Goal: Task Accomplishment & Management: Manage account settings

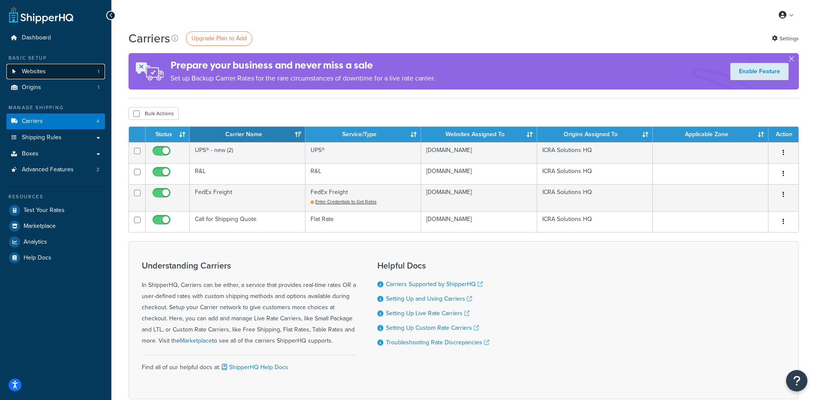
click at [61, 75] on link "Websites 1" at bounding box center [55, 72] width 99 height 16
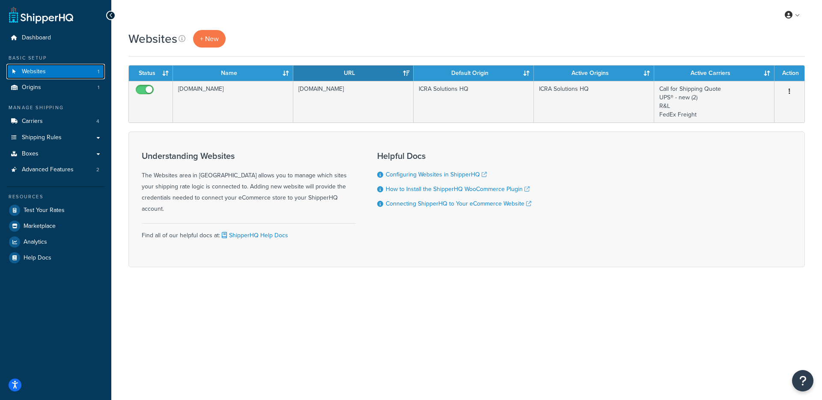
click at [65, 76] on link "Websites 1" at bounding box center [55, 72] width 99 height 16
click at [59, 73] on link "Websites 1" at bounding box center [55, 72] width 99 height 16
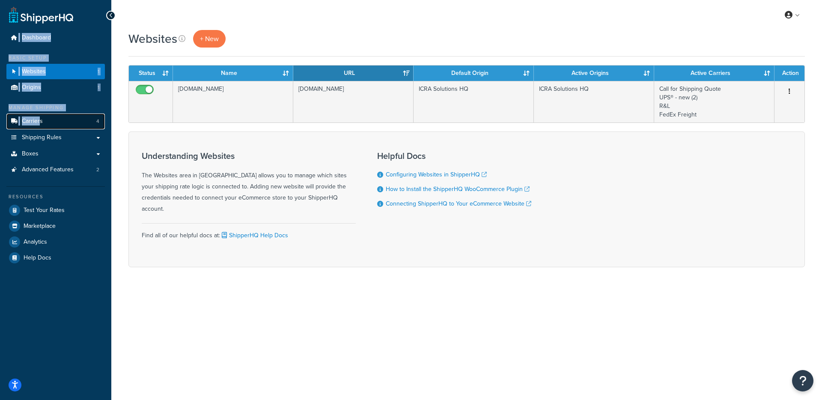
click at [54, 122] on link "Carriers 4" at bounding box center [55, 121] width 99 height 16
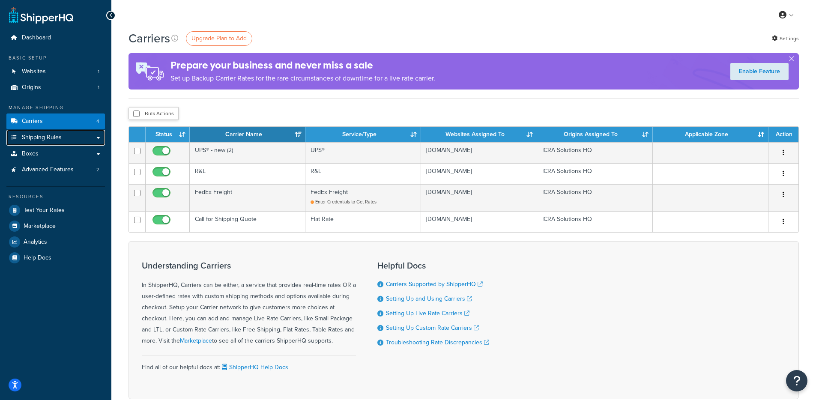
drag, startPoint x: 71, startPoint y: 139, endPoint x: 141, endPoint y: 120, distance: 73.0
click at [71, 139] on link "Shipping Rules" at bounding box center [55, 138] width 99 height 16
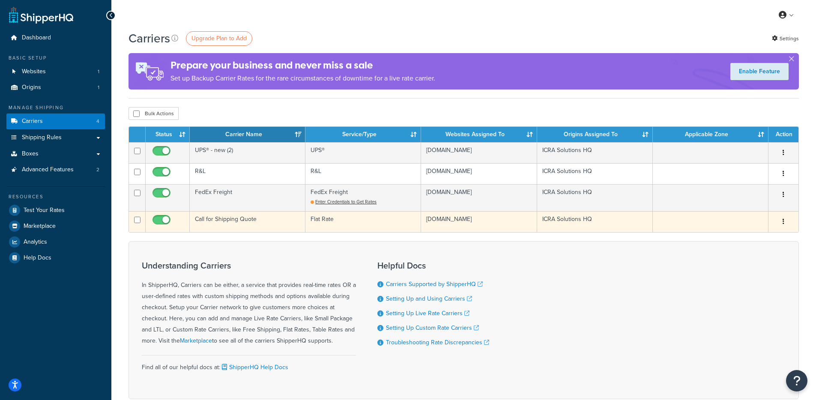
click at [251, 226] on td "Call for Shipping Quote" at bounding box center [248, 221] width 116 height 21
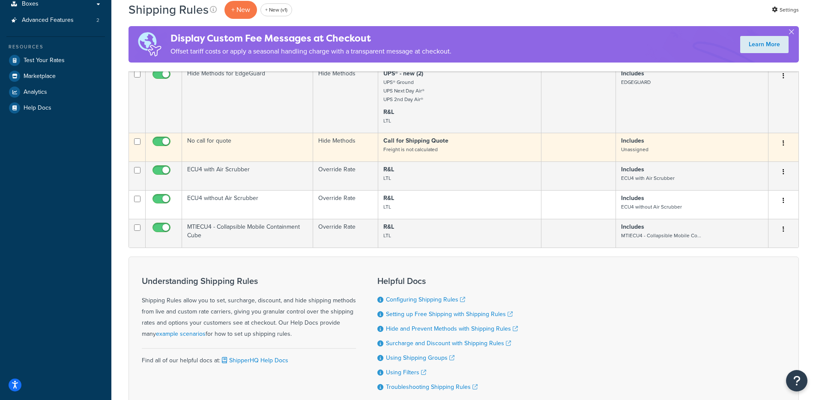
scroll to position [90, 0]
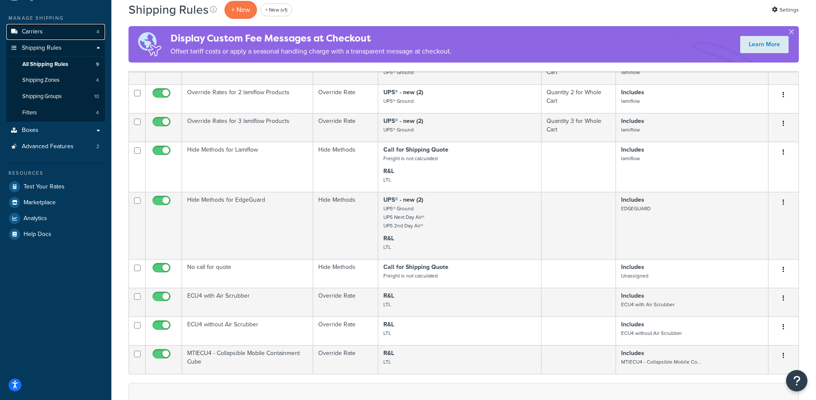
click at [51, 30] on link "Carriers 4" at bounding box center [55, 32] width 99 height 16
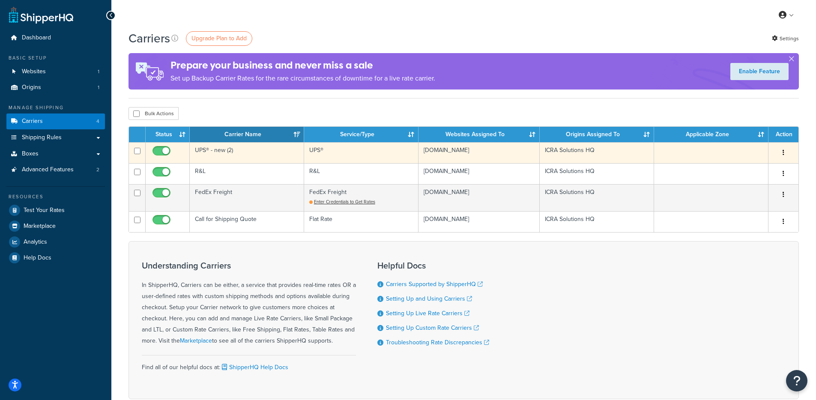
click at [372, 161] on td "UPS®" at bounding box center [361, 152] width 114 height 21
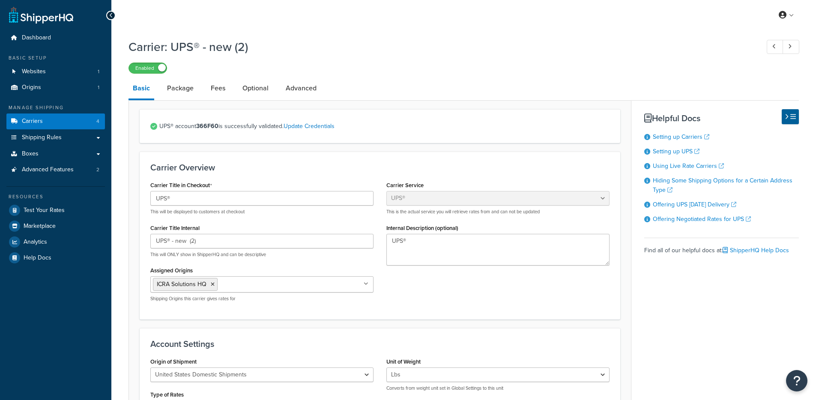
select select "ups"
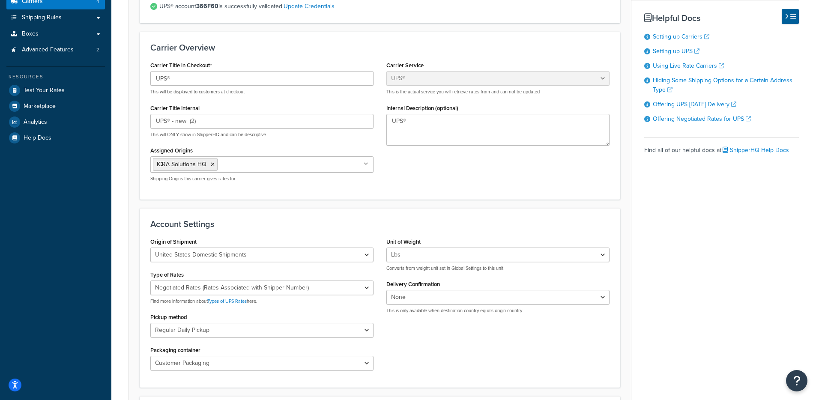
scroll to position [60, 0]
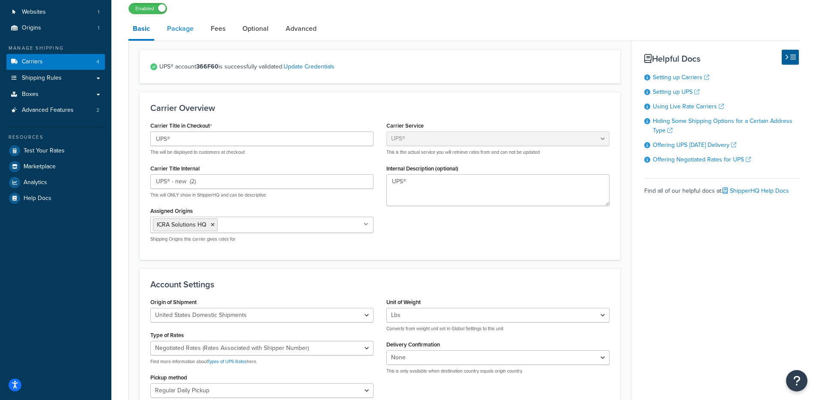
click at [189, 37] on link "Package" at bounding box center [180, 28] width 35 height 21
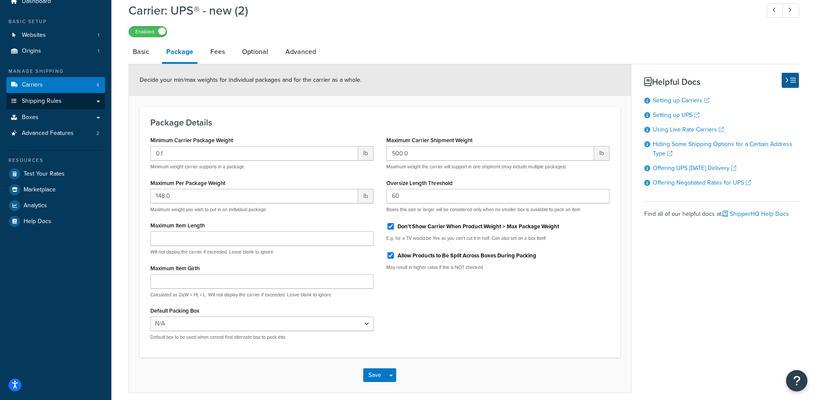
scroll to position [25, 0]
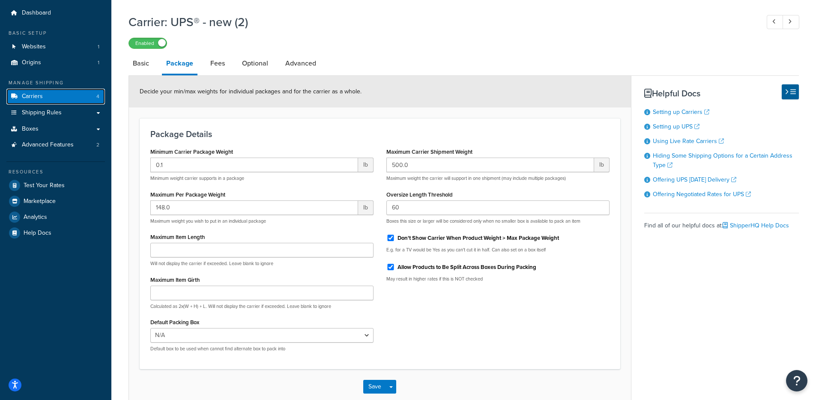
click at [59, 90] on link "Carriers 4" at bounding box center [55, 97] width 99 height 16
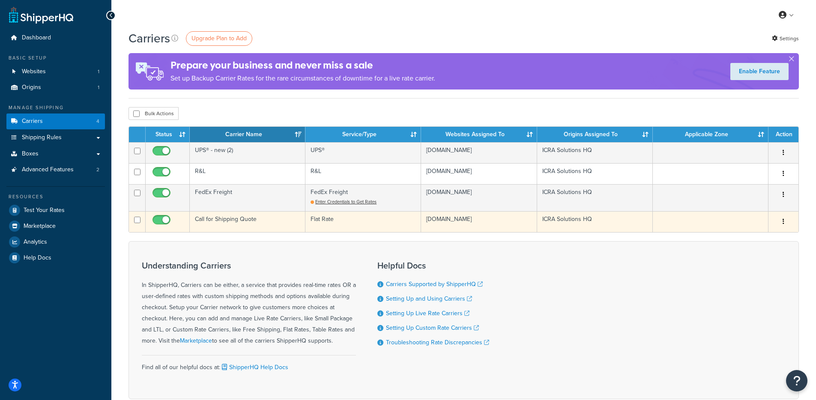
click at [263, 228] on td "Call for Shipping Quote" at bounding box center [248, 221] width 116 height 21
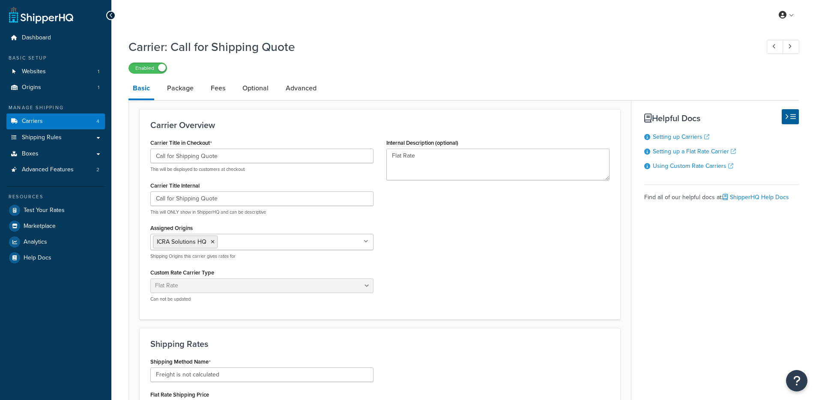
select select "flat"
click at [196, 94] on link "Package" at bounding box center [180, 88] width 35 height 21
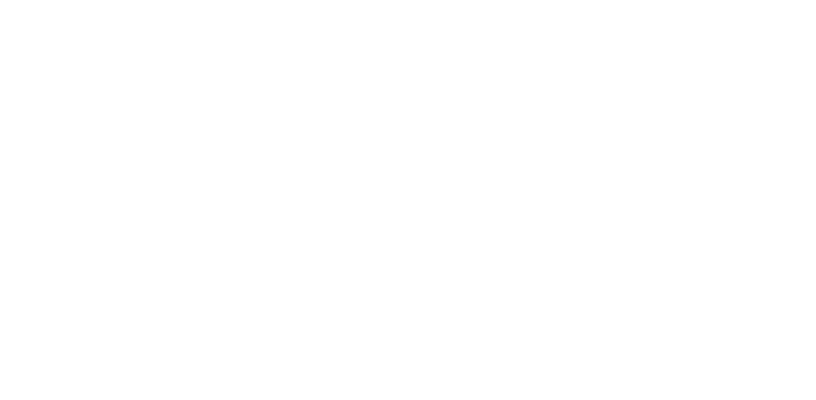
select select "flat"
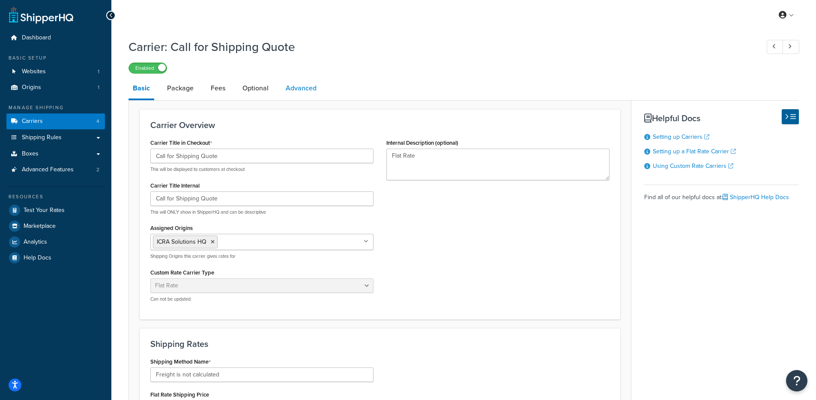
click at [295, 86] on link "Advanced" at bounding box center [300, 88] width 39 height 21
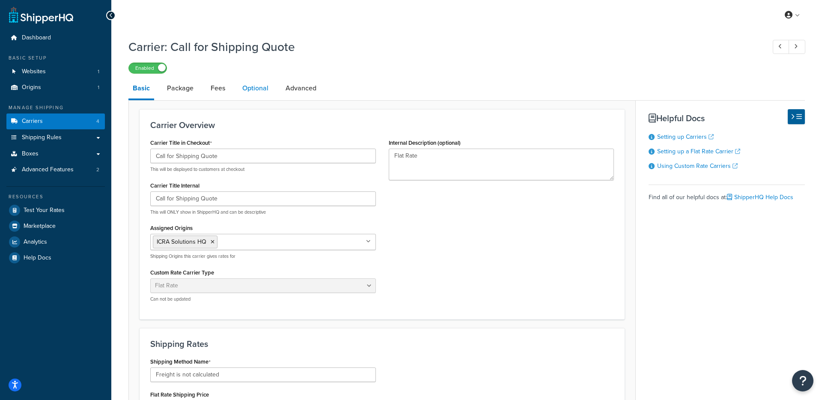
select select "false"
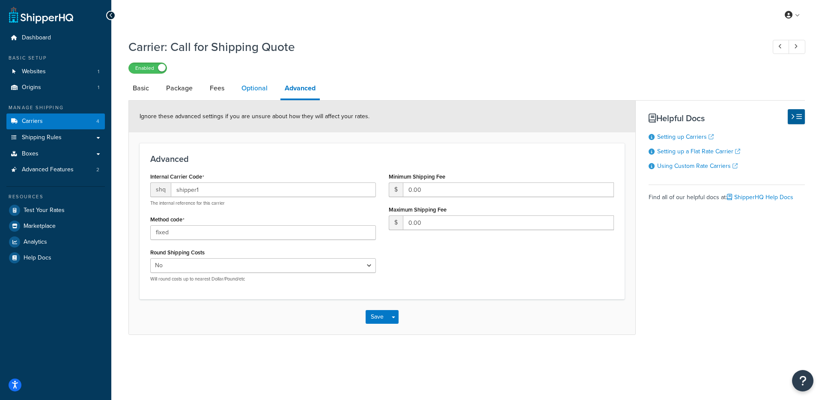
click at [253, 88] on link "Optional" at bounding box center [254, 88] width 35 height 21
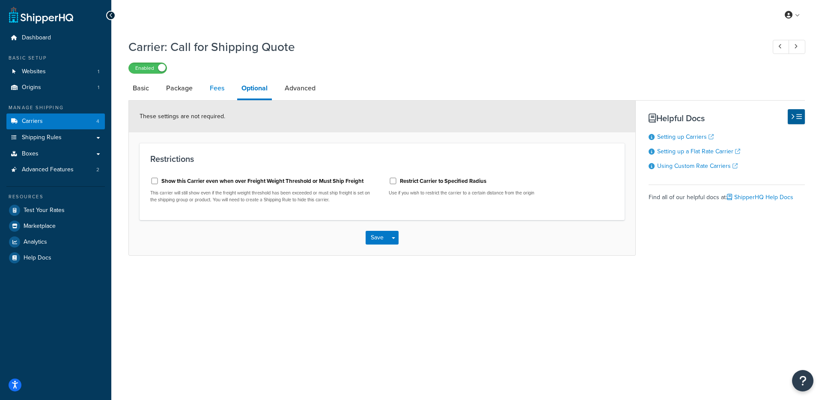
click at [219, 91] on link "Fees" at bounding box center [217, 88] width 23 height 21
select select "AFTER"
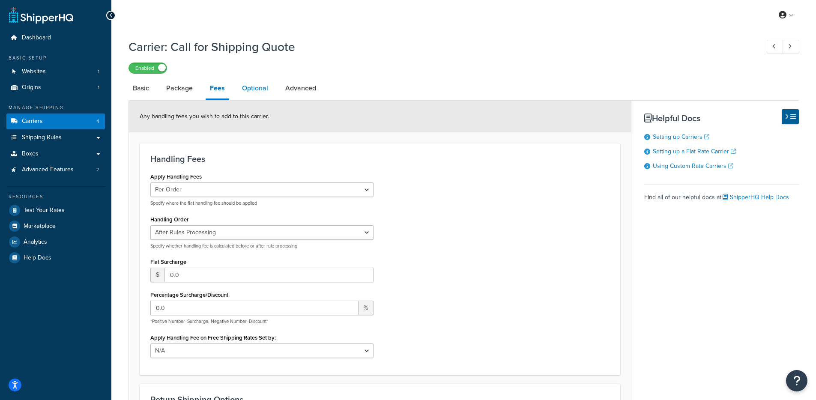
click at [244, 89] on link "Optional" at bounding box center [255, 88] width 35 height 21
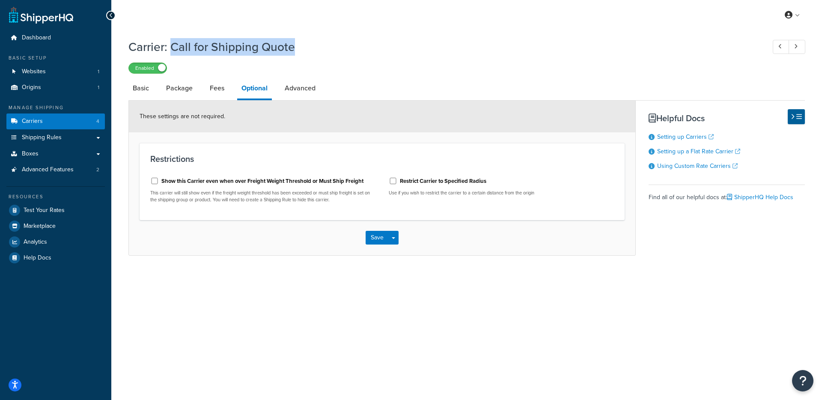
drag, startPoint x: 312, startPoint y: 47, endPoint x: 173, endPoint y: 48, distance: 139.6
click at [173, 48] on h1 "Carrier: Call for Shipping Quote" at bounding box center [442, 47] width 629 height 17
copy h1 "Call for Shipping Quote"
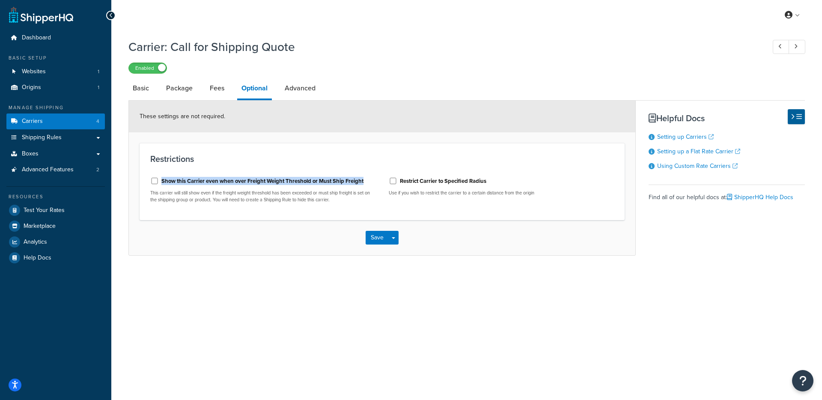
drag, startPoint x: 365, startPoint y: 182, endPoint x: 157, endPoint y: 180, distance: 208.2
click at [157, 180] on div "Show this Carrier even when over Freight Weight Threshold or Must Ship Freight" at bounding box center [263, 180] width 226 height 13
copy div "Show this Carrier even when over Freight Weight Threshold or Must Ship Freight"
click at [198, 299] on div "My Profile Billing Global Settings Contact Us Logout Carrier: Call for Shipping…" at bounding box center [466, 200] width 711 height 400
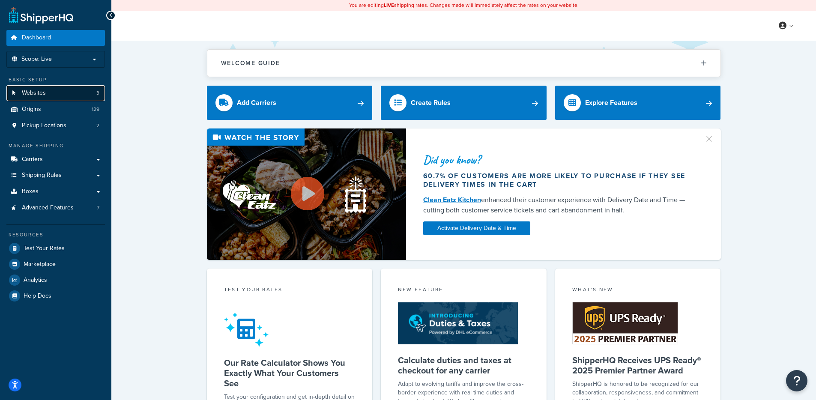
click at [71, 98] on link "Websites 3" at bounding box center [55, 93] width 99 height 16
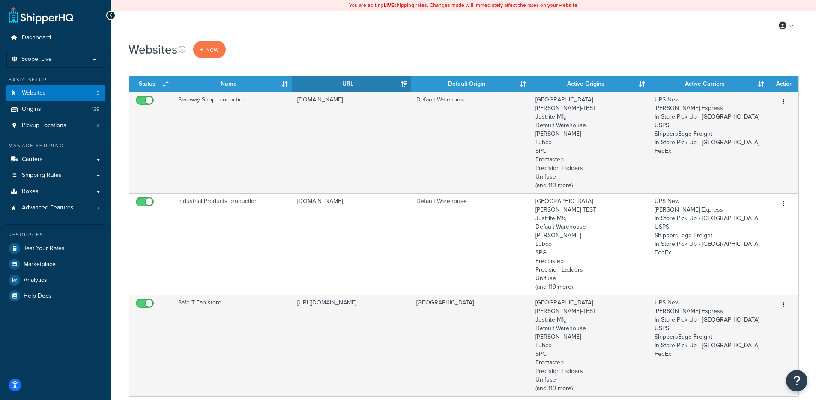
click at [305, 44] on div "Websites + New" at bounding box center [463, 50] width 670 height 18
click at [61, 161] on link "Carriers" at bounding box center [55, 160] width 99 height 16
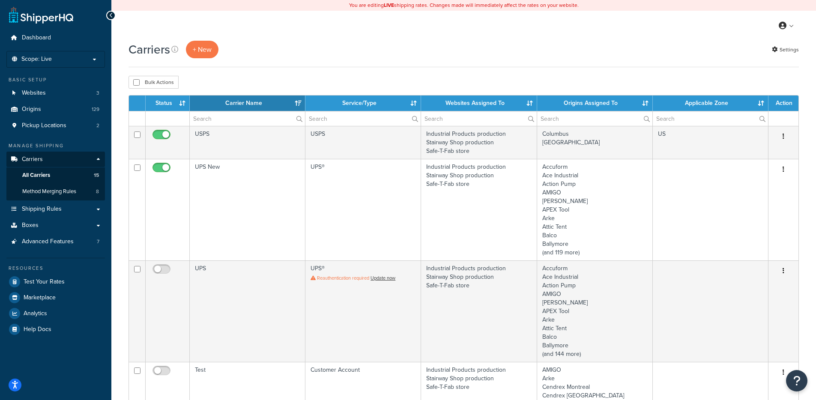
select select "15"
click at [50, 286] on link "Test Your Rates" at bounding box center [55, 281] width 99 height 15
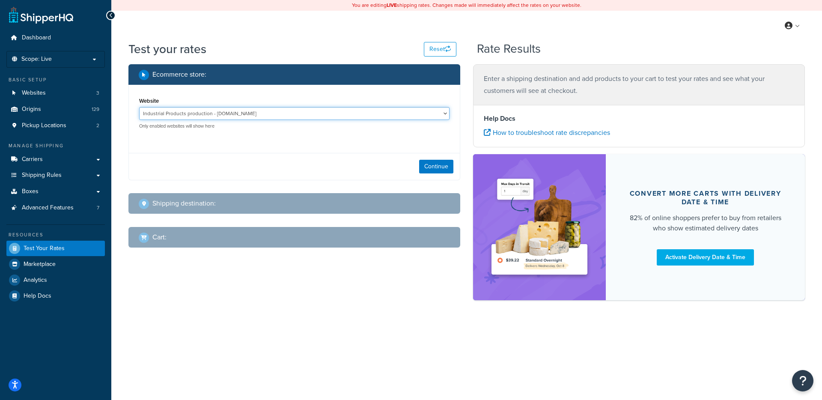
click at [305, 114] on select "Industrial Products production - industrialproducts.com Safe-T-Fab store - http…" at bounding box center [294, 113] width 311 height 13
click at [288, 118] on select "Industrial Products production - industrialproducts.com Safe-T-Fab store - http…" at bounding box center [294, 113] width 311 height 13
click at [139, 107] on select "Industrial Products production - industrialproducts.com Safe-T-Fab store - http…" at bounding box center [294, 113] width 311 height 13
click at [433, 169] on button "Continue" at bounding box center [436, 167] width 34 height 14
select select "TX"
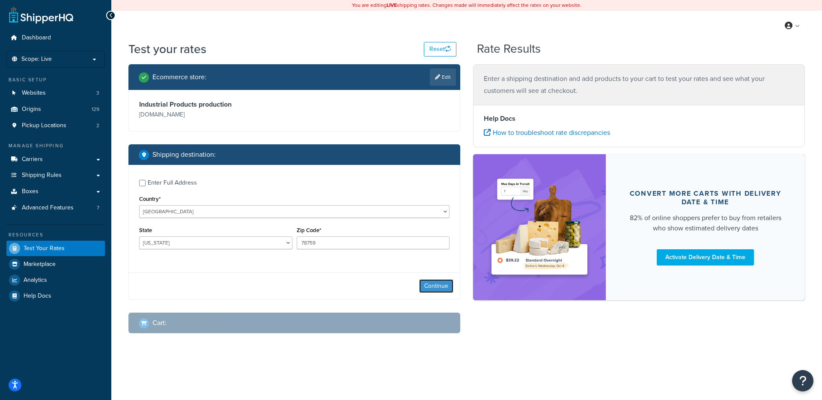
click at [449, 287] on button "Continue" at bounding box center [436, 286] width 34 height 14
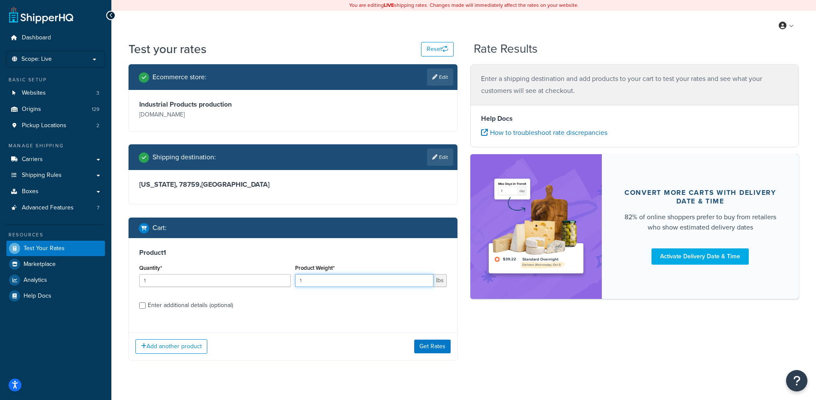
drag, startPoint x: 316, startPoint y: 284, endPoint x: 264, endPoint y: 282, distance: 51.4
click at [264, 282] on div "Quantity* 1 Product Weight* 1 lbs" at bounding box center [293, 277] width 312 height 31
type input "250"
click at [424, 349] on button "Get Rates" at bounding box center [432, 347] width 36 height 14
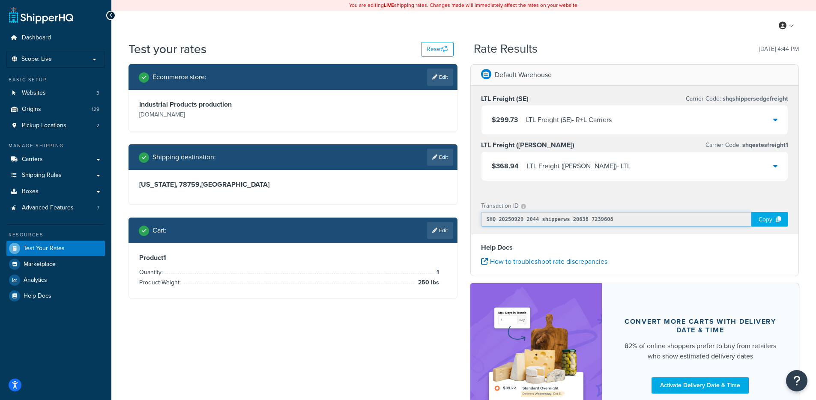
drag, startPoint x: 569, startPoint y: 223, endPoint x: 541, endPoint y: 221, distance: 28.0
click at [541, 221] on input "SHQ_20250929_2044_shipperws_20638_7239608" at bounding box center [616, 219] width 271 height 15
click at [766, 220] on div "Copy" at bounding box center [769, 219] width 37 height 15
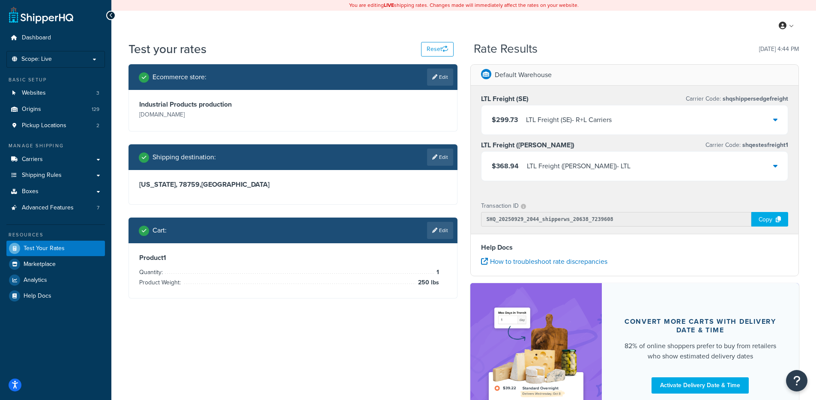
click at [762, 218] on div "Copy" at bounding box center [769, 219] width 37 height 15
click at [771, 213] on div "Copy" at bounding box center [769, 219] width 37 height 15
click at [38, 160] on span "Carriers" at bounding box center [32, 159] width 21 height 7
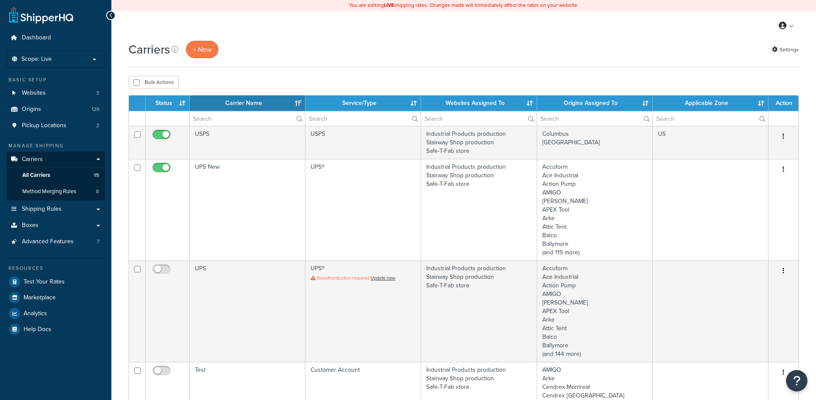
select select "15"
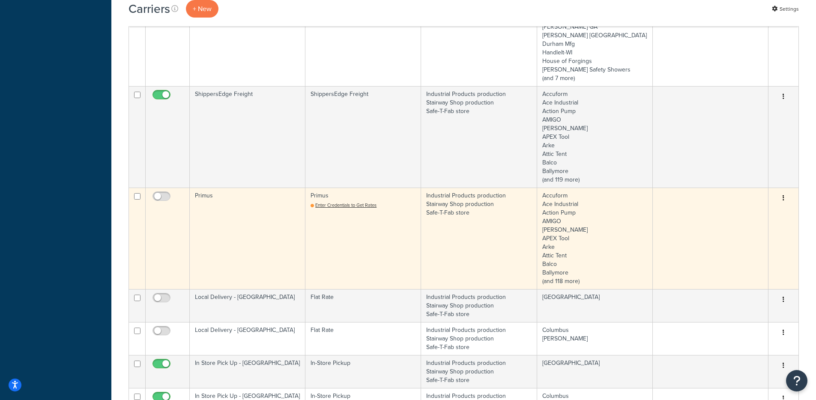
scroll to position [371, 0]
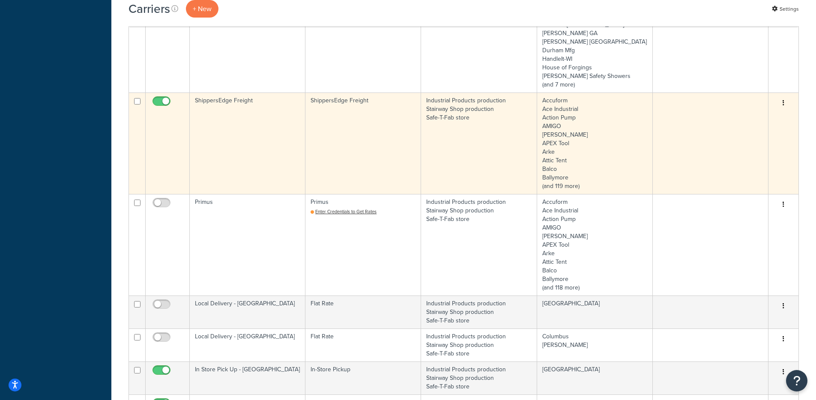
click at [268, 158] on td "ShippersEdge Freight" at bounding box center [248, 144] width 116 height 102
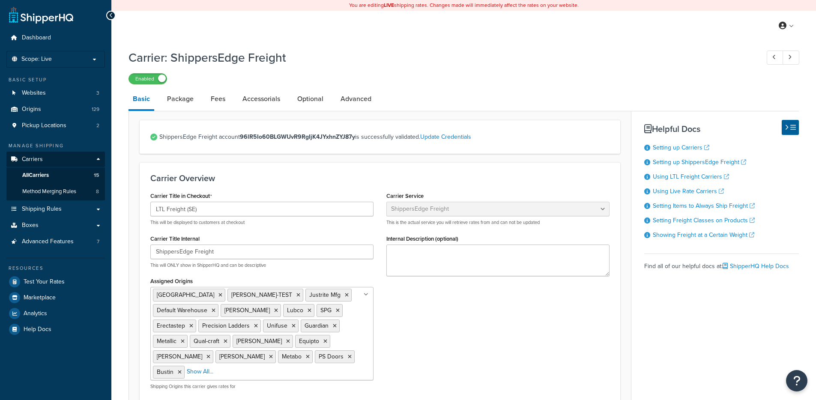
select select "shippersEdgeFreight"
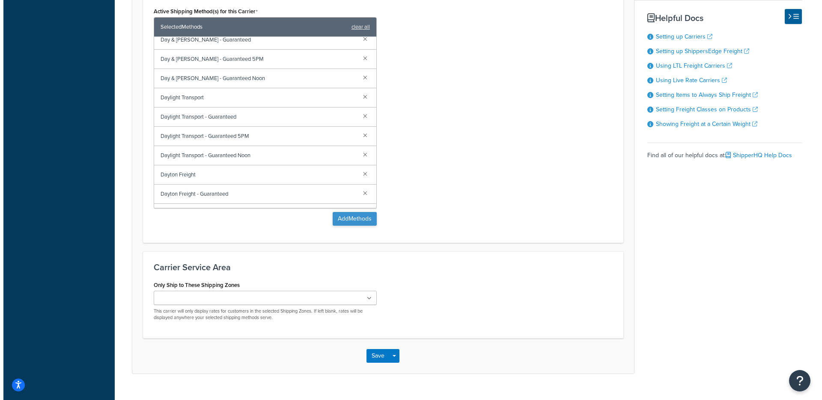
scroll to position [1101, 0]
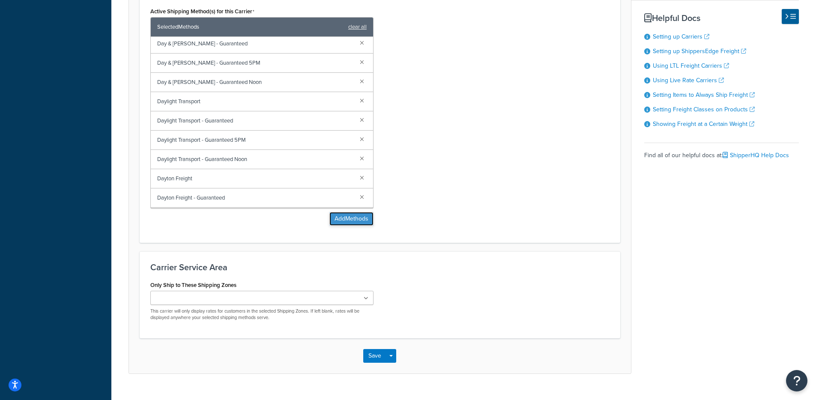
click at [349, 221] on button "Add Methods" at bounding box center [351, 219] width 44 height 14
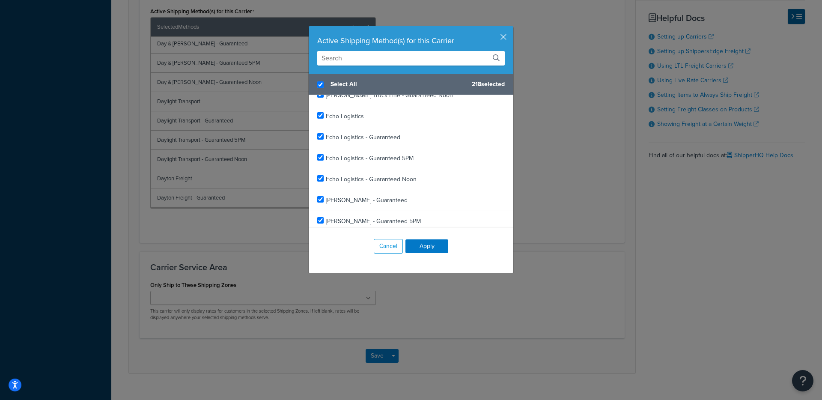
scroll to position [4441, 0]
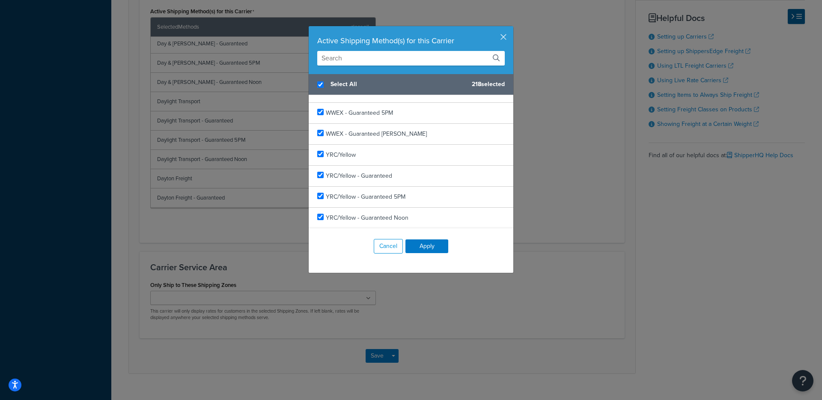
click at [357, 58] on input "text" at bounding box center [411, 58] width 188 height 15
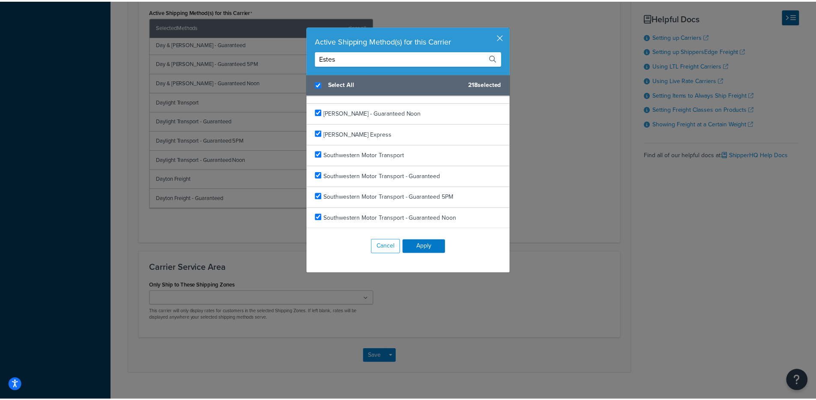
scroll to position [0, 0]
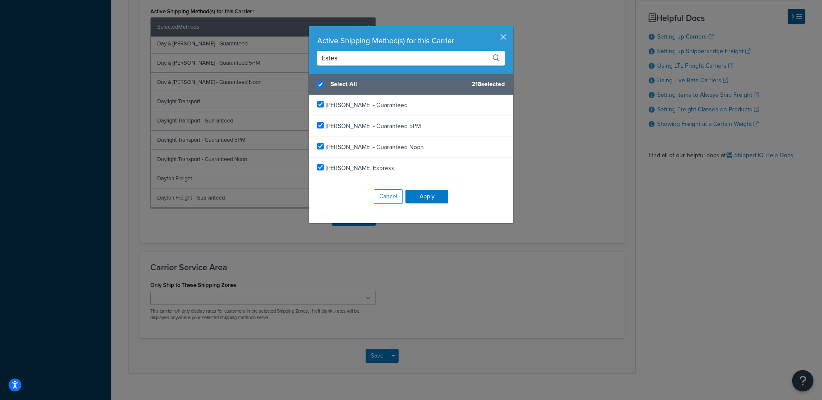
type input "Estes"
click at [511, 28] on button "button" at bounding box center [512, 27] width 2 height 2
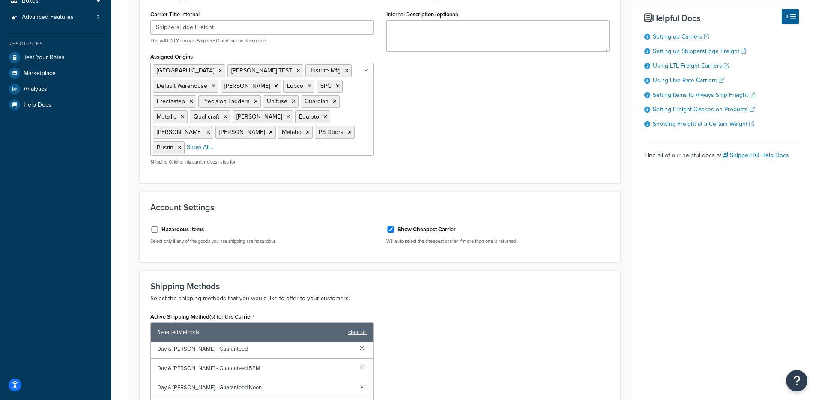
scroll to position [27, 0]
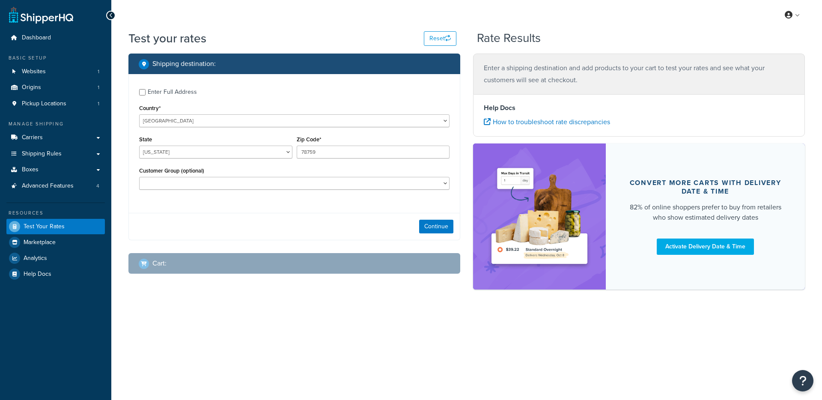
select select "[GEOGRAPHIC_DATA]"
click at [56, 75] on link "Websites 1" at bounding box center [55, 72] width 99 height 16
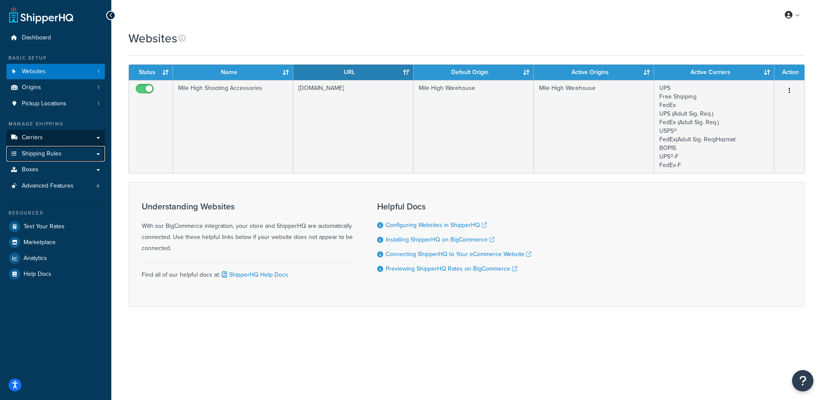
click at [50, 149] on link "Shipping Rules" at bounding box center [55, 154] width 99 height 16
click at [65, 139] on link "Carriers" at bounding box center [55, 138] width 99 height 16
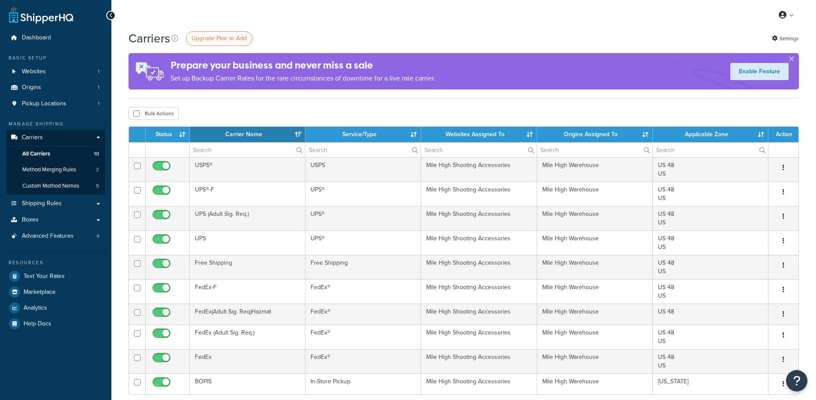
select select "15"
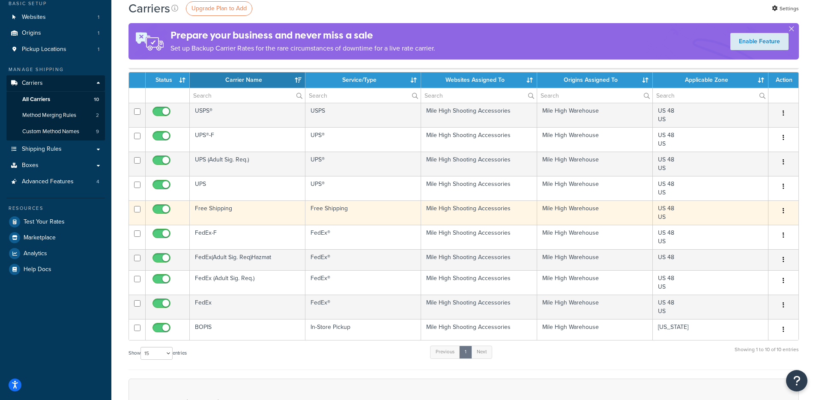
scroll to position [54, 0]
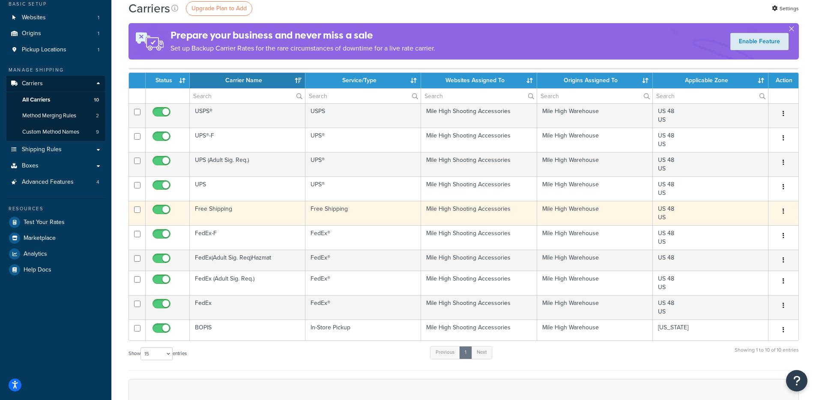
click at [348, 210] on td "Free Shipping" at bounding box center [363, 213] width 116 height 24
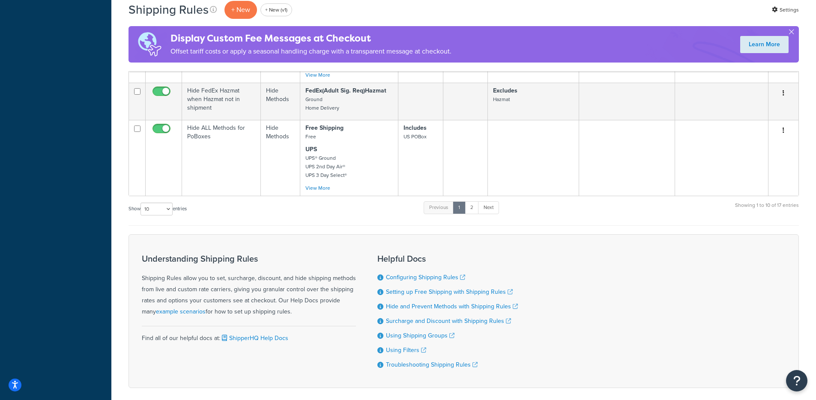
scroll to position [842, 0]
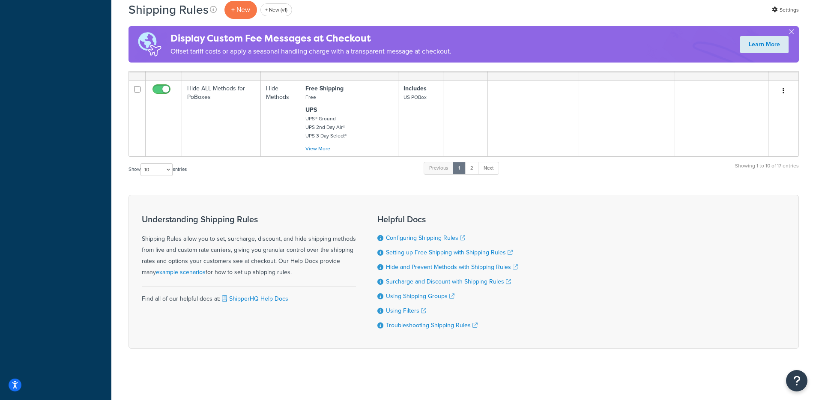
click at [158, 161] on div "Show 10 15 25 50 100 1000 entries" at bounding box center [157, 170] width 58 height 18
click at [157, 167] on select "10 15 25 50 100 1000" at bounding box center [156, 169] width 32 height 13
select select "50"
click at [141, 163] on select "10 15 25 50 100 1000" at bounding box center [156, 169] width 32 height 13
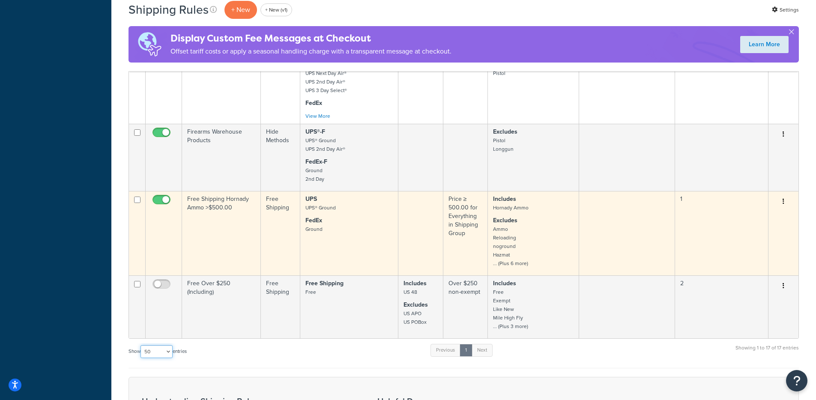
scroll to position [1050, 0]
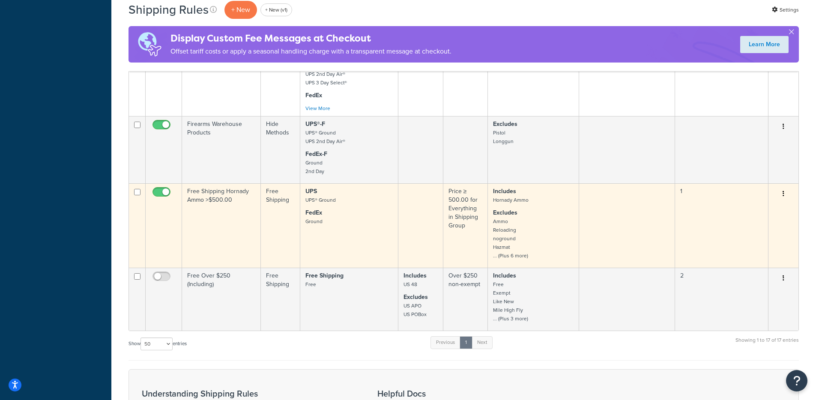
click at [784, 195] on button "button" at bounding box center [783, 194] width 12 height 14
click at [759, 208] on link "Edit" at bounding box center [755, 210] width 68 height 18
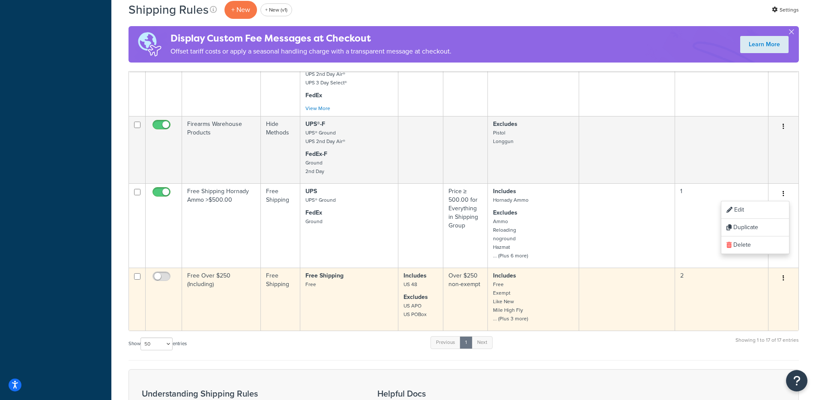
click at [224, 309] on td "Free Over $250 (Including)" at bounding box center [221, 299] width 79 height 63
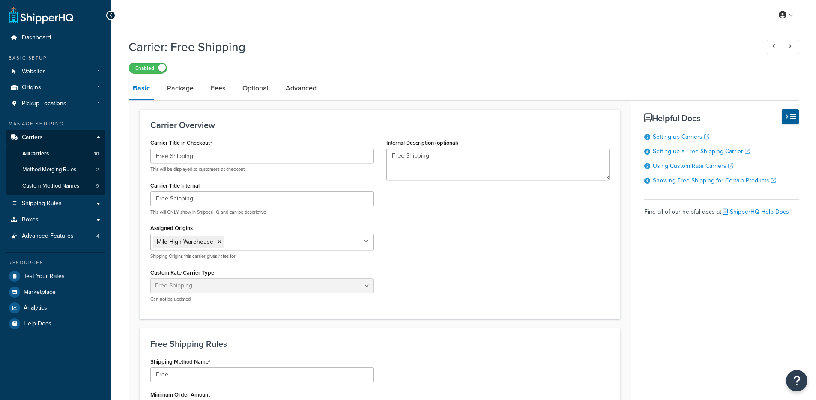
select select "free"
drag, startPoint x: 47, startPoint y: 201, endPoint x: 160, endPoint y: 130, distance: 133.0
click at [47, 201] on span "Shipping Rules" at bounding box center [42, 203] width 40 height 7
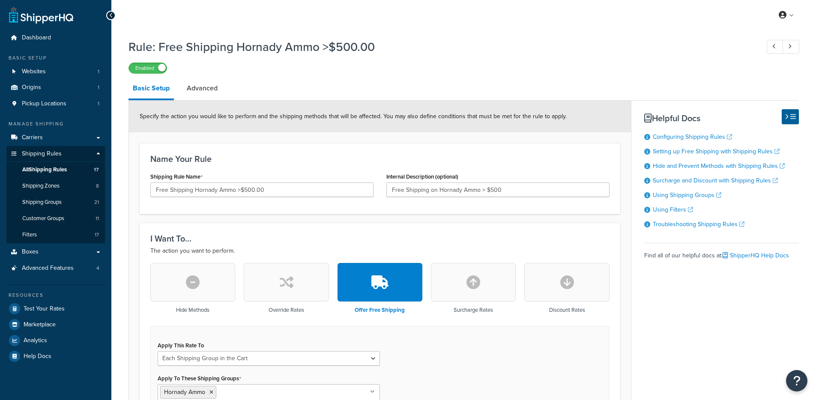
select select "SHIPPING_GROUP"
click at [66, 230] on link "Filters 17" at bounding box center [55, 235] width 99 height 16
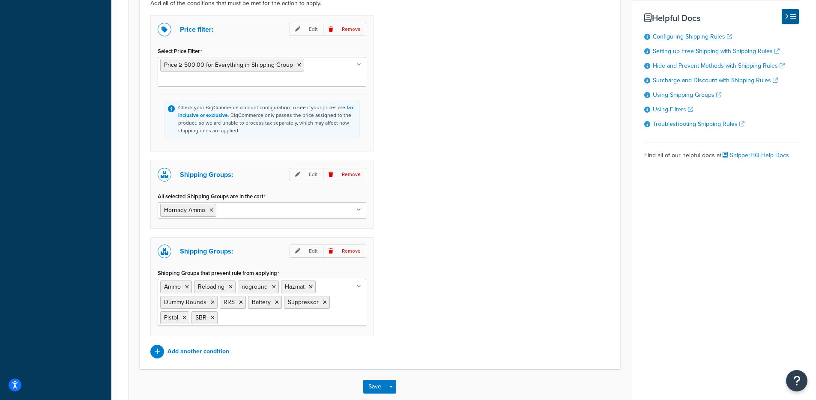
scroll to position [673, 0]
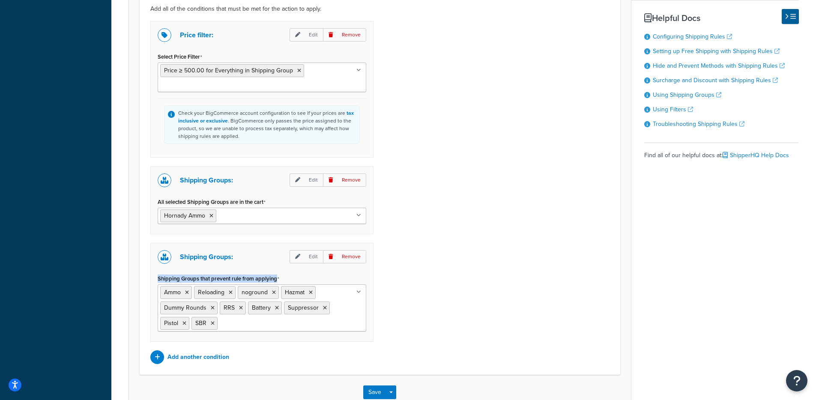
drag, startPoint x: 153, startPoint y: 281, endPoint x: 431, endPoint y: 278, distance: 278.4
click at [309, 277] on div "Shipping Groups: Edit Remove Shipping Groups that prevent rule from applying Am…" at bounding box center [261, 292] width 223 height 99
click at [579, 234] on div "Price filter: Edit Remove Select Price Filter Price ≥ 500.00 for Everything in …" at bounding box center [380, 192] width 472 height 343
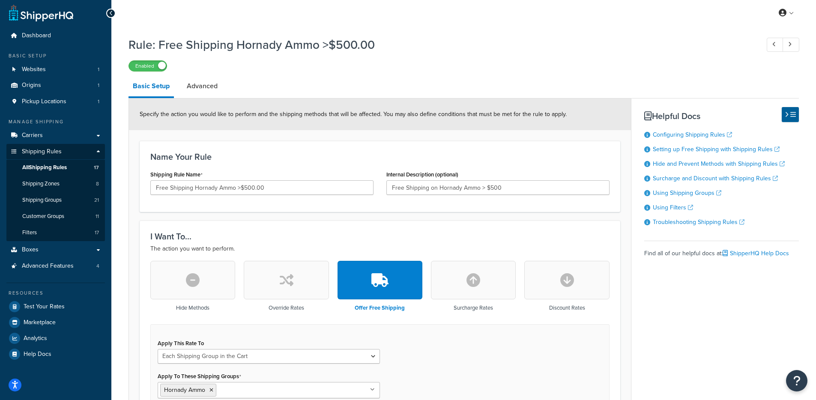
scroll to position [0, 0]
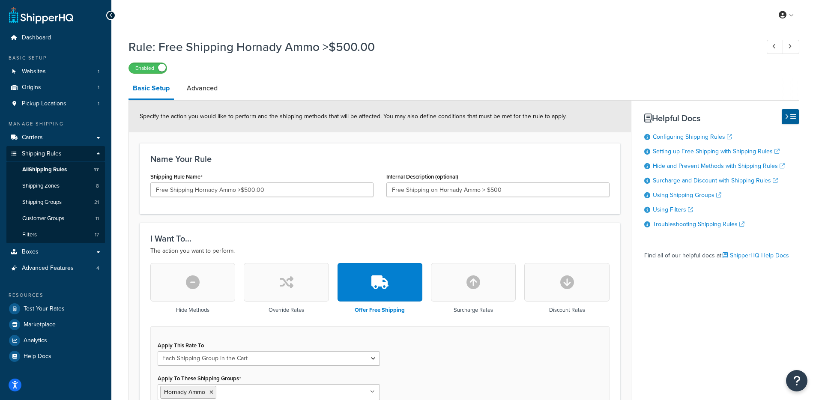
click at [177, 96] on li "Basic Setup" at bounding box center [155, 89] width 54 height 22
drag, startPoint x: 188, startPoint y: 94, endPoint x: 191, endPoint y: 98, distance: 5.5
click at [188, 94] on link "Advanced" at bounding box center [201, 88] width 39 height 21
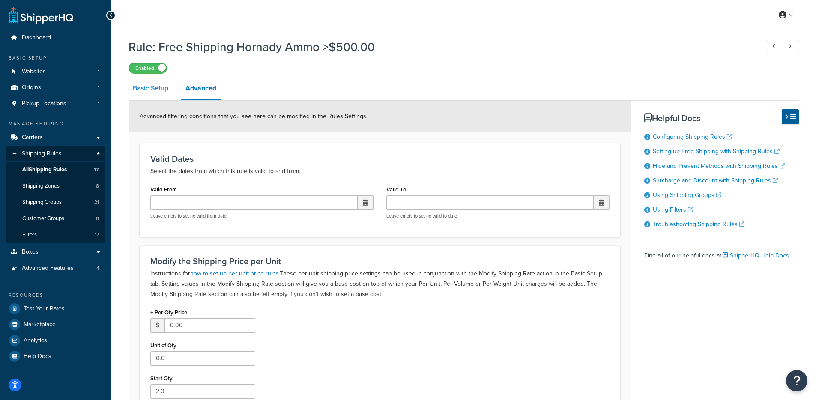
click at [164, 94] on link "Basic Setup" at bounding box center [150, 88] width 44 height 21
select select "SHIPPING_GROUP"
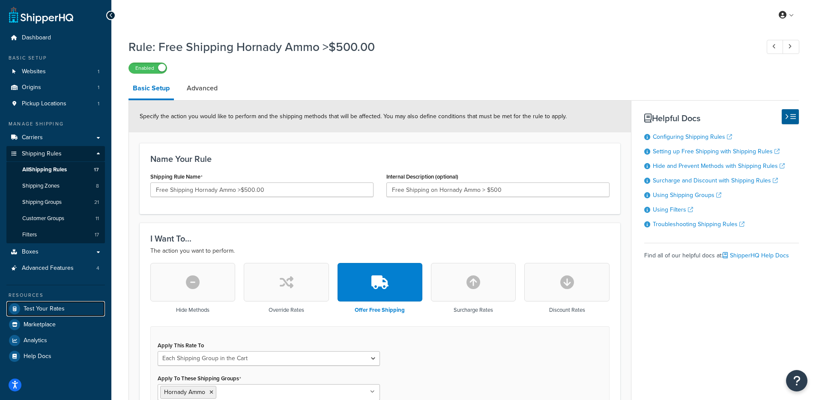
drag, startPoint x: 36, startPoint y: 303, endPoint x: 114, endPoint y: 254, distance: 92.8
click at [36, 303] on link "Test Your Rates" at bounding box center [55, 308] width 99 height 15
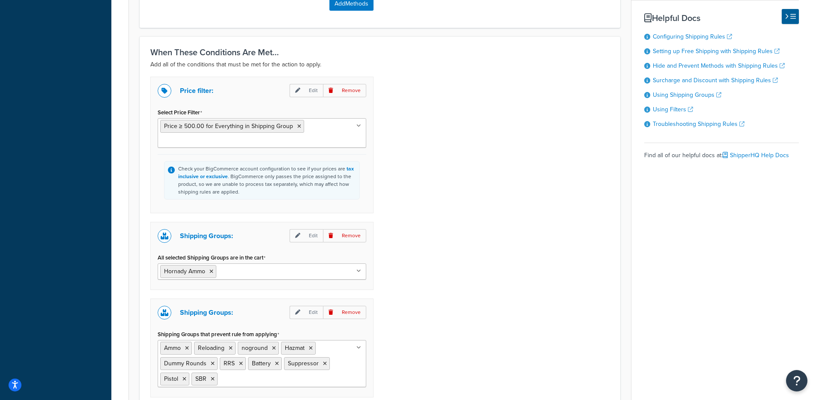
scroll to position [609, 0]
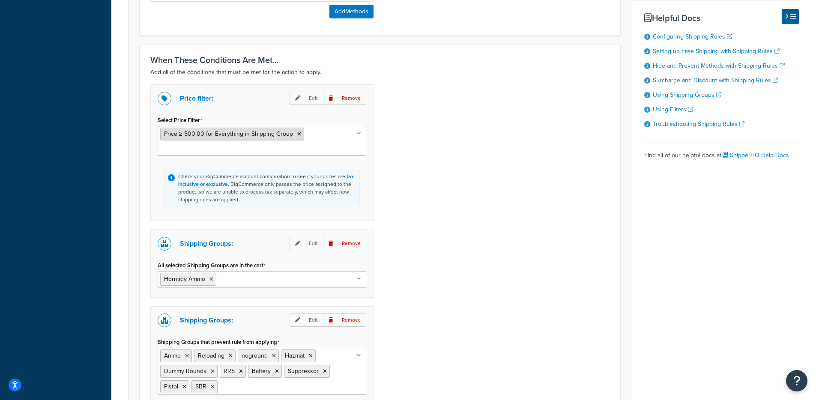
drag, startPoint x: 188, startPoint y: 138, endPoint x: 251, endPoint y: 136, distance: 63.4
click at [251, 136] on span "Price ≥ 500.00 for Everything in Shipping Group" at bounding box center [228, 133] width 129 height 9
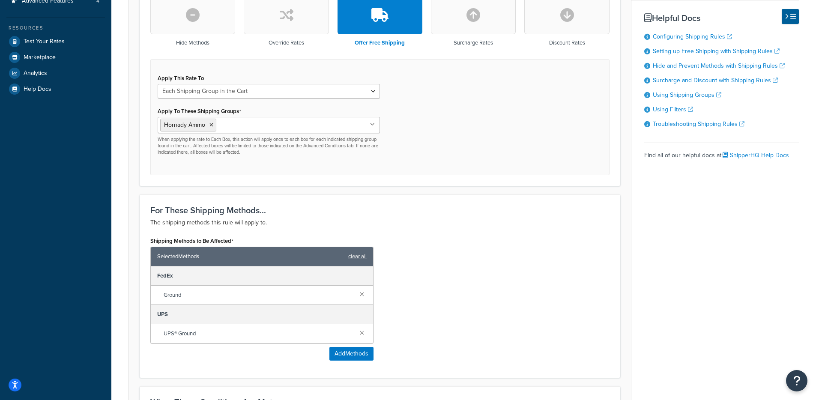
scroll to position [0, 0]
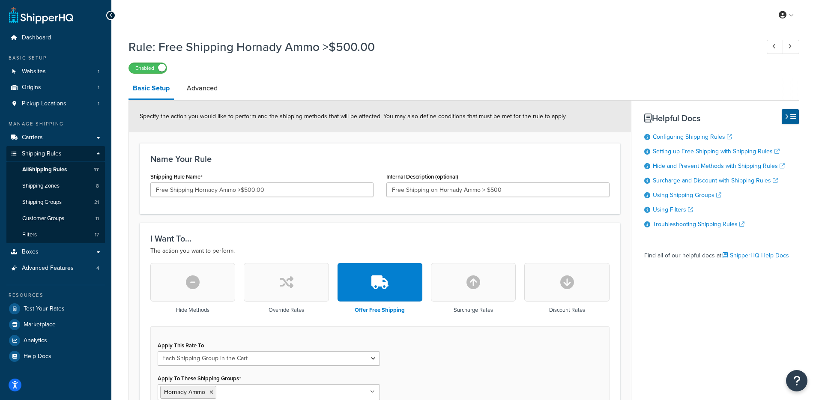
click at [284, 124] on div "Specify the action you would like to perform and the shipping methods that will…" at bounding box center [380, 117] width 502 height 32
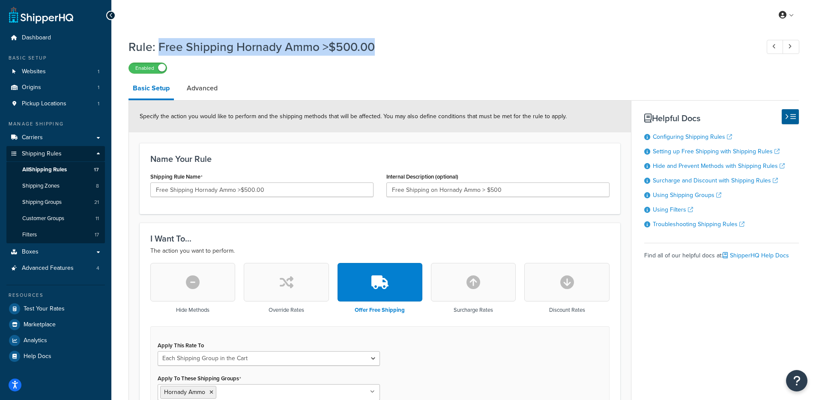
drag, startPoint x: 392, startPoint y: 49, endPoint x: 167, endPoint y: 50, distance: 225.7
click at [158, 49] on h1 "Rule: Free Shipping Hornady Ammo >$500.00" at bounding box center [439, 47] width 622 height 17
copy h1 "Free Shipping Hornady Ammo >$500.00"
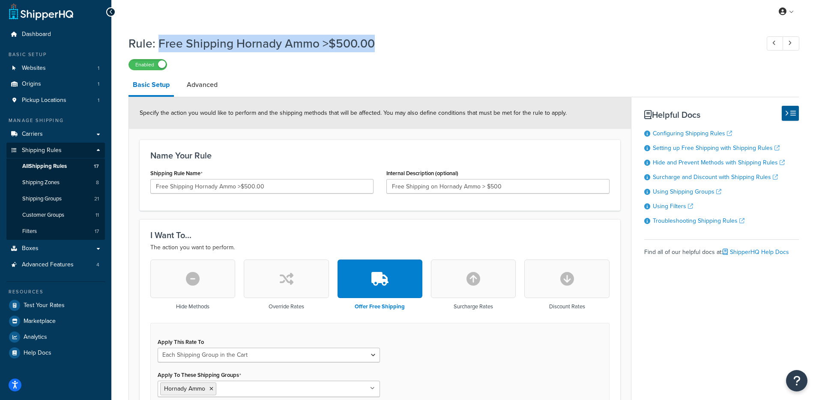
scroll to position [3, 0]
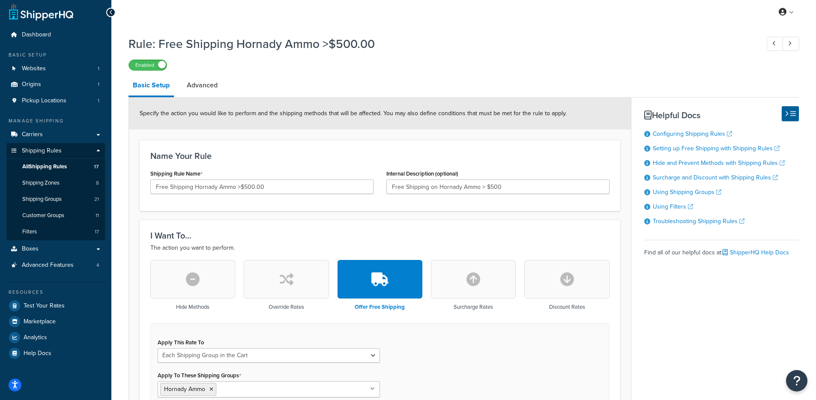
click at [411, 39] on h1 "Rule: Free Shipping Hornady Ammo >$500.00" at bounding box center [439, 44] width 622 height 17
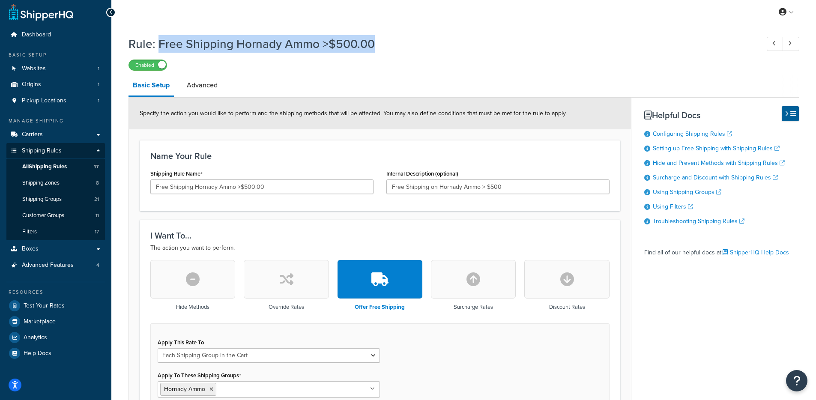
drag, startPoint x: 361, startPoint y: 42, endPoint x: 160, endPoint y: 43, distance: 200.9
click at [160, 43] on h1 "Rule: Free Shipping Hornady Ammo >$500.00" at bounding box center [439, 44] width 622 height 17
copy h1 "Free Shipping Hornady Ammo >$500.00"
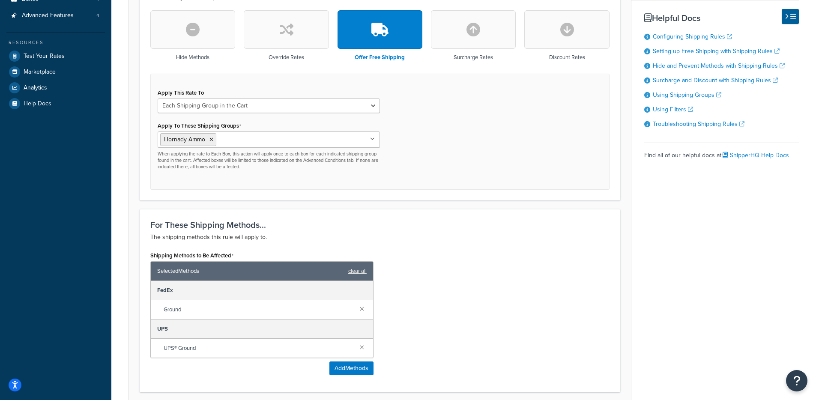
scroll to position [261, 0]
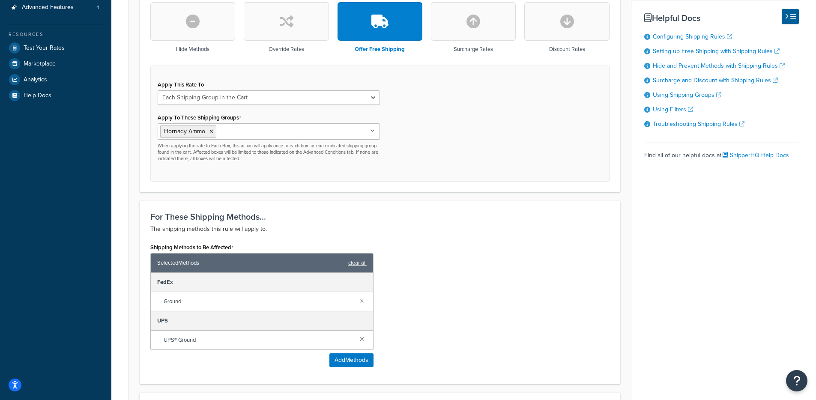
click at [493, 209] on div "For These Shipping Methods... The shipping methods this rule will apply to. Shi…" at bounding box center [380, 292] width 481 height 183
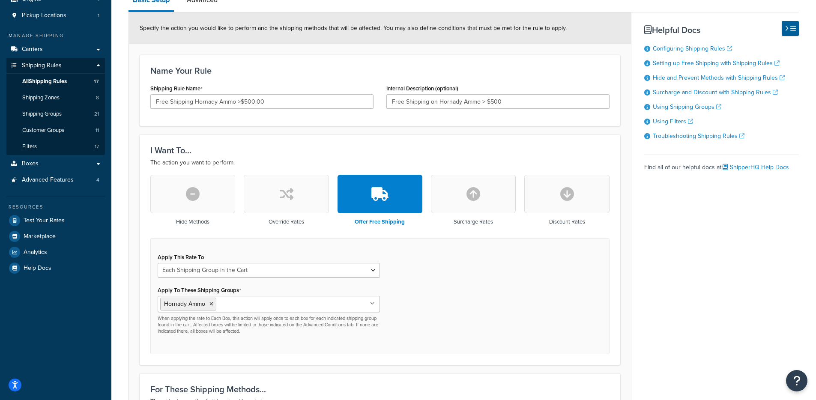
scroll to position [0, 0]
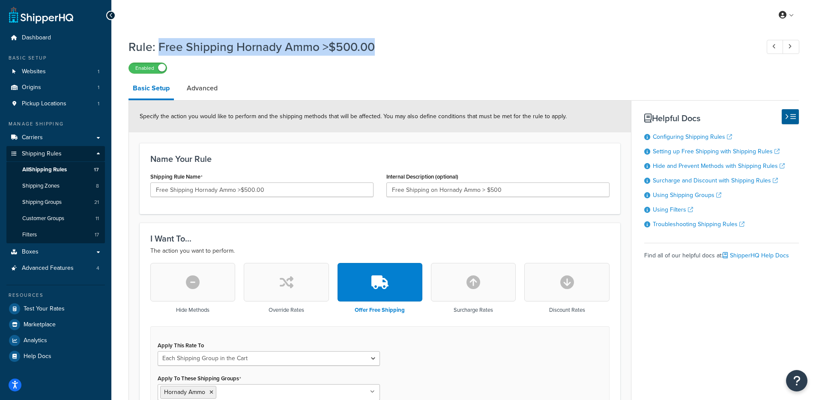
drag, startPoint x: 379, startPoint y: 45, endPoint x: 158, endPoint y: 41, distance: 220.6
click at [158, 41] on h1 "Rule: Free Shipping Hornady Ammo >$500.00" at bounding box center [439, 47] width 622 height 17
copy h1 "Free Shipping Hornady Ammo >$500.00"
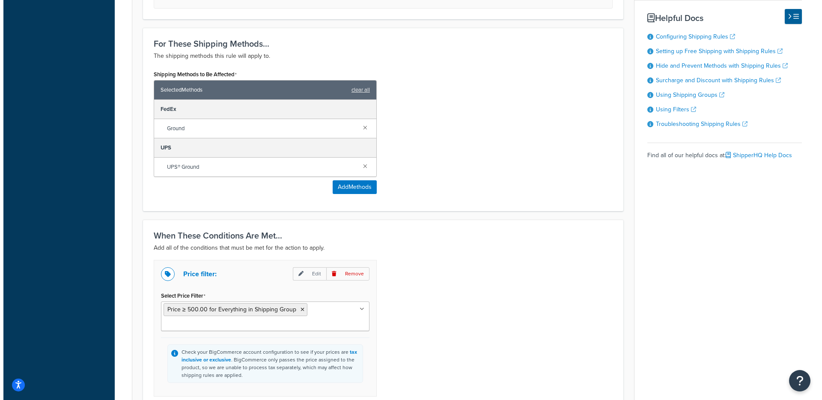
scroll to position [433, 0]
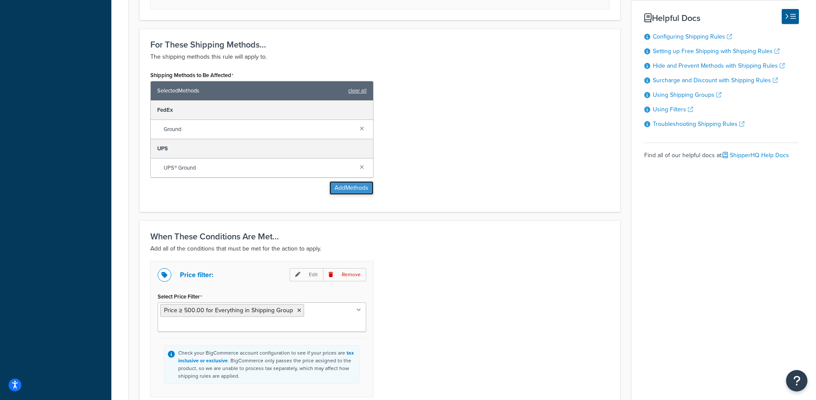
click at [358, 193] on button "Add Methods" at bounding box center [351, 188] width 44 height 14
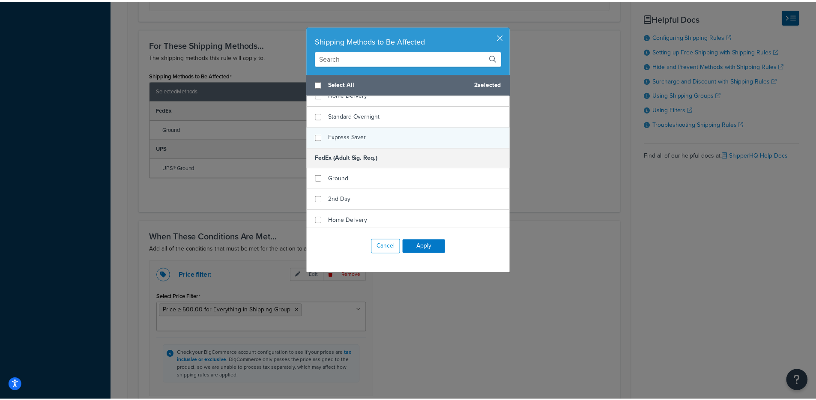
scroll to position [152, 0]
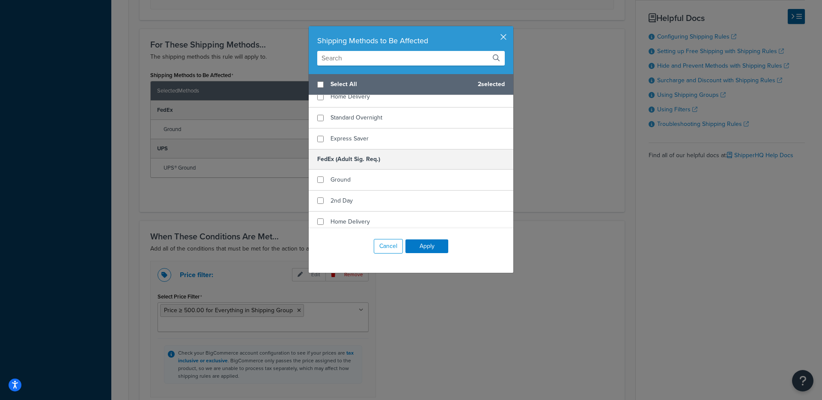
click at [511, 28] on button "button" at bounding box center [512, 27] width 2 height 2
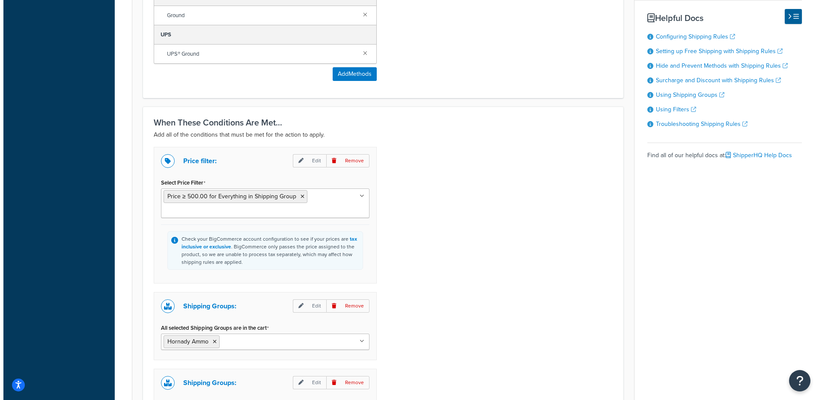
scroll to position [380, 0]
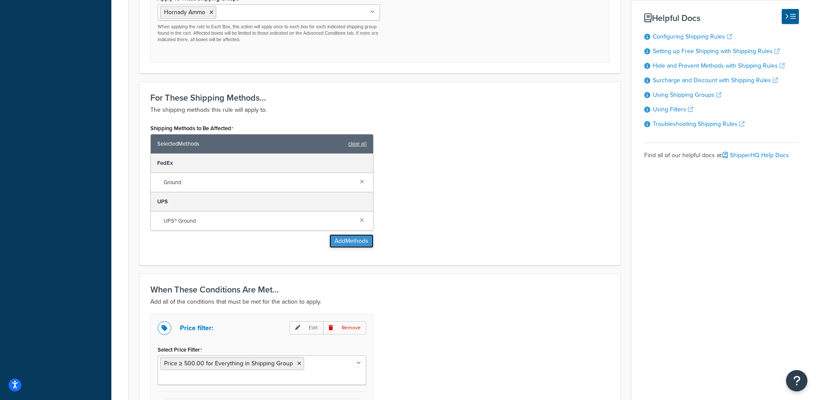
click at [353, 239] on button "Add Methods" at bounding box center [351, 241] width 44 height 14
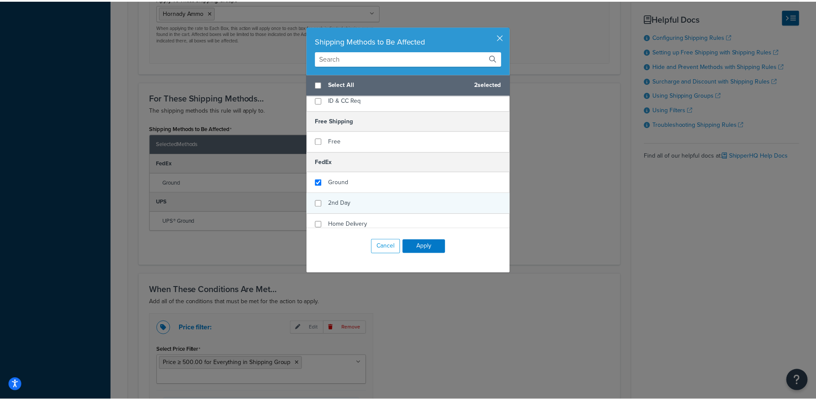
scroll to position [33, 0]
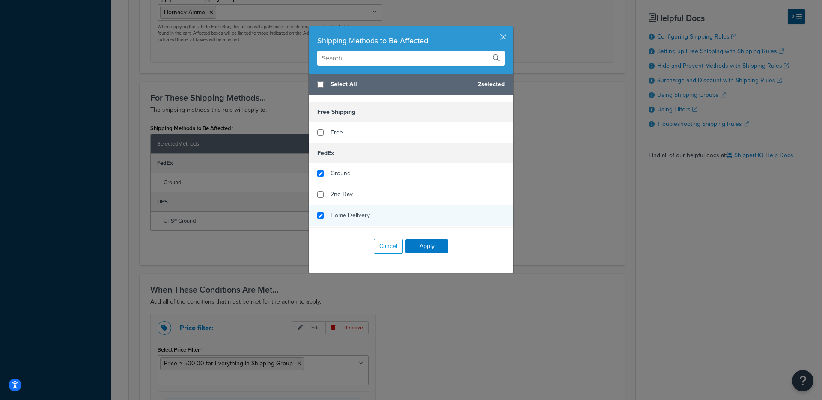
checkbox input "true"
click at [345, 212] on span "Home Delivery" at bounding box center [350, 215] width 39 height 9
click at [445, 246] on button "Apply" at bounding box center [427, 246] width 43 height 14
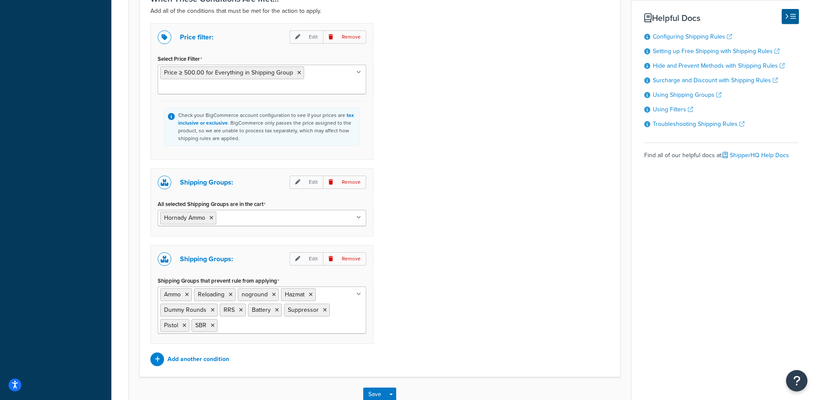
scroll to position [746, 0]
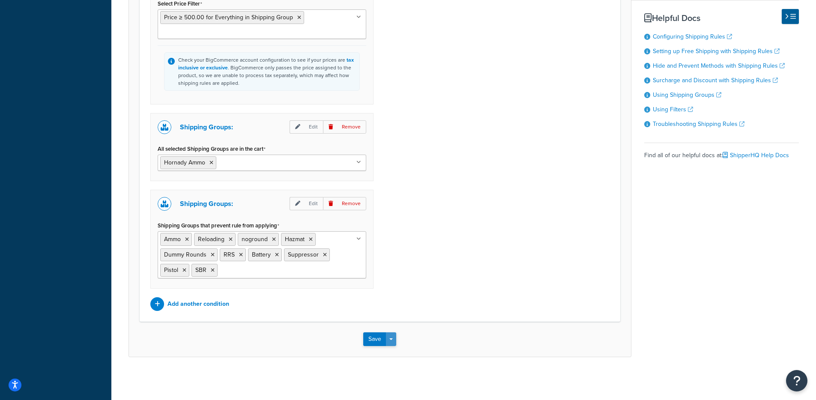
click at [394, 340] on button "Save Dropdown" at bounding box center [391, 339] width 10 height 14
click at [392, 351] on button "Save and Edit" at bounding box center [404, 355] width 83 height 18
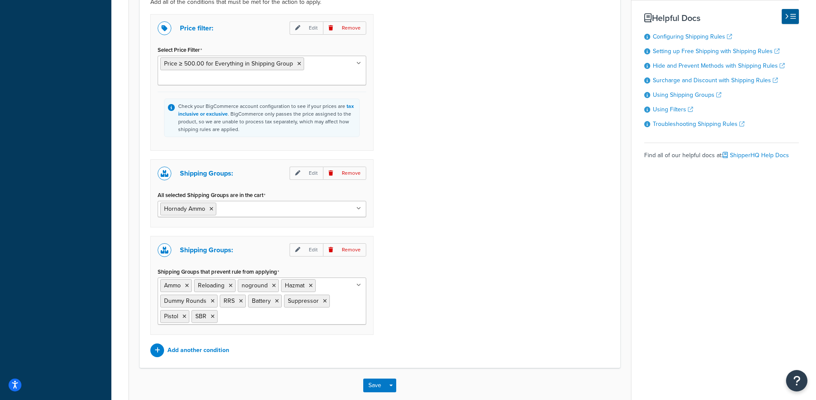
scroll to position [0, 0]
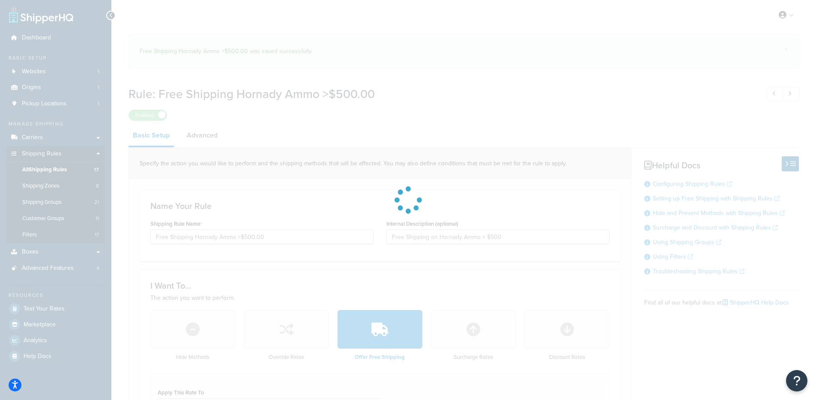
select select "SHIPPING_GROUP"
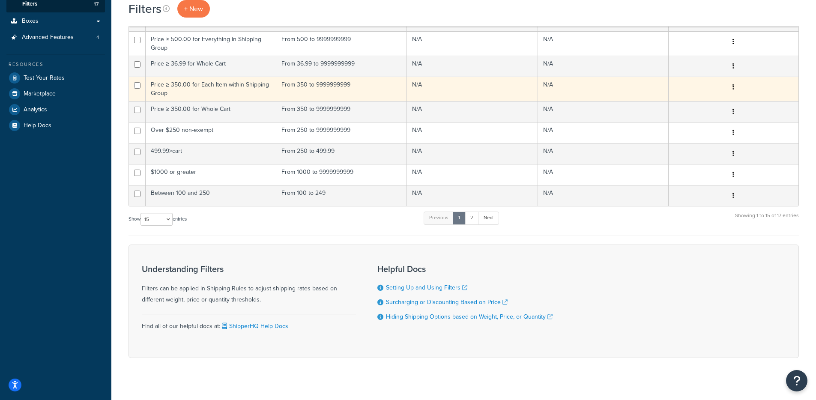
scroll to position [240, 0]
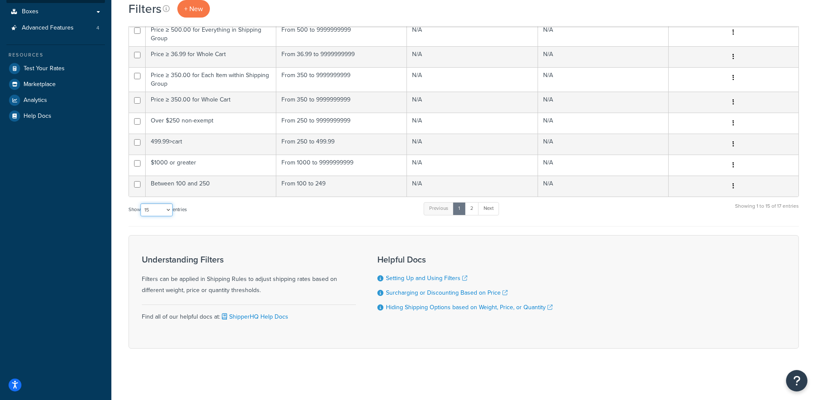
click at [158, 213] on select "10 15 25 50 100" at bounding box center [156, 209] width 32 height 13
select select "50"
click at [141, 216] on select "10 15 25 50 100" at bounding box center [156, 209] width 32 height 13
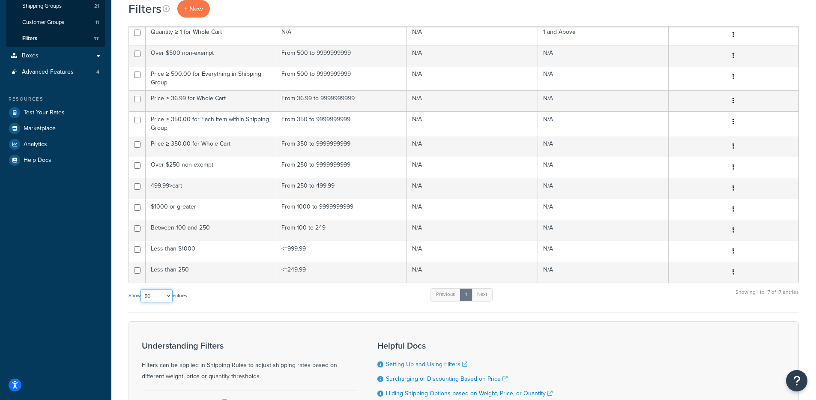
scroll to position [134, 0]
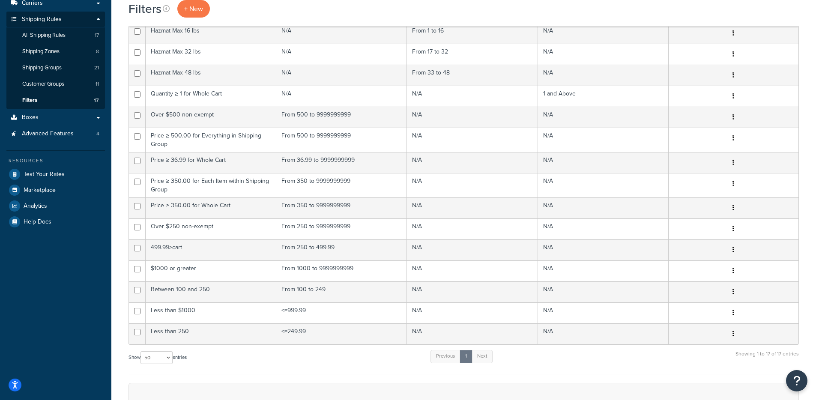
click at [116, 251] on div "Filters + New Bulk Actions Duplicate [GEOGRAPHIC_DATA] Import CSV Export CSV Co…" at bounding box center [463, 210] width 705 height 631
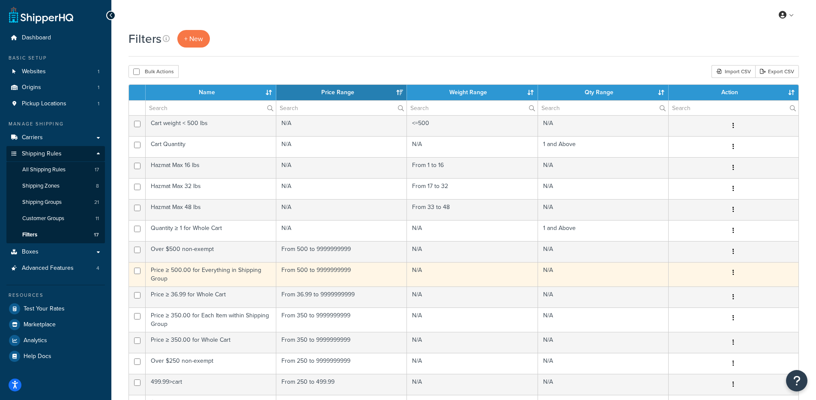
click at [734, 272] on button "button" at bounding box center [733, 273] width 12 height 14
click at [662, 290] on link "Edit" at bounding box center [649, 290] width 68 height 18
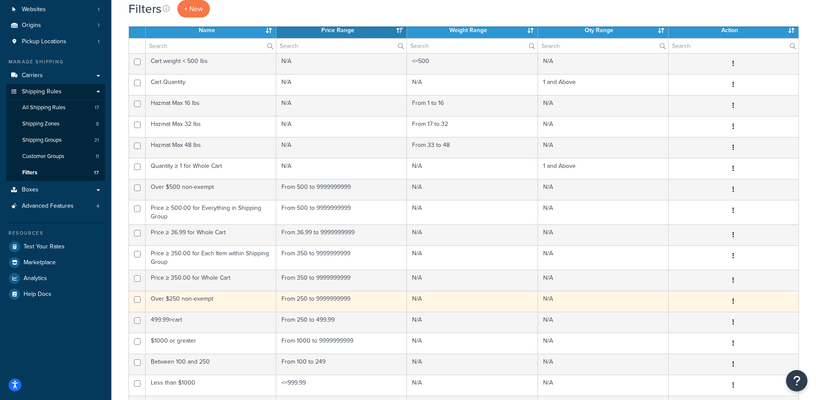
scroll to position [67, 0]
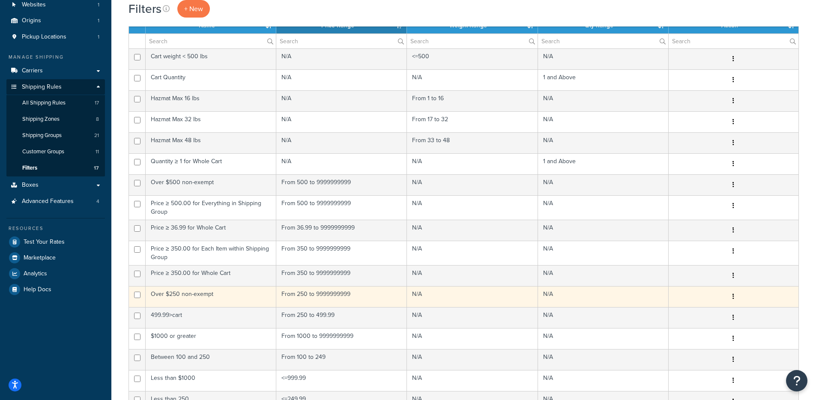
click at [352, 293] on td "From 250 to 9999999999" at bounding box center [341, 296] width 131 height 21
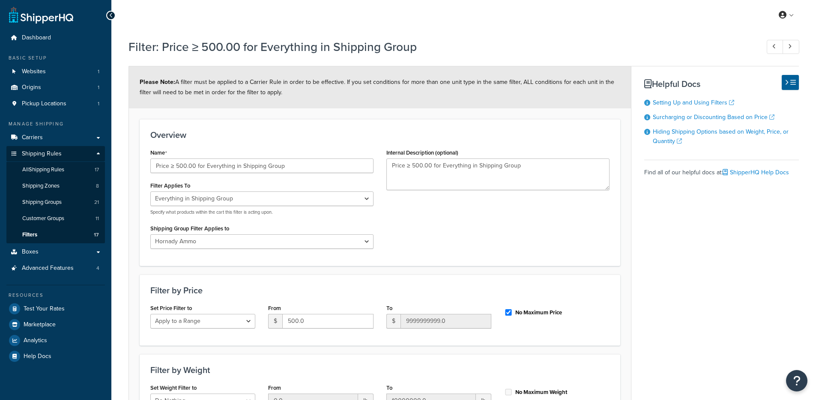
select select "SHIPPING_GROUP"
select select "302539"
select select "range"
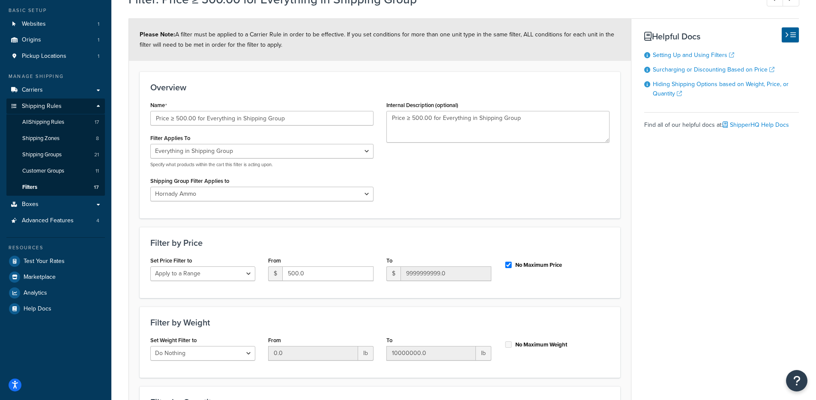
scroll to position [49, 0]
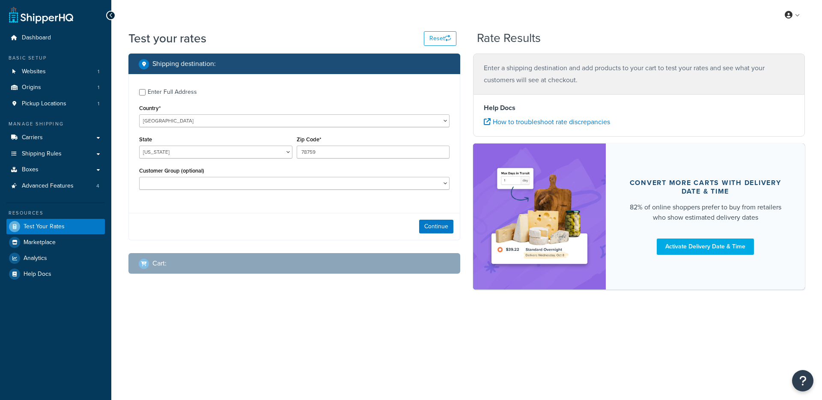
select select "[GEOGRAPHIC_DATA]"
drag, startPoint x: 434, startPoint y: 225, endPoint x: 413, endPoint y: 223, distance: 21.5
click at [433, 225] on button "Continue" at bounding box center [436, 227] width 34 height 14
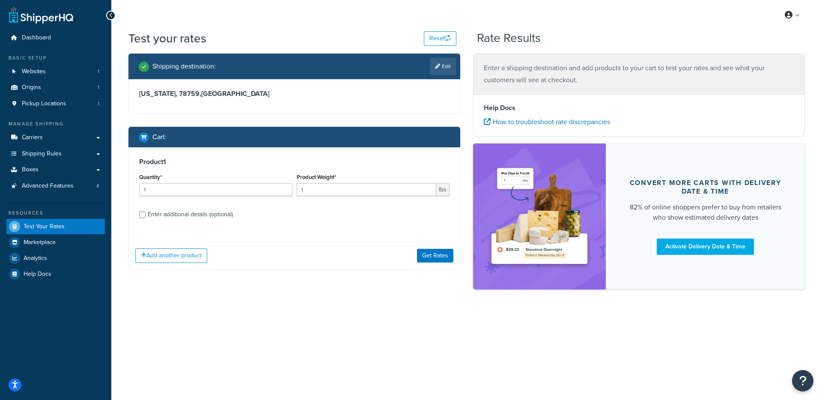
drag, startPoint x: 186, startPoint y: 215, endPoint x: 204, endPoint y: 214, distance: 17.6
click at [186, 215] on div "Enter additional details (optional)" at bounding box center [190, 215] width 85 height 12
click at [146, 215] on input "Enter additional details (optional)" at bounding box center [142, 215] width 6 height 6
checkbox input "true"
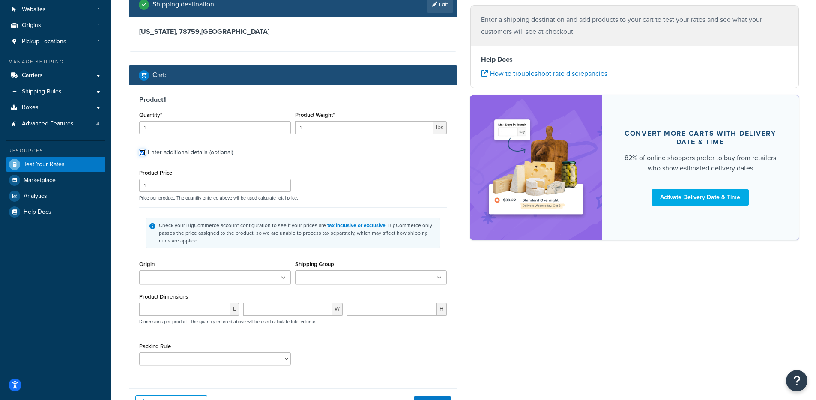
scroll to position [104, 0]
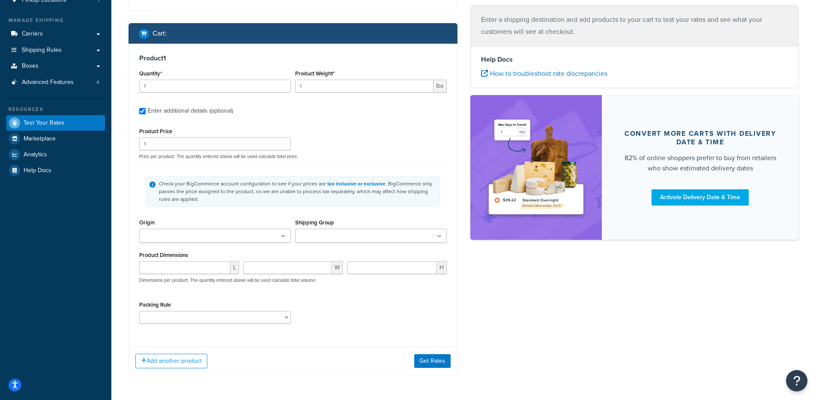
click at [347, 238] on input "Shipping Group" at bounding box center [336, 236] width 76 height 9
type input "horna"
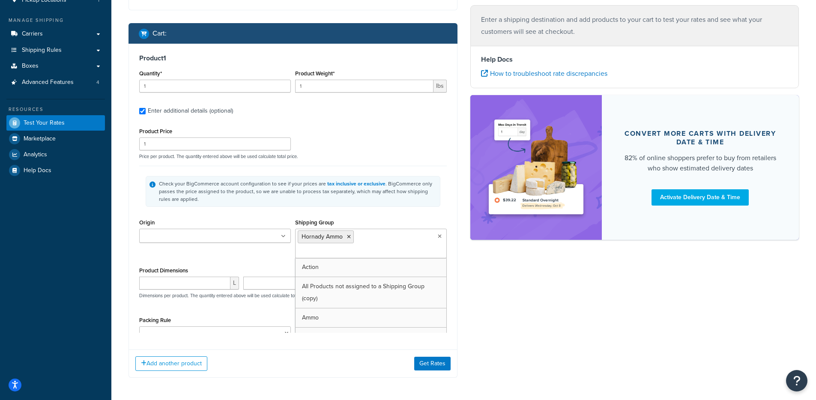
click at [483, 352] on div "Shipping destination : Edit Texas, 78759 , United States Cart : Product 1 Quant…" at bounding box center [463, 170] width 683 height 441
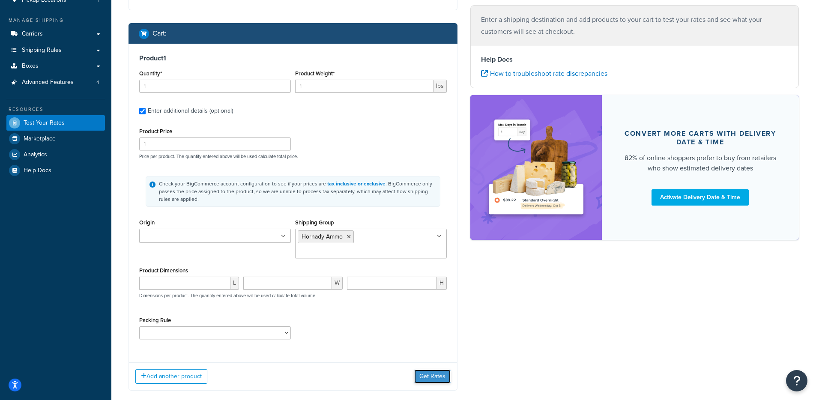
click at [426, 370] on button "Get Rates" at bounding box center [432, 377] width 36 height 14
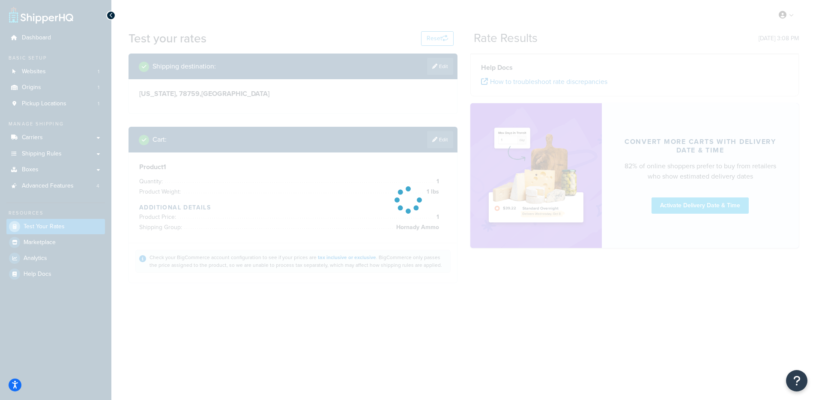
scroll to position [0, 0]
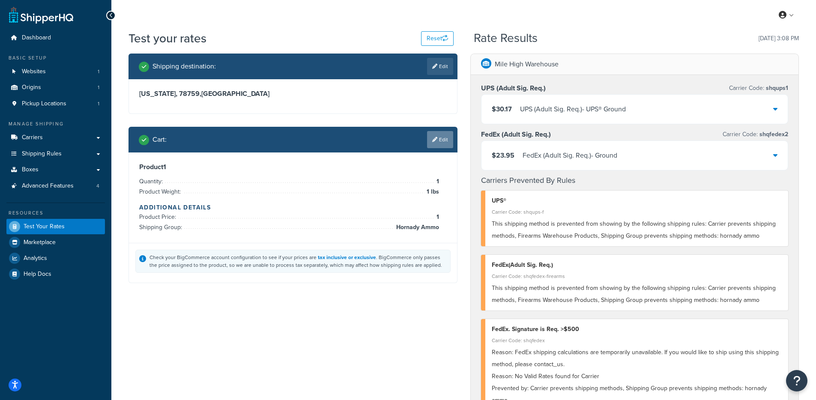
click at [434, 143] on link "Edit" at bounding box center [440, 139] width 26 height 17
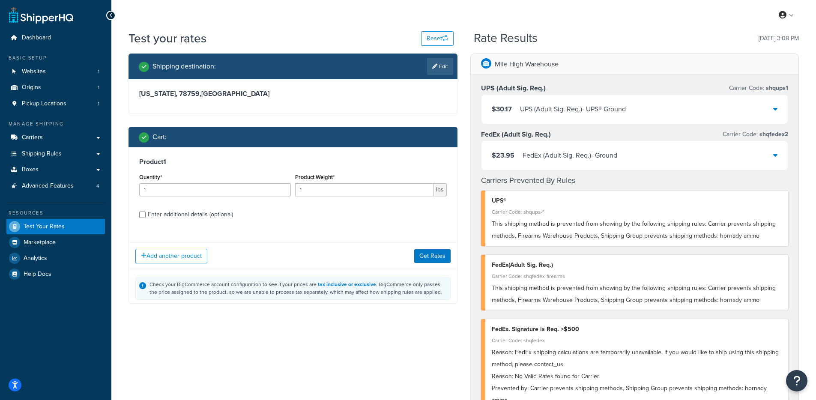
click at [199, 216] on div "Enter additional details (optional)" at bounding box center [190, 215] width 85 height 12
click at [146, 216] on input "Enter additional details (optional)" at bounding box center [142, 215] width 6 height 6
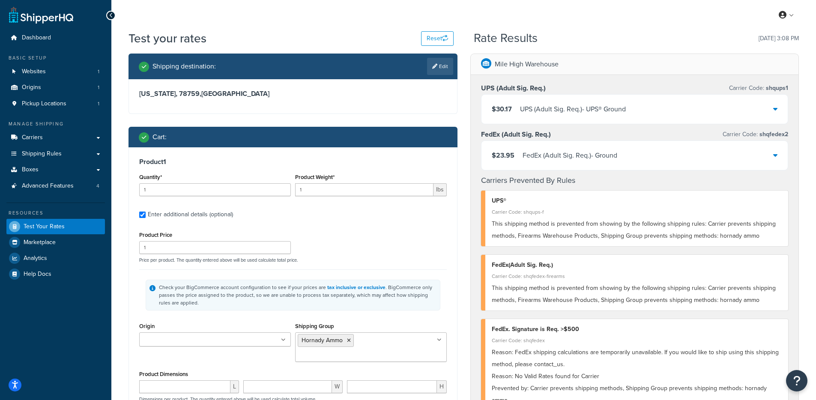
click at [198, 212] on div "Enter additional details (optional)" at bounding box center [190, 215] width 85 height 12
click at [146, 212] on input "Enter additional details (optional)" at bounding box center [142, 215] width 6 height 6
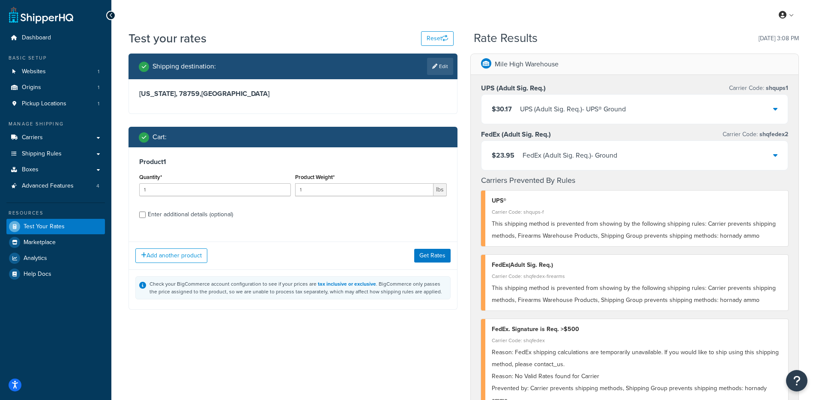
click at [194, 206] on div "Product 1 Quantity* 1 Product Weight* 1 lbs Enter additional details (optional)" at bounding box center [293, 191] width 328 height 88
click at [193, 213] on div "Enter additional details (optional)" at bounding box center [190, 215] width 85 height 12
click at [146, 213] on input "Enter additional details (optional)" at bounding box center [142, 215] width 6 height 6
checkbox input "true"
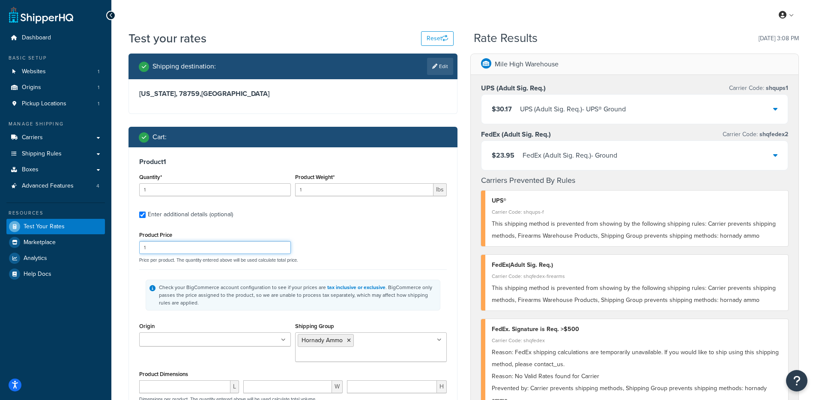
drag, startPoint x: 176, startPoint y: 245, endPoint x: 115, endPoint y: 244, distance: 61.2
type input "501"
click at [158, 279] on div "Check your BigCommerce account configuration to see if your prices are tax incl…" at bounding box center [293, 294] width 308 height 51
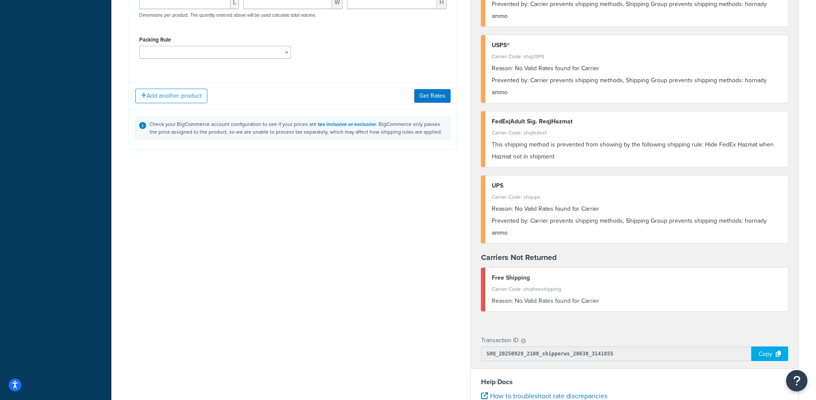
scroll to position [251, 0]
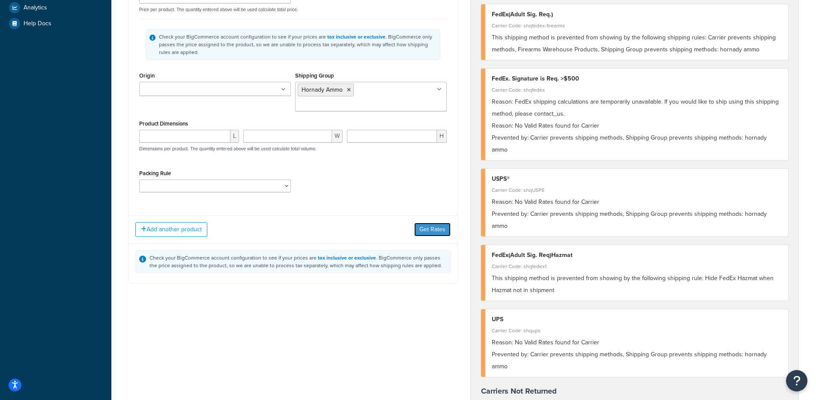
click at [434, 223] on button "Get Rates" at bounding box center [432, 230] width 36 height 14
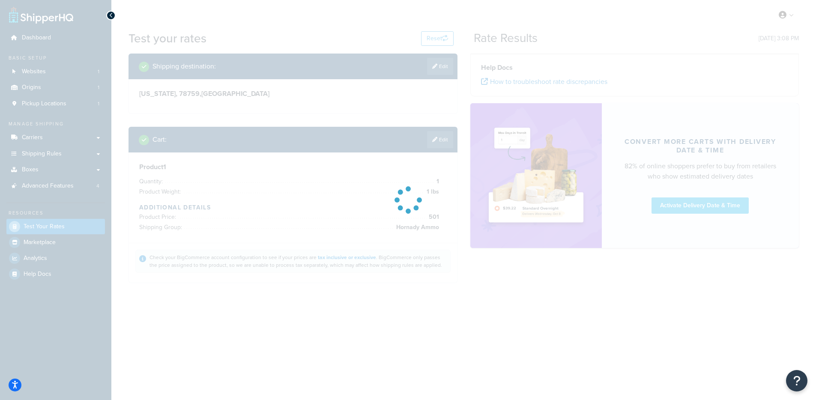
scroll to position [0, 0]
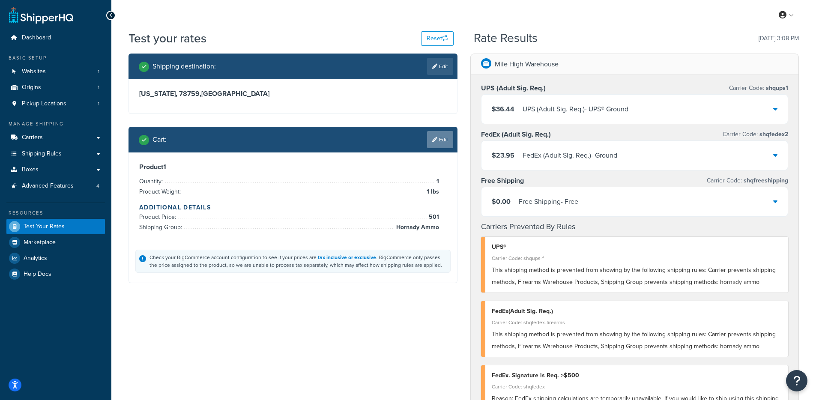
click at [434, 146] on link "Edit" at bounding box center [440, 139] width 26 height 17
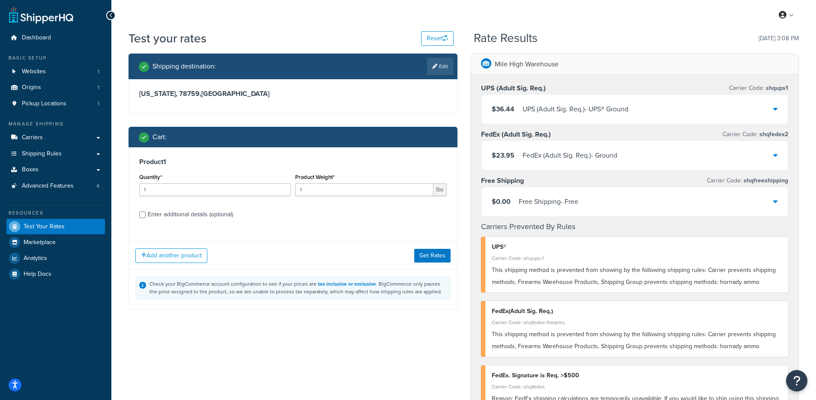
click at [529, 209] on div "$0.00 Free Shipping - Free" at bounding box center [634, 201] width 307 height 29
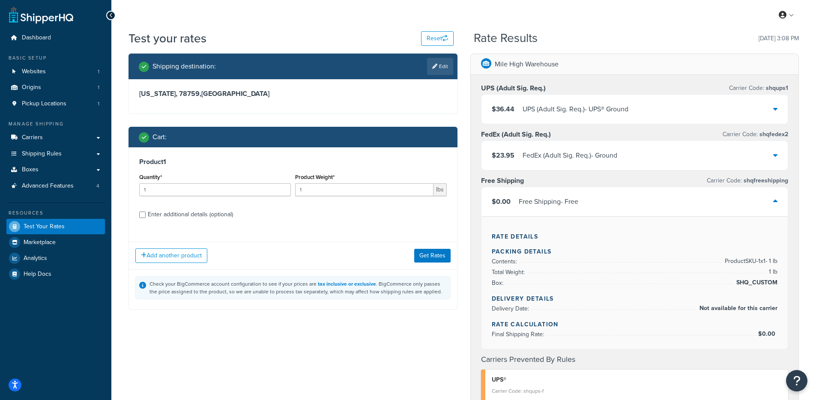
click at [523, 208] on div "$0.00 Free Shipping - Free" at bounding box center [634, 201] width 307 height 29
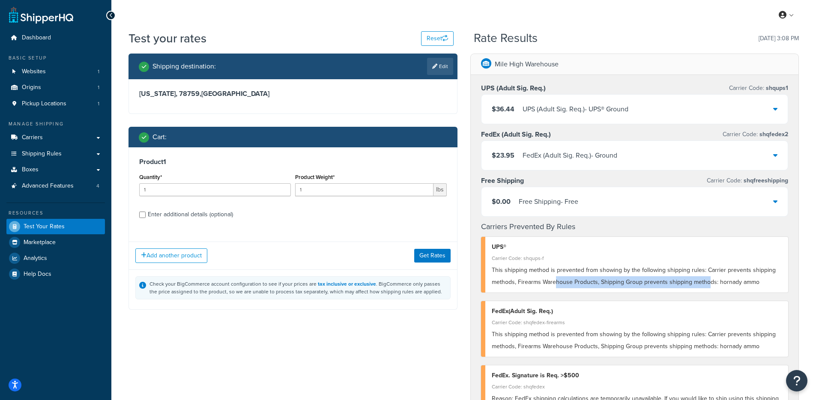
drag, startPoint x: 556, startPoint y: 283, endPoint x: 708, endPoint y: 282, distance: 152.5
click at [708, 282] on span "This shipping method is prevented from showing by the following shipping rules:…" at bounding box center [634, 276] width 284 height 21
click at [655, 283] on span "This shipping method is prevented from showing by the following shipping rules:…" at bounding box center [634, 276] width 284 height 21
click at [194, 218] on div "Enter additional details (optional)" at bounding box center [190, 215] width 85 height 12
click at [146, 218] on input "Enter additional details (optional)" at bounding box center [142, 215] width 6 height 6
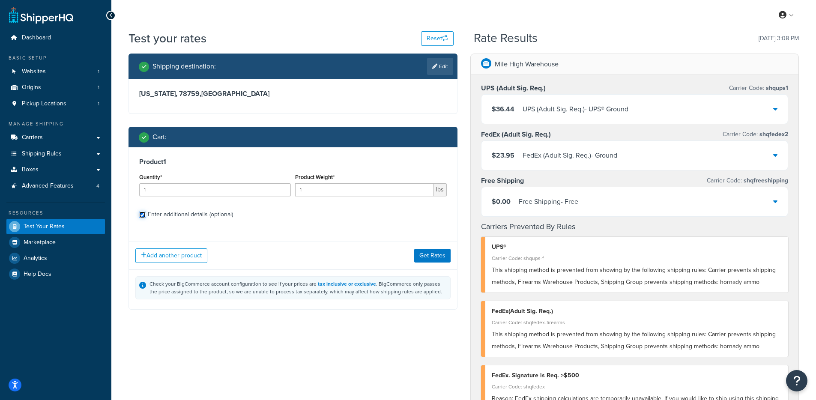
checkbox input "true"
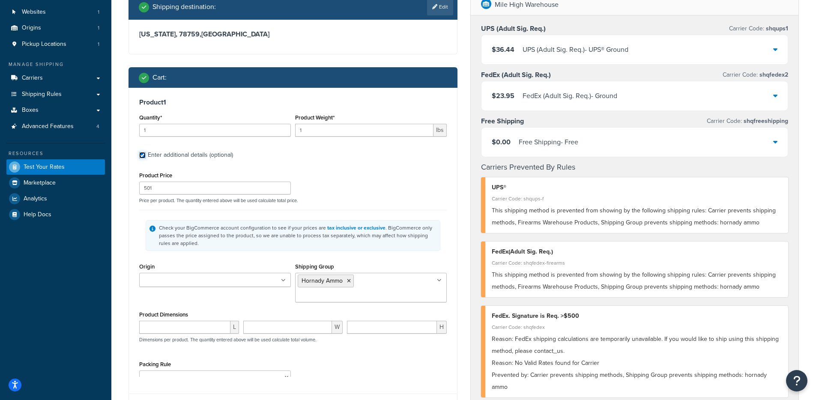
scroll to position [98, 0]
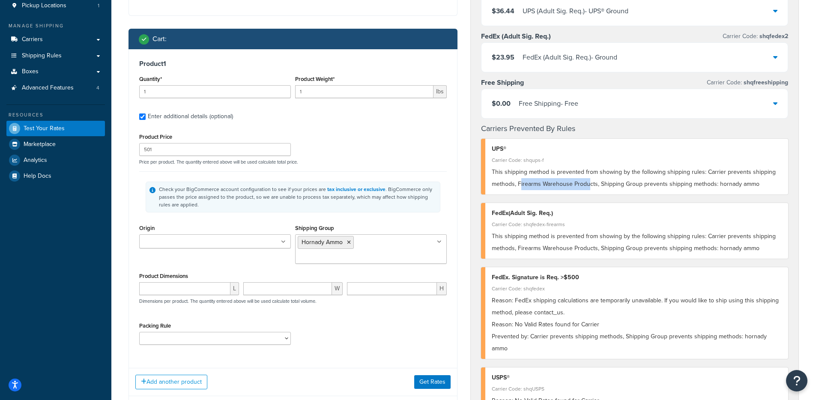
drag, startPoint x: 521, startPoint y: 184, endPoint x: 590, endPoint y: 183, distance: 69.0
click at [590, 183] on span "This shipping method is prevented from showing by the following shipping rules:…" at bounding box center [634, 177] width 284 height 21
click at [516, 184] on span "This shipping method is prevented from showing by the following shipping rules:…" at bounding box center [634, 177] width 284 height 21
drag, startPoint x: 520, startPoint y: 185, endPoint x: 600, endPoint y: 185, distance: 80.5
click at [600, 185] on span "This shipping method is prevented from showing by the following shipping rules:…" at bounding box center [634, 177] width 284 height 21
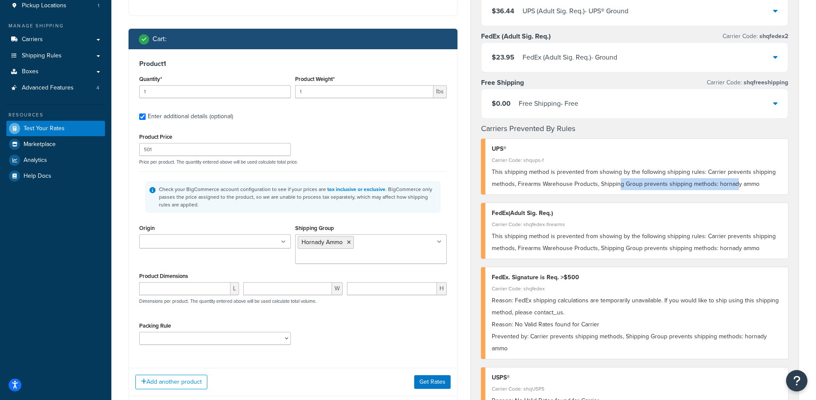
drag, startPoint x: 621, startPoint y: 186, endPoint x: 733, endPoint y: 185, distance: 111.8
click at [733, 185] on span "This shipping method is prevented from showing by the following shipping rules:…" at bounding box center [634, 177] width 284 height 21
click at [725, 185] on span "This shipping method is prevented from showing by the following shipping rules:…" at bounding box center [634, 177] width 284 height 21
drag, startPoint x: 603, startPoint y: 185, endPoint x: 538, endPoint y: 185, distance: 65.5
click at [538, 185] on span "This shipping method is prevented from showing by the following shipping rules:…" at bounding box center [634, 177] width 284 height 21
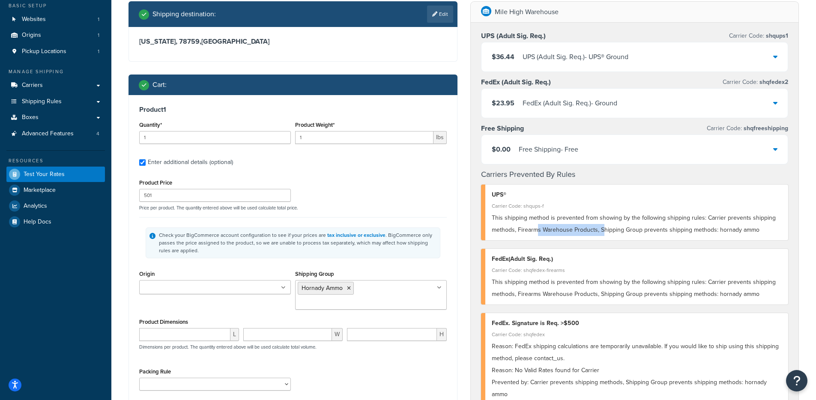
scroll to position [63, 0]
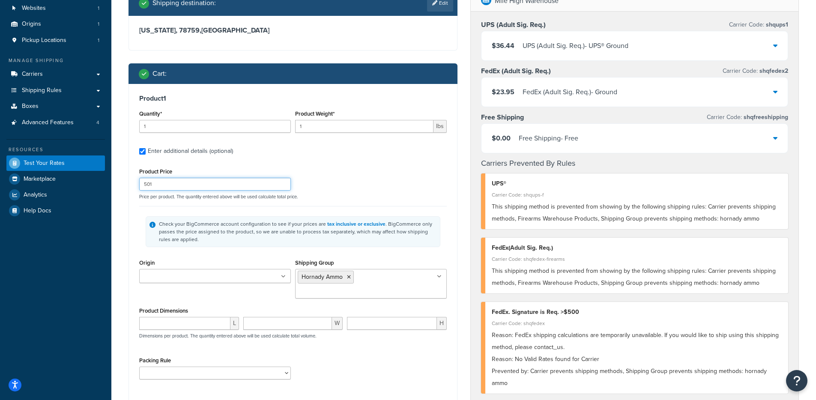
drag, startPoint x: 206, startPoint y: 188, endPoint x: 114, endPoint y: 185, distance: 92.1
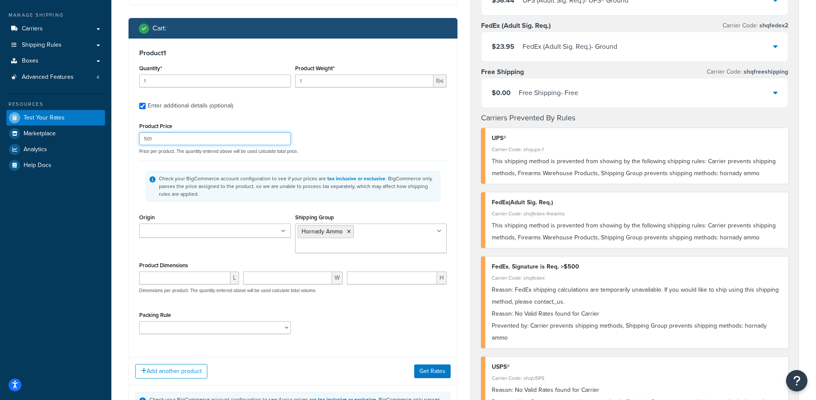
scroll to position [184, 0]
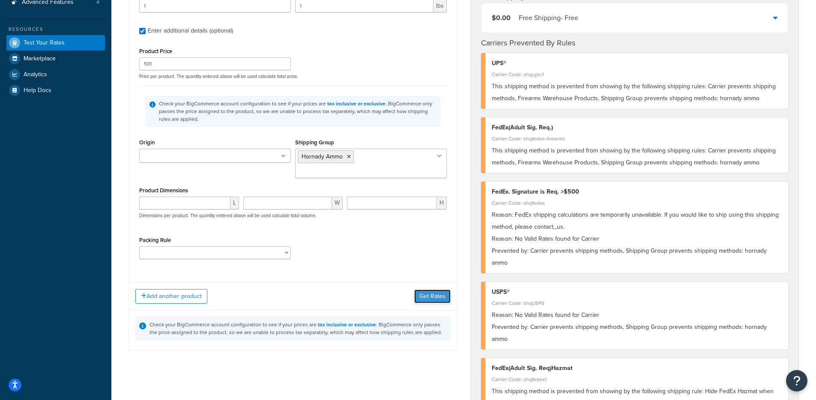
click at [432, 290] on button "Get Rates" at bounding box center [432, 297] width 36 height 14
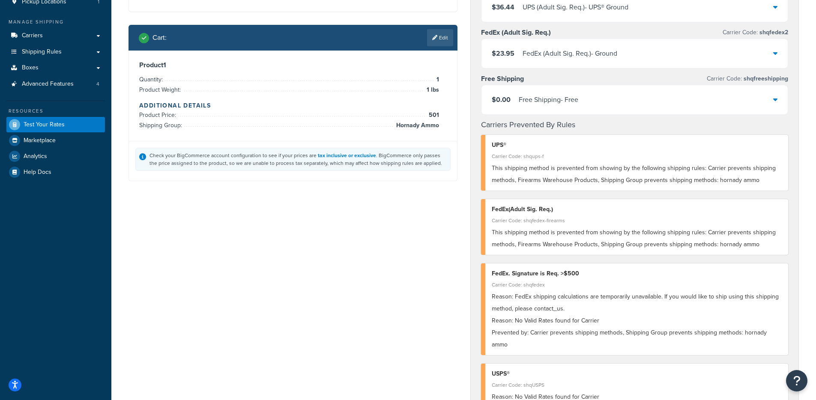
scroll to position [7, 0]
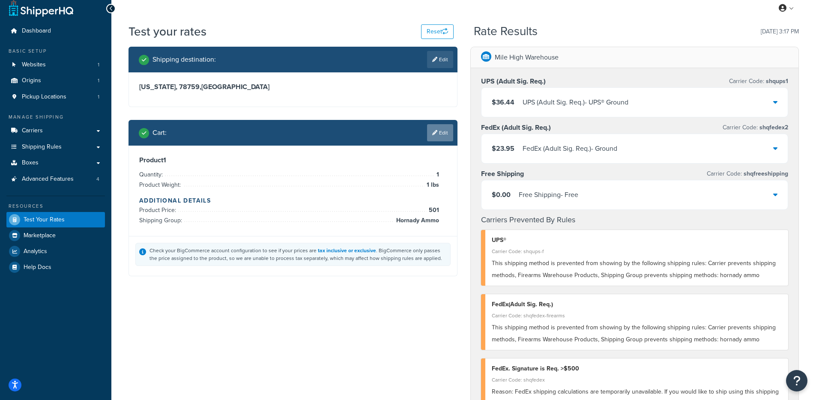
click at [433, 126] on link "Edit" at bounding box center [440, 132] width 26 height 17
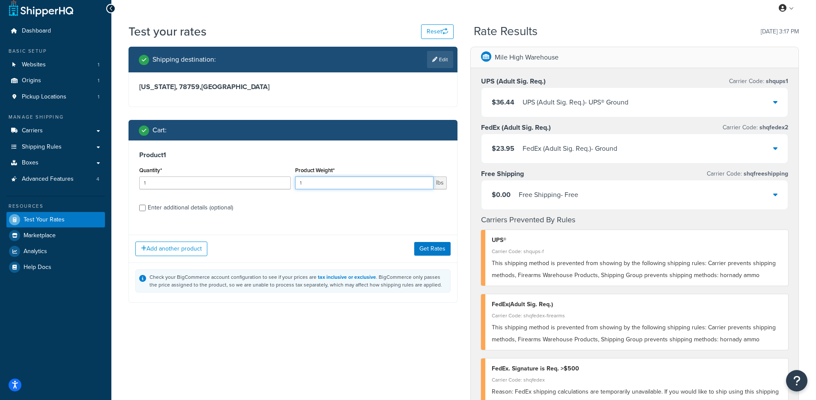
drag, startPoint x: 308, startPoint y: 179, endPoint x: 325, endPoint y: 181, distance: 17.2
click at [325, 181] on input "1" at bounding box center [364, 182] width 138 height 13
click at [326, 181] on input "1" at bounding box center [364, 182] width 138 height 13
type input "1.1"
click at [432, 252] on button "Get Rates" at bounding box center [432, 249] width 36 height 14
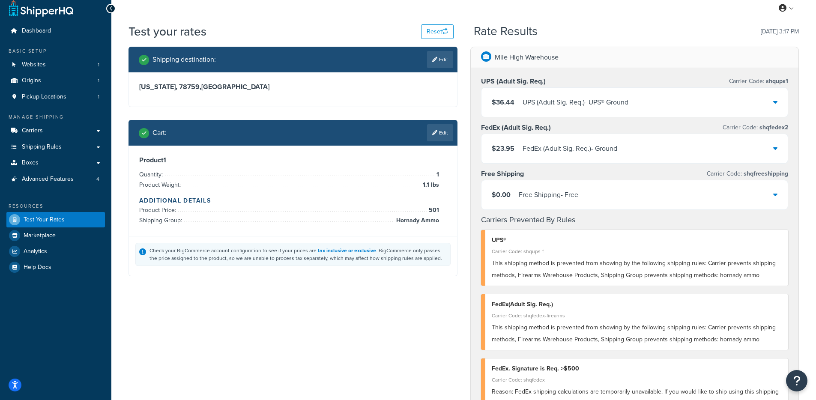
scroll to position [0, 0]
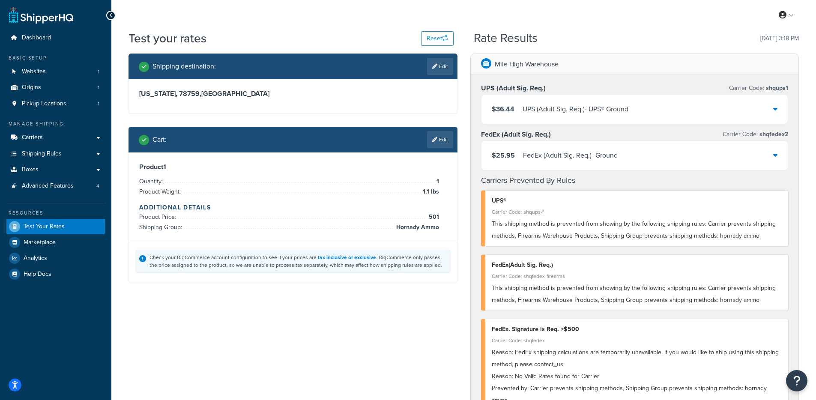
click at [433, 133] on link "Edit" at bounding box center [440, 139] width 26 height 17
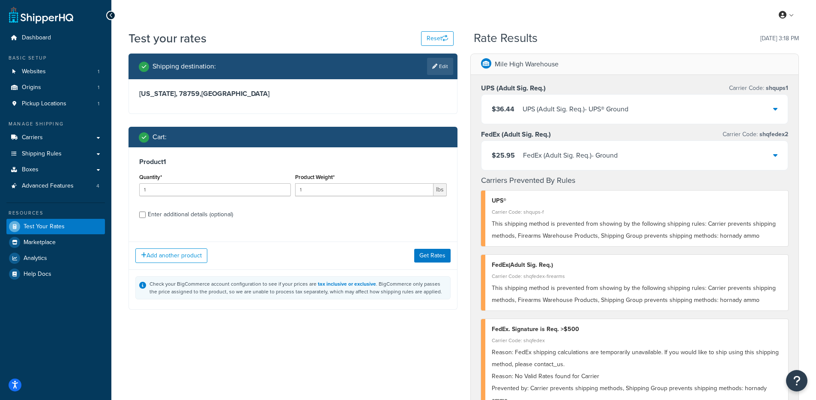
drag, startPoint x: 182, startPoint y: 217, endPoint x: 206, endPoint y: 213, distance: 23.4
click at [182, 217] on div "Enter additional details (optional)" at bounding box center [190, 215] width 85 height 12
click at [146, 217] on input "Enter additional details (optional)" at bounding box center [142, 215] width 6 height 6
checkbox input "true"
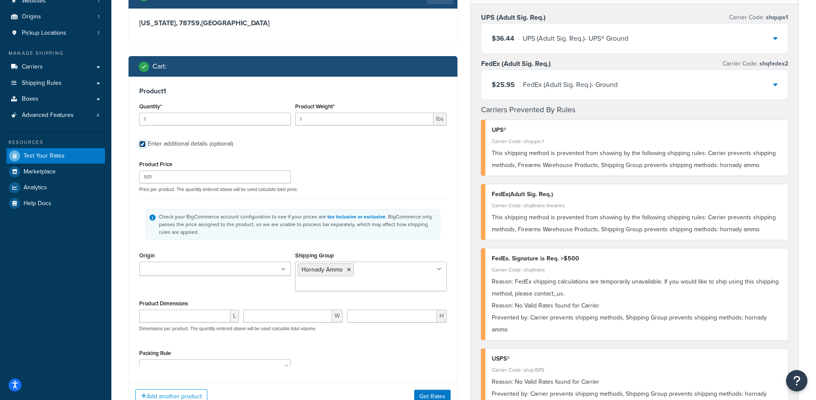
scroll to position [75, 0]
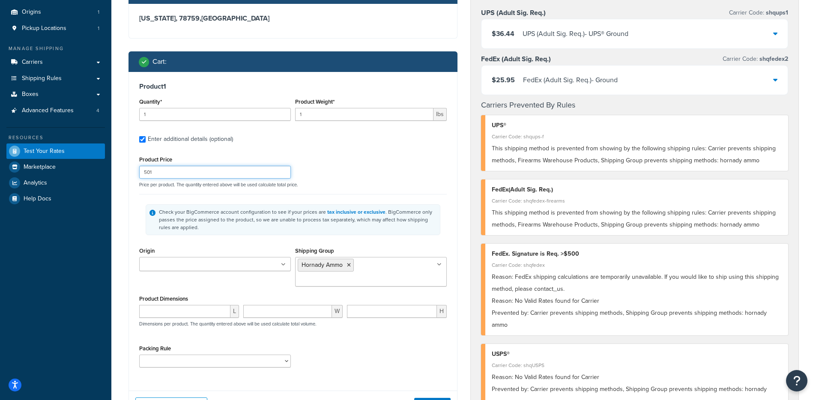
drag, startPoint x: 189, startPoint y: 173, endPoint x: 128, endPoint y: 167, distance: 60.6
click at [129, 167] on div "Product 1 Quantity* 1 Product Weight* 1 lbs Enter additional details (optional)…" at bounding box center [293, 228] width 328 height 312
type input "255"
click at [439, 398] on button "Get Rates" at bounding box center [432, 405] width 36 height 14
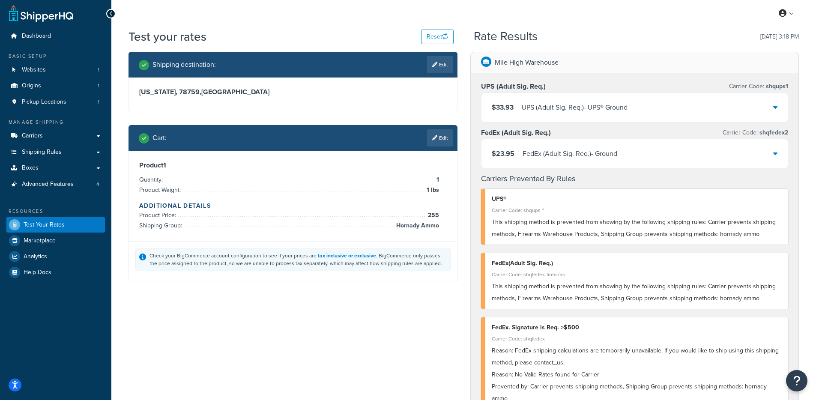
scroll to position [0, 0]
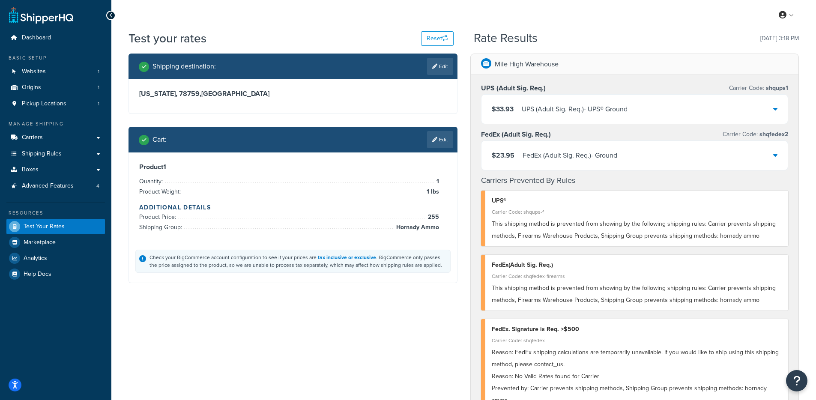
click at [352, 236] on div "Product 1 Quantity: 1 Product Weight: 1 lbs Additional Details Product Price: 2…" at bounding box center [293, 197] width 328 height 90
click at [439, 139] on link "Edit" at bounding box center [440, 139] width 26 height 17
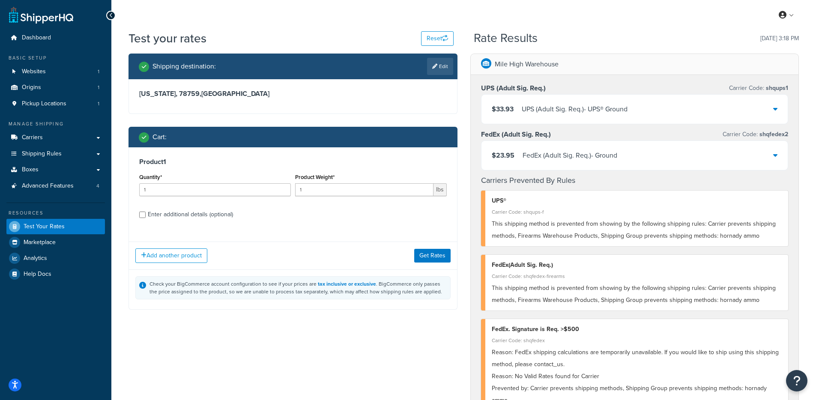
click at [439, 63] on link "Edit" at bounding box center [440, 66] width 26 height 17
select select "[GEOGRAPHIC_DATA]"
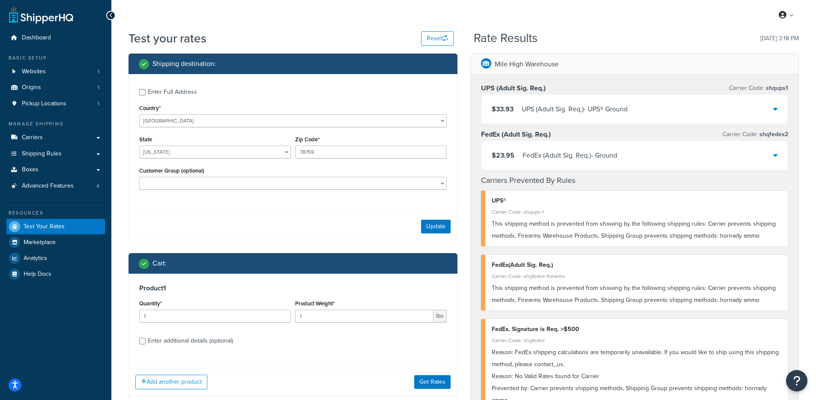
click at [180, 96] on div "Enter Full Address" at bounding box center [172, 92] width 49 height 12
click at [146, 96] on input "Enter Full Address" at bounding box center [142, 92] width 6 height 6
checkbox input "true"
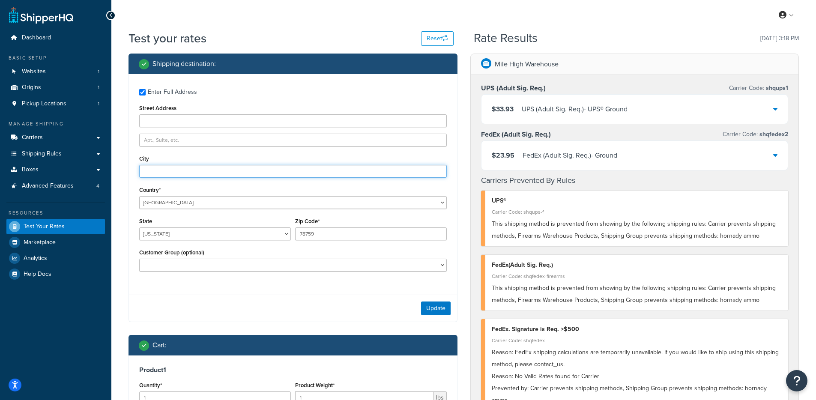
click at [177, 172] on input "City" at bounding box center [293, 171] width 308 height 13
type input "Miami"
click at [381, 233] on input "78759" at bounding box center [371, 233] width 152 height 13
click at [266, 236] on select "Alabama Alaska American Samoa Arizona Arkansas Armed Forces Americas Armed Forc…" at bounding box center [215, 233] width 152 height 13
select select "FL"
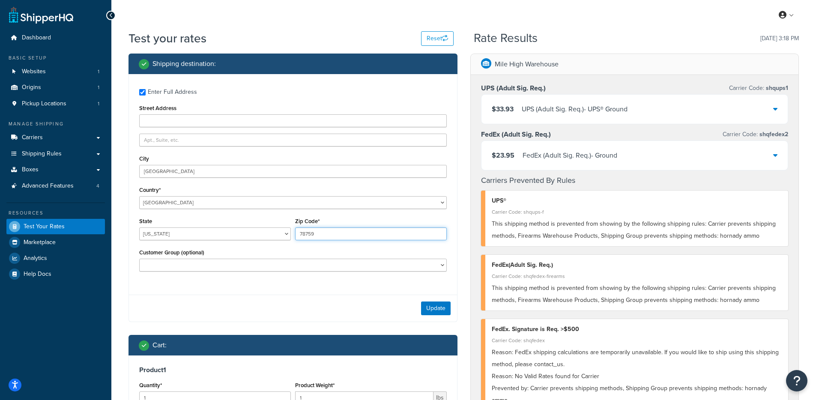
click at [335, 232] on input "78759" at bounding box center [371, 233] width 152 height 13
type input "33133"
click at [431, 303] on button "Update" at bounding box center [436, 309] width 30 height 14
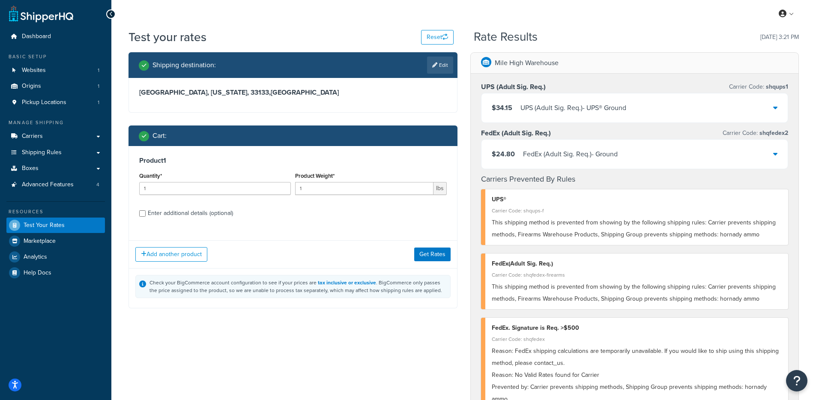
scroll to position [2, 0]
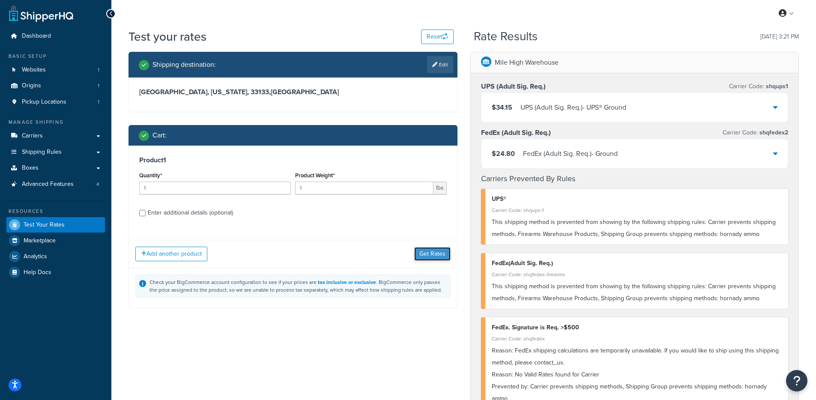
click at [428, 252] on button "Get Rates" at bounding box center [432, 254] width 36 height 14
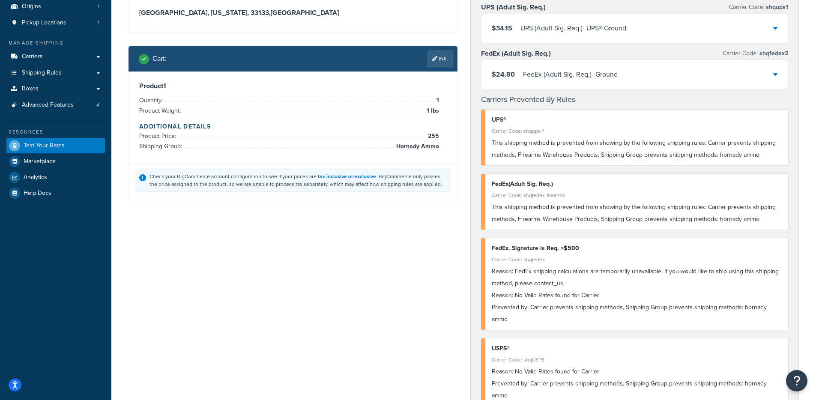
scroll to position [22, 0]
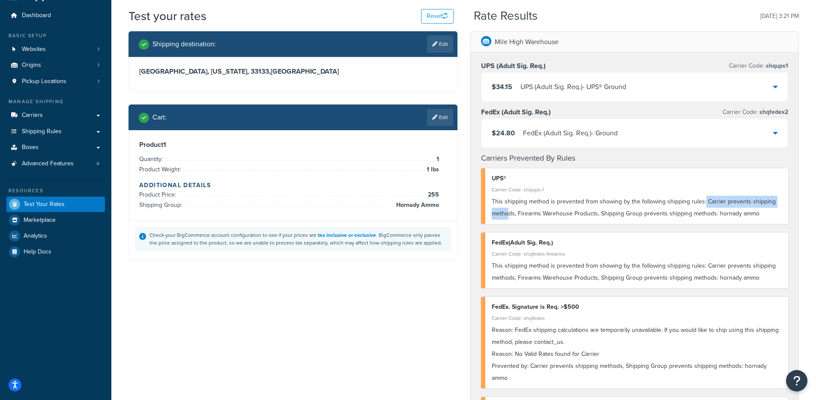
drag, startPoint x: 703, startPoint y: 202, endPoint x: 513, endPoint y: 215, distance: 190.6
click at [508, 215] on span "This shipping method is prevented from showing by the following shipping rules:…" at bounding box center [634, 207] width 284 height 21
drag, startPoint x: 517, startPoint y: 214, endPoint x: 593, endPoint y: 226, distance: 76.8
click at [596, 212] on span "This shipping method is prevented from showing by the following shipping rules:…" at bounding box center [634, 207] width 284 height 21
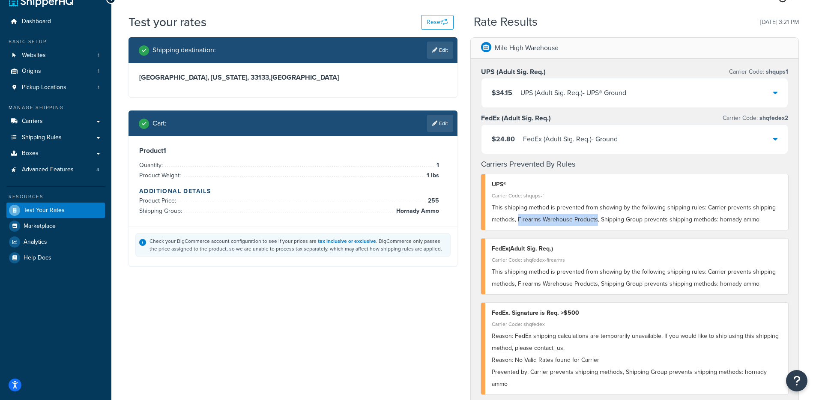
scroll to position [16, 0]
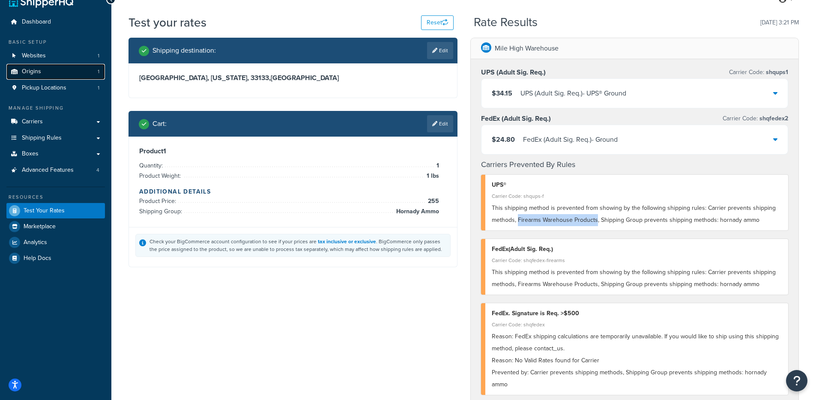
click at [49, 72] on link "Origins 1" at bounding box center [55, 72] width 99 height 16
copy span "Firearms Warehouse Products"
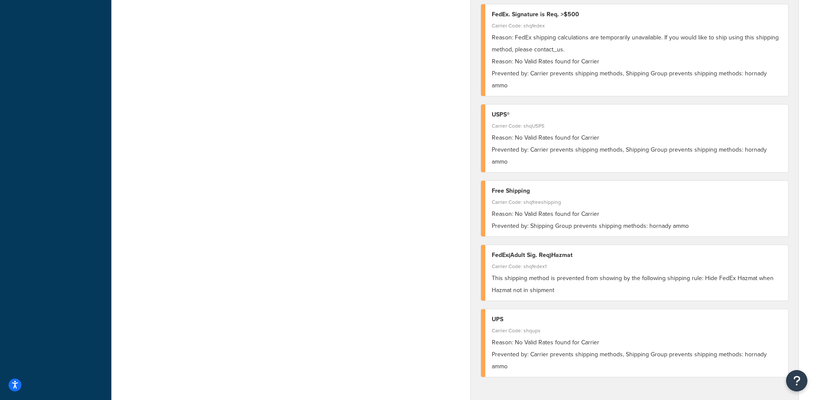
scroll to position [350, 0]
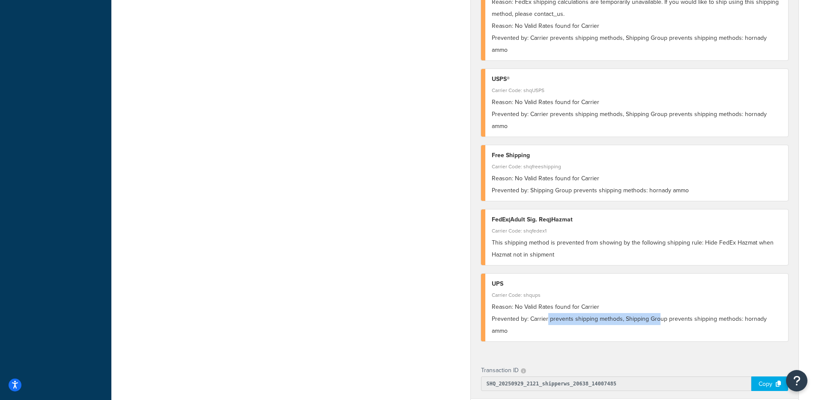
drag, startPoint x: 548, startPoint y: 296, endPoint x: 659, endPoint y: 296, distance: 110.9
click at [659, 313] on div "Prevented by: Carrier prevents shipping methods, Shipping Group prevents shippi…" at bounding box center [637, 325] width 290 height 24
click at [756, 313] on div "Prevented by: Carrier prevents shipping methods, Shipping Group prevents shippi…" at bounding box center [637, 325] width 290 height 24
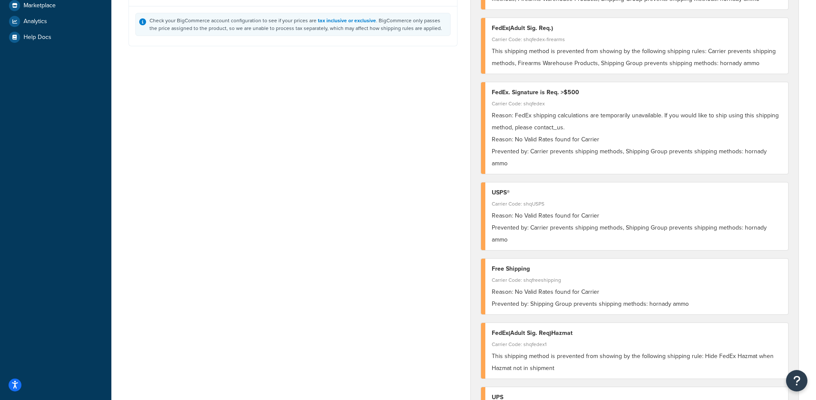
scroll to position [330, 0]
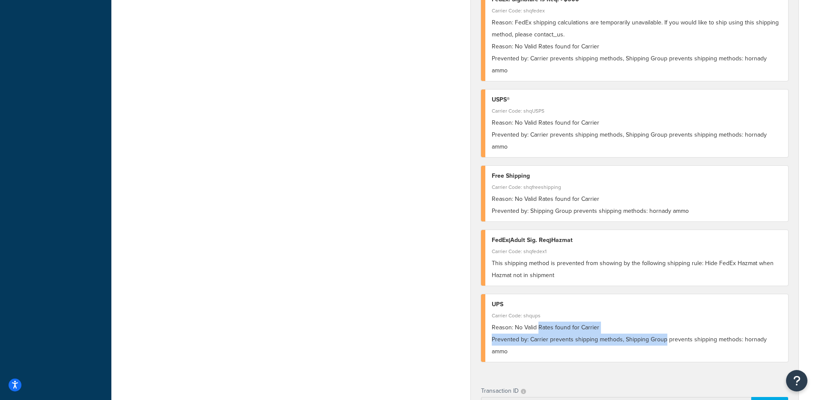
drag, startPoint x: 626, startPoint y: 315, endPoint x: 663, endPoint y: 320, distance: 38.1
click at [663, 320] on div "UPS Carrier Code: shqups Reason: No Valid Rates found for Carrier Prevented by:…" at bounding box center [635, 328] width 308 height 68
click at [666, 334] on div "Prevented by: Carrier prevents shipping methods, Shipping Group prevents shippi…" at bounding box center [637, 346] width 290 height 24
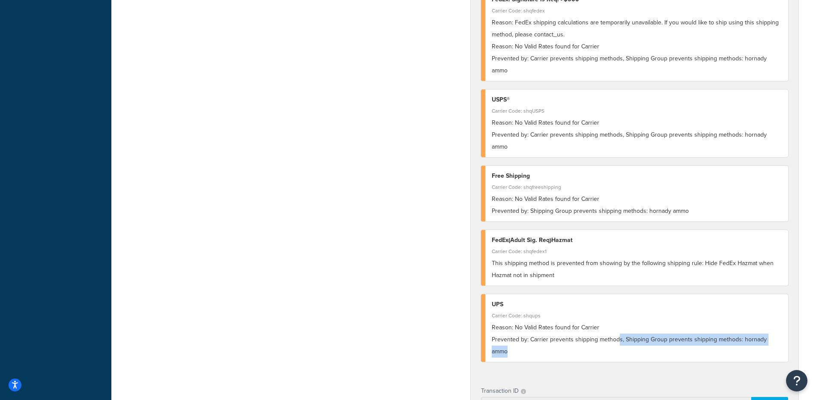
drag, startPoint x: 616, startPoint y: 318, endPoint x: 788, endPoint y: 314, distance: 171.8
click at [788, 314] on div "UPS (Adult Sig. Req.) Carrier Code: shqups1 $34.15 UPS (Adult Sig. Req.) - UPS®…" at bounding box center [635, 61] width 328 height 633
click at [737, 334] on div "Prevented by: Carrier prevents shipping methods, Shipping Group prevents shippi…" at bounding box center [637, 346] width 290 height 24
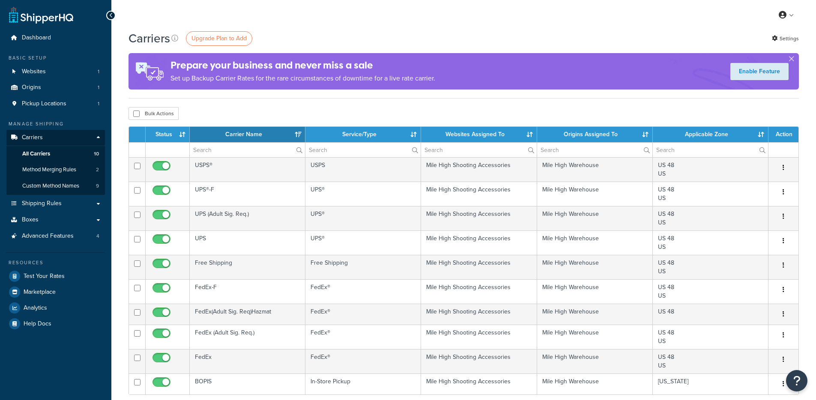
select select "15"
click at [51, 197] on link "Shipping Rules" at bounding box center [55, 204] width 99 height 16
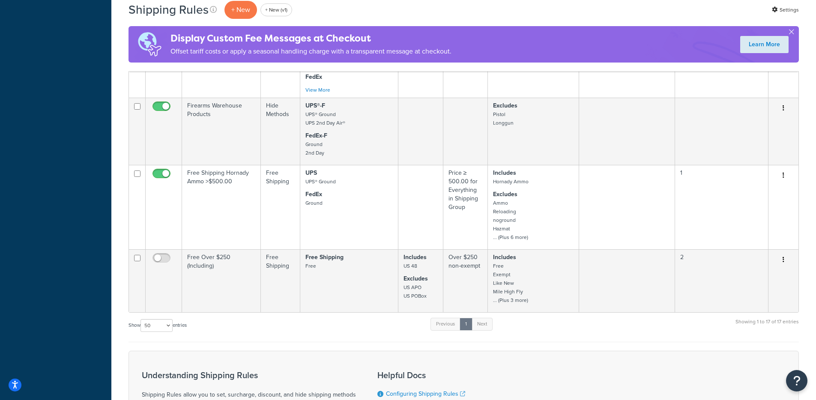
scroll to position [1227, 0]
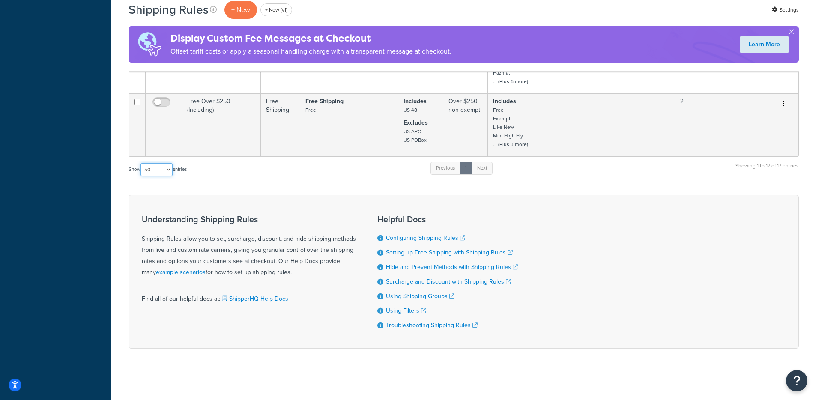
click at [163, 170] on select "10 15 25 50 100 1000" at bounding box center [156, 169] width 32 height 13
click at [158, 167] on select "10 15 25 50 100 1000" at bounding box center [156, 169] width 32 height 13
select select "100"
click at [141, 163] on select "10 15 25 50 100 1000" at bounding box center [156, 169] width 32 height 13
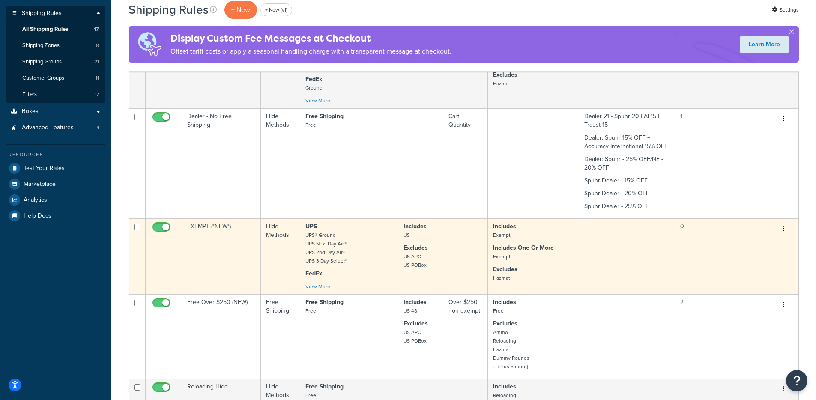
scroll to position [141, 0]
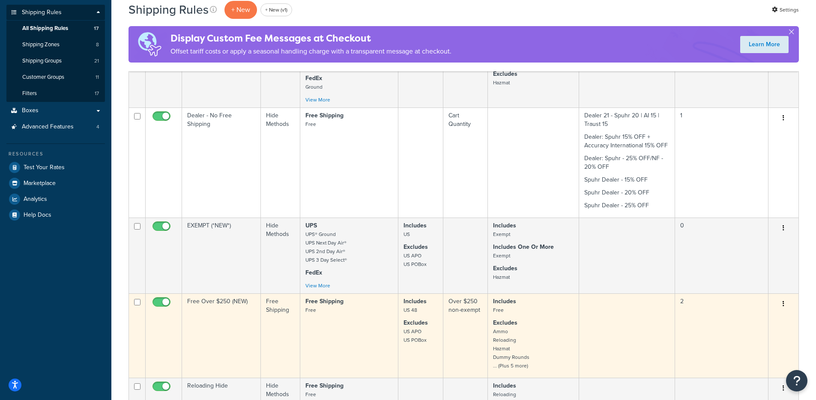
click at [332, 323] on td "Free Shipping Free" at bounding box center [349, 335] width 98 height 84
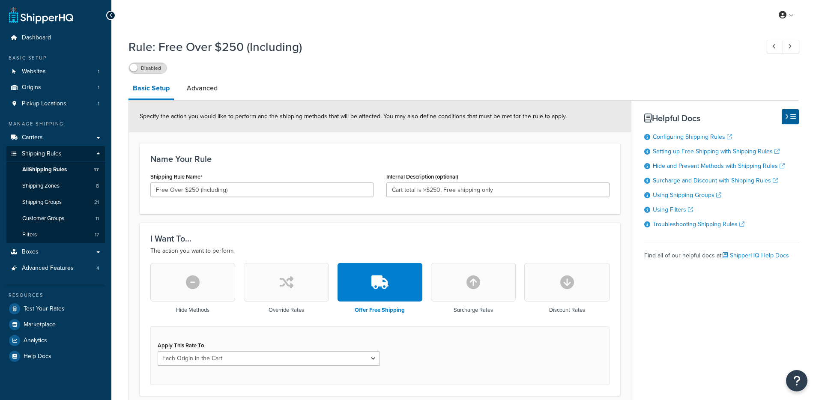
select select "LOCATION"
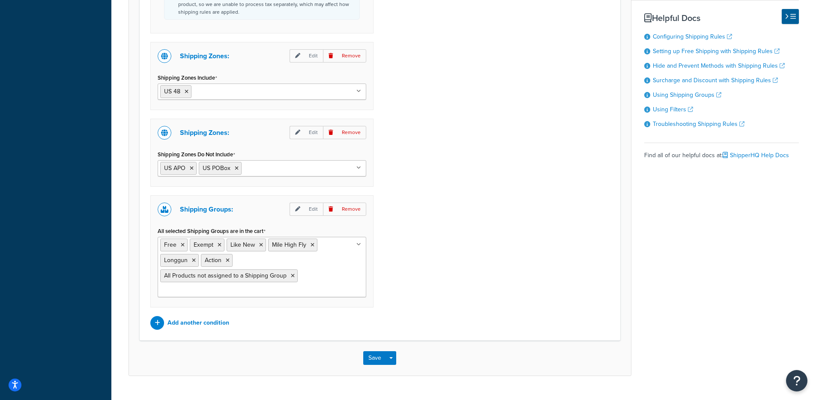
scroll to position [686, 0]
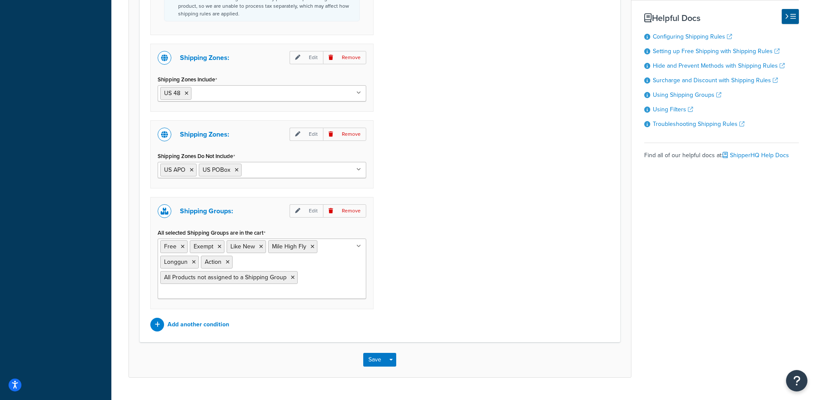
drag, startPoint x: 170, startPoint y: 231, endPoint x: 275, endPoint y: 230, distance: 105.4
click at [273, 230] on div "All selected Shipping Groups are in the cart Free Exempt Like New Mile High Fly…" at bounding box center [262, 263] width 209 height 72
drag, startPoint x: 231, startPoint y: 233, endPoint x: 158, endPoint y: 236, distance: 73.3
click at [158, 236] on div "All selected Shipping Groups are in the cart Free Exempt Like New Mile High Fly…" at bounding box center [262, 263] width 209 height 72
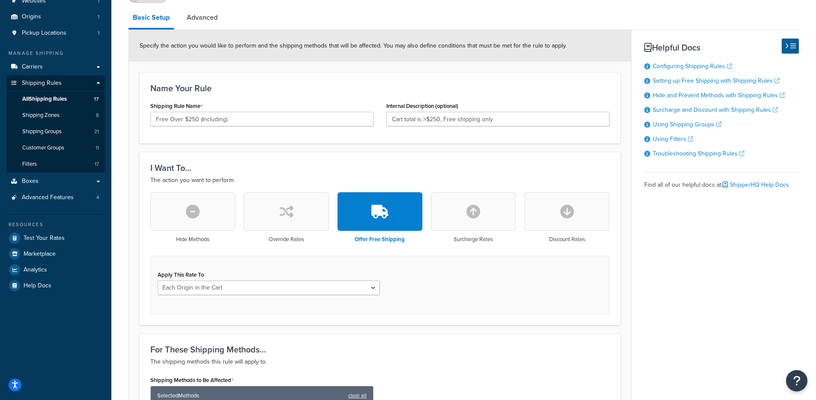
scroll to position [0, 0]
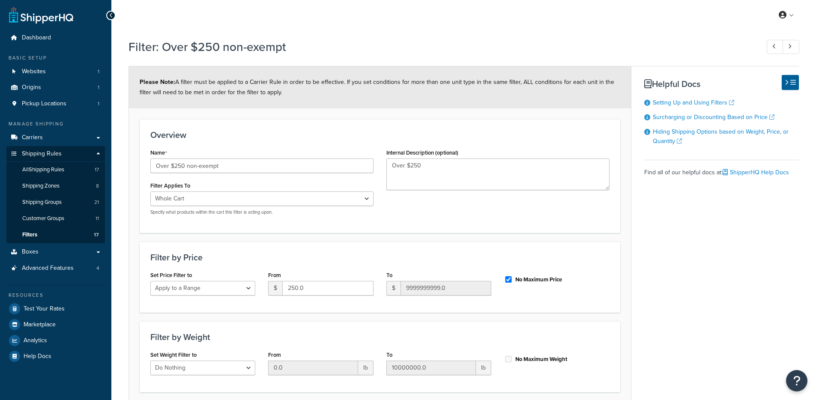
select select "range"
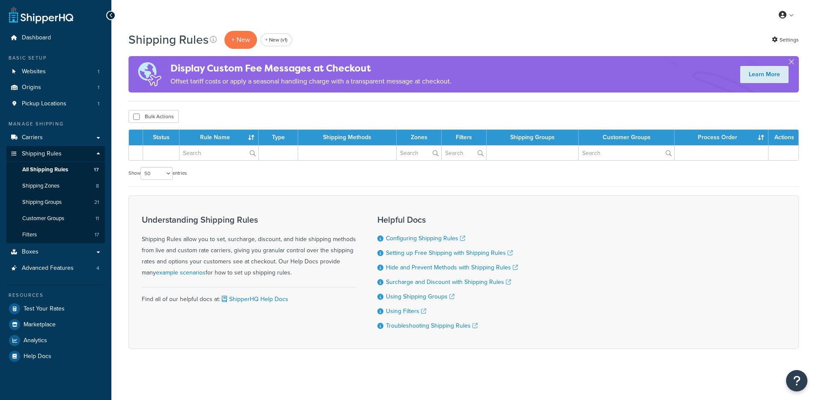
select select "50"
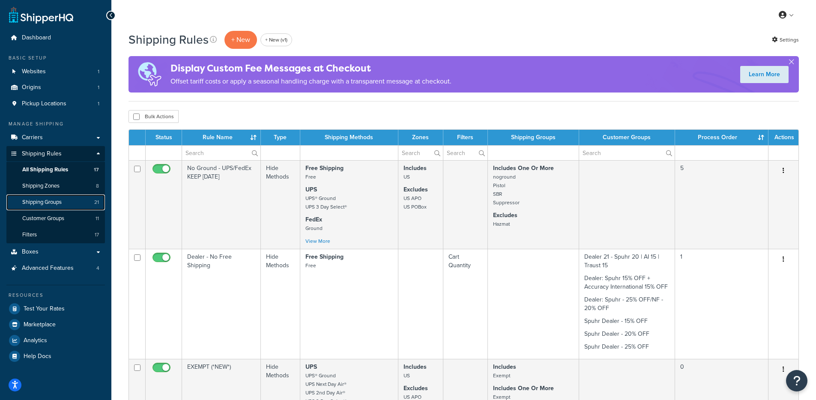
click at [56, 204] on span "Shipping Groups" at bounding box center [41, 202] width 39 height 7
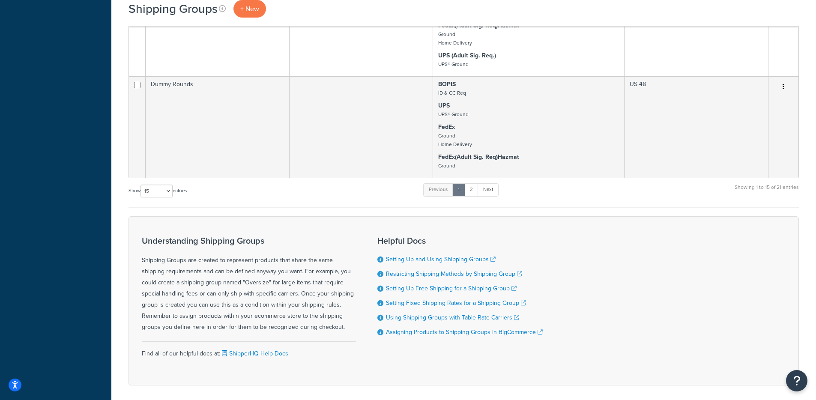
scroll to position [1733, 0]
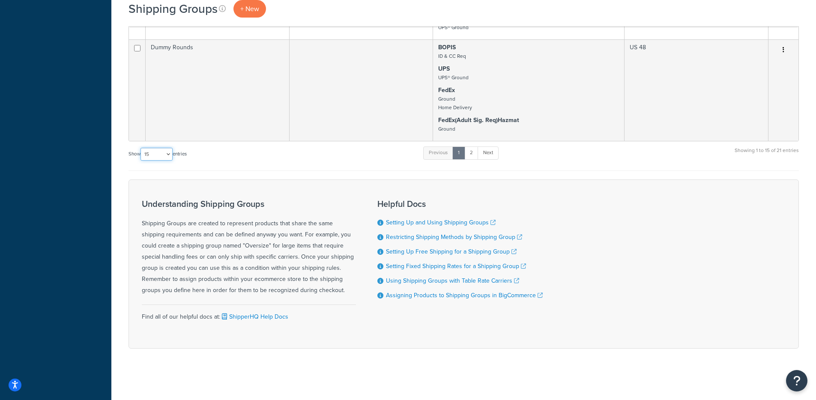
click at [150, 155] on select "10 15 25 50 100" at bounding box center [156, 154] width 32 height 13
select select "50"
click at [141, 161] on select "10 15 25 50 100" at bounding box center [156, 154] width 32 height 13
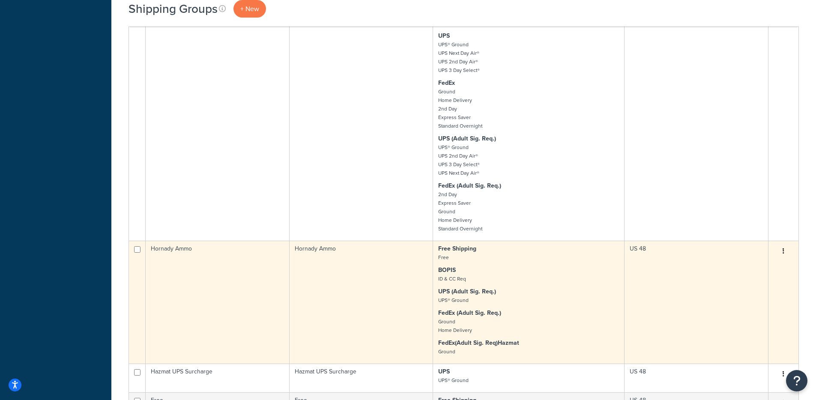
scroll to position [980, 0]
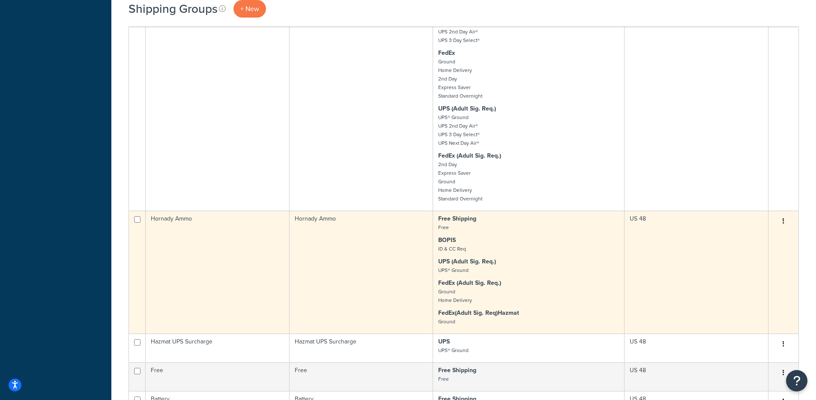
click at [297, 264] on td "Hornady Ammo" at bounding box center [362, 272] width 144 height 123
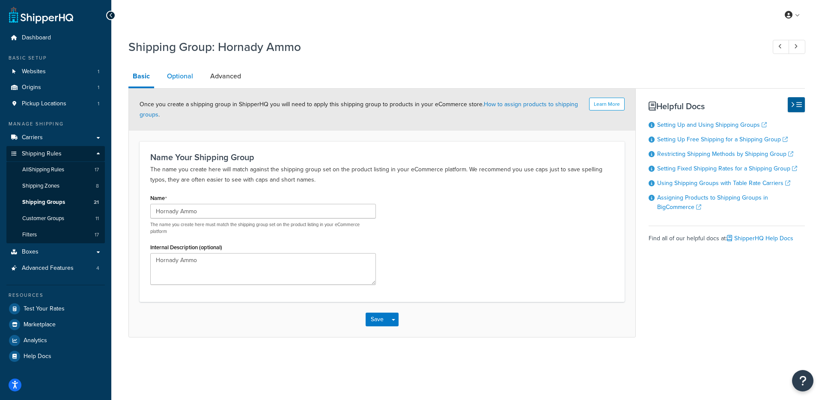
click at [167, 86] on link "Optional" at bounding box center [180, 76] width 35 height 21
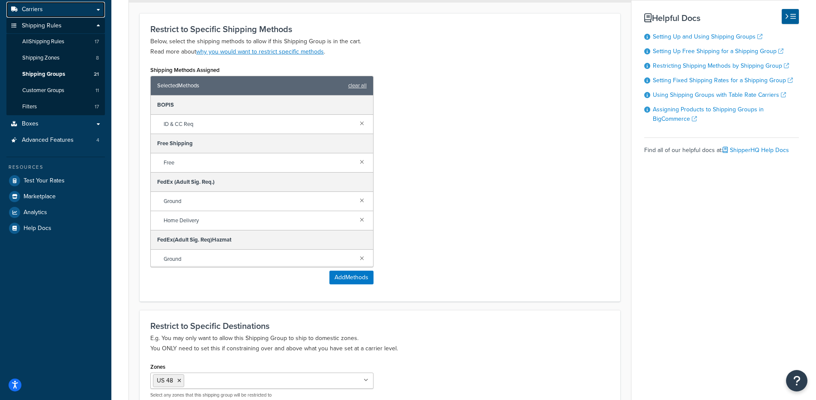
scroll to position [137, 0]
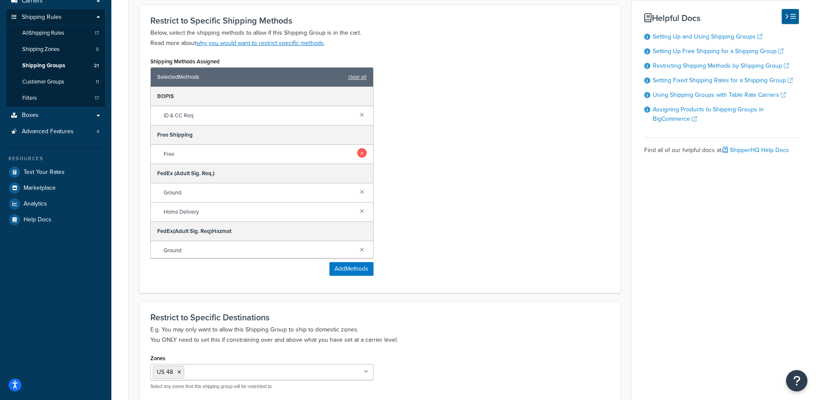
click at [357, 154] on link at bounding box center [361, 152] width 9 height 9
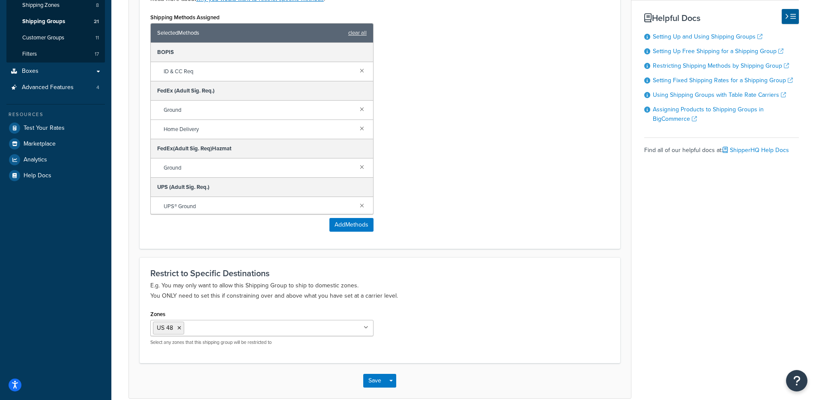
scroll to position [223, 0]
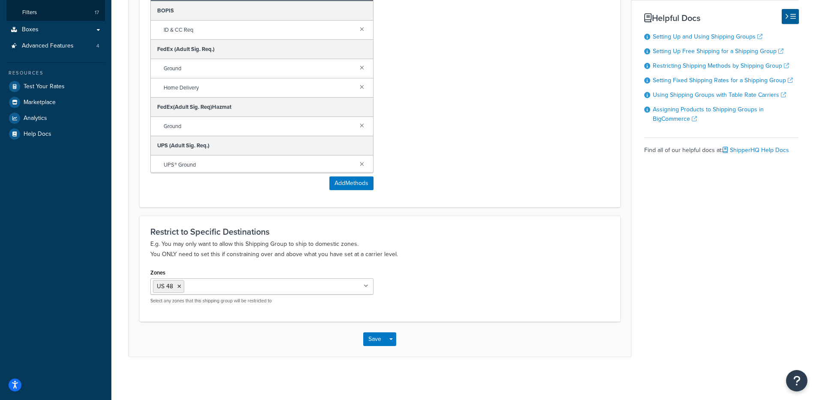
click at [396, 338] on div "Save Save Dropdown Save and Edit Save and Duplicate Save and Create New" at bounding box center [380, 339] width 502 height 35
click at [394, 340] on button "Save Dropdown" at bounding box center [391, 339] width 10 height 14
drag, startPoint x: 394, startPoint y: 349, endPoint x: 442, endPoint y: 275, distance: 87.9
click at [394, 349] on button "Save and Edit" at bounding box center [404, 355] width 83 height 18
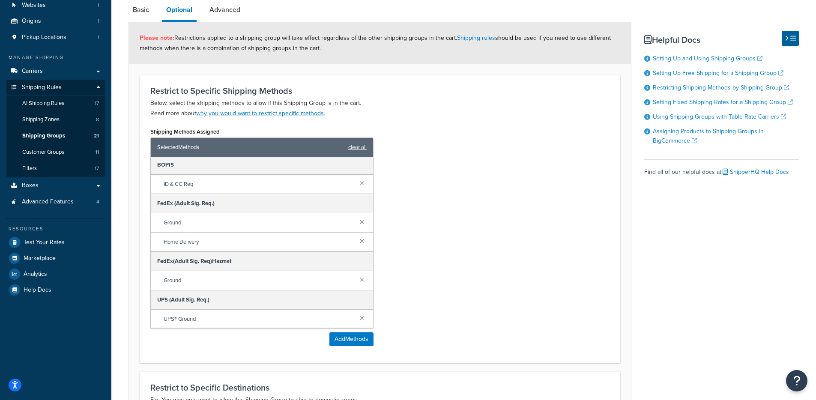
scroll to position [68, 0]
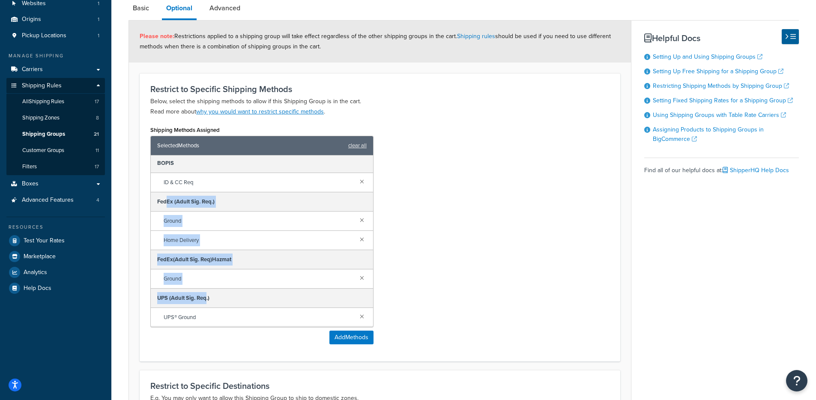
drag, startPoint x: 166, startPoint y: 198, endPoint x: 213, endPoint y: 293, distance: 106.5
click at [208, 295] on div "BOPIS ID & CC Req FedEx (Adult Sig. Req.) Ground Home Delivery FedEx(Adult Sig.…" at bounding box center [262, 240] width 222 height 171
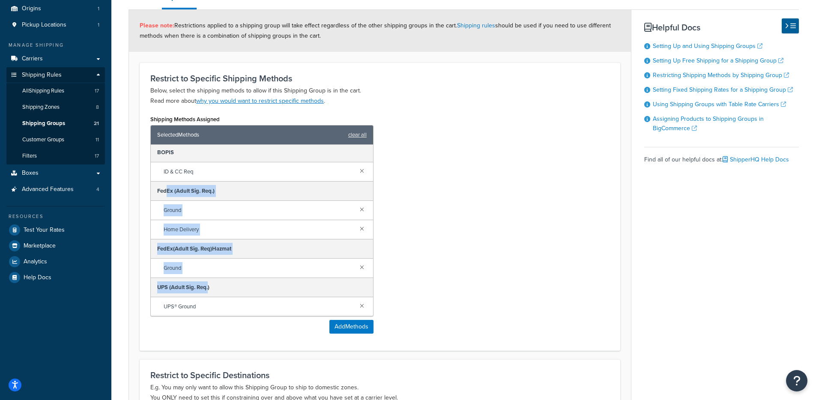
scroll to position [78, 0]
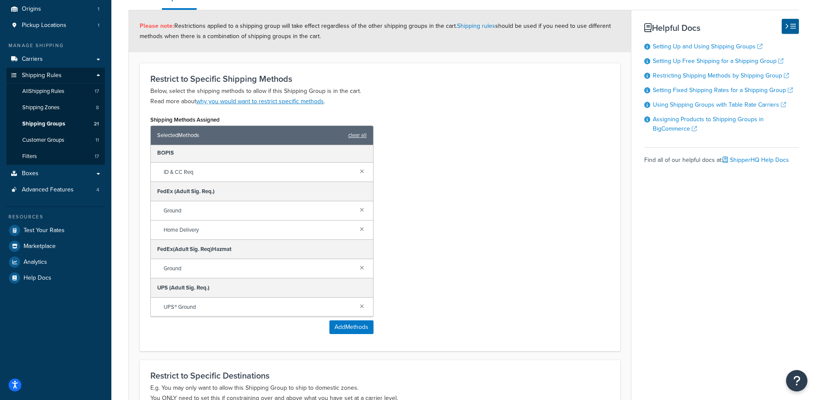
click at [187, 303] on span "UPS® Ground" at bounding box center [258, 307] width 189 height 12
click at [427, 154] on div "Shipping Methods Assigned Selected Methods clear all BOPIS ID & CC Req FedEx (A…" at bounding box center [380, 226] width 472 height 227
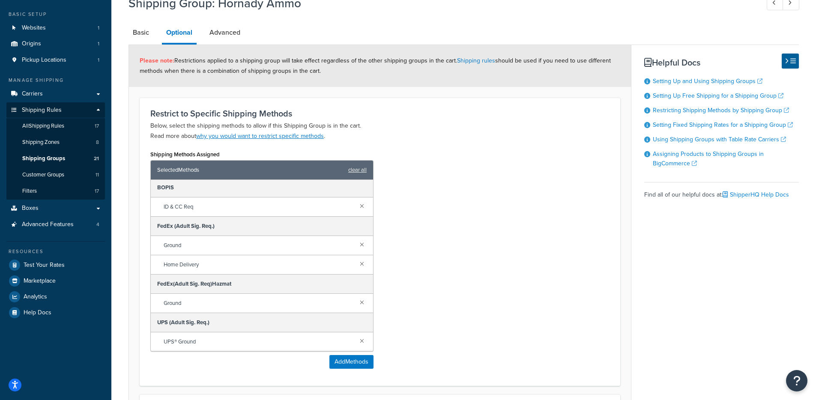
scroll to position [45, 0]
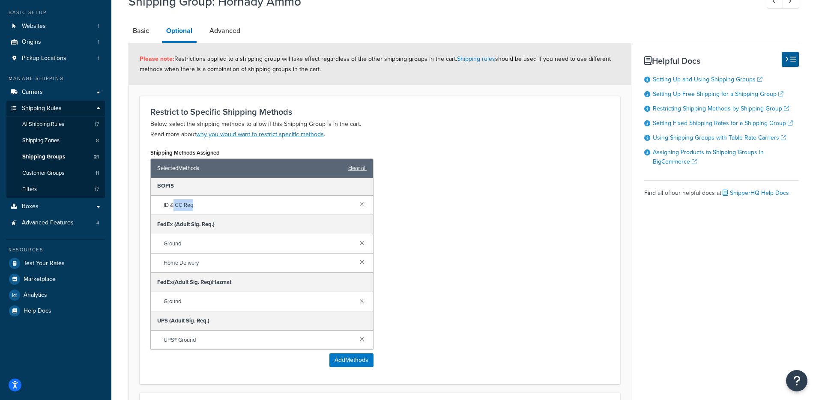
drag, startPoint x: 205, startPoint y: 208, endPoint x: 186, endPoint y: 222, distance: 23.3
click at [172, 206] on span "ID & CC Req" at bounding box center [258, 205] width 189 height 12
drag, startPoint x: 200, startPoint y: 301, endPoint x: 159, endPoint y: 299, distance: 40.3
click at [160, 299] on div "Ground" at bounding box center [262, 301] width 222 height 19
drag, startPoint x: 211, startPoint y: 259, endPoint x: 159, endPoint y: 241, distance: 54.7
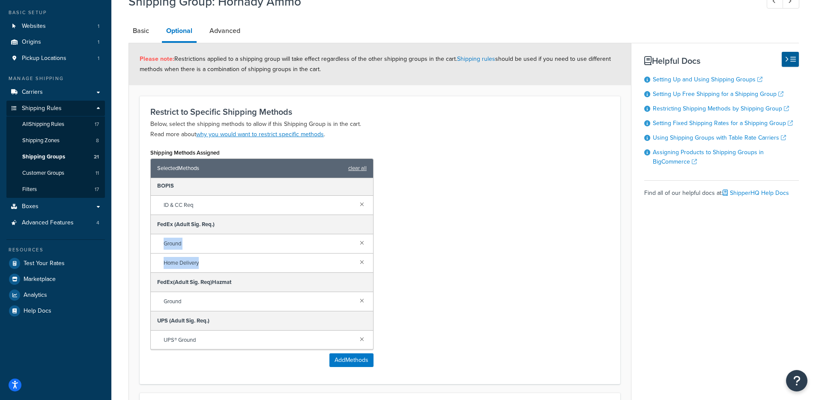
click at [158, 240] on div "BOPIS ID & CC Req FedEx (Adult Sig. Req.) Ground Home Delivery FedEx(Adult Sig.…" at bounding box center [262, 263] width 222 height 171
drag, startPoint x: 197, startPoint y: 341, endPoint x: 158, endPoint y: 335, distance: 40.3
click at [158, 335] on div "UPS® Ground" at bounding box center [262, 340] width 222 height 19
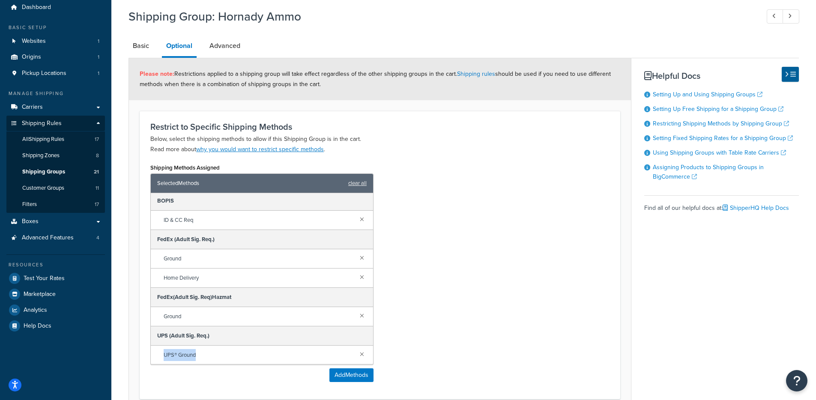
scroll to position [0, 0]
click at [79, 111] on link "Carriers" at bounding box center [55, 107] width 99 height 16
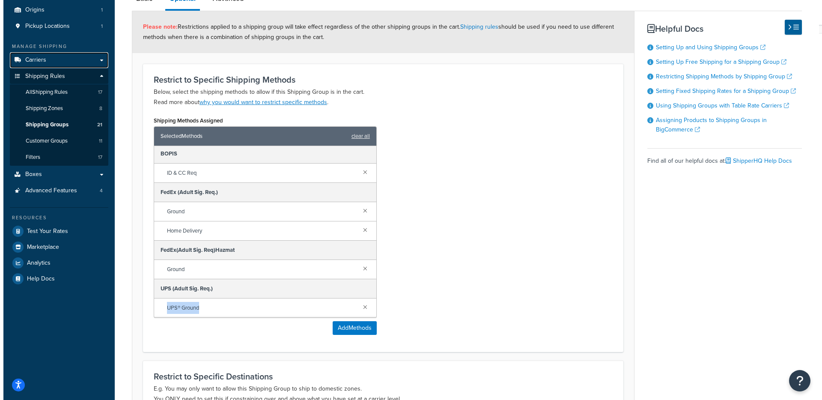
scroll to position [100, 0]
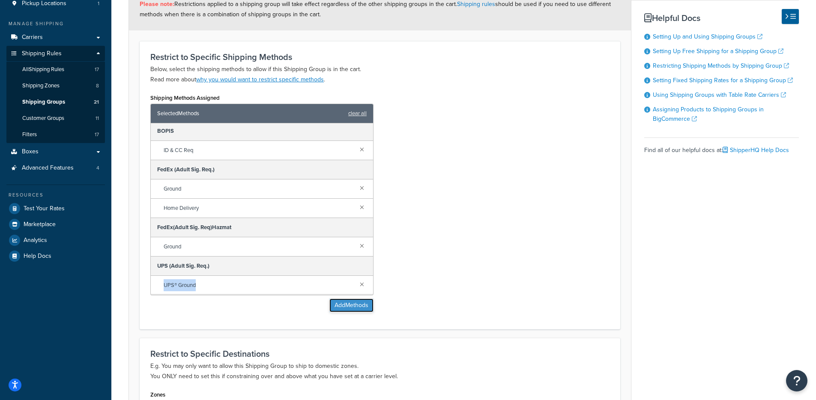
click at [345, 309] on button "Add Methods" at bounding box center [351, 306] width 44 height 14
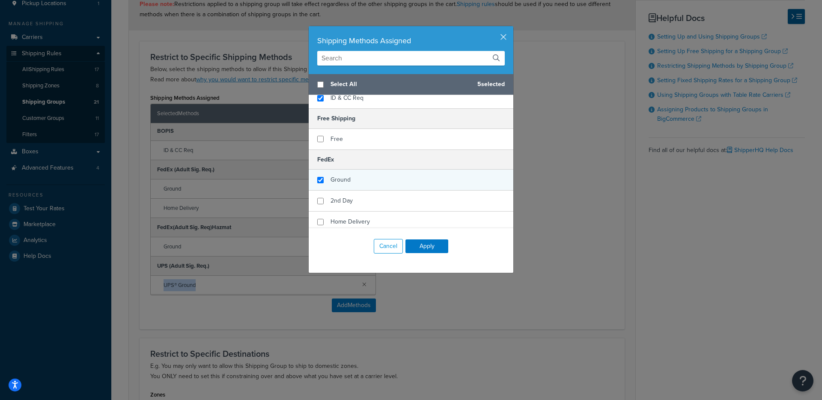
checkbox input "true"
click at [361, 181] on div "Ground" at bounding box center [411, 180] width 205 height 21
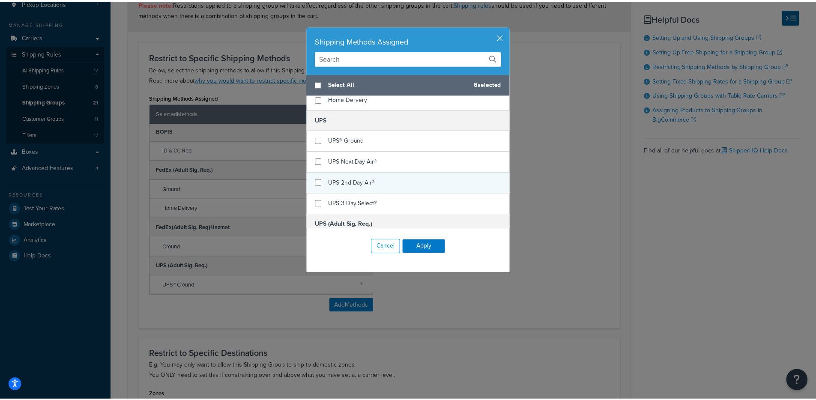
scroll to position [492, 0]
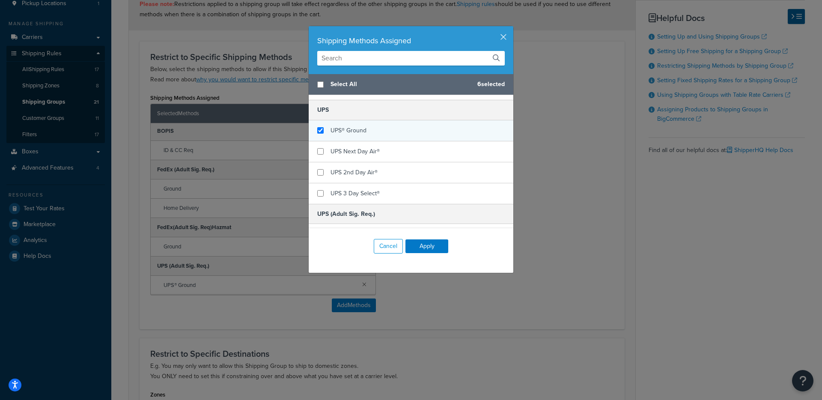
checkbox input "true"
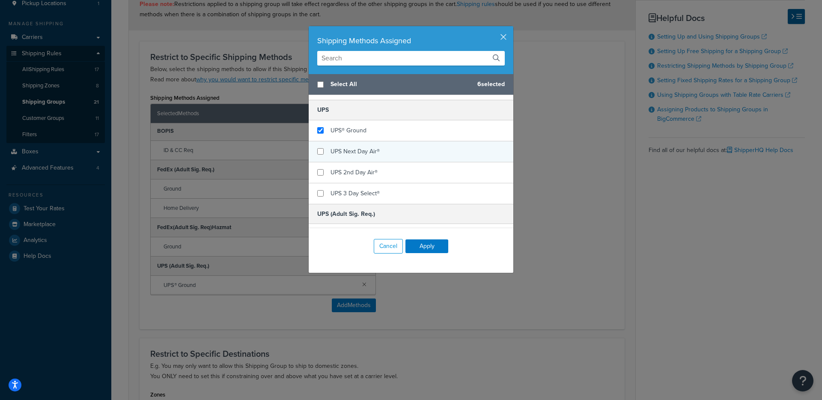
drag, startPoint x: 373, startPoint y: 134, endPoint x: 397, endPoint y: 152, distance: 29.0
click at [373, 134] on div "UPS® Ground" at bounding box center [411, 130] width 205 height 21
click at [426, 246] on button "Apply" at bounding box center [427, 246] width 43 height 14
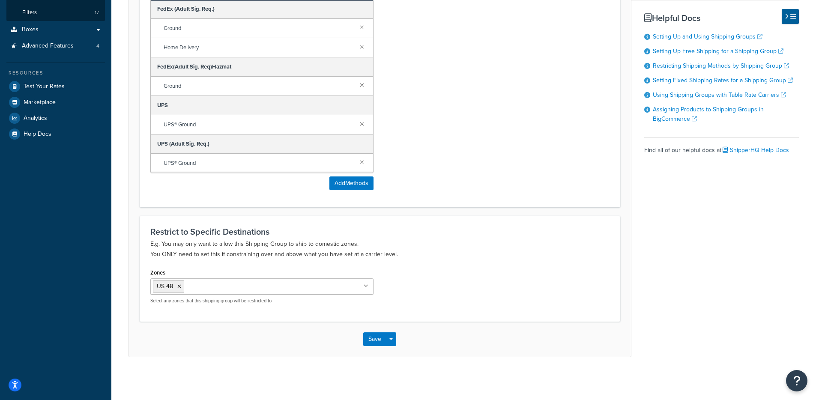
scroll to position [221, 0]
click at [394, 343] on button "Save Dropdown" at bounding box center [391, 341] width 10 height 14
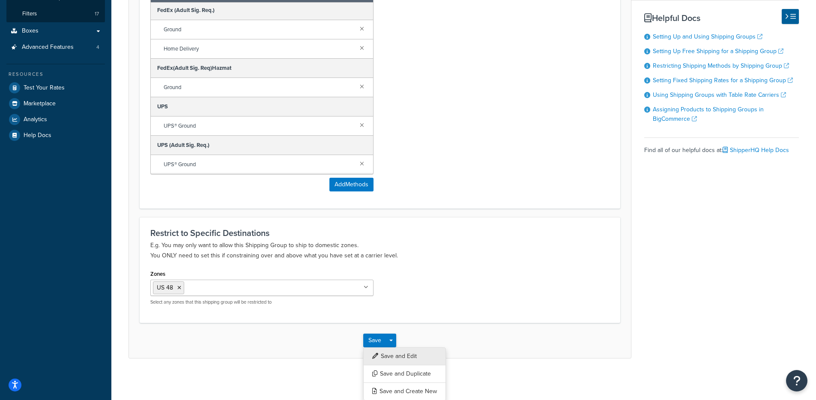
click at [401, 355] on button "Save and Edit" at bounding box center [404, 356] width 83 height 18
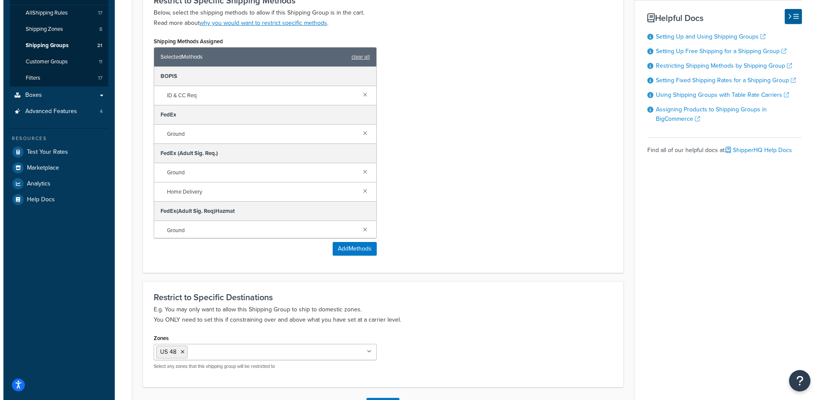
scroll to position [161, 0]
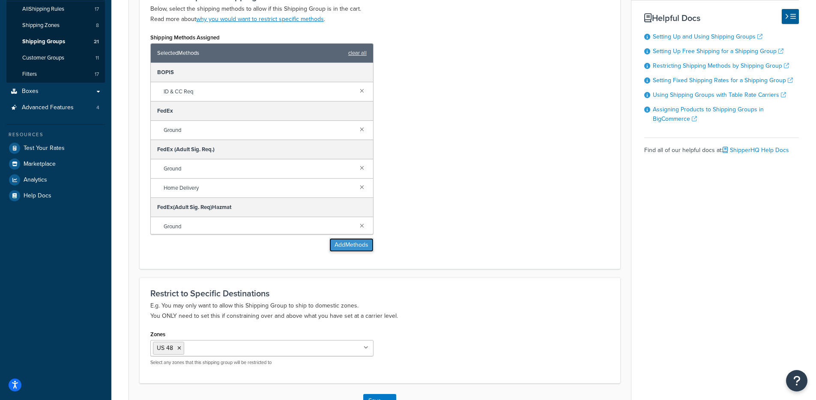
click at [335, 246] on button "Add Methods" at bounding box center [351, 245] width 44 height 14
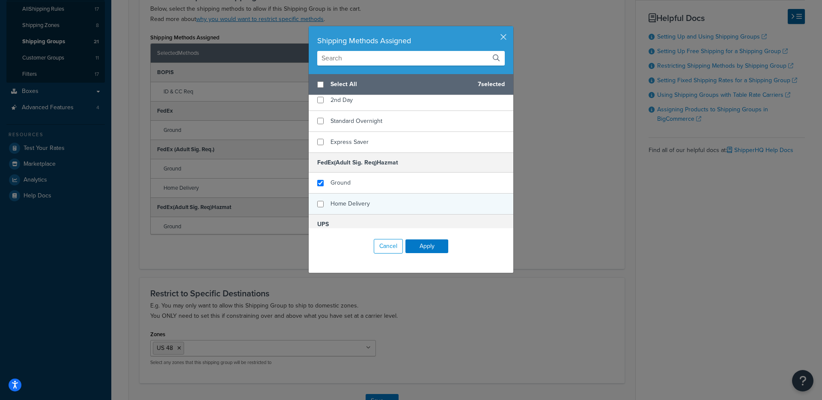
scroll to position [375, 0]
click at [345, 206] on span "Home Delivery" at bounding box center [350, 205] width 39 height 9
click at [361, 209] on span "Home Delivery" at bounding box center [350, 205] width 39 height 9
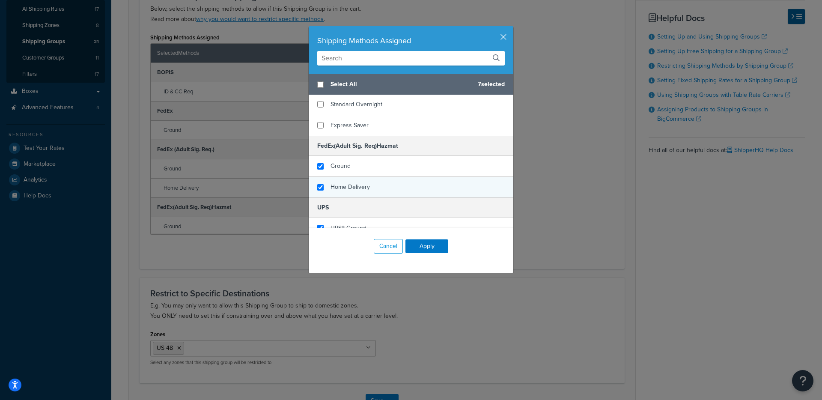
checkbox input "true"
click at [371, 191] on div "Home Delivery" at bounding box center [411, 187] width 205 height 21
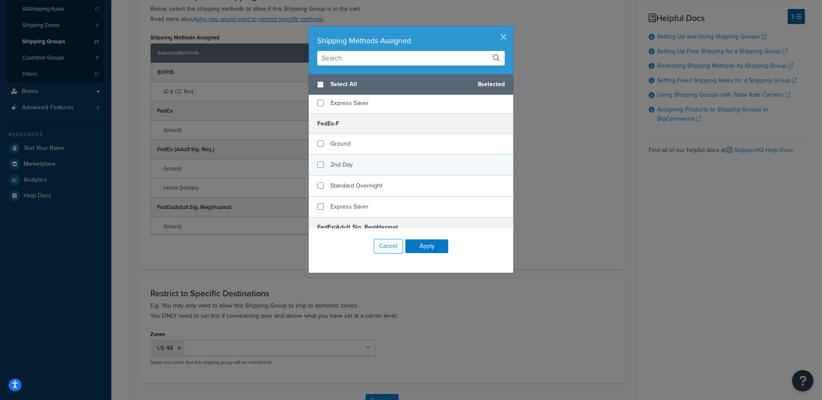
scroll to position [299, 0]
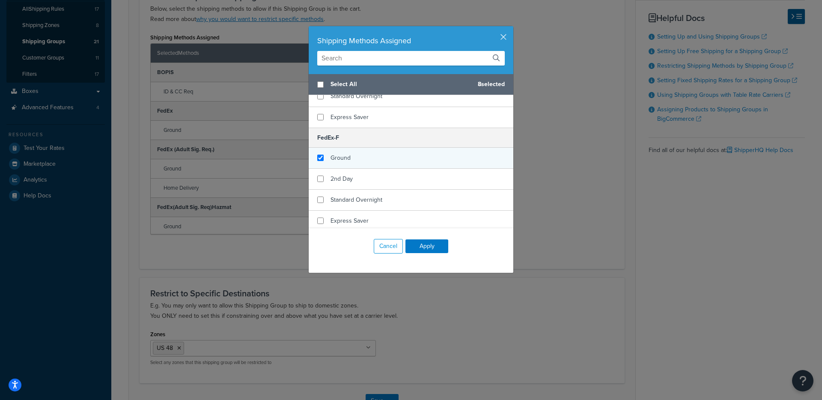
click at [370, 158] on div "Ground" at bounding box center [411, 158] width 205 height 21
checkbox input "false"
click at [372, 161] on div "Ground" at bounding box center [411, 158] width 205 height 21
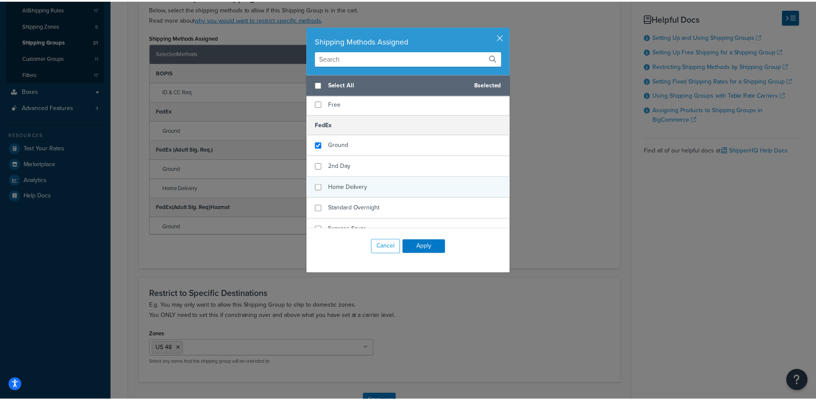
scroll to position [64, 0]
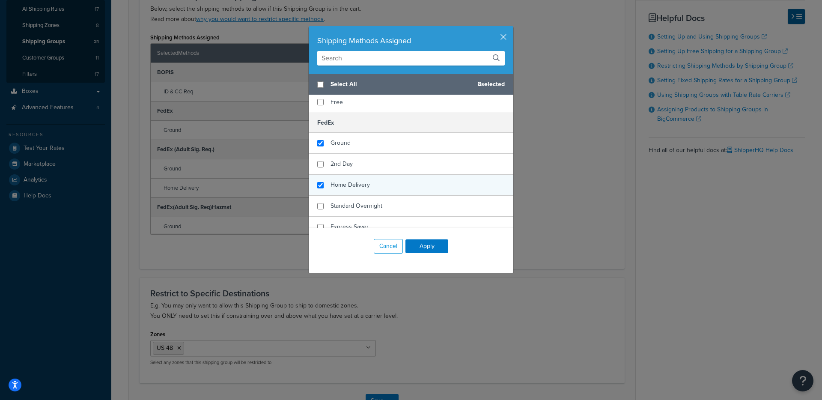
checkbox input "true"
click at [375, 180] on div "Home Delivery" at bounding box center [411, 185] width 205 height 21
click at [430, 248] on button "Apply" at bounding box center [427, 246] width 43 height 14
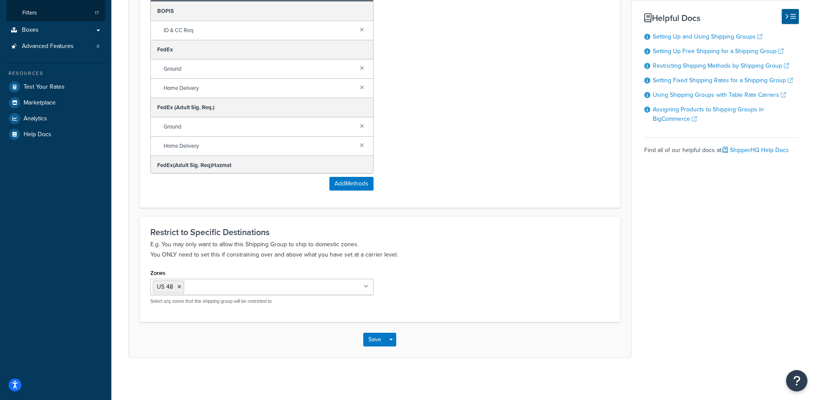
scroll to position [223, 0]
click at [388, 341] on button "Save Dropdown" at bounding box center [391, 339] width 10 height 14
click at [405, 348] on button "Save and Edit" at bounding box center [404, 355] width 83 height 18
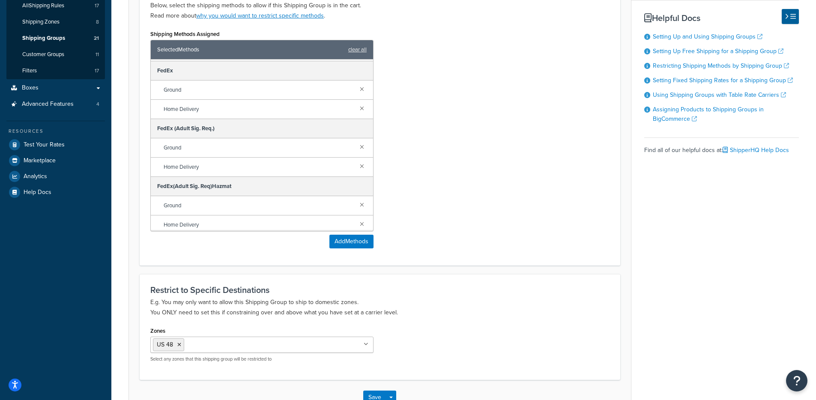
scroll to position [117, 0]
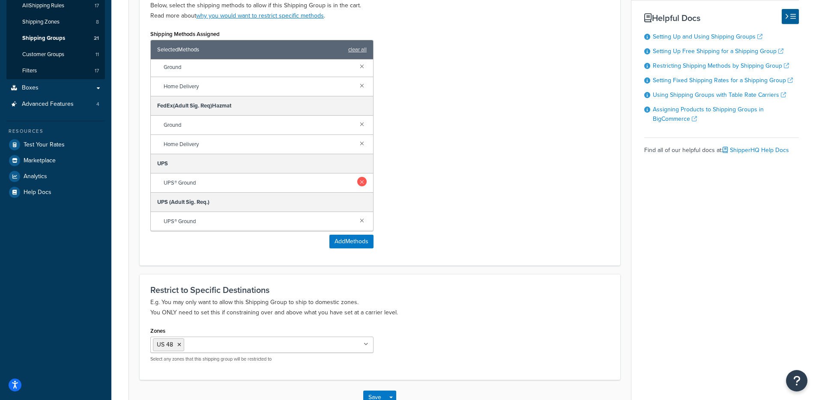
click at [357, 181] on link at bounding box center [361, 181] width 9 height 9
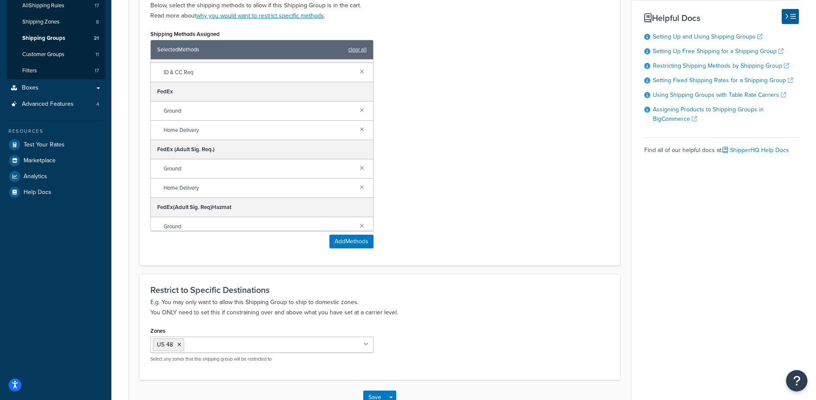
scroll to position [0, 0]
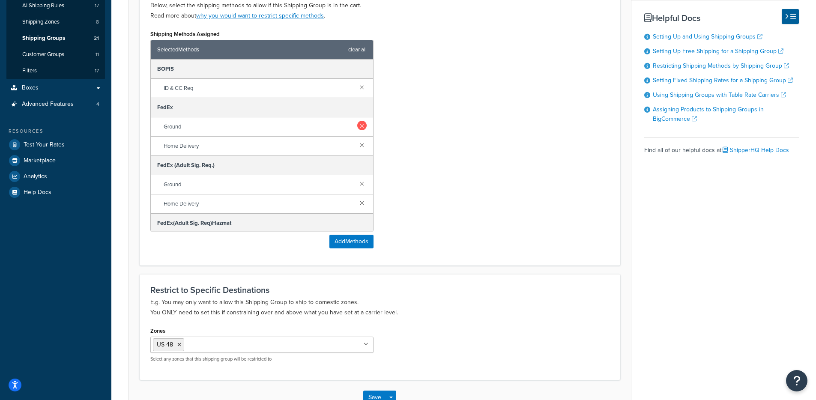
click at [357, 125] on link at bounding box center [361, 125] width 9 height 9
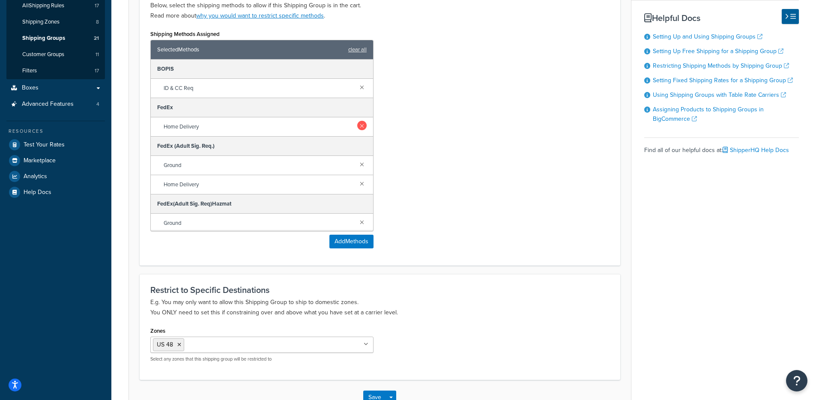
click at [357, 126] on link at bounding box center [361, 125] width 9 height 9
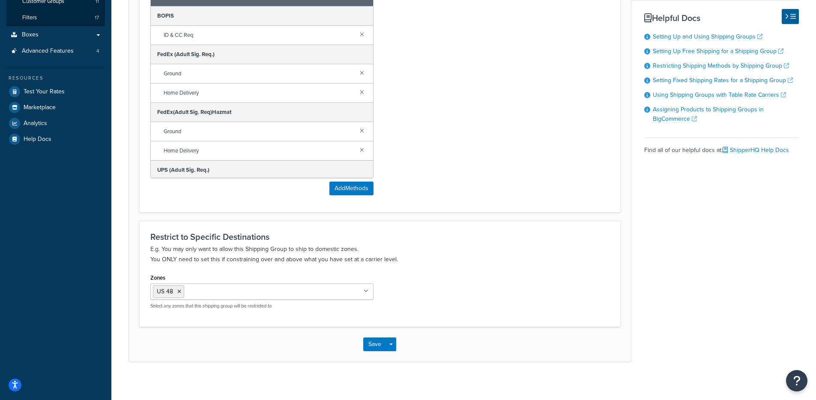
scroll to position [223, 0]
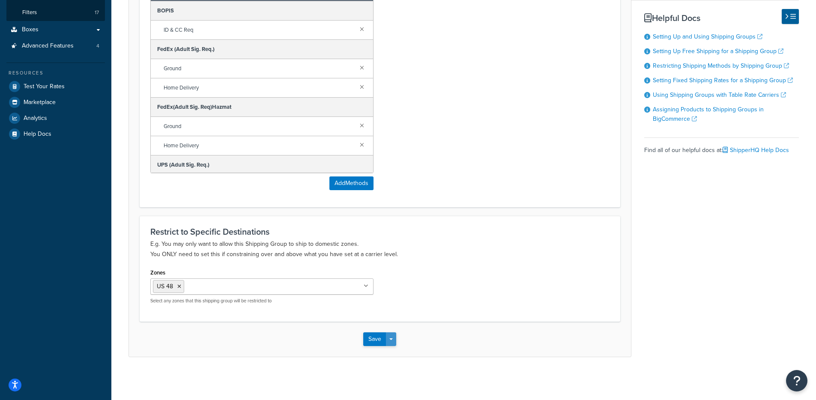
click at [395, 340] on button "Save Dropdown" at bounding box center [391, 339] width 10 height 14
drag, startPoint x: 396, startPoint y: 352, endPoint x: 415, endPoint y: 329, distance: 29.7
click at [396, 352] on button "Save and Edit" at bounding box center [404, 355] width 83 height 18
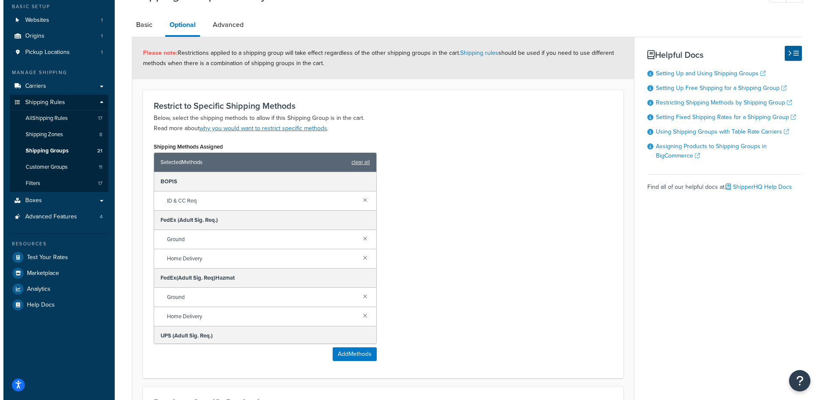
scroll to position [36, 0]
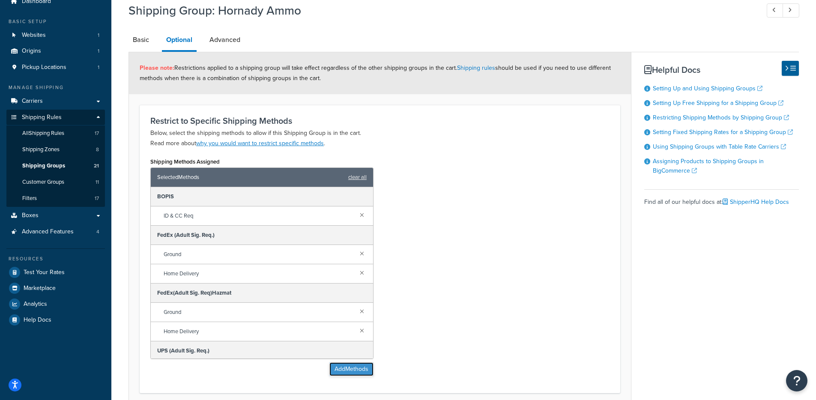
click at [351, 368] on button "Add Methods" at bounding box center [351, 369] width 44 height 14
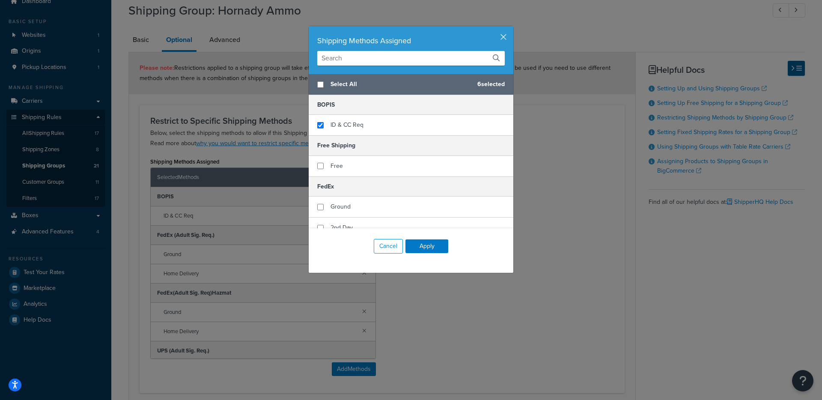
click at [383, 63] on input "text" at bounding box center [411, 58] width 188 height 15
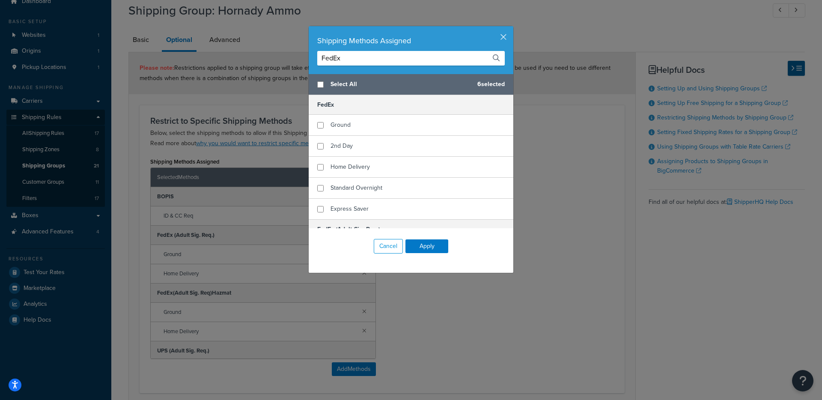
type input "FedEx"
click at [487, 40] on div "Shipping Methods Assigned" at bounding box center [411, 41] width 188 height 12
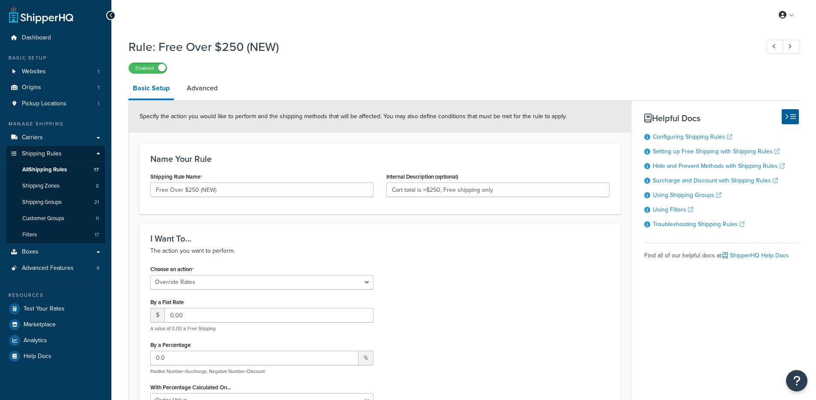
select select "OVERRIDE"
select select "LOCATION"
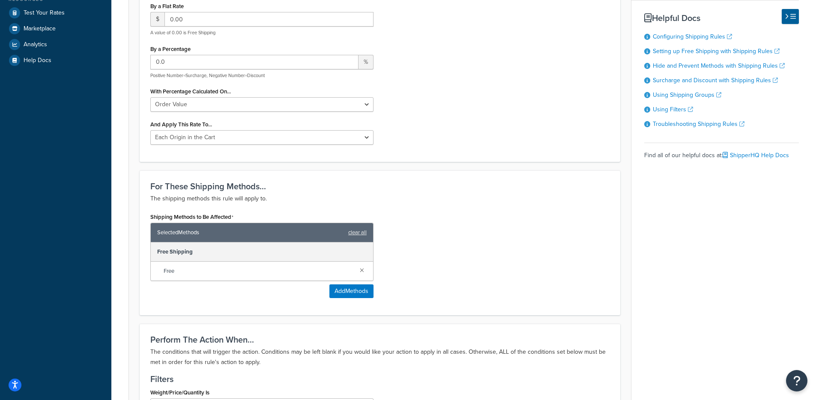
scroll to position [576, 0]
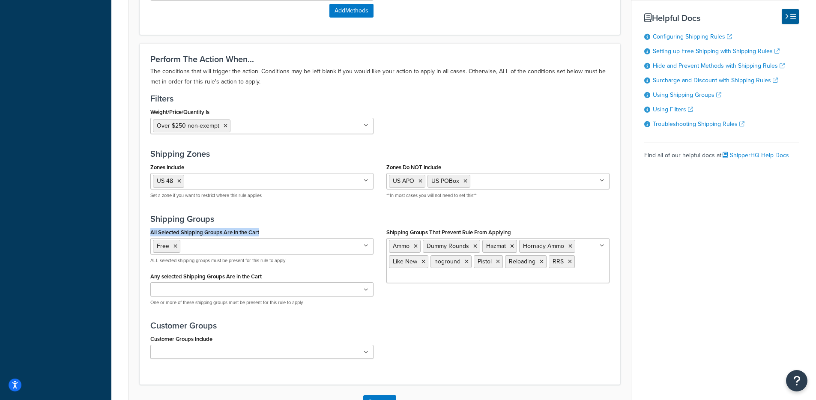
drag, startPoint x: 147, startPoint y: 237, endPoint x: 275, endPoint y: 238, distance: 127.6
click at [275, 238] on div "All Selected Shipping Groups Are in the Cart Free Action All Products not assig…" at bounding box center [262, 269] width 236 height 87
click at [308, 224] on div "Shipping Groups All Selected Shipping Groups Are in the Cart Free Action All Pr…" at bounding box center [379, 263] width 459 height 99
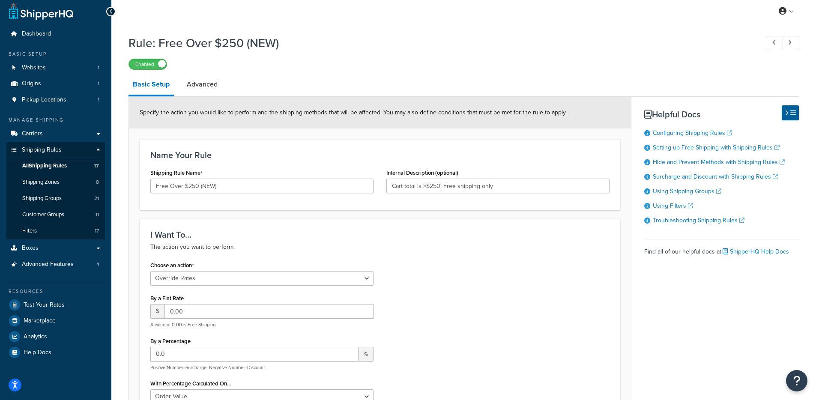
scroll to position [0, 0]
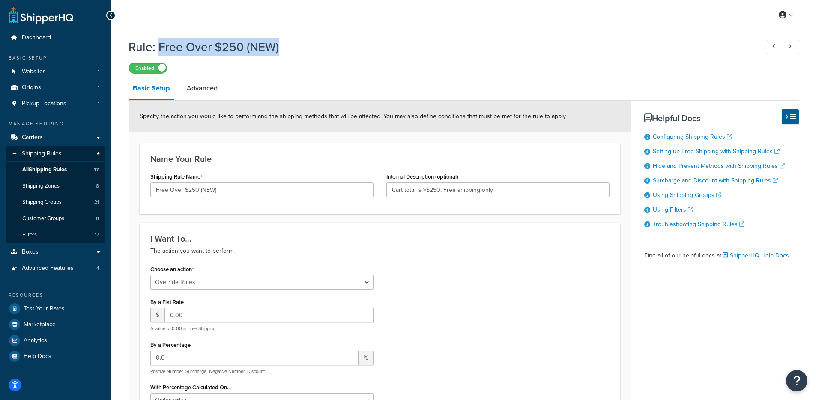
drag, startPoint x: 261, startPoint y: 53, endPoint x: 159, endPoint y: 47, distance: 101.7
click at [159, 47] on div "Rule: Free Over $250 (NEW) Enabled" at bounding box center [463, 53] width 670 height 39
copy h1 "Free Over $250 (NEW)"
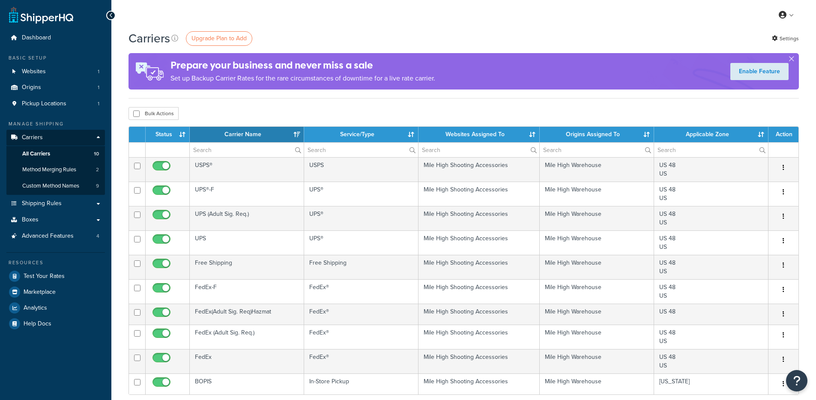
select select "15"
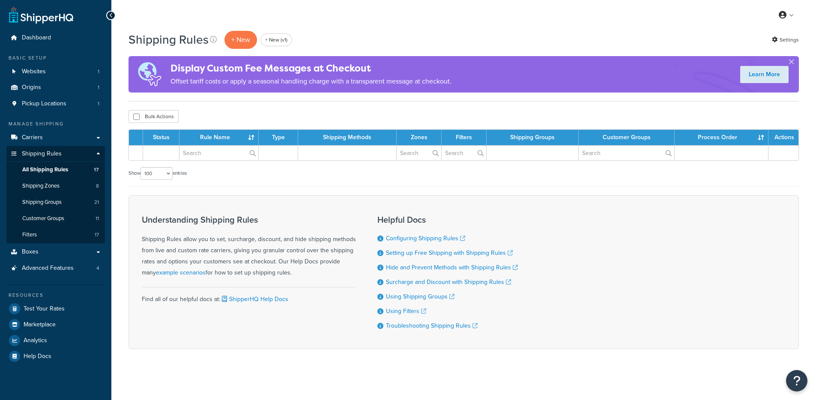
select select "100"
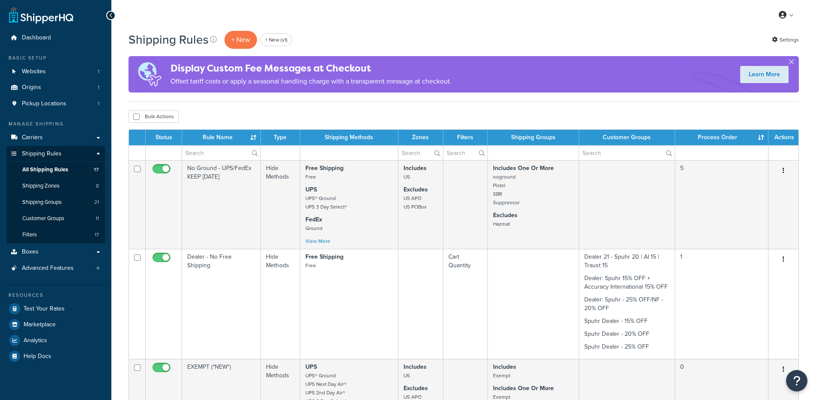
click at [393, 34] on div "Shipping Rules + New + New (v1) Settings" at bounding box center [463, 40] width 670 height 20
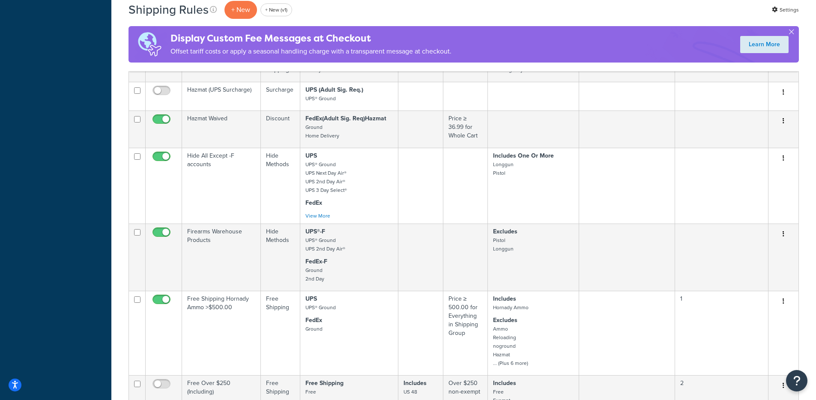
scroll to position [930, 0]
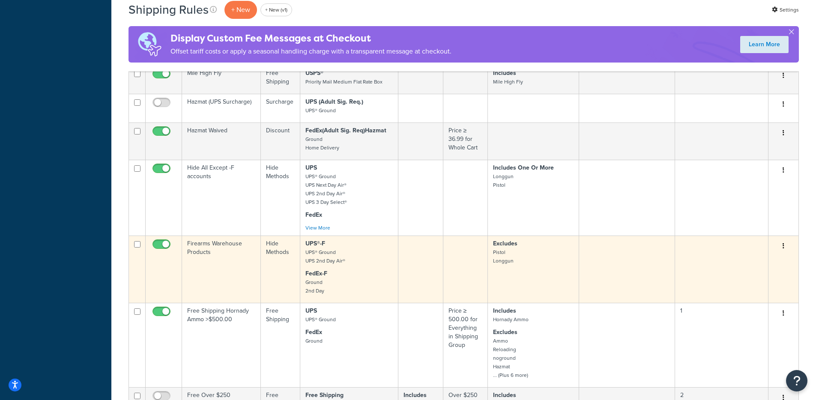
click at [208, 266] on td "Firearms Warehouse Products" at bounding box center [221, 269] width 79 height 67
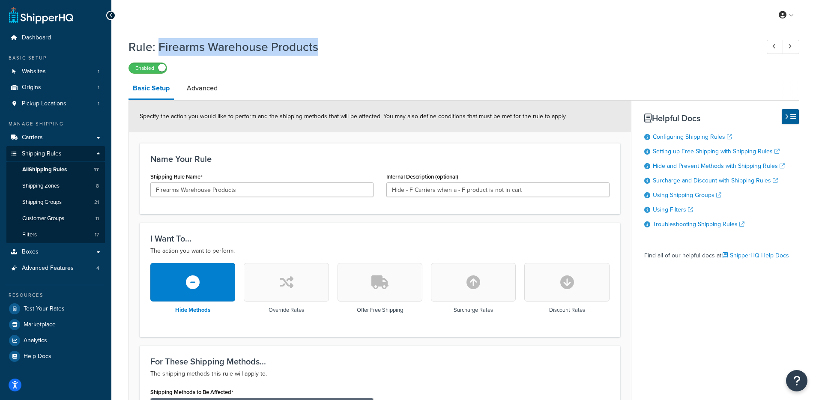
drag, startPoint x: 332, startPoint y: 47, endPoint x: 160, endPoint y: 48, distance: 172.2
click at [160, 48] on h1 "Rule: Firearms Warehouse Products" at bounding box center [439, 47] width 622 height 17
copy h1 "Firearms Warehouse Products"
click at [213, 86] on link "Advanced" at bounding box center [201, 88] width 39 height 21
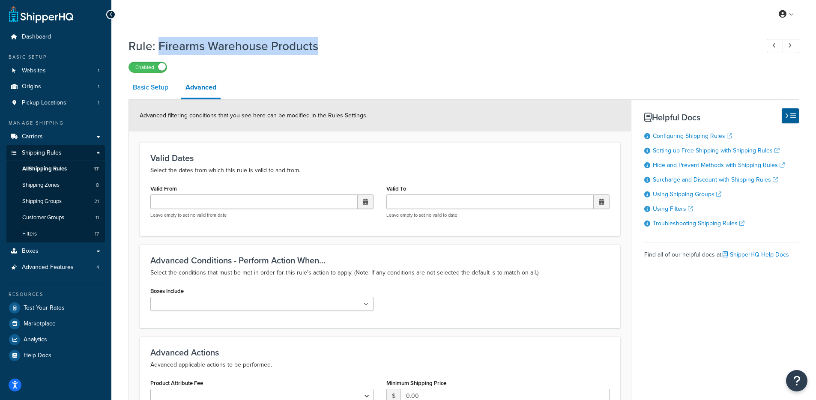
click at [157, 90] on link "Basic Setup" at bounding box center [150, 87] width 44 height 21
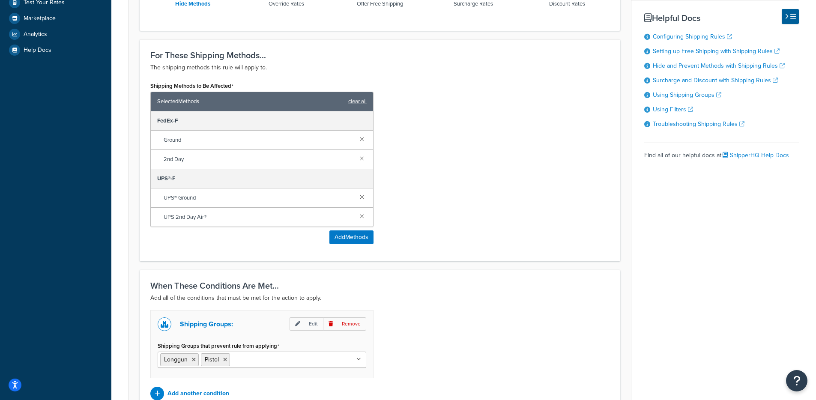
scroll to position [397, 0]
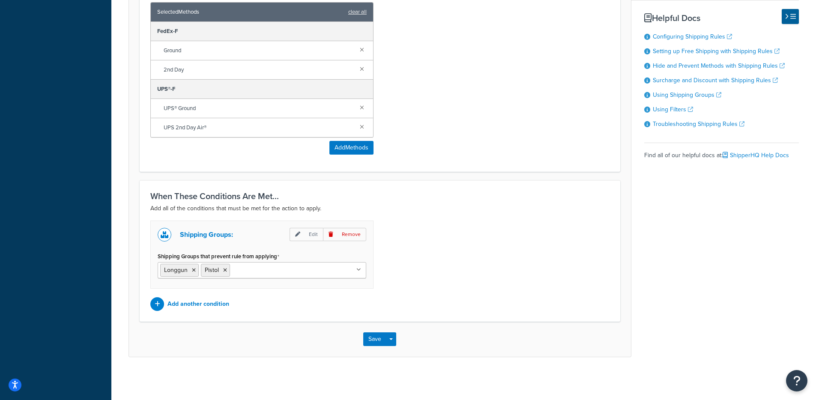
drag, startPoint x: 551, startPoint y: 254, endPoint x: 762, endPoint y: 258, distance: 210.8
click at [551, 254] on div "Shipping Groups: Edit Remove Shipping Groups that prevent rule from applying Lo…" at bounding box center [380, 266] width 472 height 90
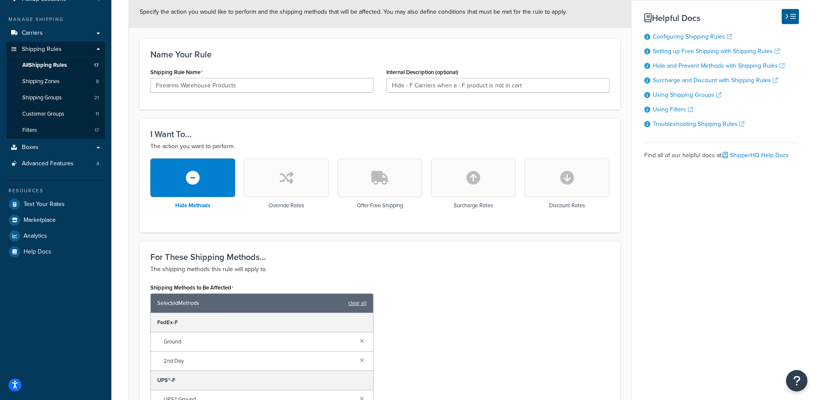
scroll to position [0, 0]
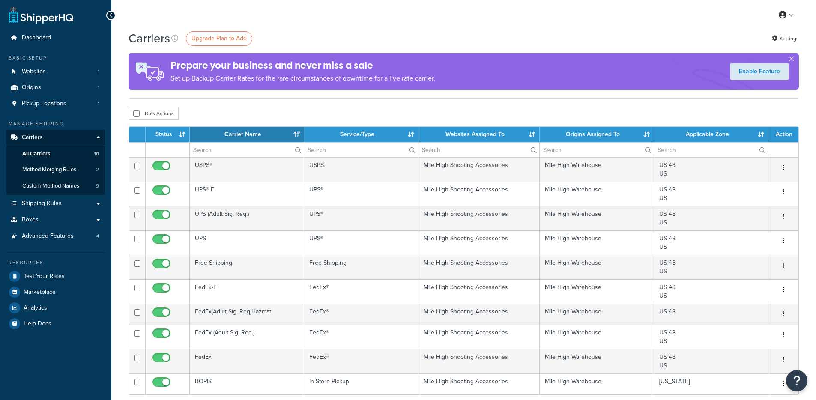
select select "15"
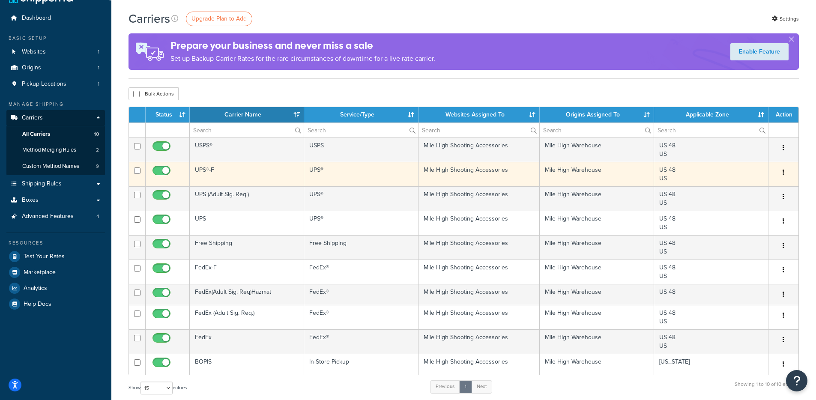
scroll to position [69, 0]
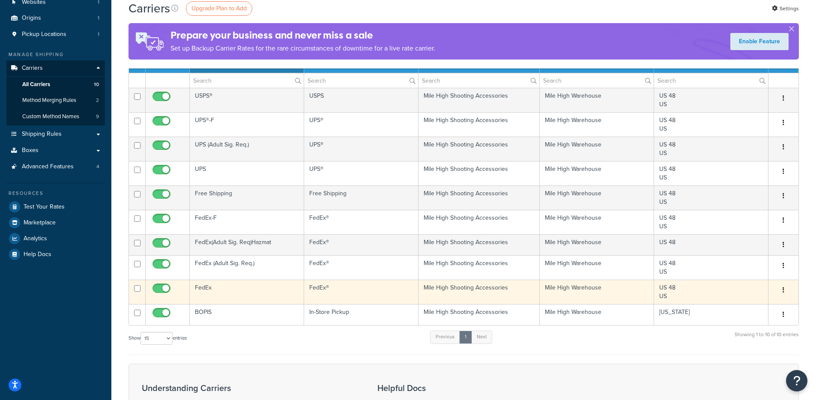
click at [214, 290] on td "FedEx" at bounding box center [247, 292] width 114 height 24
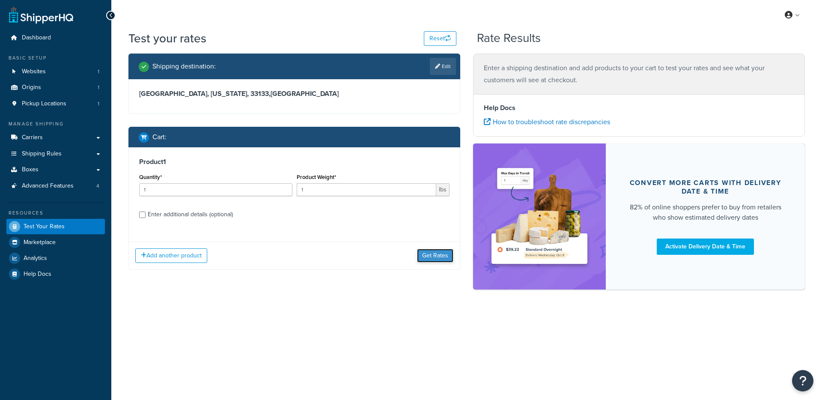
click at [445, 260] on button "Get Rates" at bounding box center [435, 256] width 36 height 14
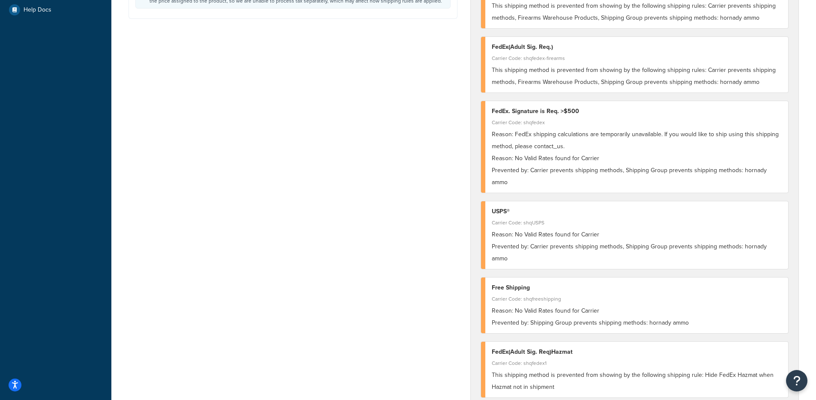
scroll to position [367, 0]
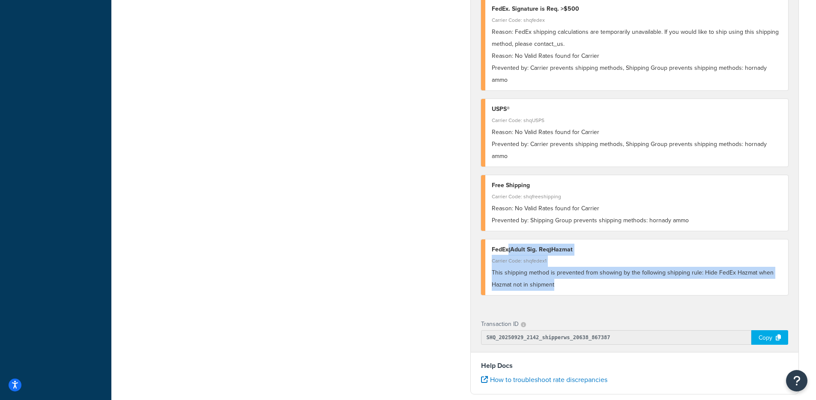
drag, startPoint x: 594, startPoint y: 267, endPoint x: 510, endPoint y: 232, distance: 91.4
click at [507, 239] on div "FedEx(Adult Sig. Req)Hazmat Carrier Code: shqfedex1 This shipping method is pre…" at bounding box center [635, 267] width 308 height 56
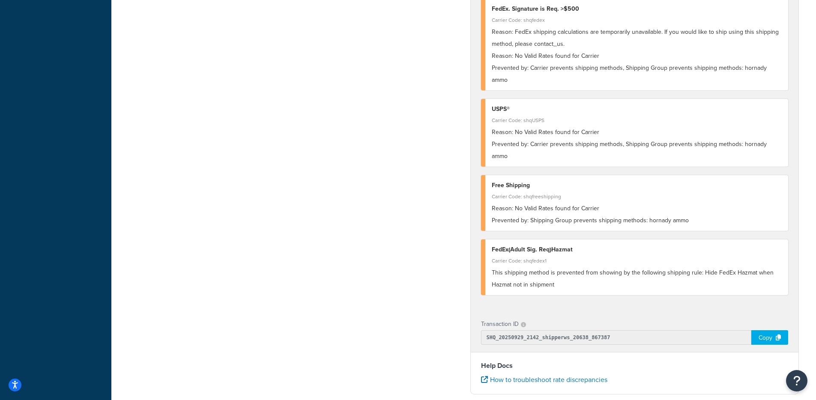
click at [573, 269] on div "FedEx(Adult Sig. Req)Hazmat Carrier Code: shqfedex1 This shipping method is pre…" at bounding box center [635, 267] width 308 height 56
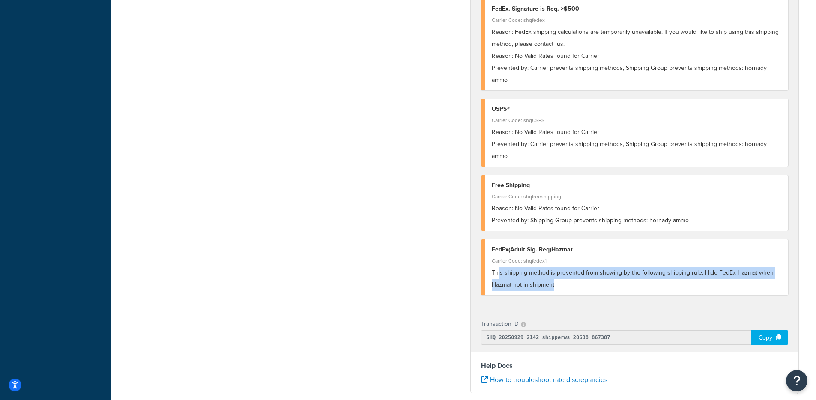
drag, startPoint x: 511, startPoint y: 251, endPoint x: 753, endPoint y: 258, distance: 242.9
click at [756, 267] on div "This shipping method is prevented from showing by the following shipping rule: …" at bounding box center [637, 279] width 290 height 24
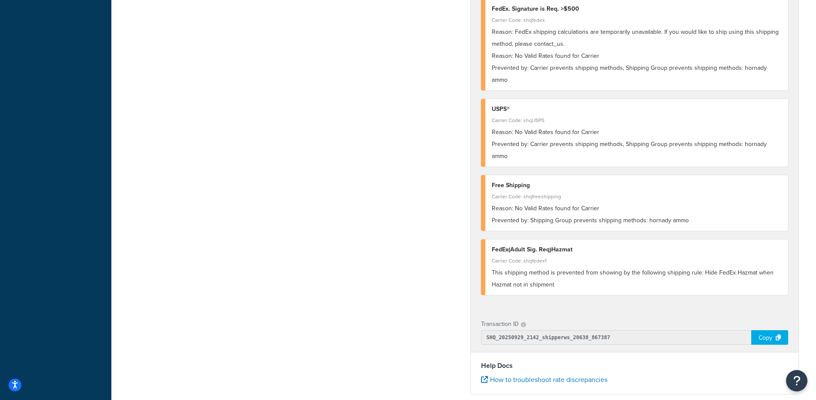
drag, startPoint x: 730, startPoint y: 260, endPoint x: 720, endPoint y: 259, distance: 9.9
click at [730, 267] on div "This shipping method is prevented from showing by the following shipping rule: …" at bounding box center [637, 279] width 290 height 24
drag, startPoint x: 720, startPoint y: 259, endPoint x: 700, endPoint y: 253, distance: 21.1
click at [700, 267] on div "This shipping method is prevented from showing by the following shipping rule: …" at bounding box center [637, 279] width 290 height 24
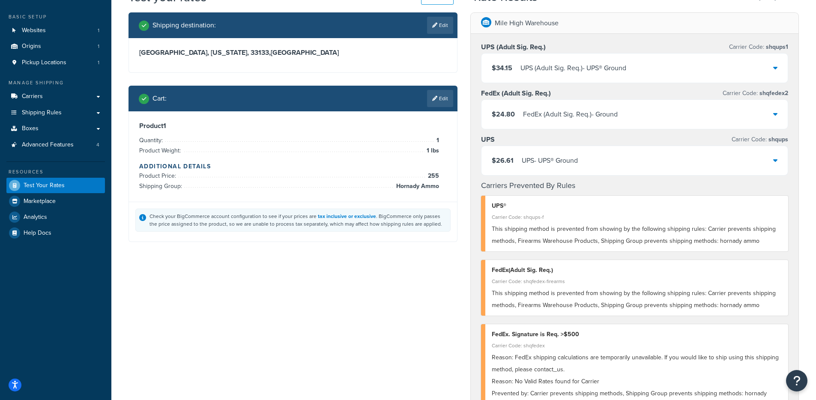
scroll to position [4, 0]
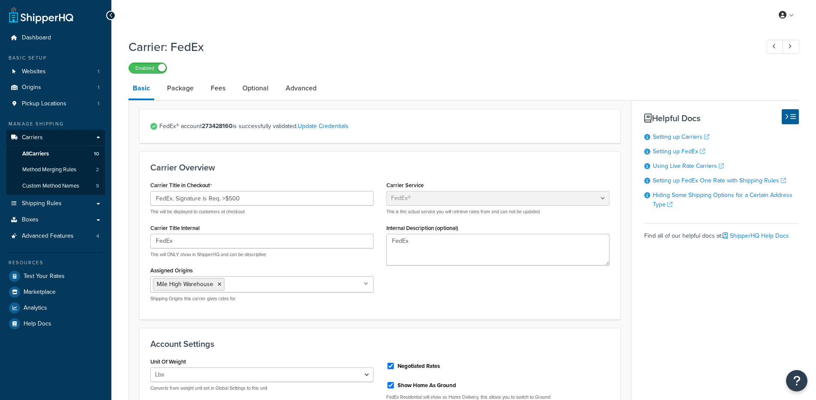
select select "fedEx"
select select "REGULAR_PICKUP"
select select "YOUR_PACKAGING"
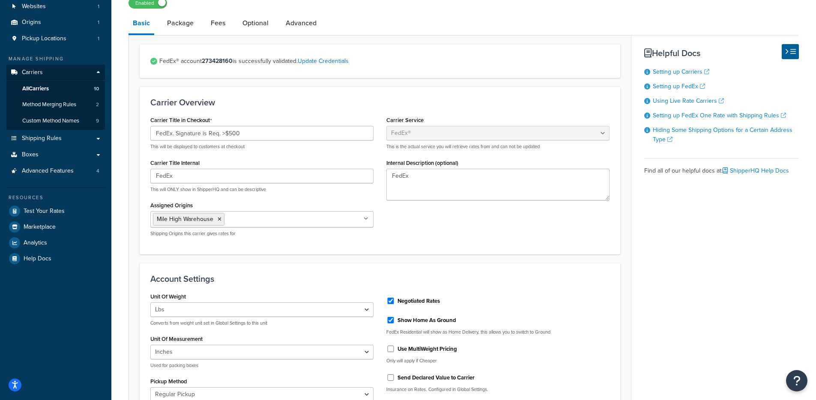
scroll to position [113, 0]
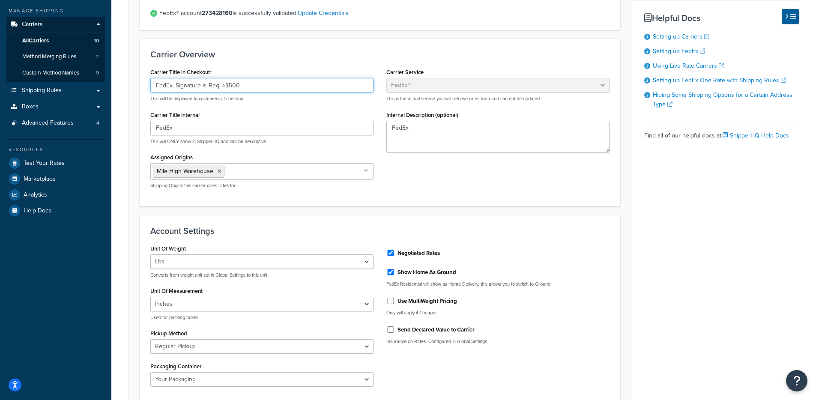
drag, startPoint x: 283, startPoint y: 84, endPoint x: 137, endPoint y: 93, distance: 146.8
click at [160, 89] on input "FedEx. Signature is Req. >$500" at bounding box center [261, 85] width 223 height 15
click at [133, 95] on form "FedEx® account 273428160 is successfully validated. Update Credentials Carrier …" at bounding box center [380, 372] width 502 height 752
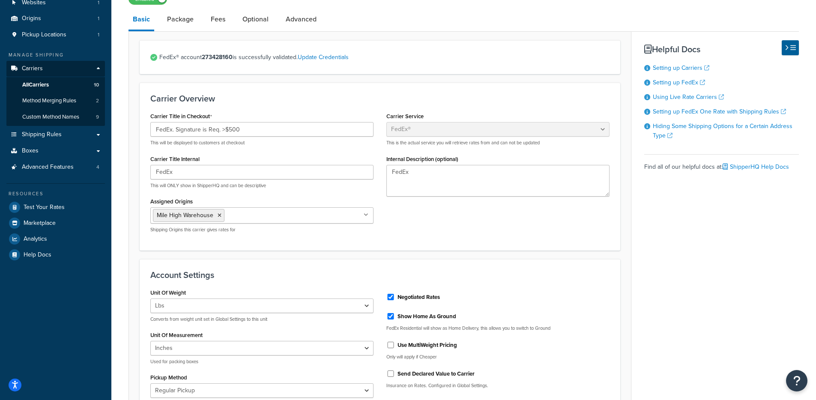
scroll to position [0, 0]
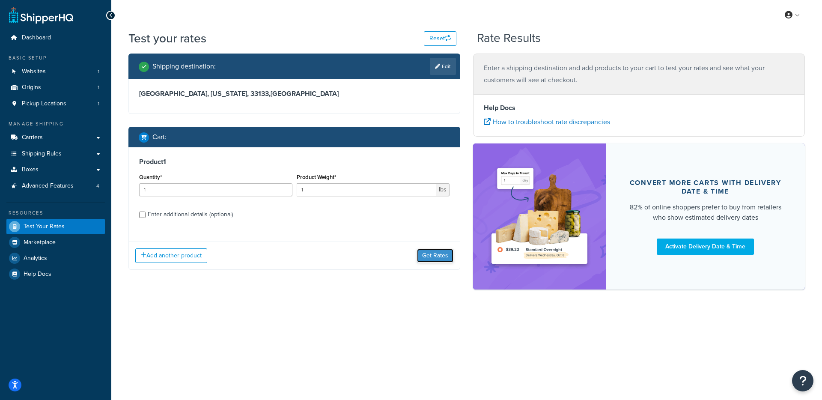
click at [432, 256] on button "Get Rates" at bounding box center [435, 256] width 36 height 14
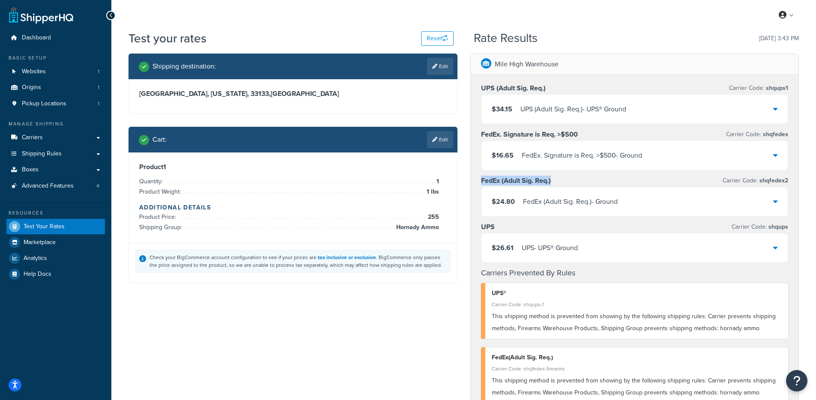
drag, startPoint x: 505, startPoint y: 181, endPoint x: 560, endPoint y: 182, distance: 54.4
click at [560, 182] on div "UPS (Adult Sig. Req.) Carrier Code: shqups1 $34.15 UPS (Adult Sig. Req.) - UPS®…" at bounding box center [635, 349] width 328 height 549
drag, startPoint x: 575, startPoint y: 138, endPoint x: 484, endPoint y: 140, distance: 91.2
click at [475, 136] on div "UPS (Adult Sig. Req.) Carrier Code: shqups1 $34.15 UPS (Adult Sig. Req.) - UPS®…" at bounding box center [635, 349] width 328 height 549
click at [546, 161] on div "$16.65 FedEx. Signature is Req. >$500 - Ground" at bounding box center [634, 155] width 307 height 29
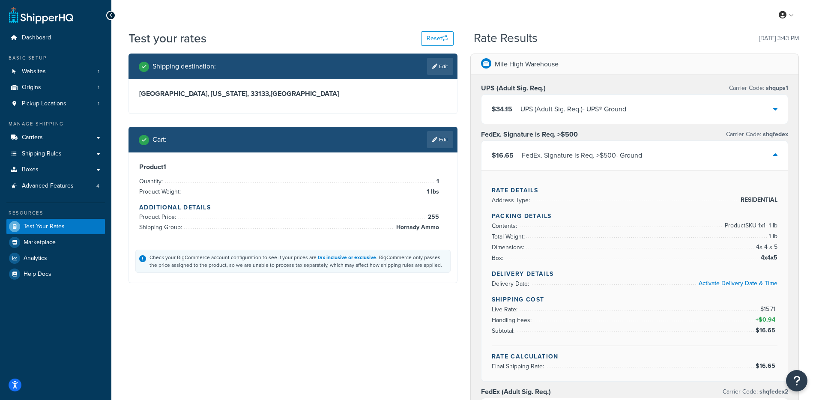
click at [550, 161] on div "FedEx. Signature is Req. >$500 - Ground" at bounding box center [582, 155] width 120 height 12
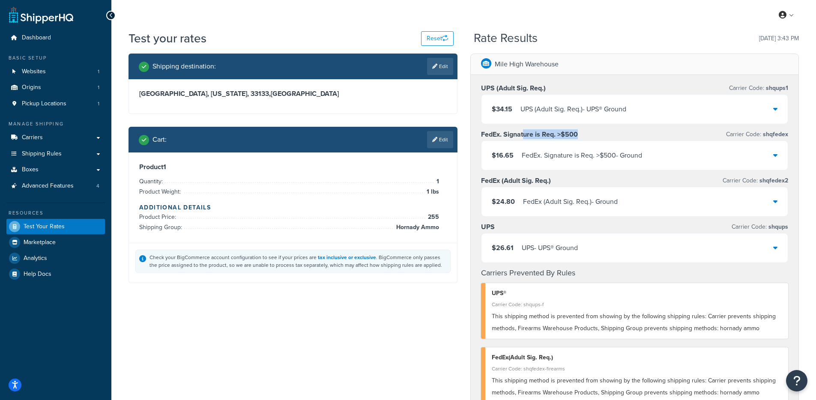
drag, startPoint x: 523, startPoint y: 132, endPoint x: 588, endPoint y: 136, distance: 65.2
click at [588, 136] on div "FedEx. Signature is Req. >$500 Carrier Code: shqfedex" at bounding box center [635, 134] width 308 height 12
drag, startPoint x: 331, startPoint y: 60, endPoint x: 332, endPoint y: 65, distance: 5.2
click at [332, 61] on div "Shipping destination : Edit" at bounding box center [296, 66] width 314 height 17
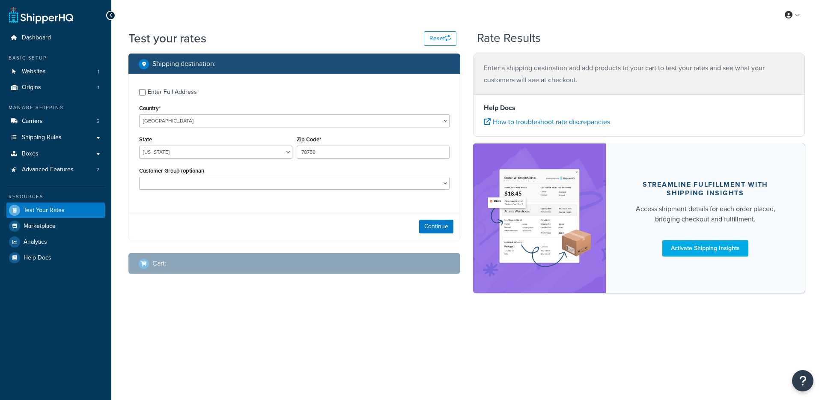
select select "[GEOGRAPHIC_DATA]"
click at [384, 213] on div "Continue" at bounding box center [294, 226] width 331 height 27
click at [352, 220] on div "Continue" at bounding box center [294, 226] width 331 height 27
click at [52, 124] on link "Carriers 5" at bounding box center [55, 121] width 99 height 16
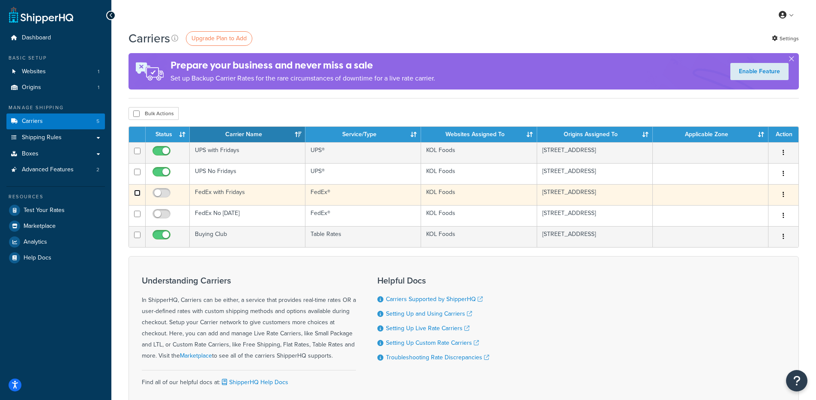
click at [136, 194] on input "checkbox" at bounding box center [137, 193] width 6 height 6
checkbox input "true"
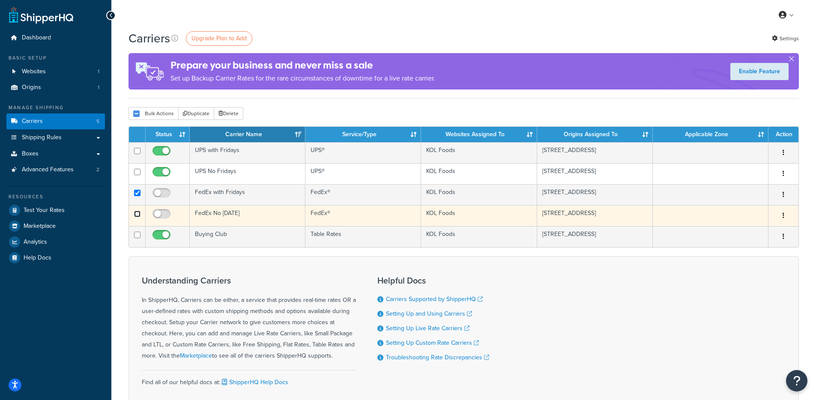
click at [137, 215] on input "checkbox" at bounding box center [137, 214] width 6 height 6
checkbox input "true"
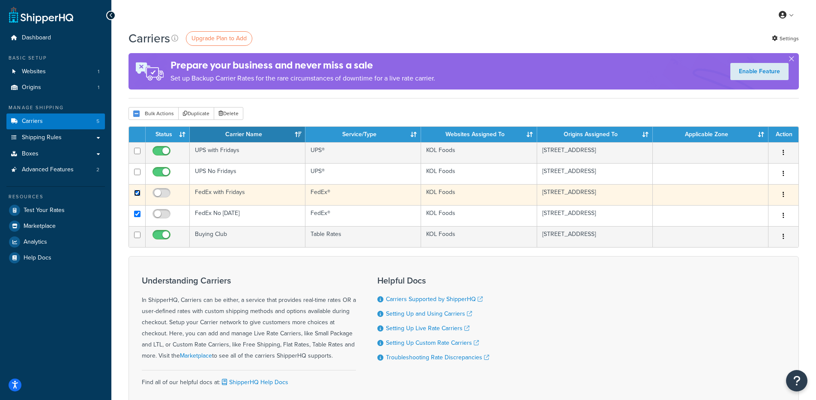
click at [136, 194] on input "checkbox" at bounding box center [137, 193] width 6 height 6
checkbox input "false"
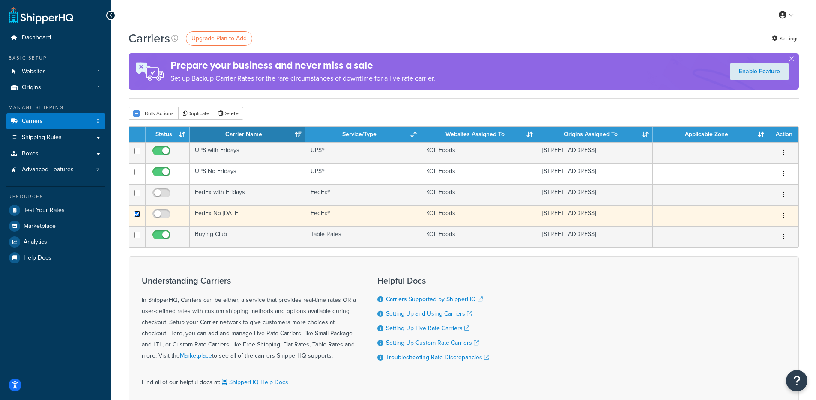
click at [136, 214] on input "checkbox" at bounding box center [137, 214] width 6 height 6
checkbox input "false"
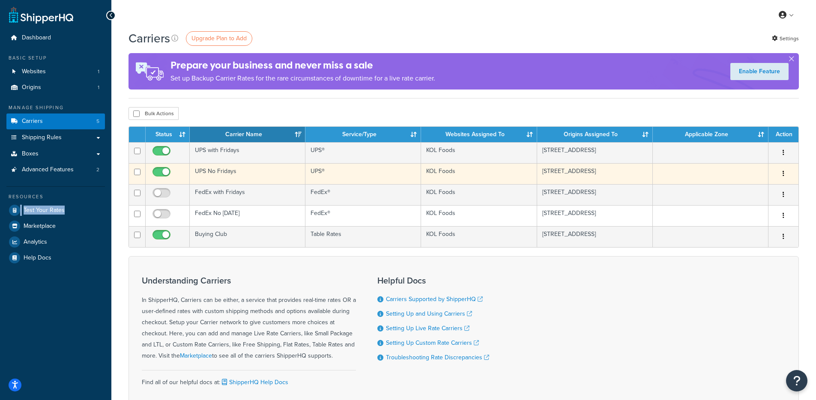
click at [217, 170] on td "UPS No Fridays" at bounding box center [248, 173] width 116 height 21
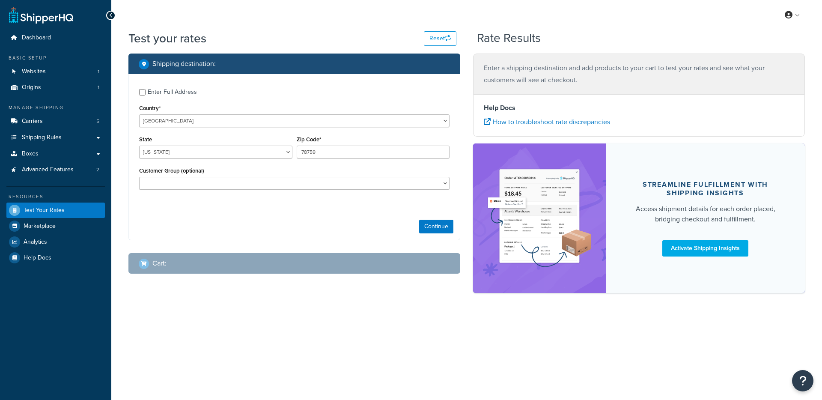
select select "[GEOGRAPHIC_DATA]"
click at [48, 74] on link "Websites 1" at bounding box center [55, 72] width 99 height 16
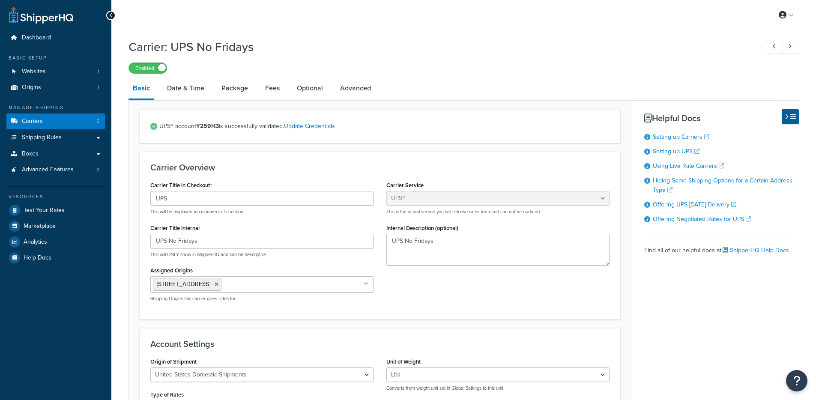
select select "ups"
click at [229, 87] on link "Package" at bounding box center [234, 88] width 35 height 21
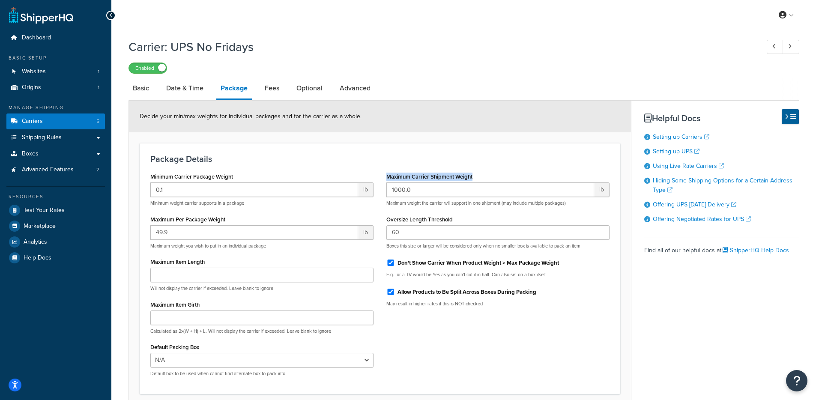
drag, startPoint x: 471, startPoint y: 176, endPoint x: 338, endPoint y: 176, distance: 132.8
click at [381, 175] on div "Maximum Carrier Shipment Weight 1000.0 lb Maximum weight the carrier will suppo…" at bounding box center [498, 241] width 236 height 143
drag, startPoint x: 150, startPoint y: 219, endPoint x: 242, endPoint y: 221, distance: 91.7
click at [242, 221] on div "Maximum Per Package Weight 49.9 lb Maximum weight you wish to put in an individ…" at bounding box center [261, 231] width 223 height 36
click at [56, 166] on span "Advanced Features" at bounding box center [48, 169] width 52 height 7
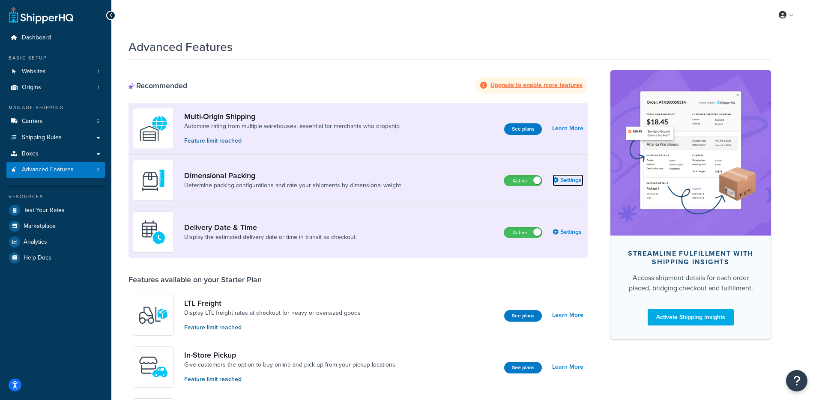
click at [571, 184] on link "Settings" at bounding box center [568, 180] width 31 height 12
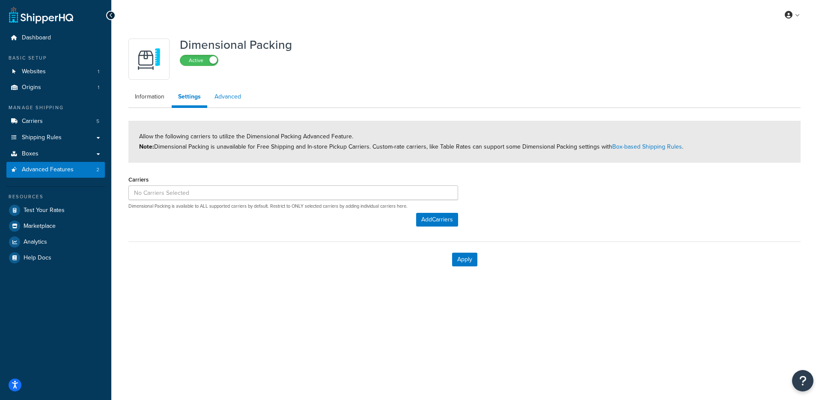
click at [226, 97] on link "Advanced" at bounding box center [227, 96] width 39 height 17
select select "false"
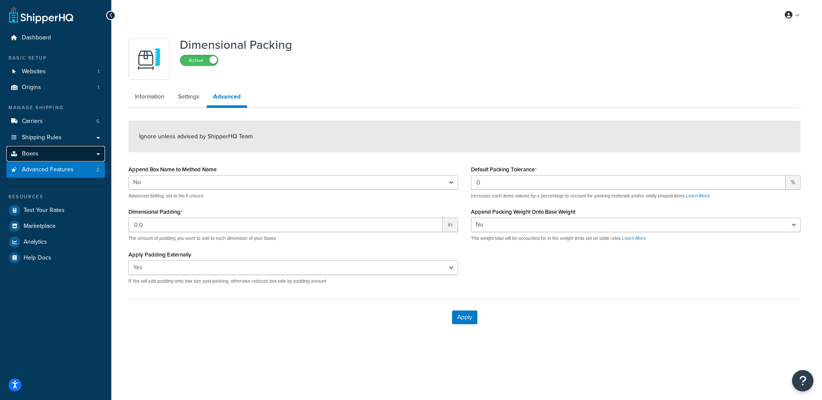
click at [60, 156] on link "Boxes" at bounding box center [55, 154] width 99 height 16
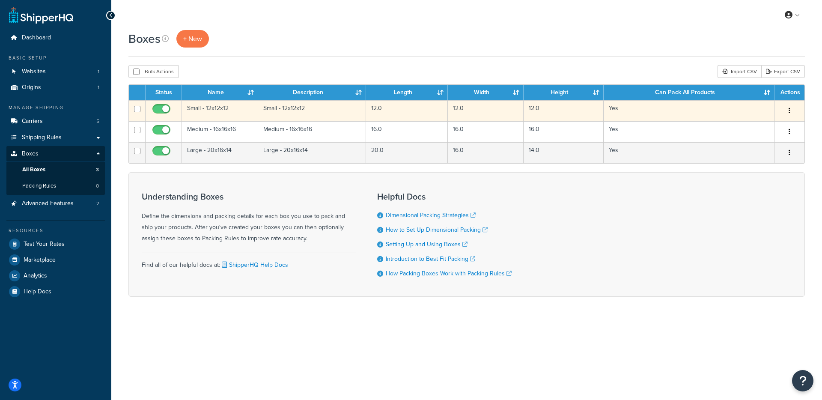
click at [383, 113] on td "12.0" at bounding box center [407, 110] width 82 height 21
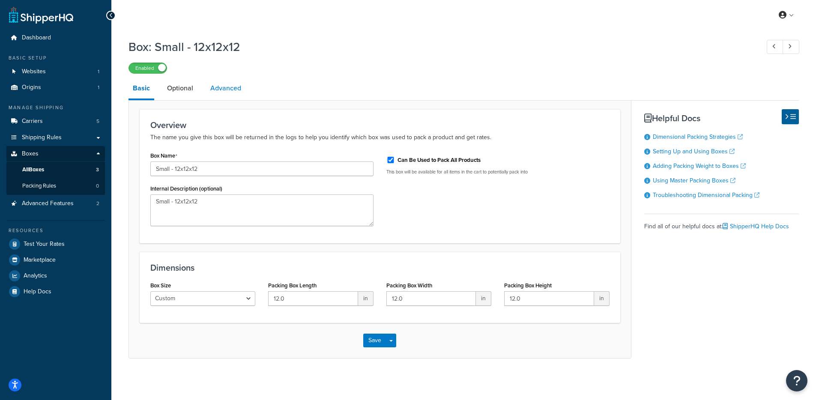
click at [208, 87] on link "Advanced" at bounding box center [225, 88] width 39 height 21
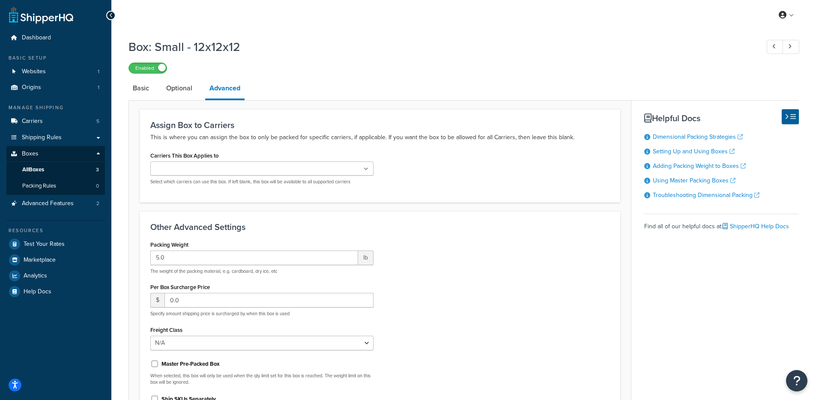
click at [179, 95] on link "Optional" at bounding box center [179, 88] width 35 height 21
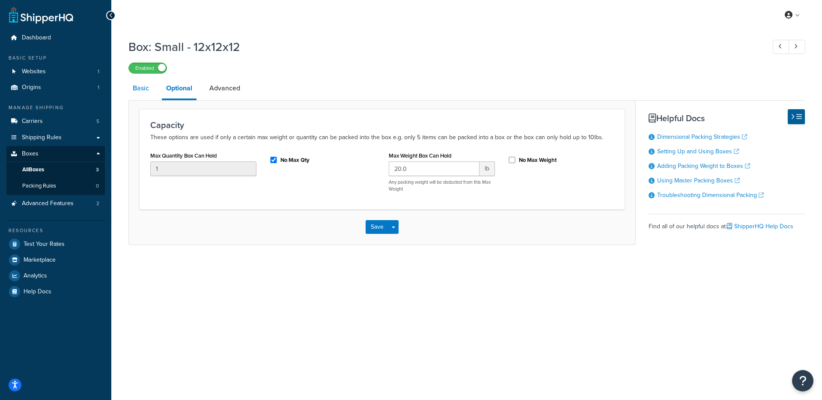
click at [136, 96] on link "Basic" at bounding box center [140, 88] width 25 height 21
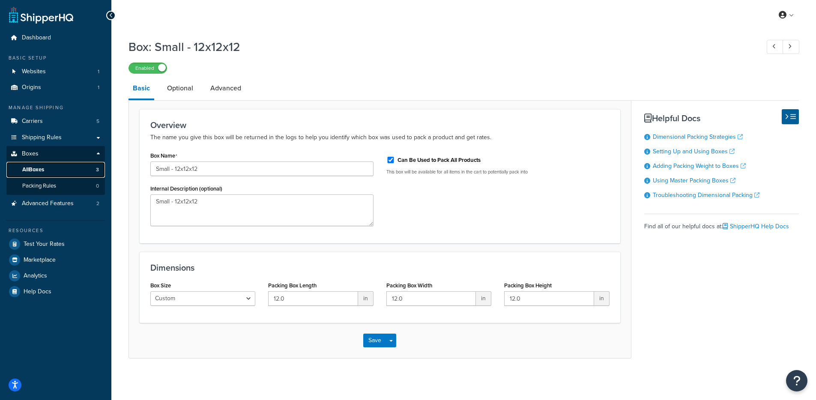
click at [58, 173] on link "All Boxes 3" at bounding box center [55, 170] width 99 height 16
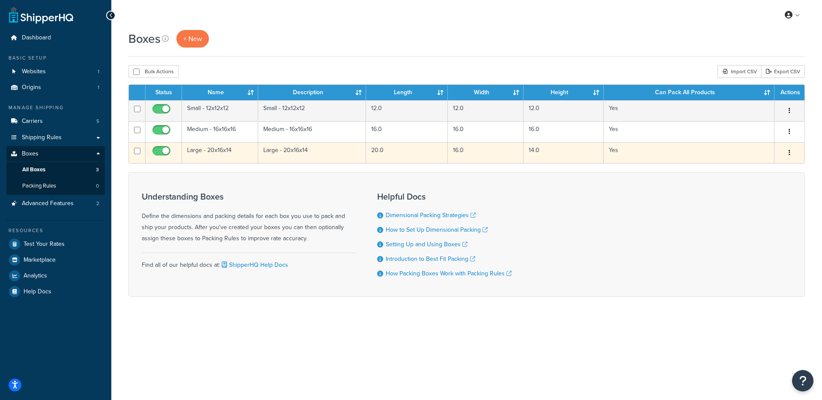
click at [309, 153] on td "Large - 20x16x14" at bounding box center [312, 152] width 108 height 21
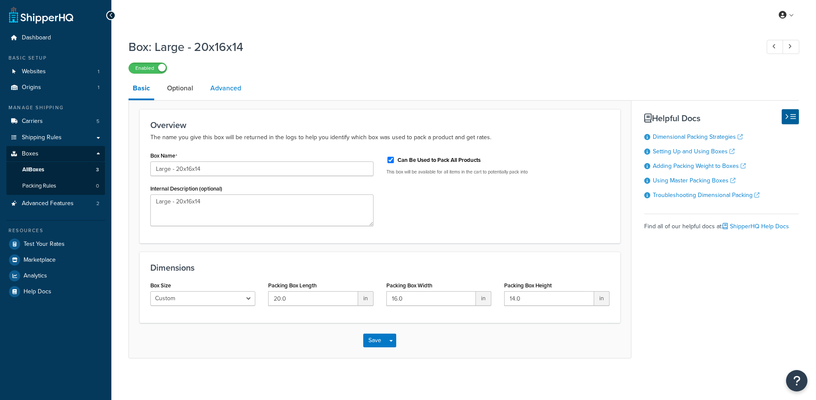
drag, startPoint x: 228, startPoint y: 92, endPoint x: 205, endPoint y: 90, distance: 23.2
click at [228, 92] on link "Advanced" at bounding box center [225, 88] width 39 height 21
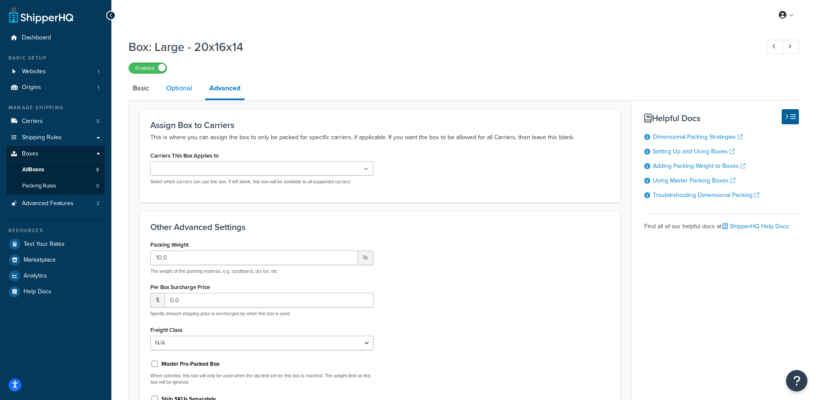
click at [171, 87] on link "Optional" at bounding box center [179, 88] width 35 height 21
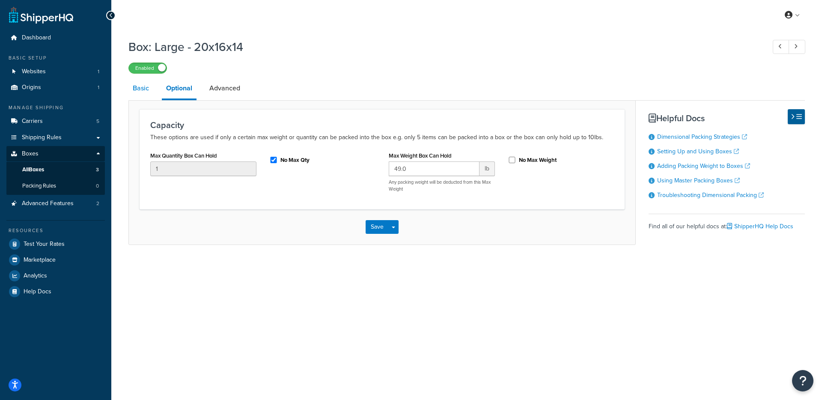
click at [146, 92] on link "Basic" at bounding box center [140, 88] width 25 height 21
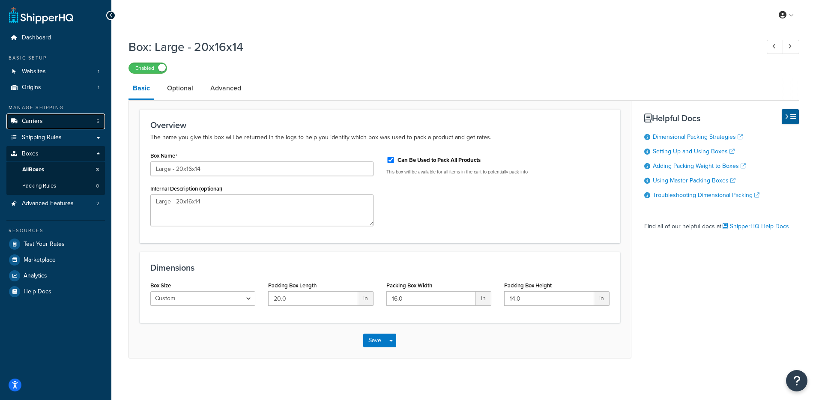
click at [45, 121] on link "Carriers 5" at bounding box center [55, 121] width 99 height 16
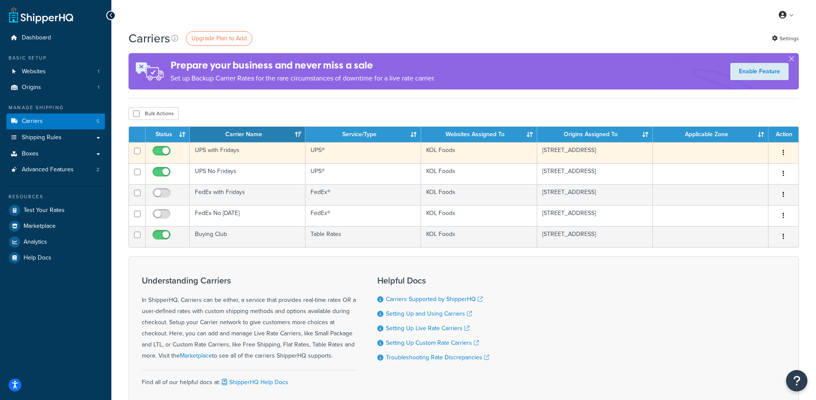
click at [286, 160] on td "UPS with Fridays" at bounding box center [248, 152] width 116 height 21
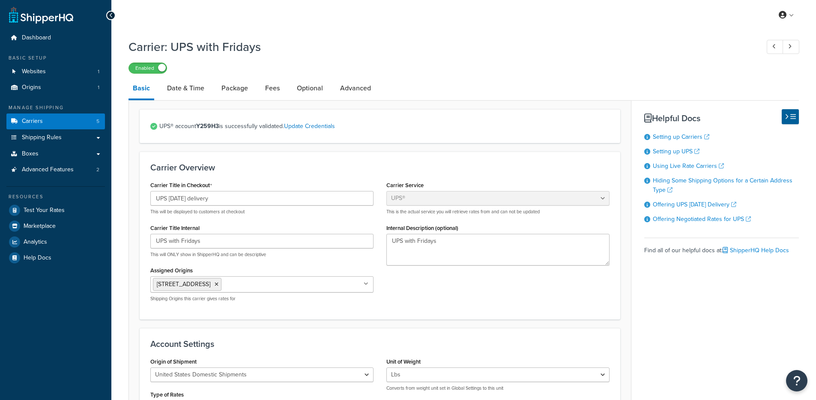
select select "ups"
click at [240, 89] on link "Package" at bounding box center [234, 88] width 35 height 21
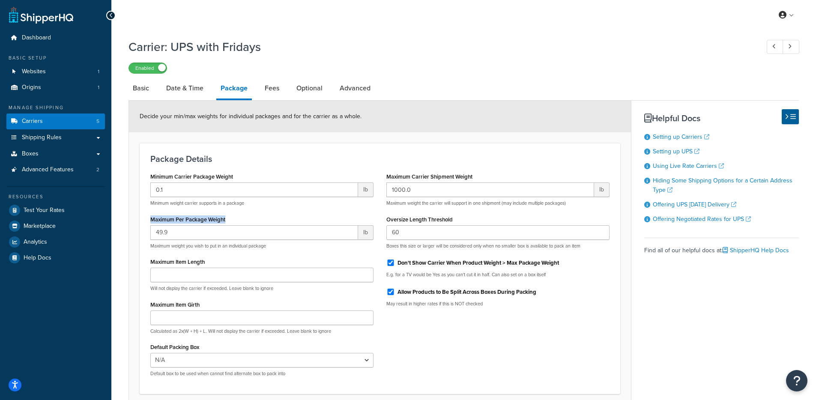
drag, startPoint x: 143, startPoint y: 219, endPoint x: 234, endPoint y: 224, distance: 90.9
click at [236, 224] on div "Minimum Carrier Package Weight 0.1 lb Minimum weight carrier supports in a pack…" at bounding box center [262, 276] width 236 height 213
click at [120, 217] on div "Carrier: UPS with Fridays Enabled Basic Date & Time Package Fees Optional Advan…" at bounding box center [463, 242] width 705 height 417
drag, startPoint x: 156, startPoint y: 220, endPoint x: 202, endPoint y: 224, distance: 45.6
click at [202, 223] on label "Maximum Per Package Weight" at bounding box center [187, 219] width 75 height 6
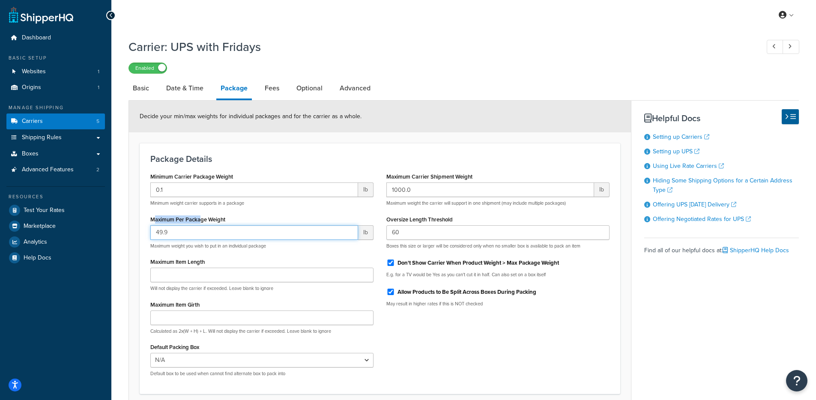
click at [202, 225] on input "49.9" at bounding box center [254, 232] width 208 height 15
click at [127, 236] on div "Carrier: UPS with Fridays Enabled Basic Date & Time Package Fees Optional Advan…" at bounding box center [463, 242] width 705 height 417
click at [413, 268] on div "Don't Show Carrier When Product Weight > Max Package Weight" at bounding box center [497, 262] width 223 height 13
click at [416, 266] on label "Don't Show Carrier When Product Weight > Max Package Weight" at bounding box center [477, 263] width 161 height 8
click at [395, 266] on input "Don't Show Carrier When Product Weight > Max Package Weight" at bounding box center [390, 263] width 9 height 6
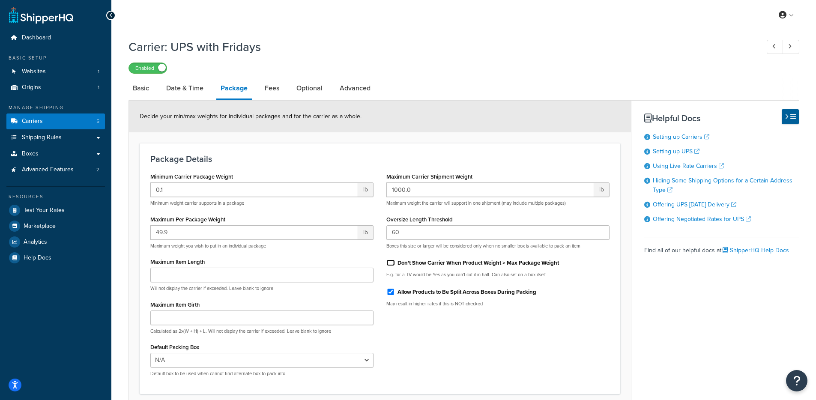
checkbox input "false"
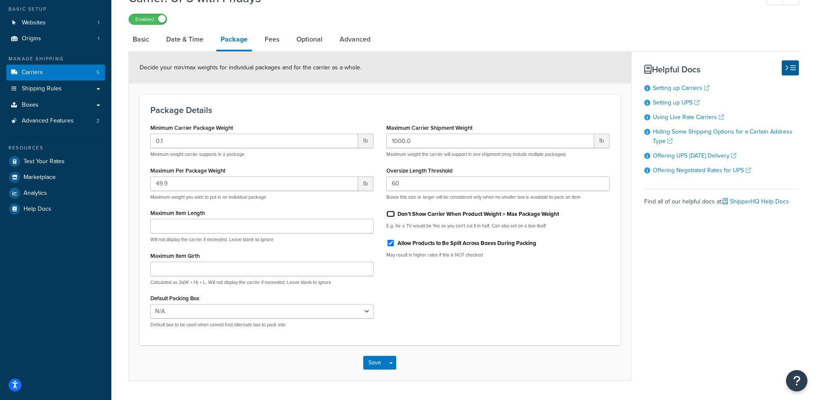
scroll to position [74, 0]
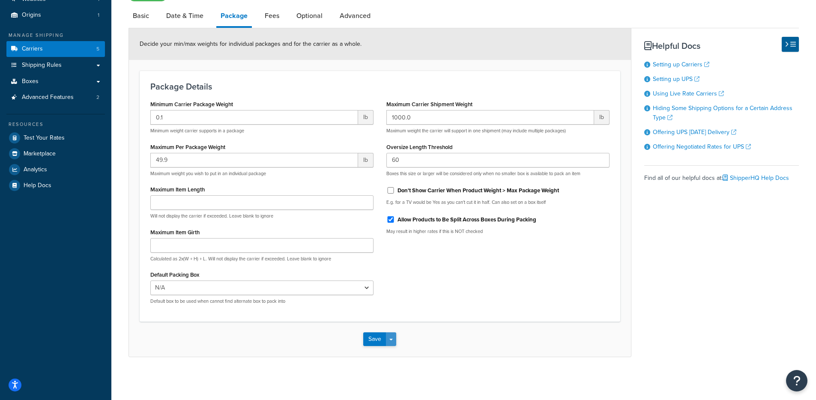
click at [391, 339] on span "button" at bounding box center [390, 340] width 3 height 2
drag, startPoint x: 397, startPoint y: 350, endPoint x: 443, endPoint y: 397, distance: 65.7
click at [397, 351] on button "Save and Edit" at bounding box center [394, 355] width 63 height 18
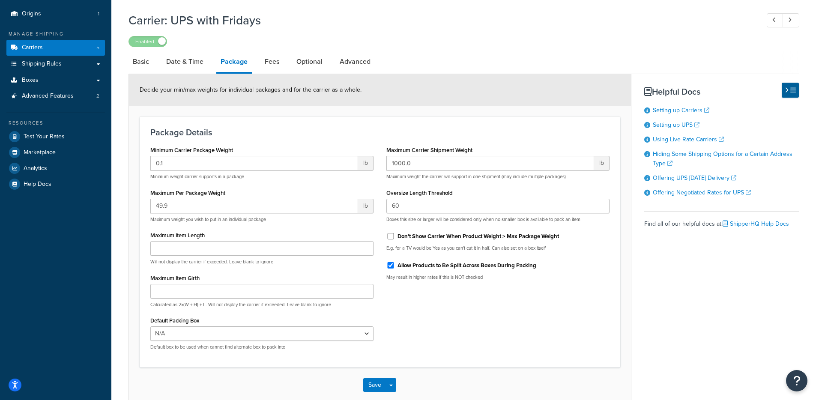
scroll to position [0, 0]
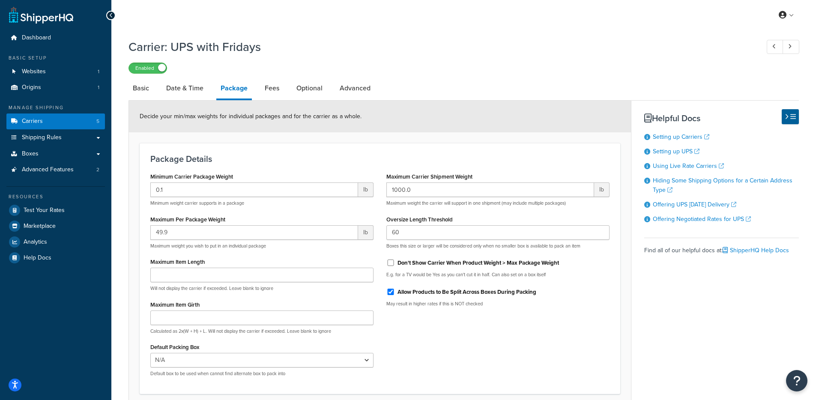
click at [405, 266] on label "Don't Show Carrier When Product Weight > Max Package Weight" at bounding box center [477, 263] width 161 height 8
click at [395, 266] on input "Don't Show Carrier When Product Weight > Max Package Weight" at bounding box center [390, 263] width 9 height 6
checkbox input "true"
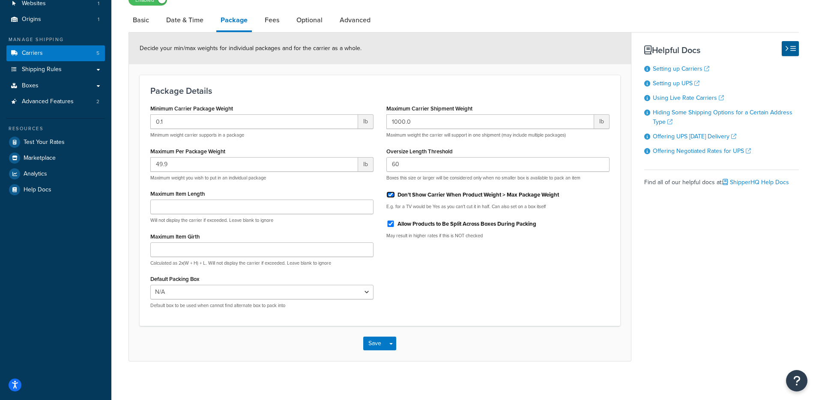
scroll to position [74, 0]
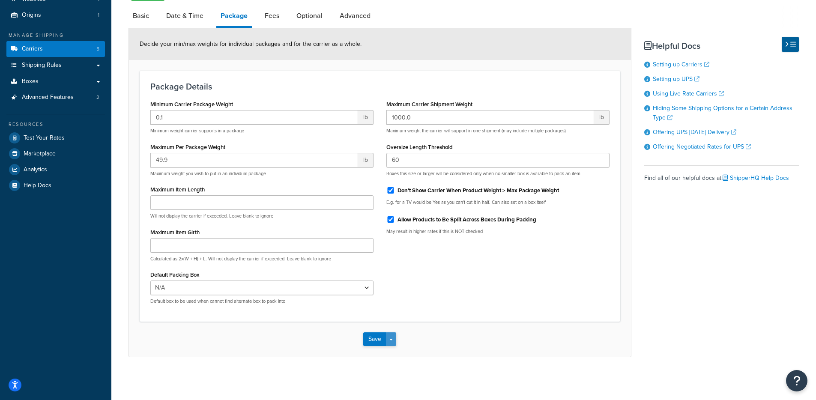
click at [391, 339] on span "button" at bounding box center [390, 340] width 3 height 2
click at [391, 351] on button "Save and Edit" at bounding box center [394, 355] width 63 height 18
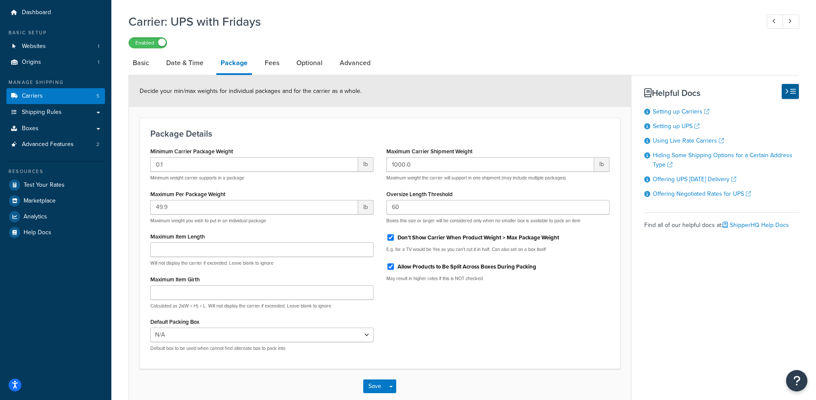
scroll to position [0, 0]
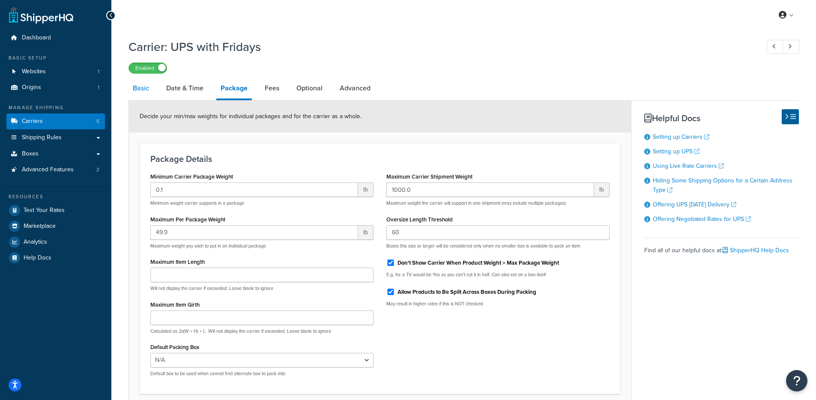
click at [145, 93] on link "Basic" at bounding box center [140, 88] width 25 height 21
select select "ups"
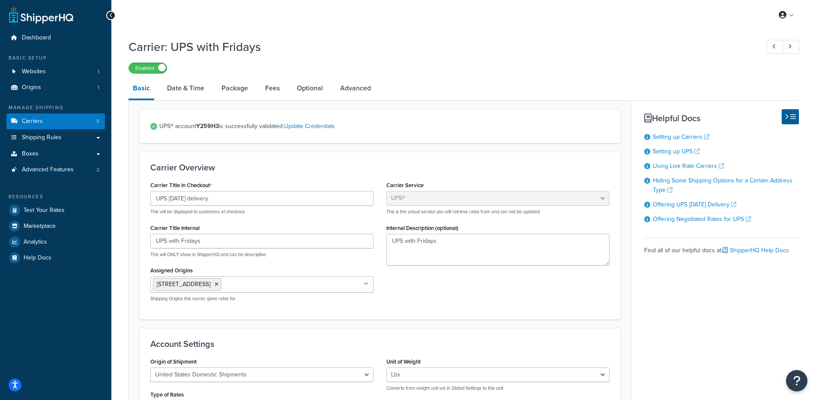
drag, startPoint x: 122, startPoint y: 141, endPoint x: 67, endPoint y: 125, distance: 56.8
click at [60, 126] on link "Carriers 5" at bounding box center [55, 121] width 99 height 16
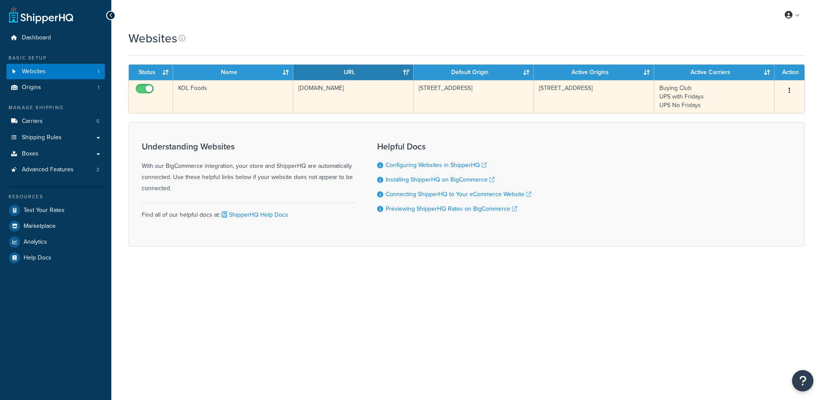
click at [260, 107] on td "KOL Foods" at bounding box center [233, 96] width 120 height 33
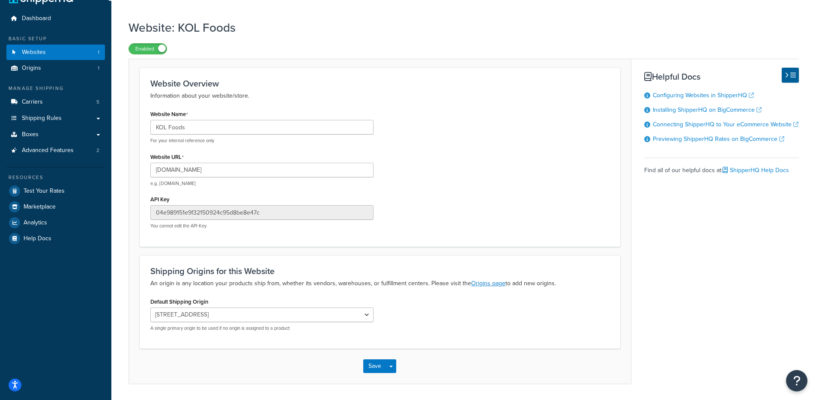
scroll to position [20, 0]
click at [277, 219] on div "04e989151e9f32150924c95d8be8e47c You cannot edit the API Key" at bounding box center [261, 216] width 223 height 24
click at [278, 212] on input "04e989151e9f32150924c95d8be8e47c" at bounding box center [261, 211] width 223 height 15
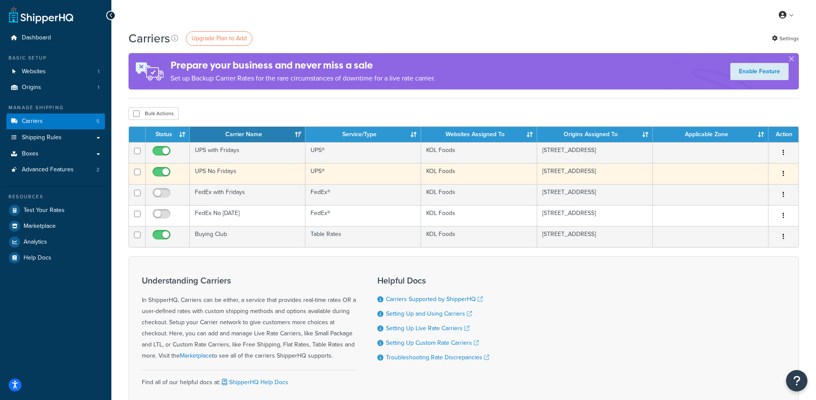
click at [246, 170] on td "UPS No Fridays" at bounding box center [248, 173] width 116 height 21
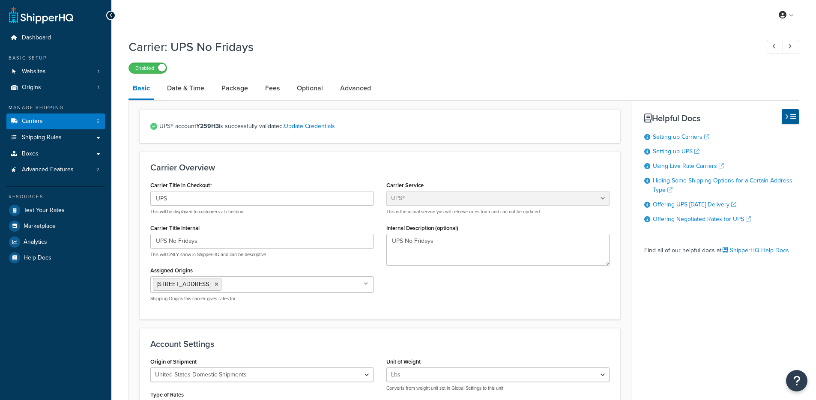
select select "ups"
click at [234, 83] on link "Package" at bounding box center [234, 88] width 35 height 21
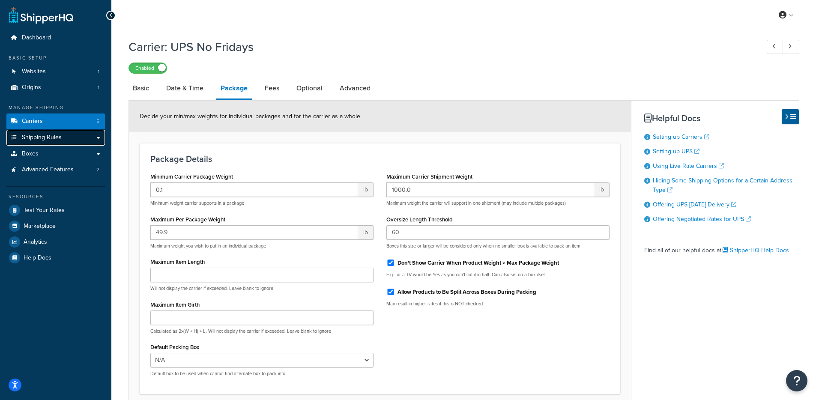
click at [62, 134] on link "Shipping Rules" at bounding box center [55, 138] width 99 height 16
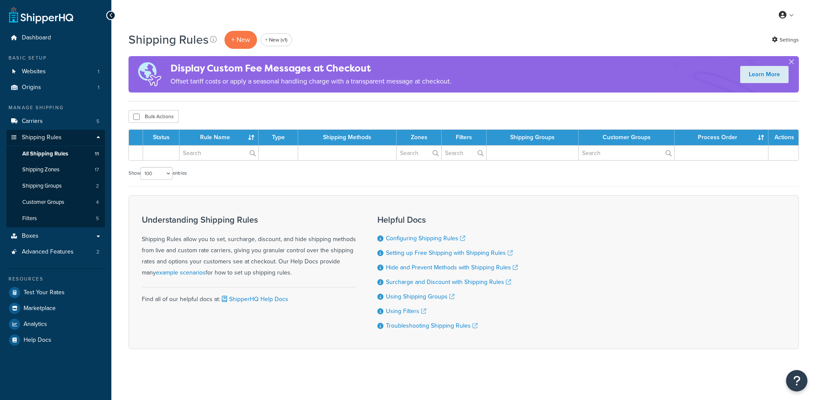
select select "100"
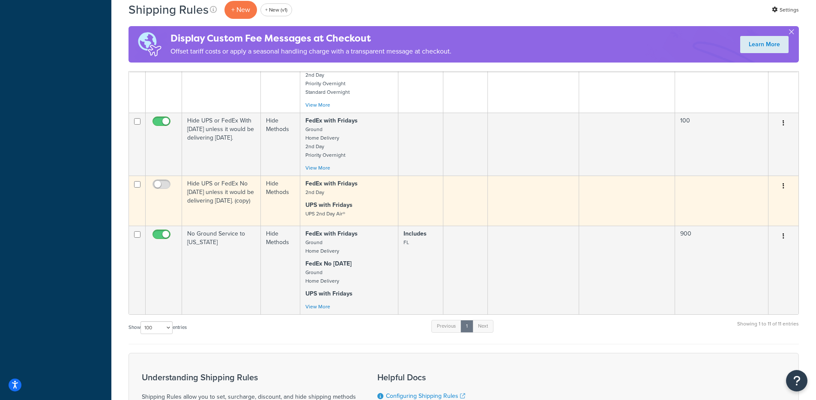
scroll to position [629, 0]
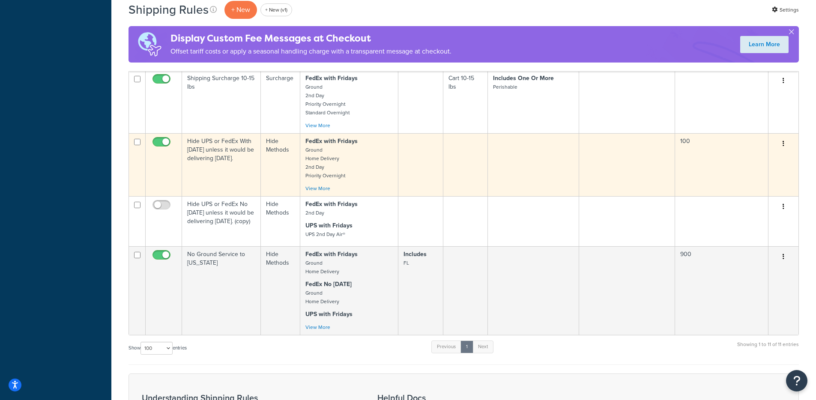
click at [157, 142] on input "checkbox" at bounding box center [163, 144] width 24 height 11
click at [158, 142] on input "checkbox" at bounding box center [163, 144] width 24 height 11
checkbox input "true"
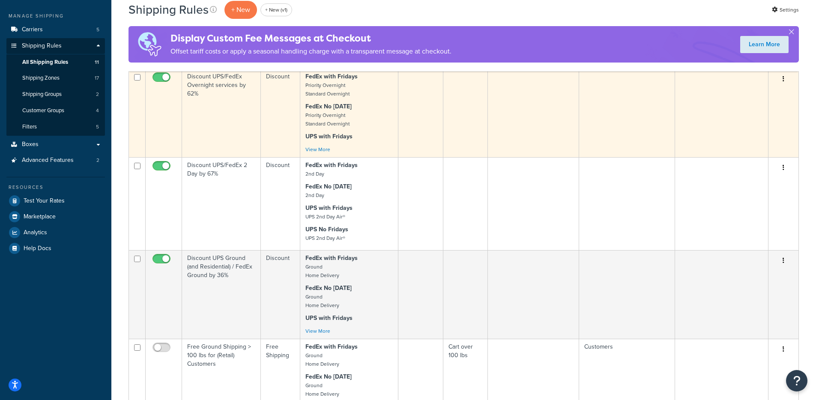
scroll to position [0, 0]
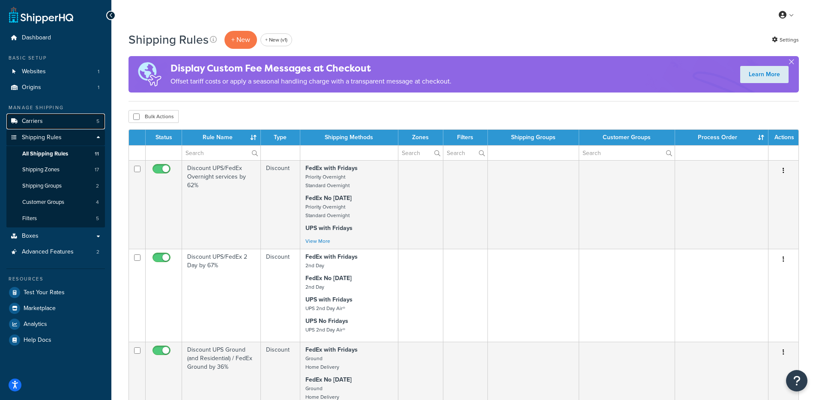
click at [40, 122] on span "Carriers" at bounding box center [32, 121] width 21 height 7
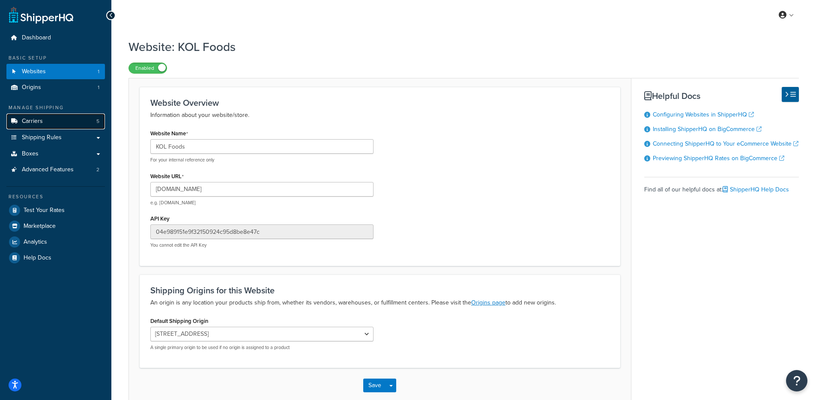
click at [40, 119] on span "Carriers" at bounding box center [32, 121] width 21 height 7
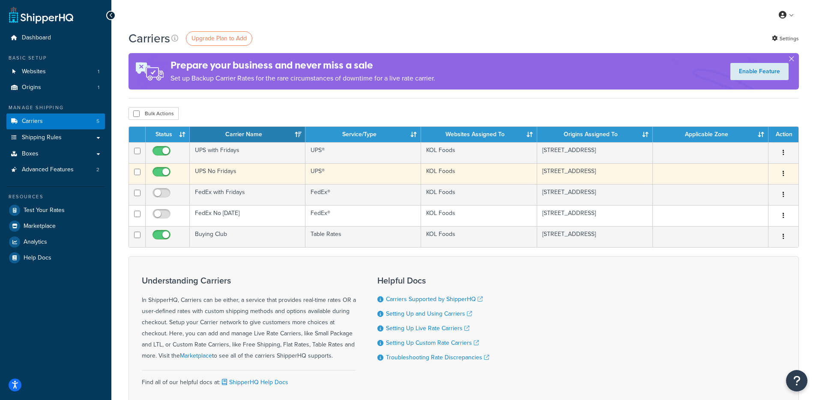
click at [338, 164] on td "UPS®" at bounding box center [363, 173] width 116 height 21
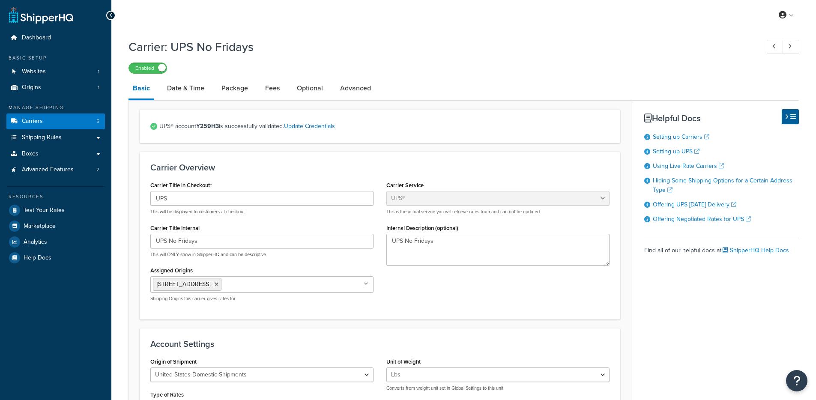
select select "ups"
click at [300, 91] on link "Optional" at bounding box center [310, 88] width 35 height 21
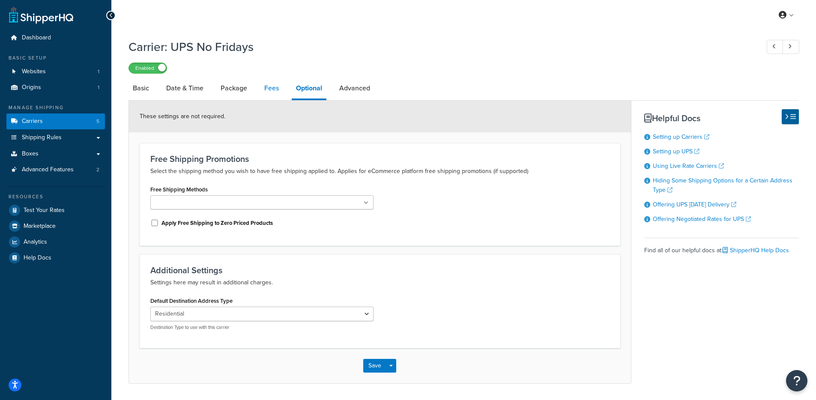
click at [274, 91] on link "Fees" at bounding box center [271, 88] width 23 height 21
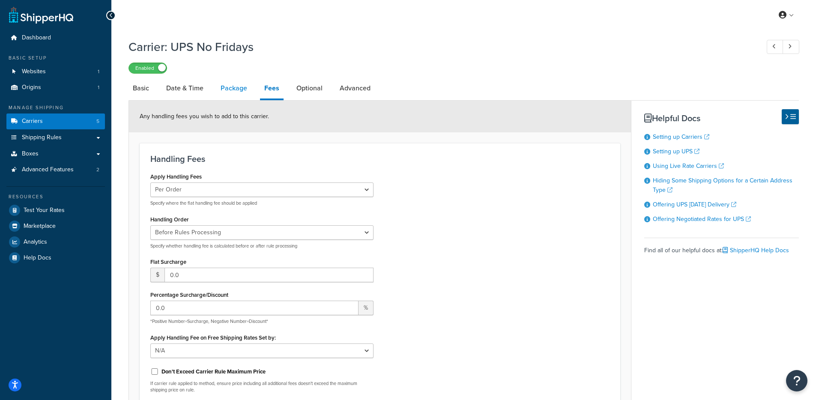
click at [231, 87] on link "Package" at bounding box center [233, 88] width 35 height 21
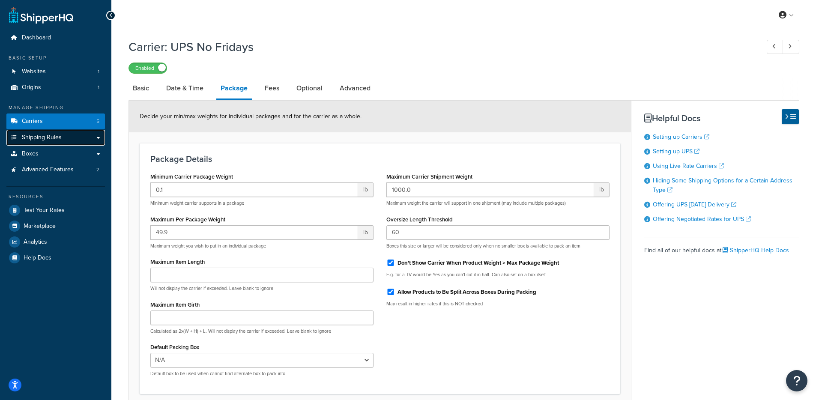
click at [76, 143] on link "Shipping Rules" at bounding box center [55, 138] width 99 height 16
click at [75, 121] on link "Carriers 5" at bounding box center [55, 121] width 99 height 16
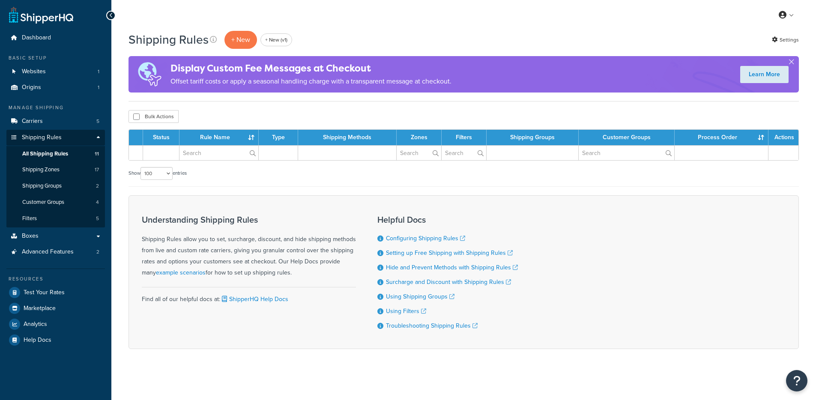
select select "100"
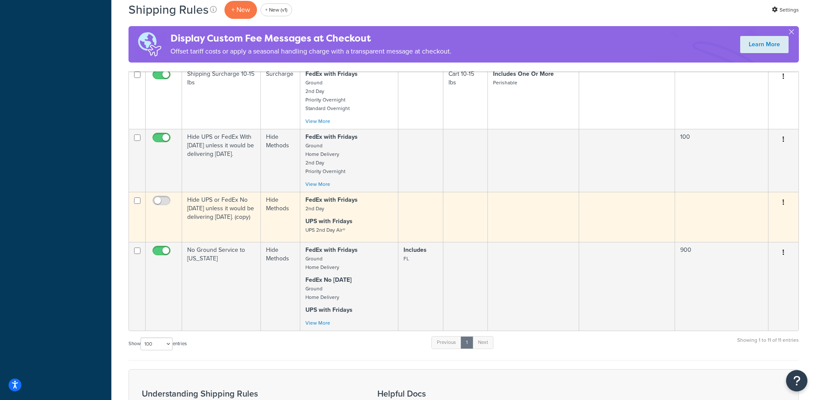
scroll to position [632, 0]
click at [155, 202] on input "checkbox" at bounding box center [163, 204] width 24 height 11
click at [164, 203] on input "checkbox" at bounding box center [163, 204] width 24 height 11
checkbox input "false"
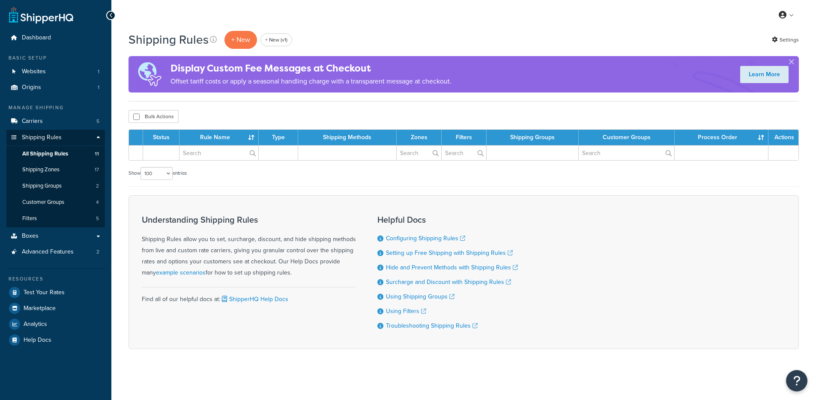
select select "100"
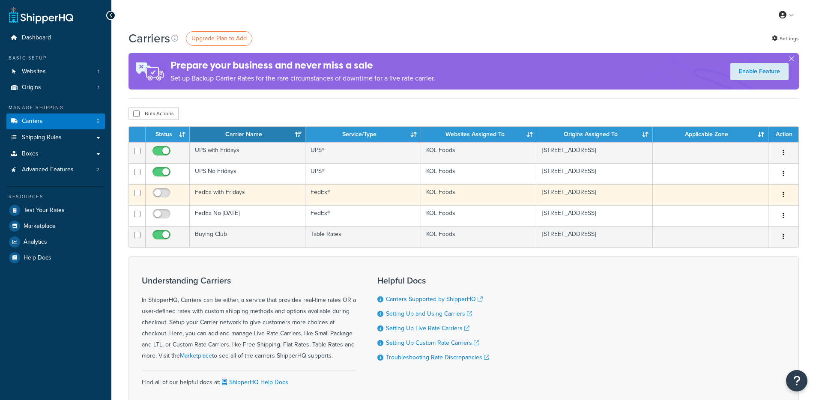
click at [140, 191] on td at bounding box center [137, 194] width 17 height 21
checkbox input "true"
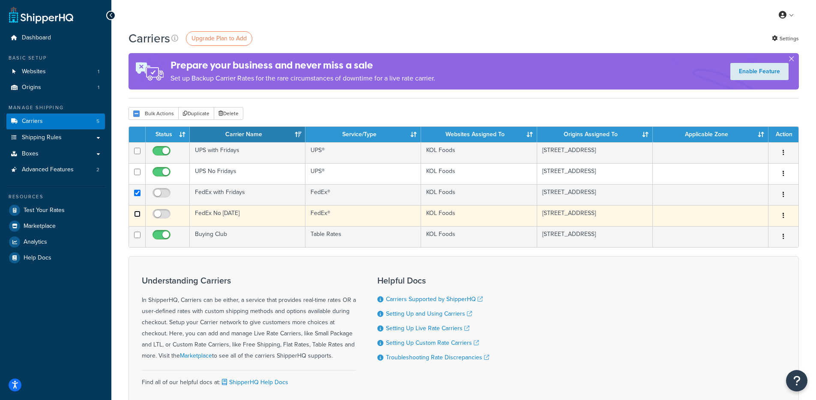
click at [134, 213] on input "checkbox" at bounding box center [137, 214] width 6 height 6
checkbox input "true"
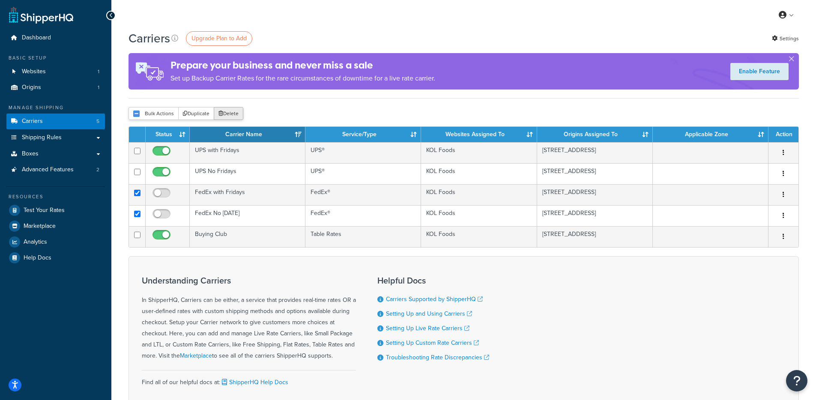
click at [219, 116] on icon "submit" at bounding box center [220, 113] width 5 height 5
click at [304, 95] on div "Carriers Upgrade Plan to Add Settings Prepare your business and never miss a sa…" at bounding box center [463, 64] width 670 height 69
click at [220, 116] on icon "submit" at bounding box center [220, 113] width 5 height 5
click at [238, 112] on button "Delete" at bounding box center [229, 113] width 30 height 13
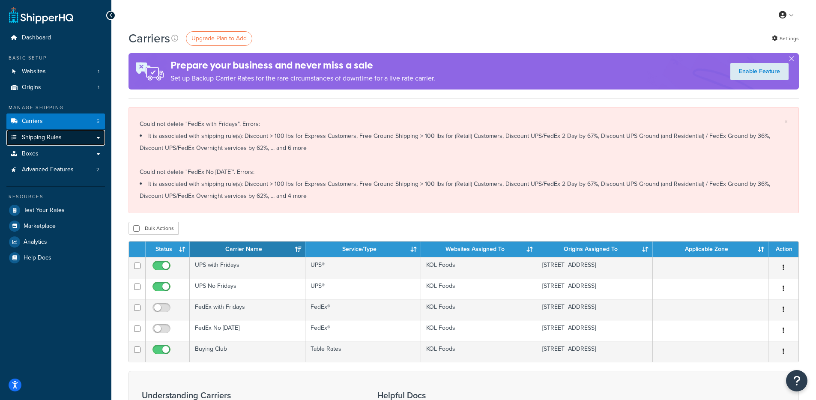
click at [73, 138] on link "Shipping Rules" at bounding box center [55, 138] width 99 height 16
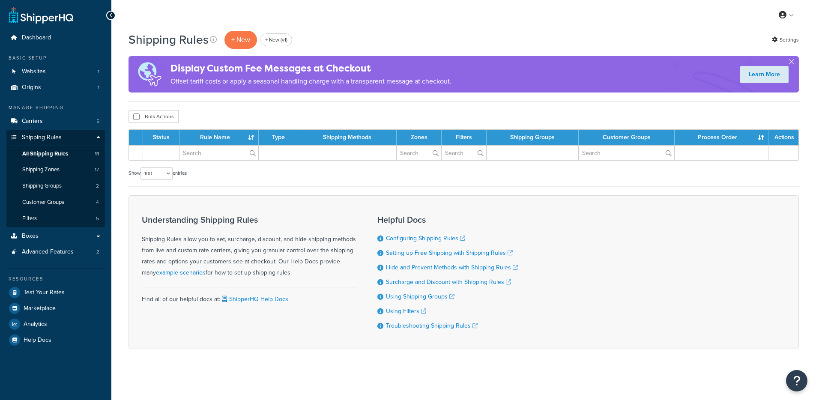
select select "100"
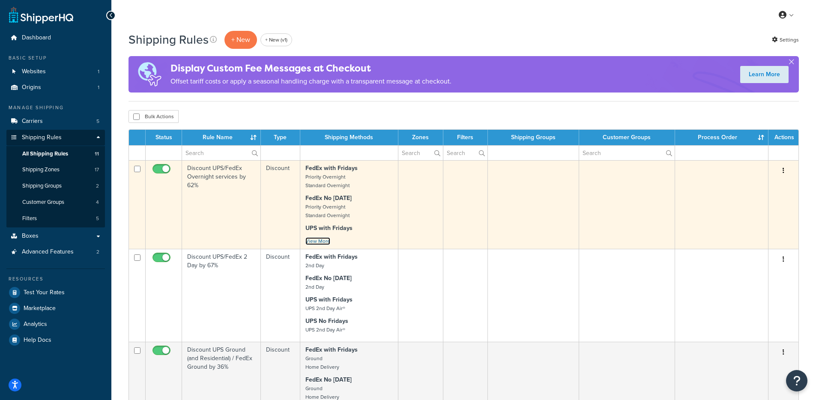
click at [321, 239] on link "View More" at bounding box center [317, 241] width 25 height 8
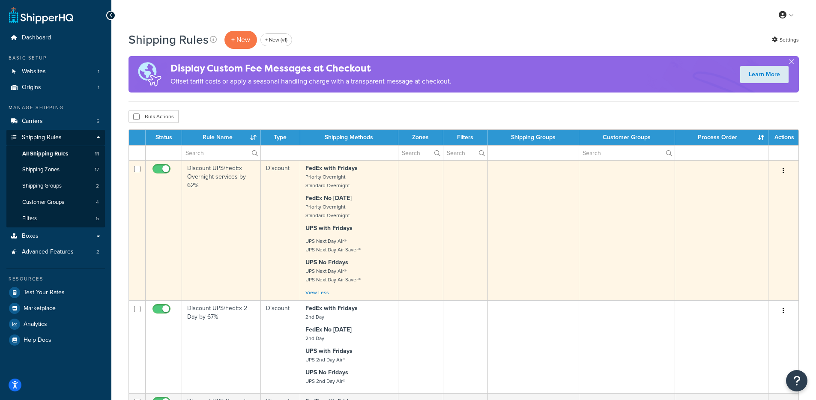
click at [388, 196] on p "FedEx No Friday Priority Overnight Standard Overnight" at bounding box center [348, 207] width 87 height 26
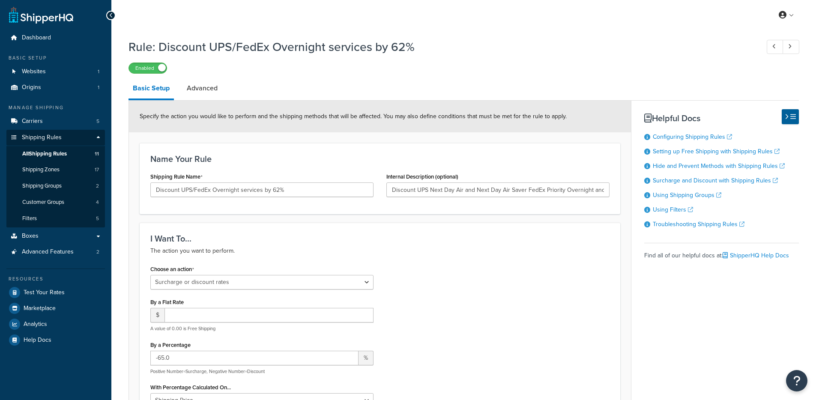
select select "SURCHARGE"
select select "LOCATION"
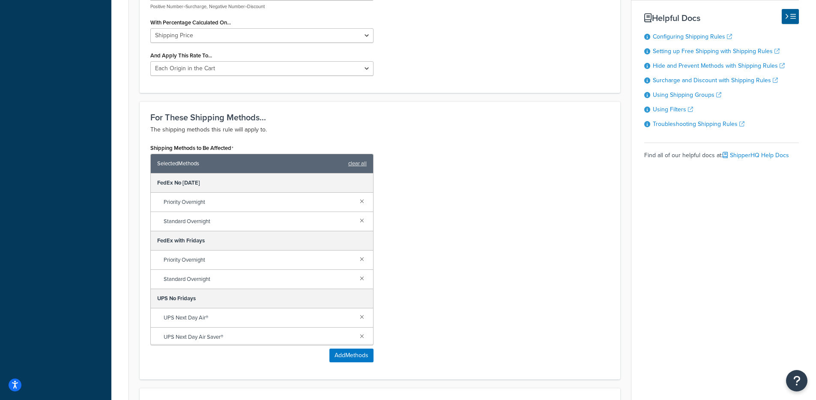
scroll to position [372, 0]
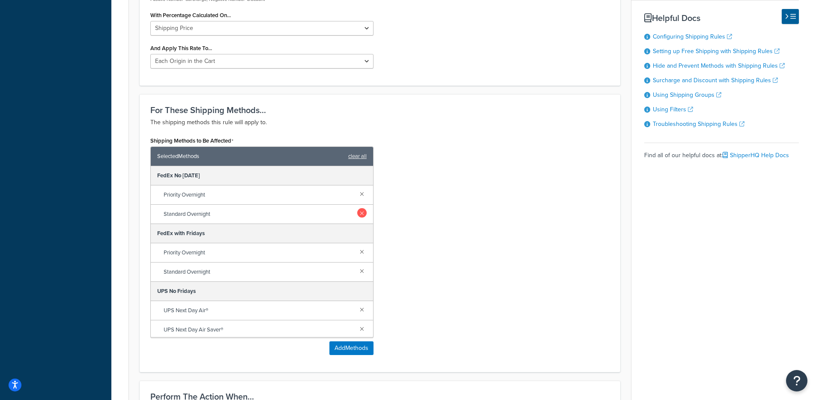
click at [357, 193] on link at bounding box center [361, 193] width 9 height 9
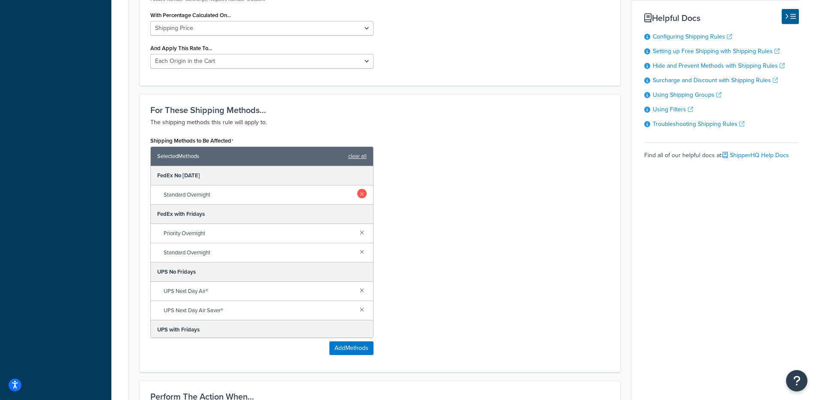
click at [357, 193] on link at bounding box center [361, 193] width 9 height 9
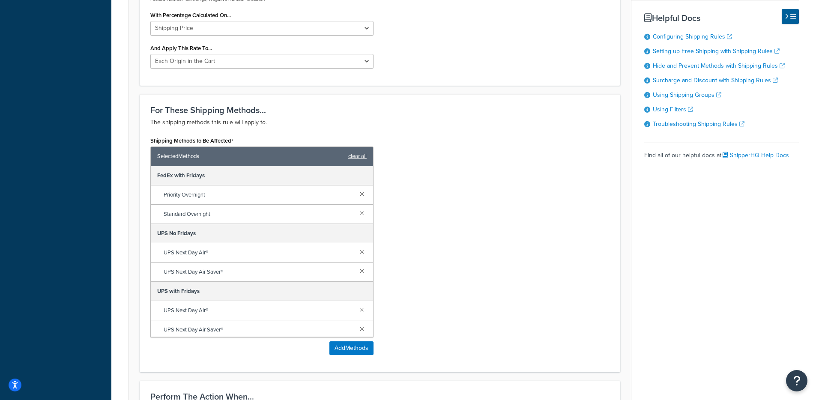
click at [357, 193] on link at bounding box center [361, 193] width 9 height 9
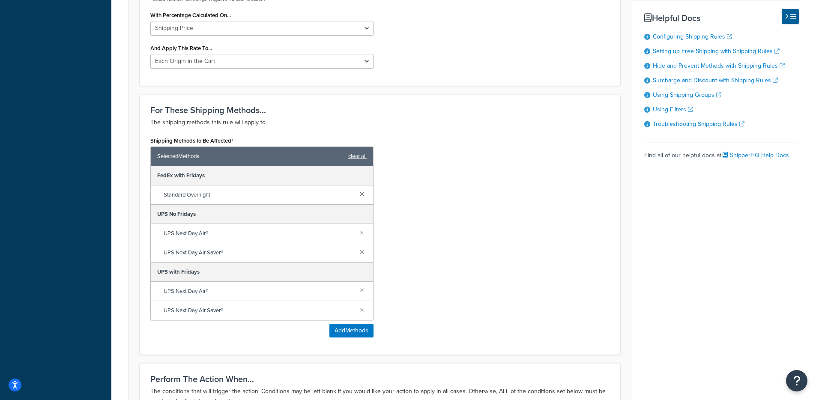
click at [356, 193] on div "Standard Overnight" at bounding box center [262, 194] width 222 height 19
click at [362, 188] on div "Standard Overnight" at bounding box center [262, 194] width 222 height 19
click at [364, 193] on link at bounding box center [361, 193] width 9 height 9
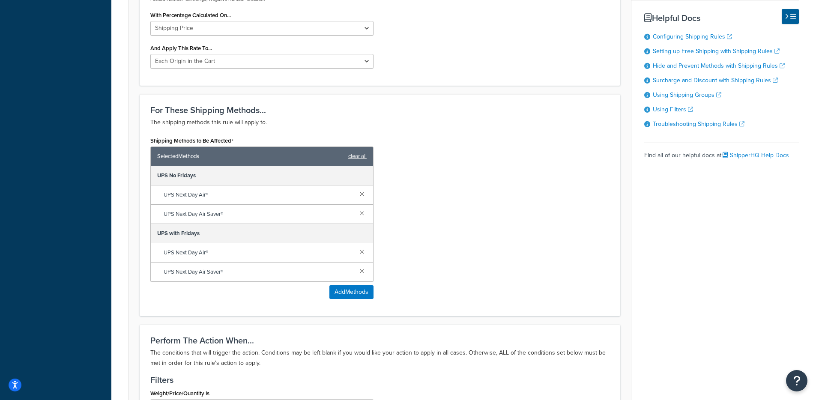
click at [433, 181] on div "Shipping Methods to Be Affected Selected Methods clear all UPS No Fridays UPS N…" at bounding box center [380, 219] width 472 height 171
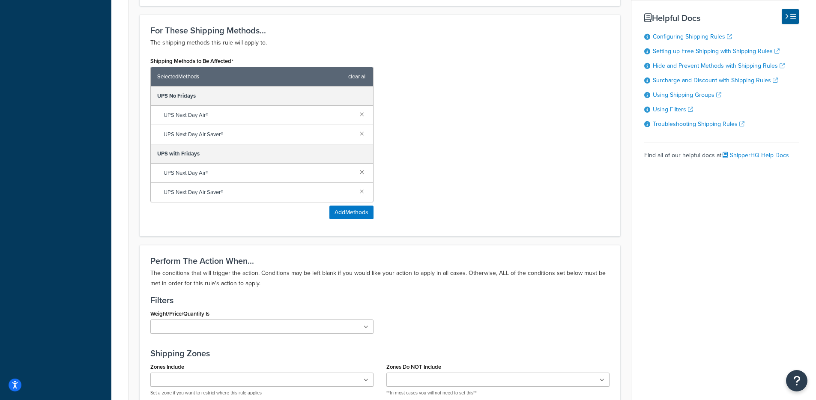
scroll to position [711, 0]
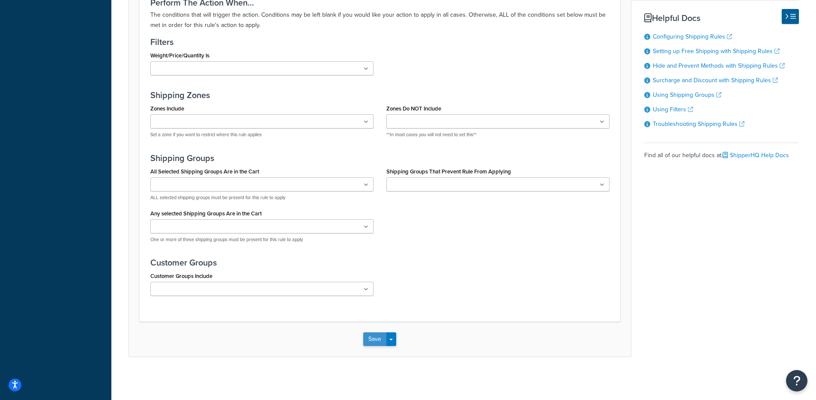
click at [375, 345] on button "Save" at bounding box center [374, 339] width 23 height 14
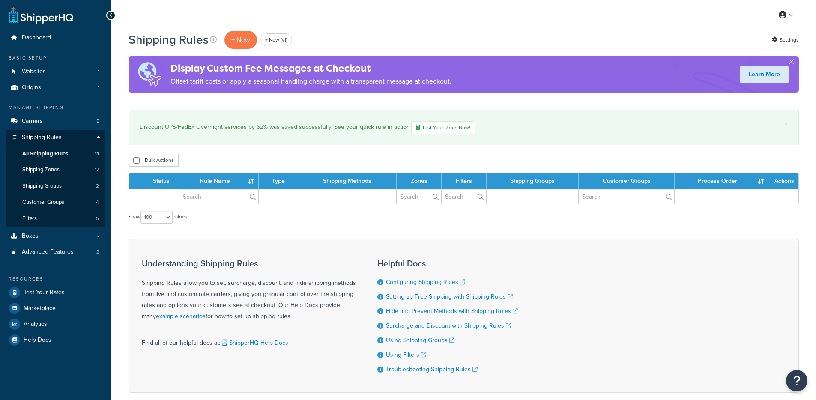
select select "100"
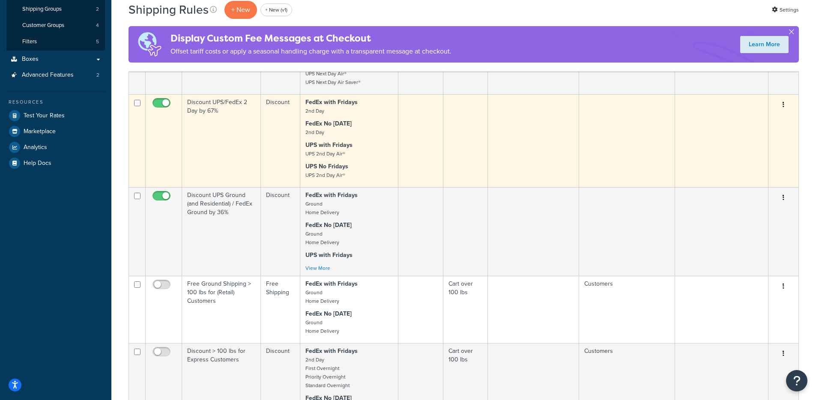
scroll to position [212, 0]
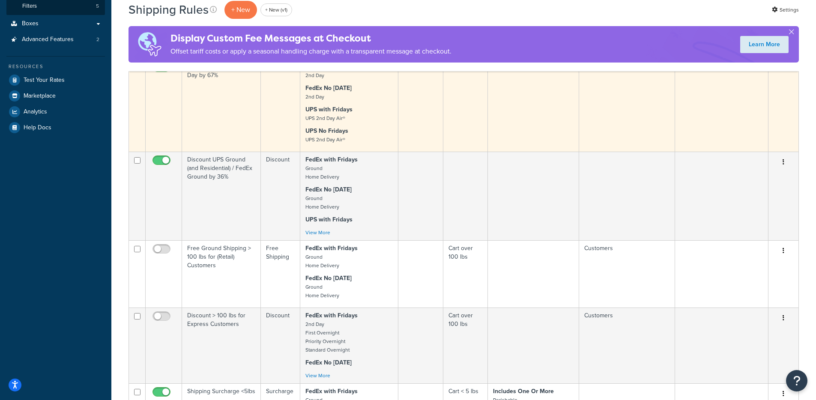
click at [371, 102] on td "FedEx with Fridays 2nd Day FedEx No Friday 2nd Day UPS with Fridays UPS 2nd Day…" at bounding box center [349, 105] width 98 height 93
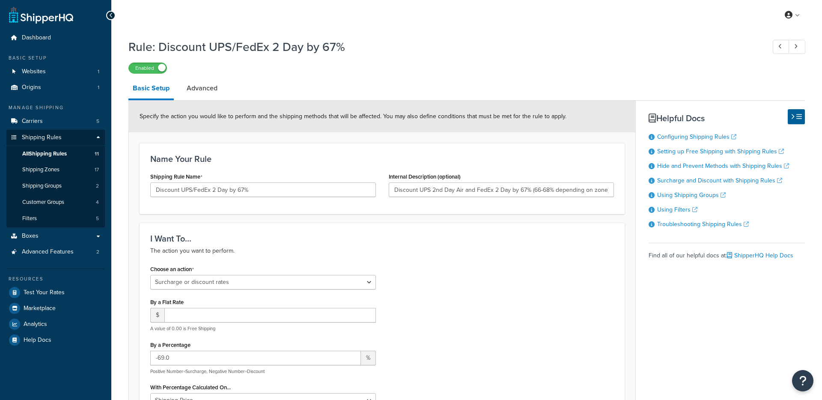
select select "SURCHARGE"
select select "LOCATION"
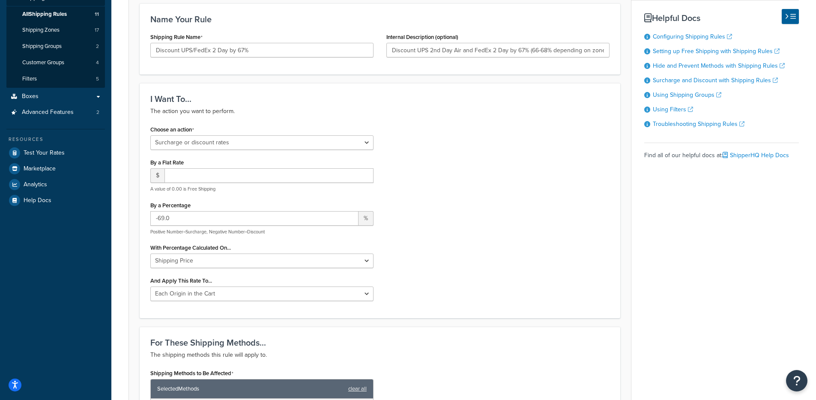
scroll to position [308, 0]
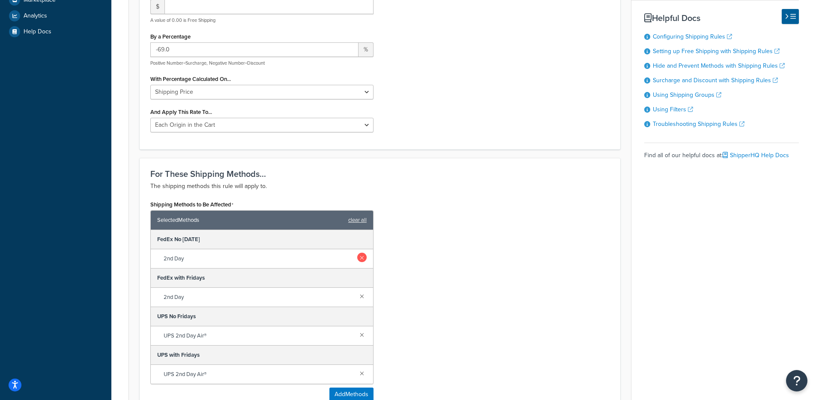
click at [365, 257] on link at bounding box center [361, 257] width 9 height 9
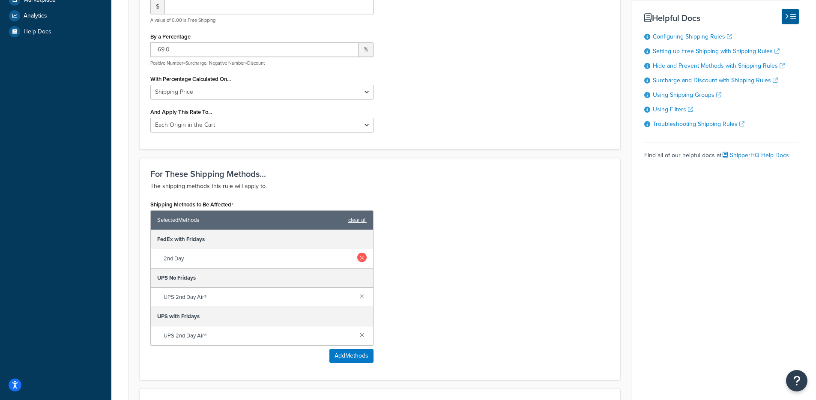
click at [364, 259] on link at bounding box center [361, 257] width 9 height 9
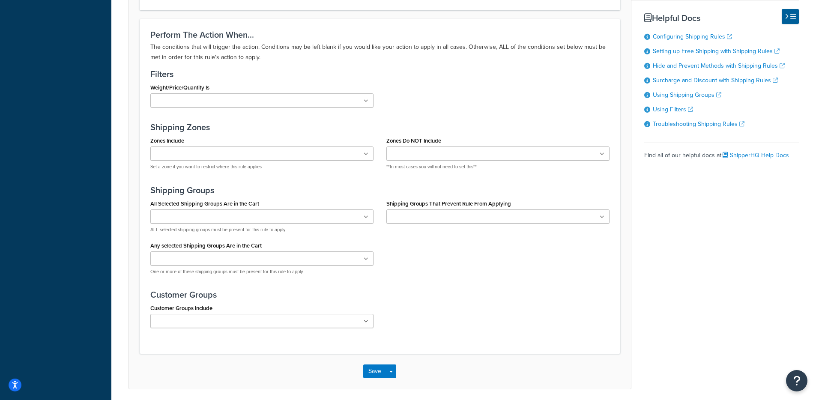
scroll to position [673, 0]
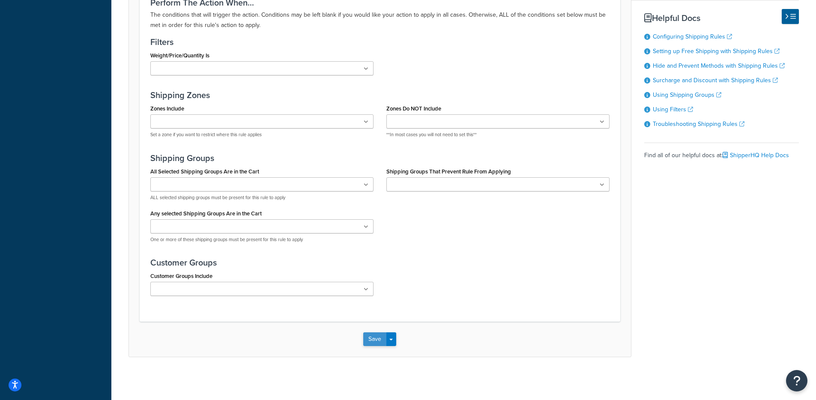
click at [371, 344] on button "Save" at bounding box center [374, 339] width 23 height 14
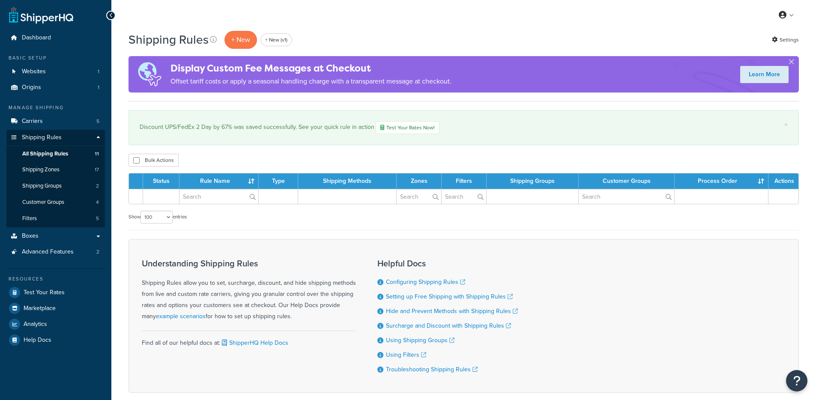
select select "100"
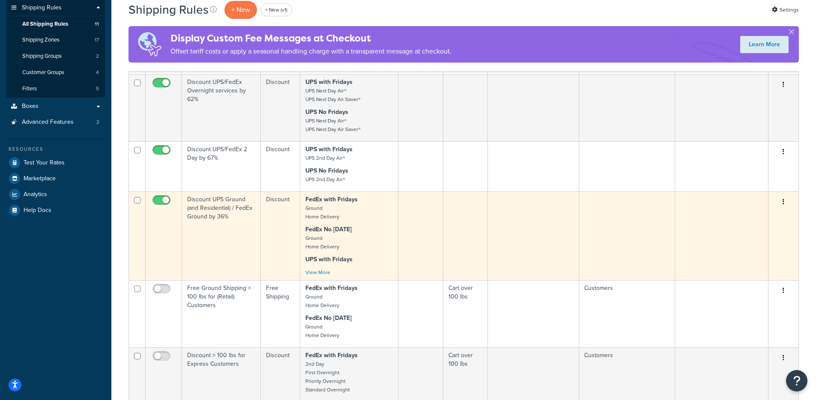
scroll to position [137, 0]
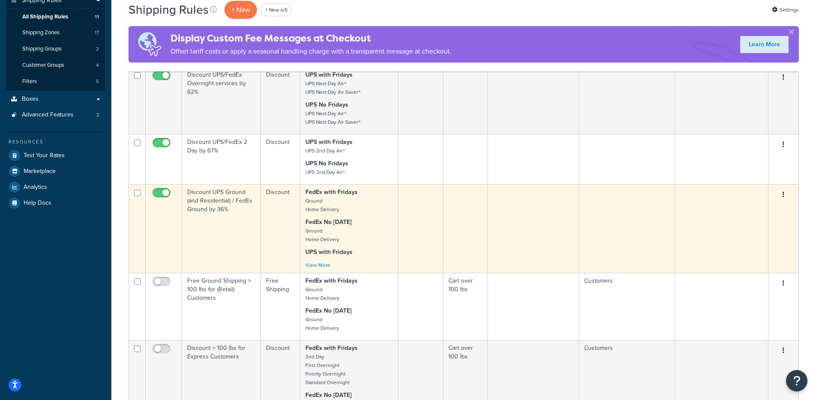
click at [360, 241] on p "FedEx No [DATE] Ground Home Delivery" at bounding box center [348, 231] width 87 height 26
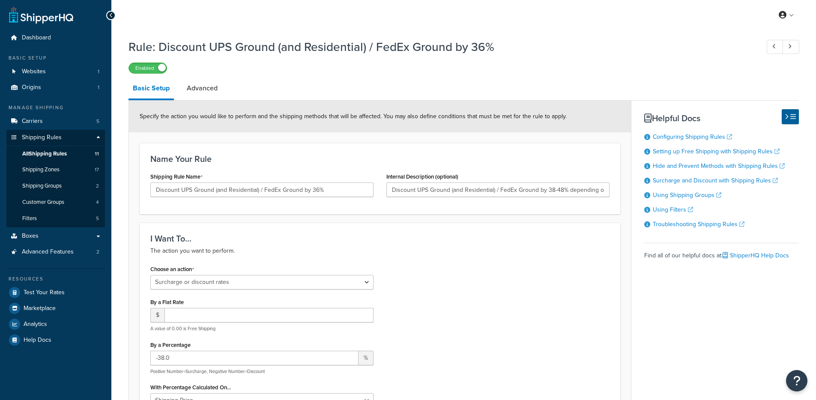
select select "SURCHARGE"
select select "LOCATION"
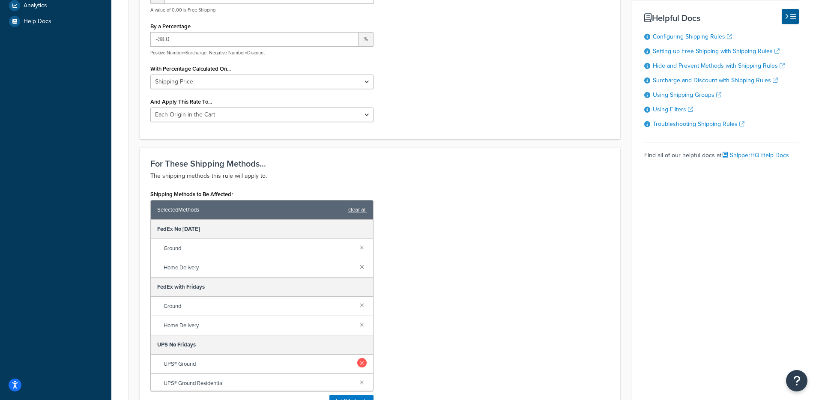
scroll to position [452, 0]
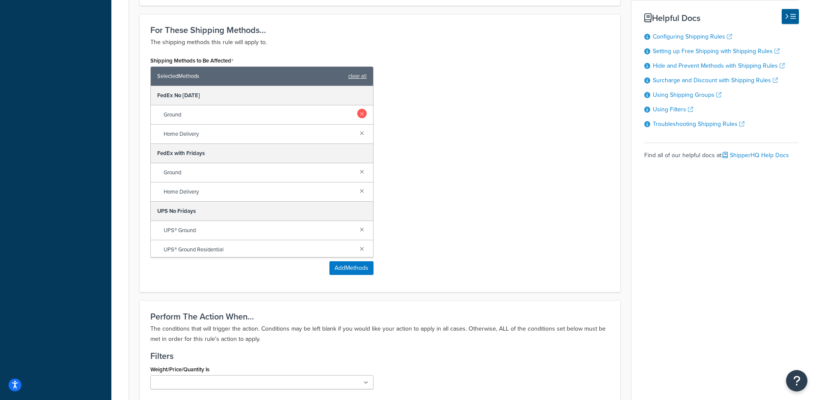
click at [357, 116] on link at bounding box center [361, 113] width 9 height 9
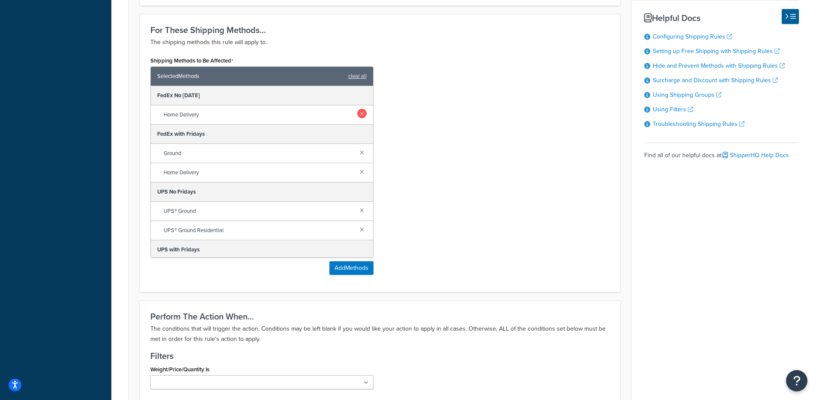
click at [357, 116] on link at bounding box center [361, 113] width 9 height 9
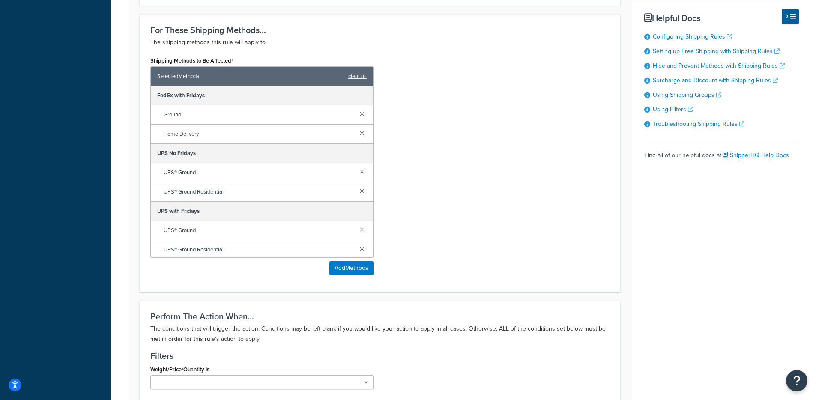
click at [355, 120] on div "Ground" at bounding box center [262, 114] width 222 height 19
click at [357, 113] on link at bounding box center [361, 113] width 9 height 9
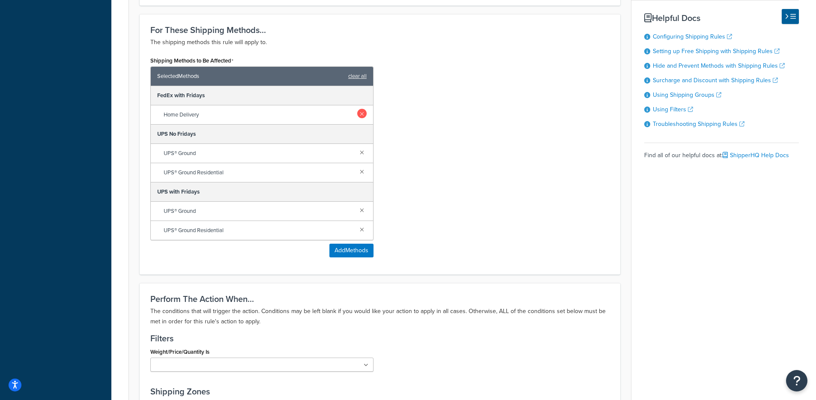
click at [359, 114] on link at bounding box center [361, 113] width 9 height 9
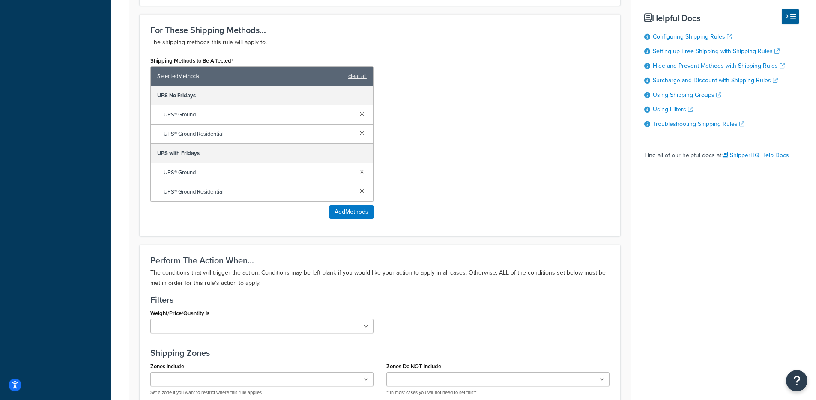
drag, startPoint x: 451, startPoint y: 115, endPoint x: 445, endPoint y: 125, distance: 11.9
click at [450, 115] on div "Shipping Methods to Be Affected Selected Methods clear all UPS No Fridays UPS® …" at bounding box center [380, 139] width 472 height 171
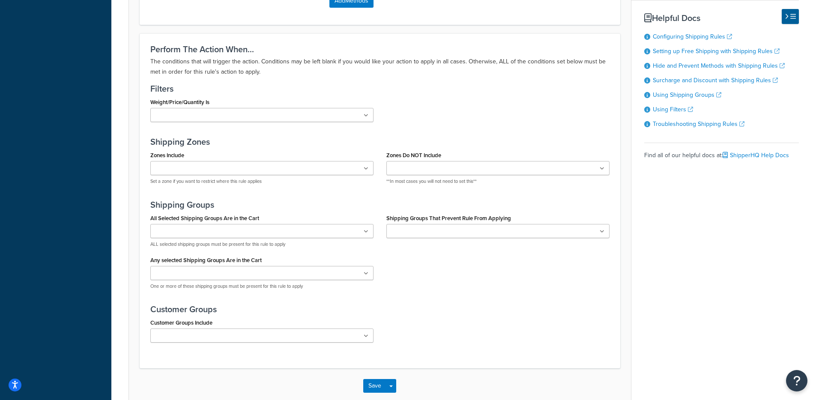
scroll to position [711, 0]
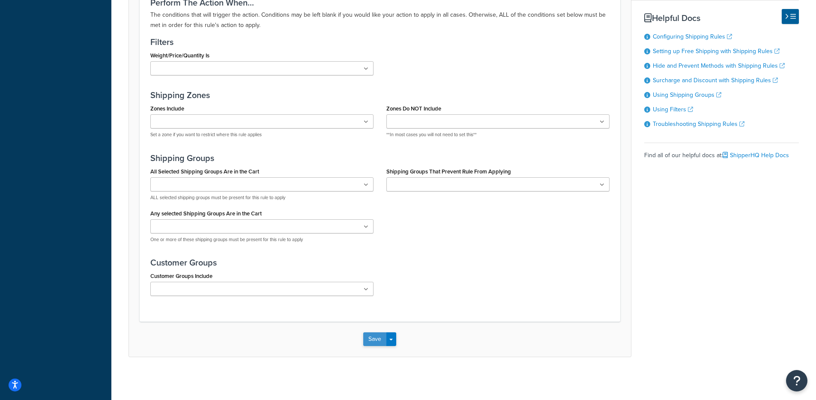
click at [379, 343] on button "Save" at bounding box center [374, 339] width 23 height 14
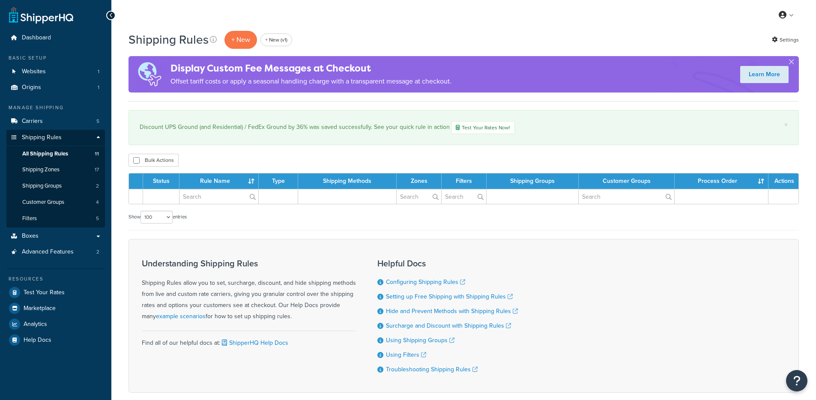
select select "100"
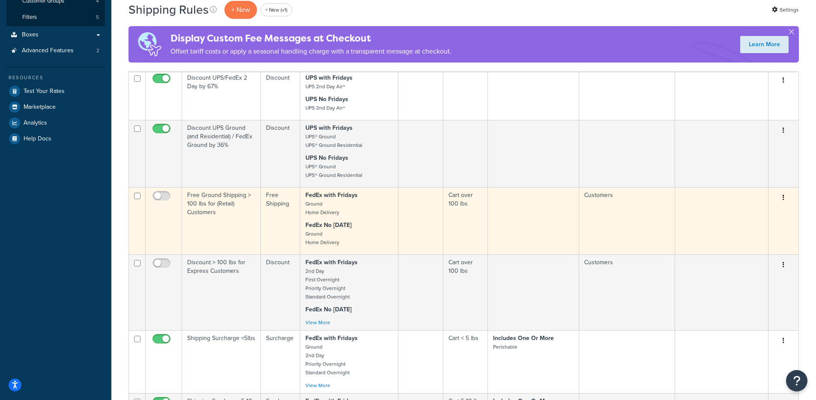
scroll to position [202, 0]
click at [358, 207] on p "FedEx with Fridays Ground Home Delivery" at bounding box center [348, 204] width 87 height 26
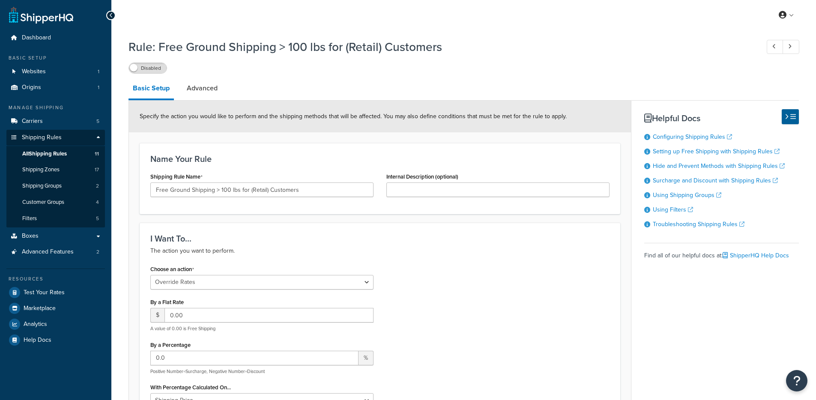
select select "OVERRIDE"
select select "LOCATION"
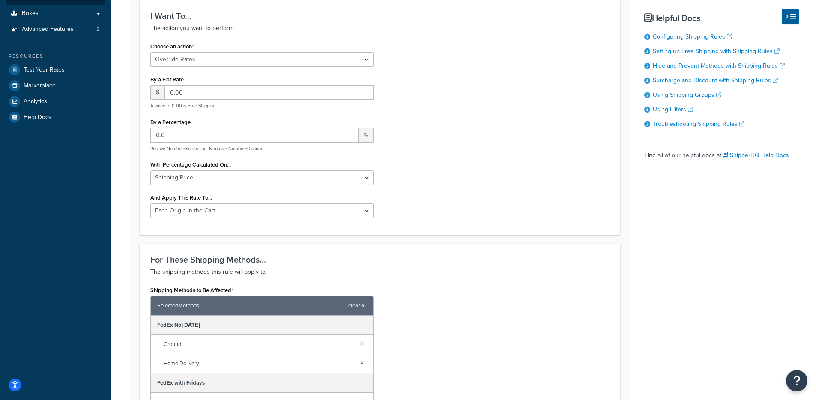
scroll to position [441, 0]
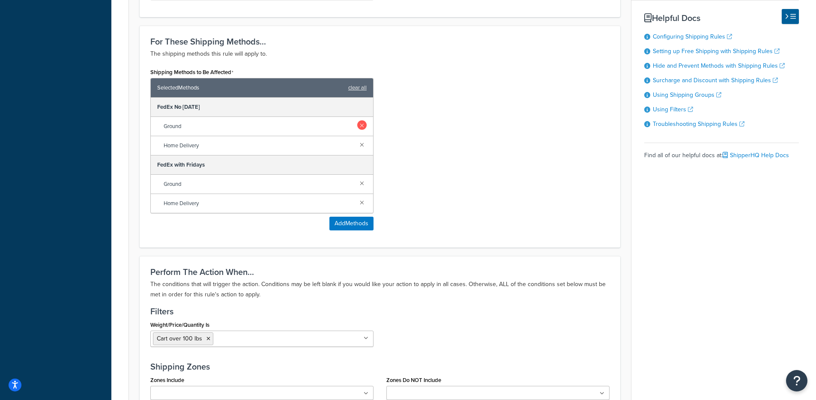
click at [362, 122] on link at bounding box center [361, 124] width 9 height 9
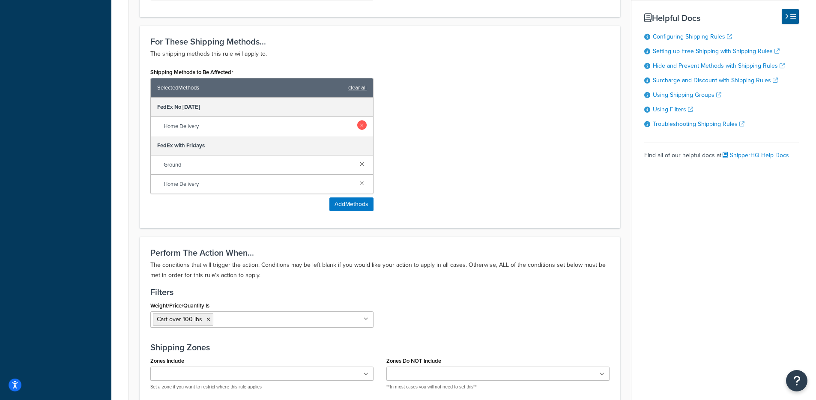
click at [362, 126] on link at bounding box center [361, 124] width 9 height 9
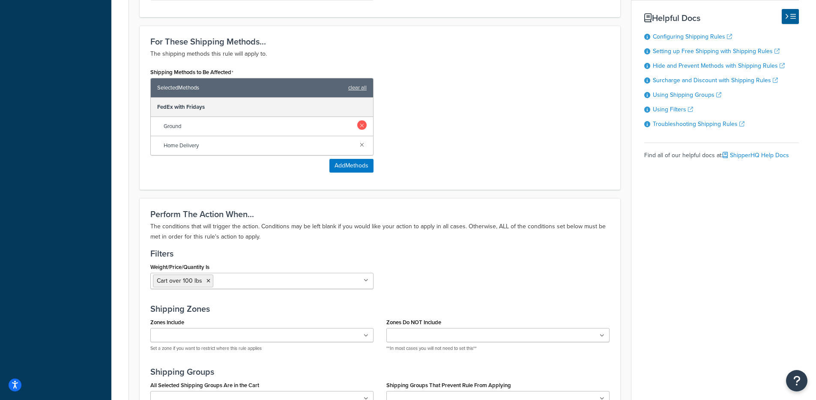
click at [362, 126] on link at bounding box center [361, 124] width 9 height 9
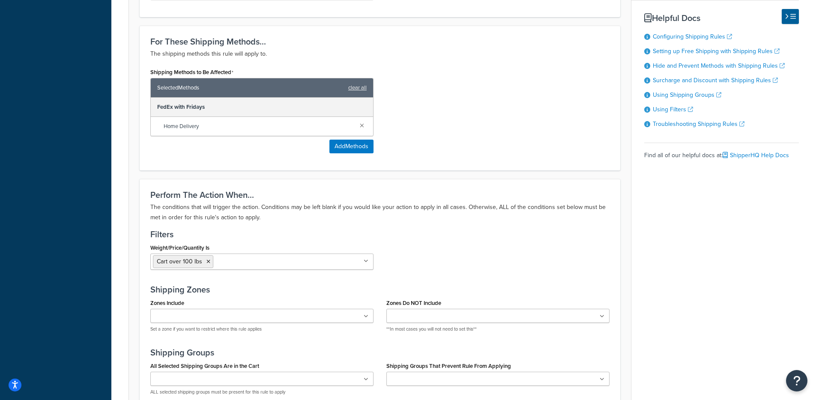
click at [362, 126] on link at bounding box center [361, 124] width 9 height 9
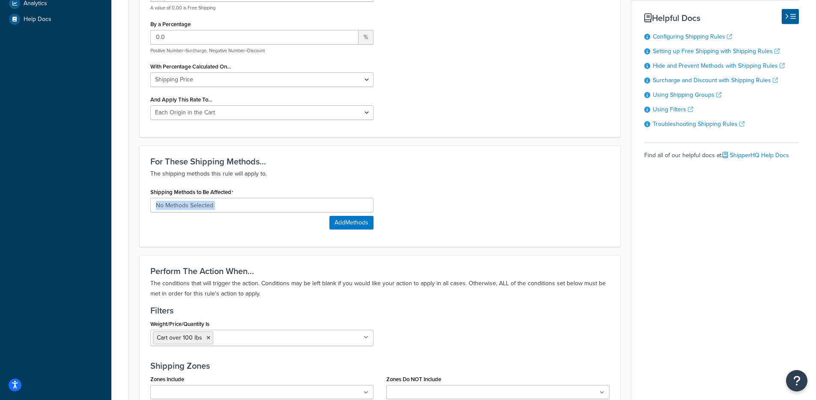
scroll to position [0, 0]
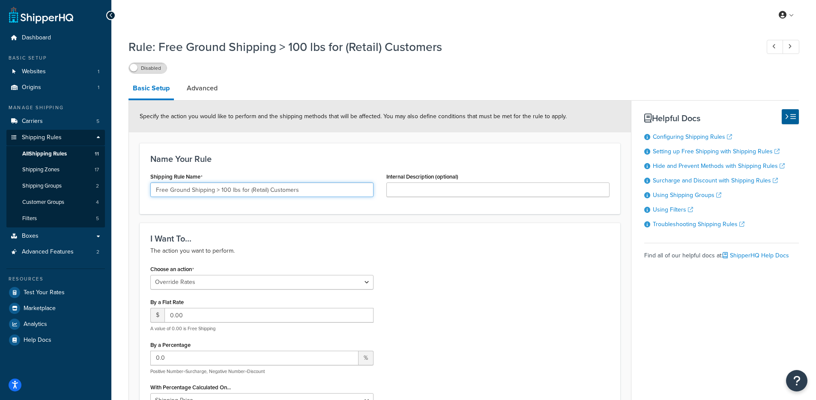
click at [305, 195] on input "Free Ground Shipping > 100 lbs for (Retail) Customers" at bounding box center [261, 189] width 223 height 15
type input "Free Ground Shipping > 100 lbs for (Retail) Customers (Need to revise this)"
click at [374, 224] on div "I Want To... The action you want to perform. Choose an action Choose an action …" at bounding box center [380, 340] width 481 height 235
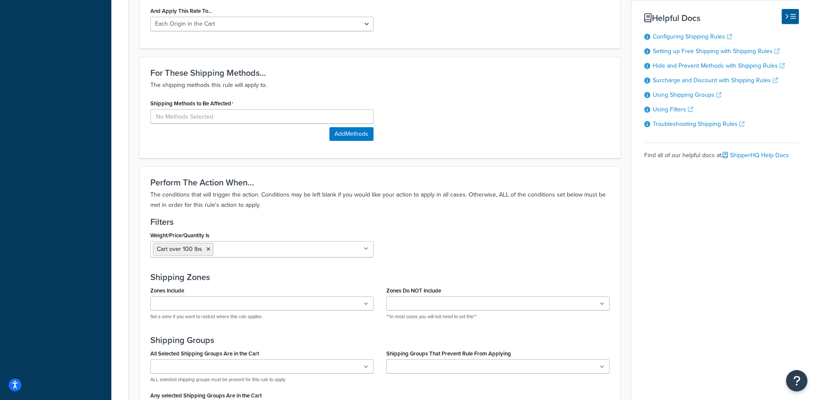
scroll to position [595, 0]
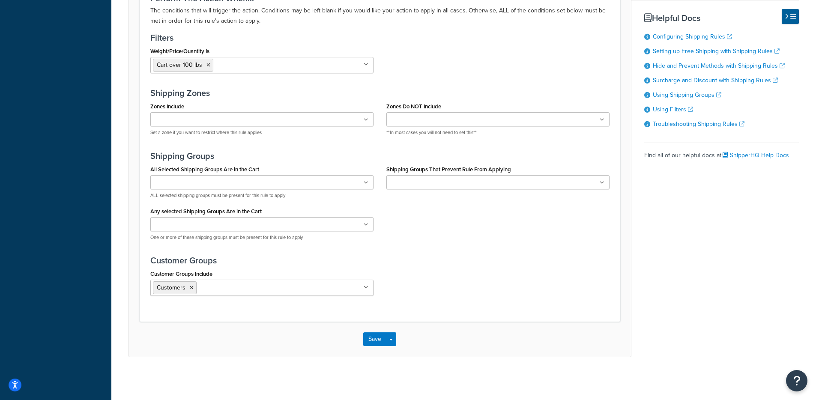
click at [366, 346] on div "Save Save Dropdown Save and Edit Save and Duplicate Save and Create New" at bounding box center [380, 339] width 502 height 35
click at [367, 342] on button "Save" at bounding box center [374, 339] width 23 height 14
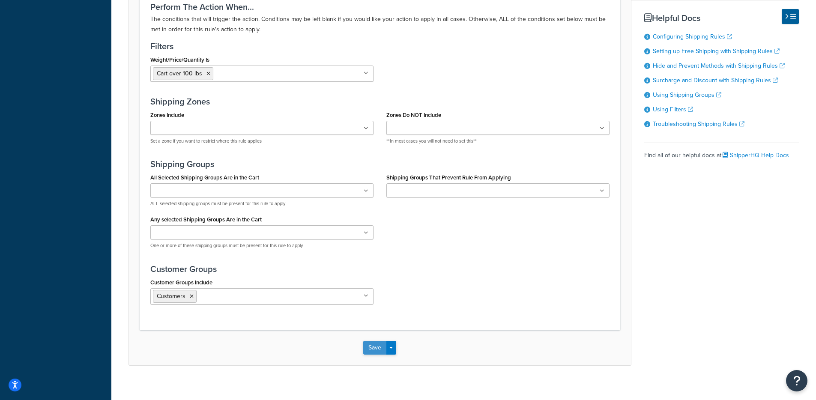
click at [372, 349] on button "Save" at bounding box center [374, 348] width 23 height 14
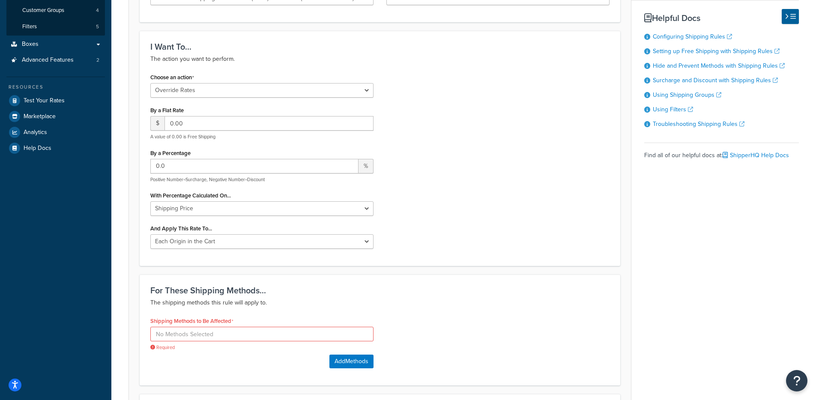
scroll to position [328, 0]
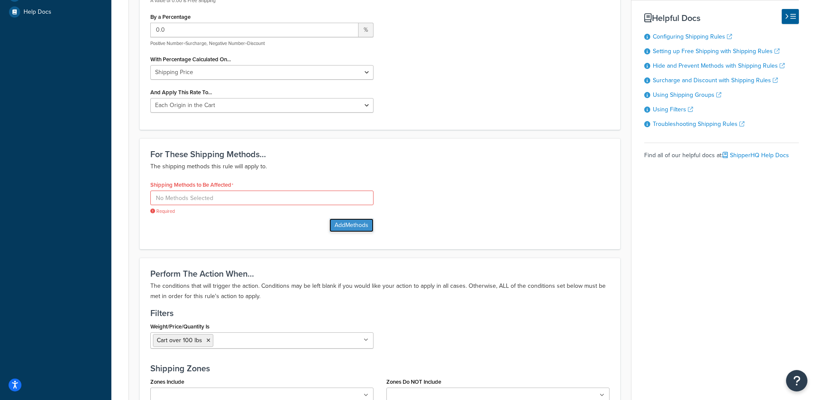
click at [349, 228] on button "Add Methods" at bounding box center [351, 225] width 44 height 14
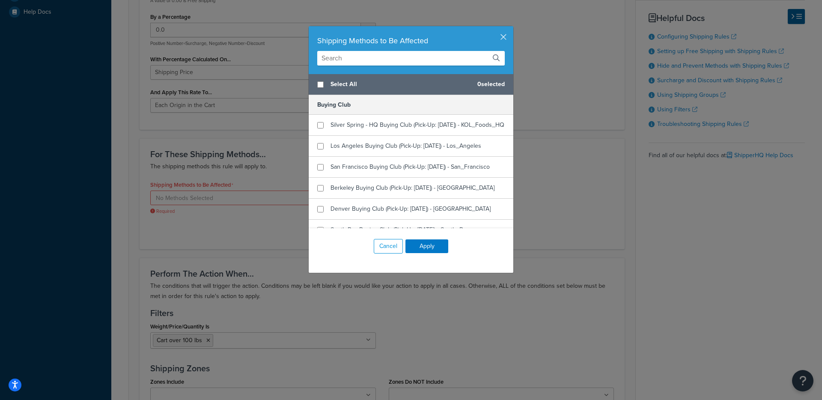
click at [358, 61] on input "text" at bounding box center [411, 58] width 188 height 15
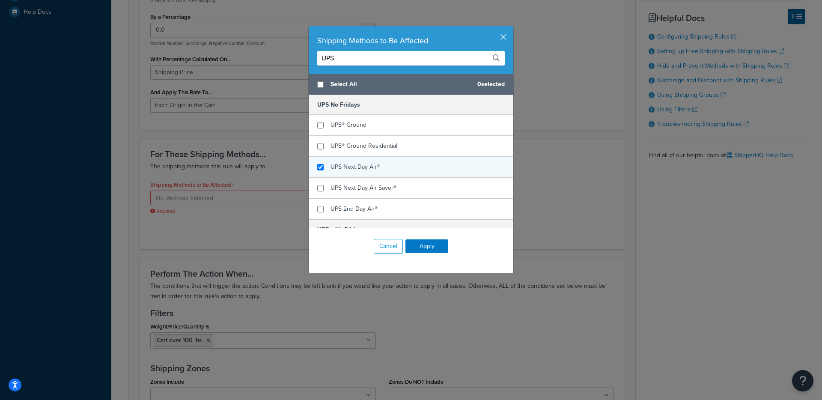
type input "UPS"
checkbox input "true"
click at [363, 167] on span "UPS Next Day Air®" at bounding box center [355, 166] width 49 height 9
click at [421, 244] on button "Apply" at bounding box center [427, 246] width 43 height 14
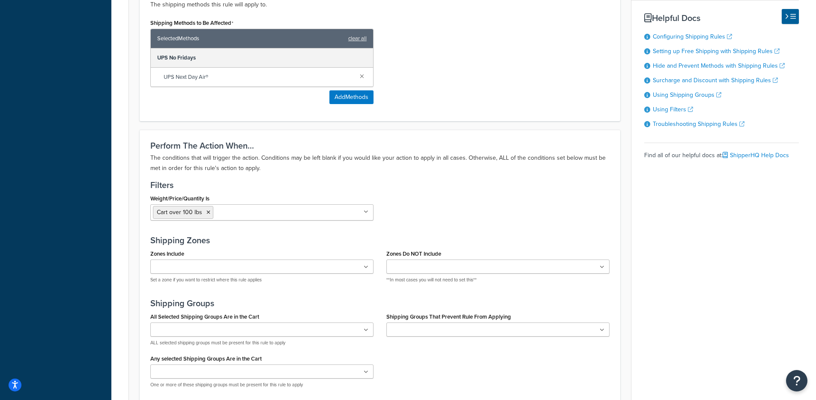
scroll to position [639, 0]
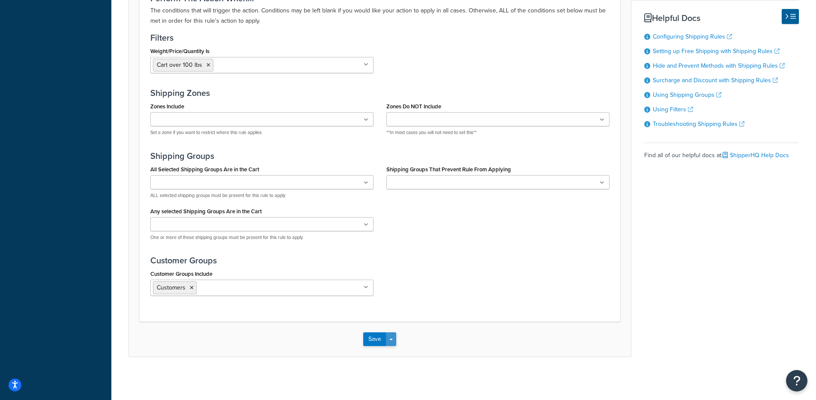
click at [388, 338] on button "Save Dropdown" at bounding box center [391, 339] width 10 height 14
click at [400, 354] on button "Save and Edit" at bounding box center [404, 355] width 83 height 18
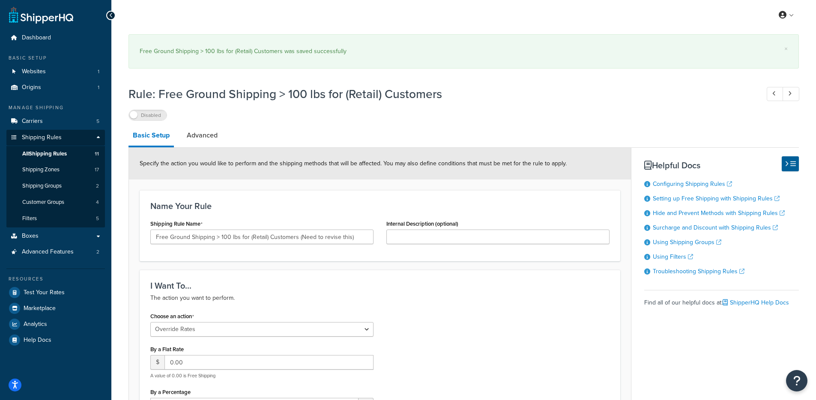
select select "OVERRIDE"
select select "LOCATION"
click at [357, 152] on div "Specify the action you would like to perform and the shipping methods that will…" at bounding box center [380, 164] width 502 height 32
click at [70, 154] on link "All Shipping Rules 11" at bounding box center [55, 154] width 99 height 16
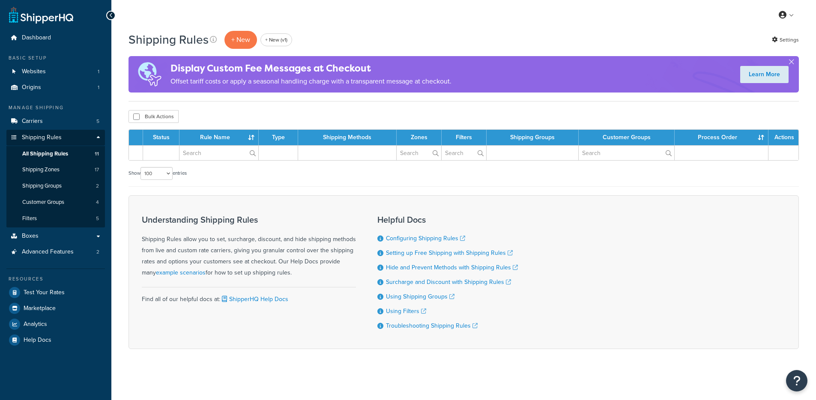
select select "100"
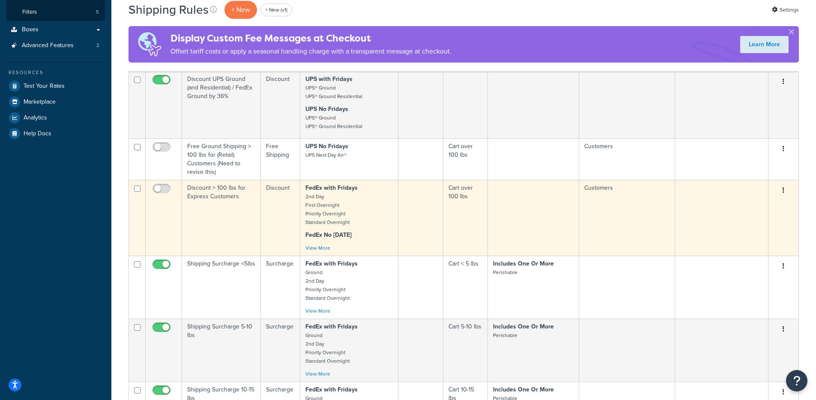
scroll to position [208, 0]
click at [364, 218] on p "FedEx with Fridays 2nd Day First Overnight Priority Overnight Standard Overnight" at bounding box center [348, 203] width 87 height 43
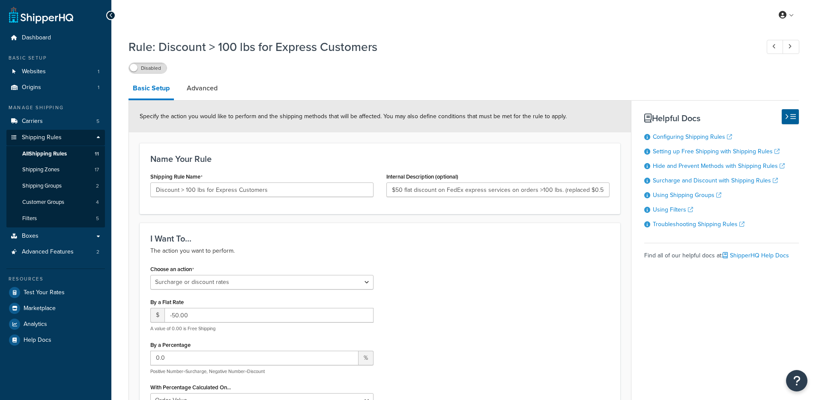
select select "SURCHARGE"
select select "ORDER"
select select "LOCATION"
drag, startPoint x: 279, startPoint y: 192, endPoint x: 284, endPoint y: 192, distance: 5.1
click at [279, 192] on input "Discount > 100 lbs for Express Customers" at bounding box center [261, 189] width 223 height 15
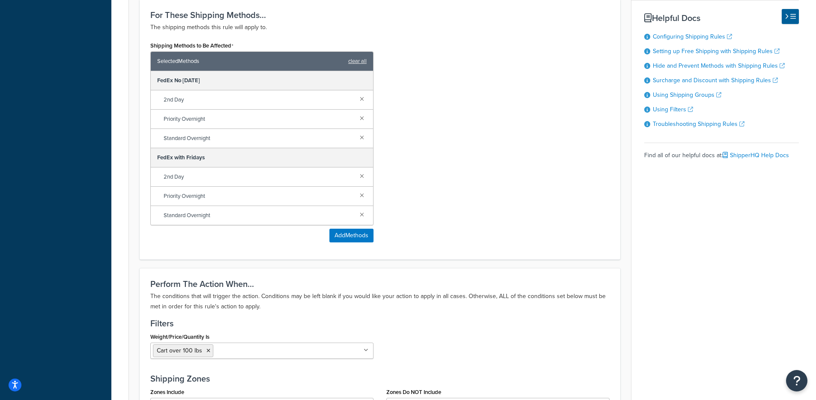
scroll to position [367, 0]
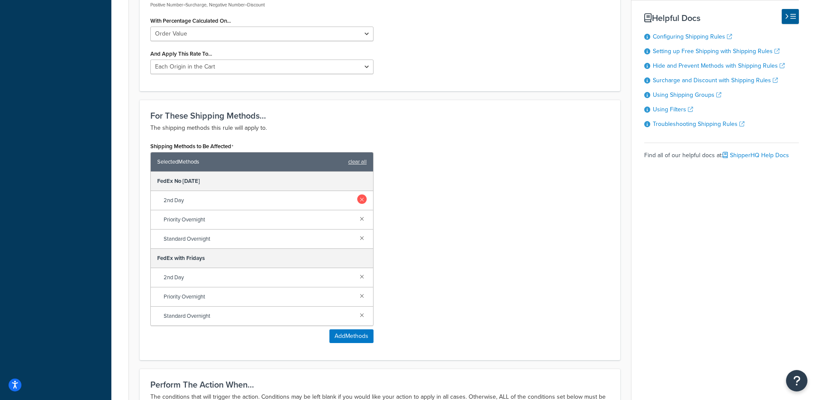
type input "Discount > 100 lbs for Express Customers (Need to revise this)"
click at [362, 204] on link at bounding box center [361, 198] width 9 height 9
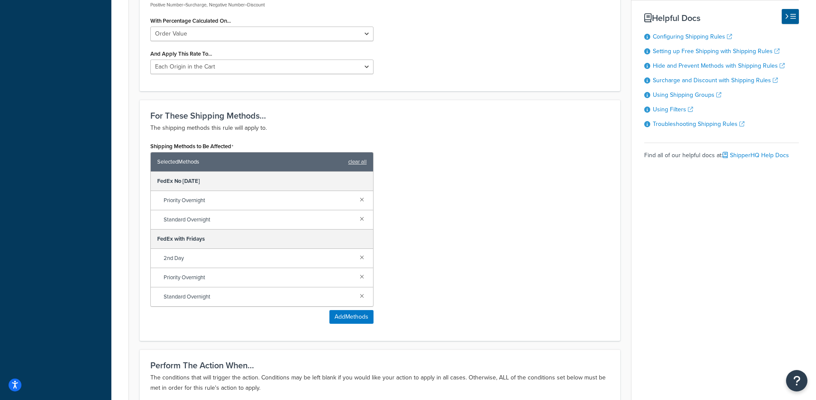
click at [362, 204] on link at bounding box center [361, 198] width 9 height 9
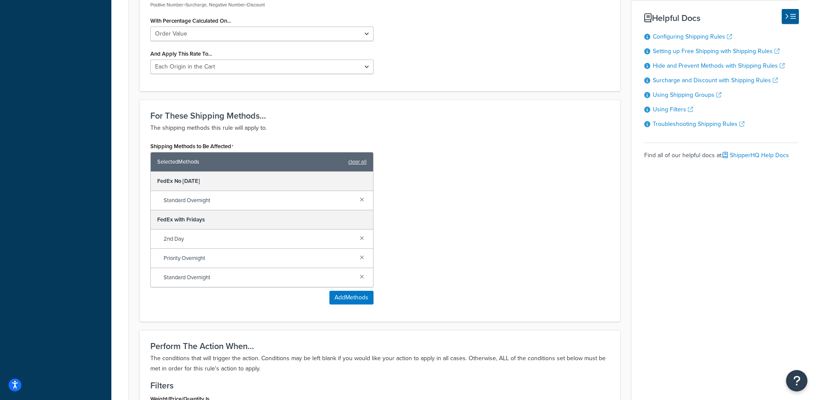
click at [362, 204] on link at bounding box center [361, 198] width 9 height 9
click at [362, 233] on link at bounding box center [361, 237] width 9 height 9
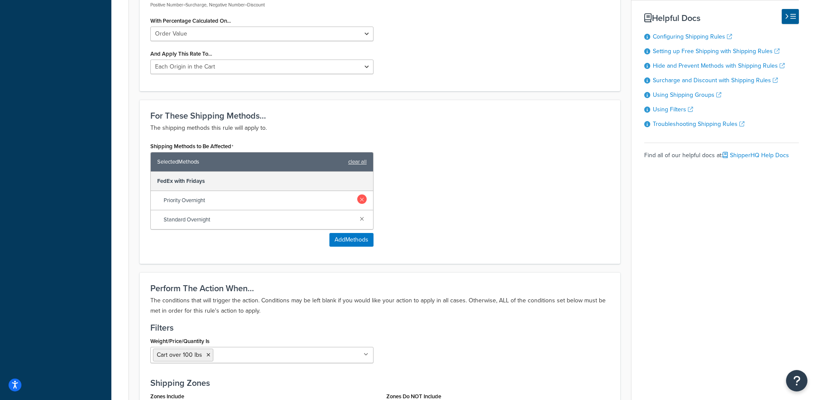
click at [361, 204] on link at bounding box center [361, 198] width 9 height 9
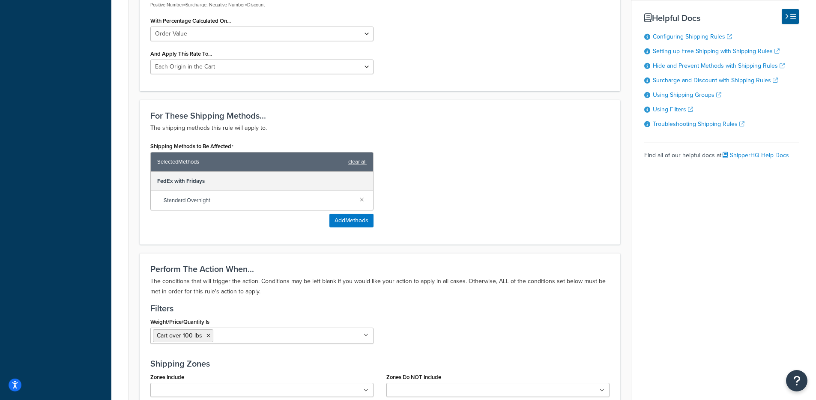
click at [361, 205] on div "Standard Overnight" at bounding box center [262, 200] width 222 height 19
click at [361, 200] on link at bounding box center [361, 198] width 9 height 9
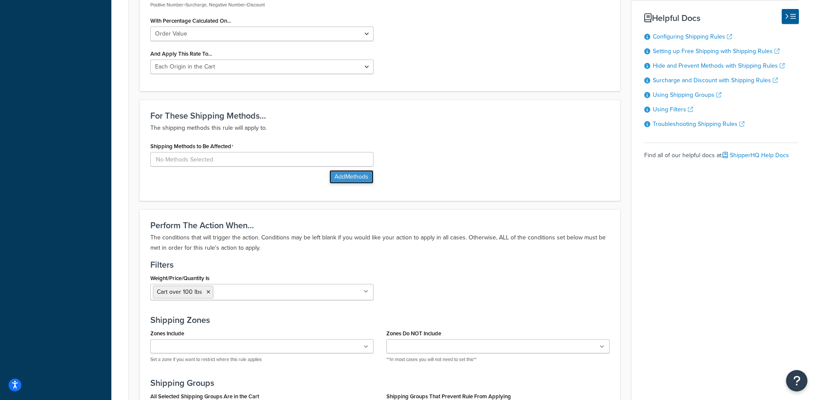
click at [360, 178] on button "Add Methods" at bounding box center [351, 177] width 44 height 14
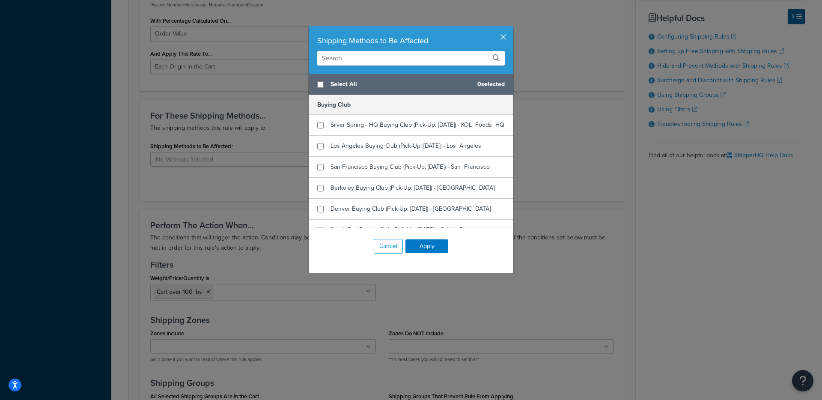
click at [365, 64] on input "text" at bounding box center [411, 58] width 188 height 15
click at [366, 60] on input "text" at bounding box center [411, 58] width 188 height 15
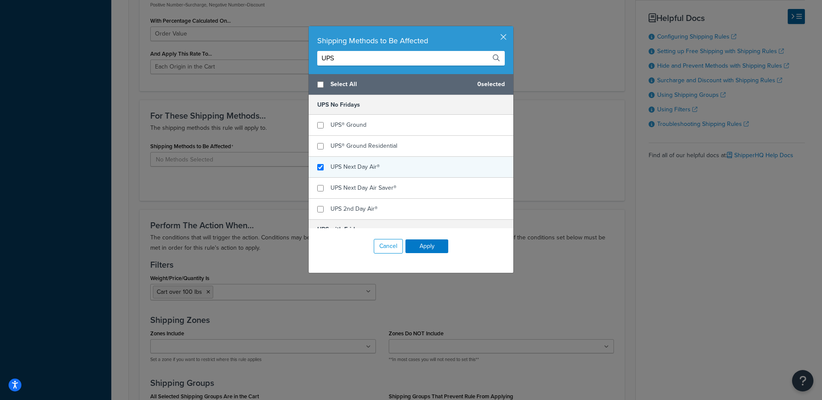
type input "UPS"
checkbox input "true"
click at [352, 171] on span "UPS Next Day Air®" at bounding box center [355, 166] width 49 height 9
click at [429, 250] on button "Apply" at bounding box center [427, 246] width 43 height 14
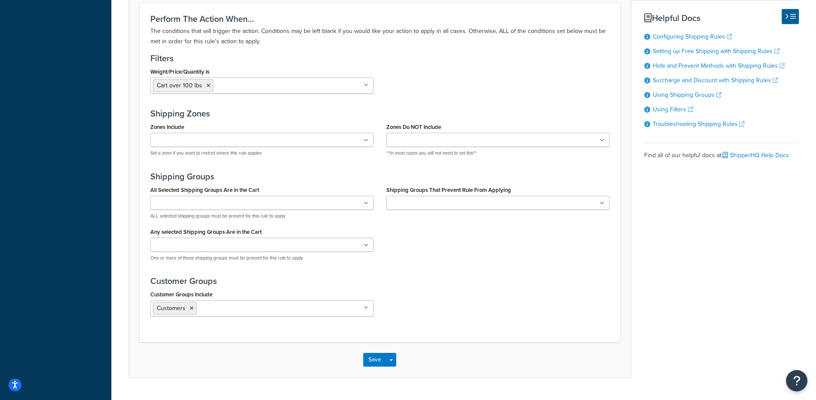
scroll to position [639, 0]
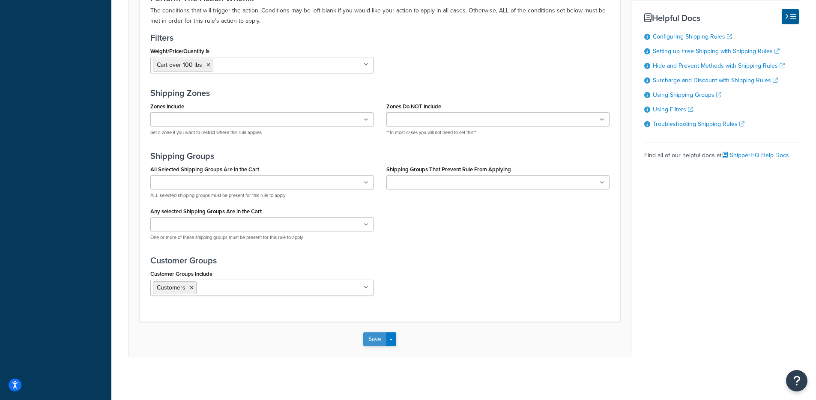
click at [366, 337] on button "Save" at bounding box center [374, 339] width 23 height 14
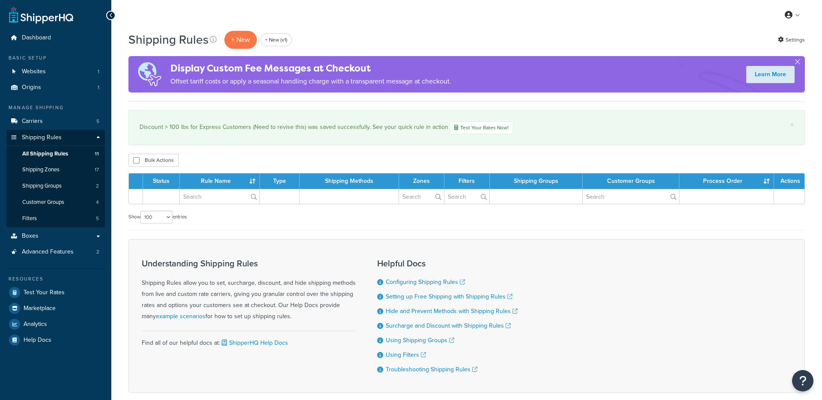
select select "100"
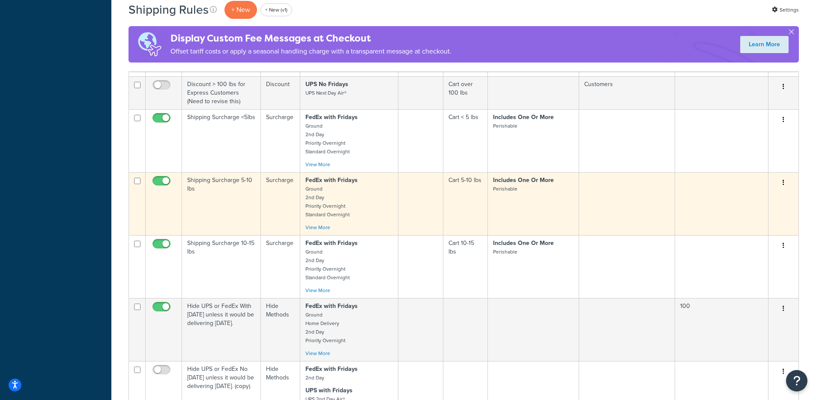
scroll to position [355, 0]
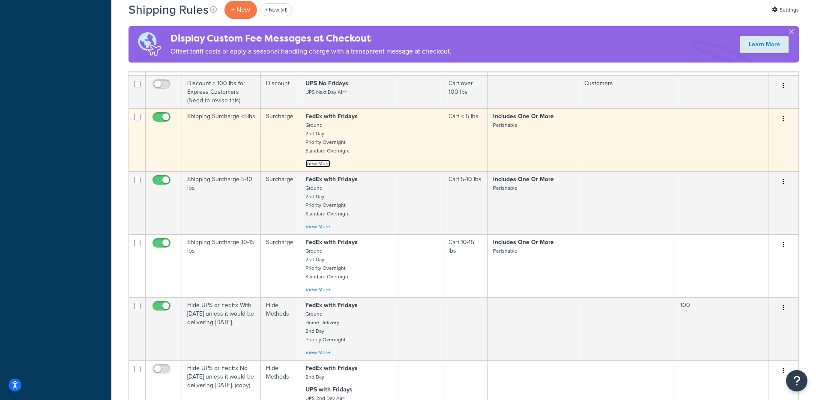
click at [323, 166] on link "View More" at bounding box center [317, 164] width 25 height 8
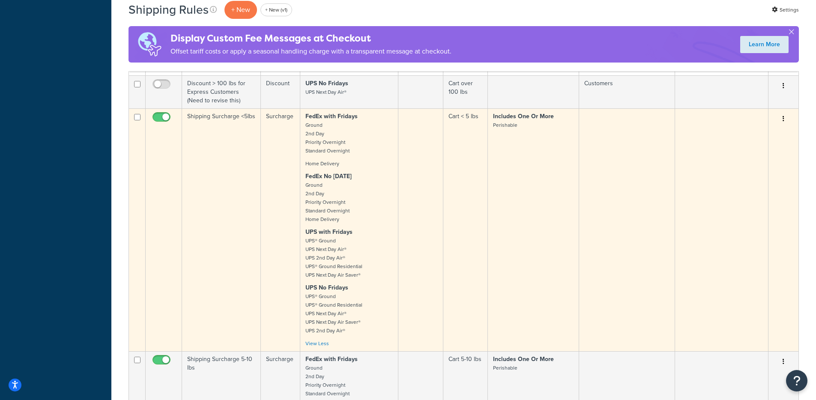
click at [363, 143] on p "FedEx with Fridays Ground 2nd Day Priority Overnight Standard Overnight" at bounding box center [348, 133] width 87 height 43
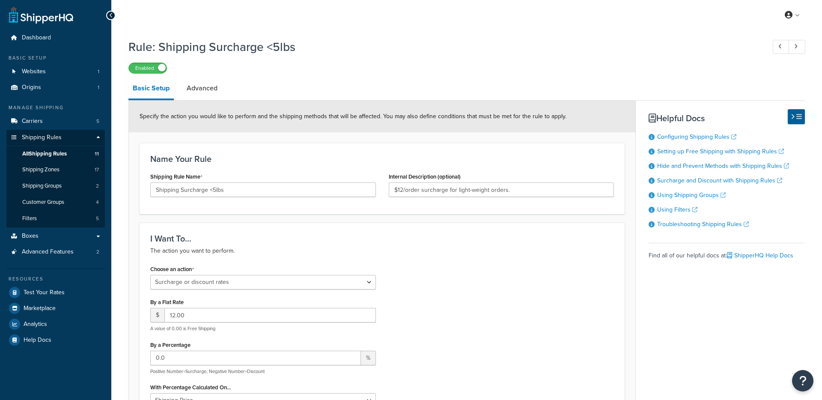
select select "SURCHARGE"
select select "LOCATION"
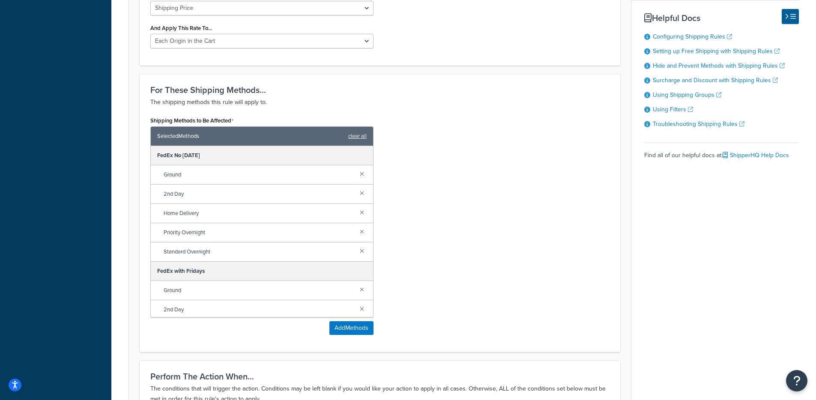
scroll to position [2, 0]
click at [357, 176] on link at bounding box center [361, 171] width 9 height 9
click at [357, 186] on link at bounding box center [361, 190] width 9 height 9
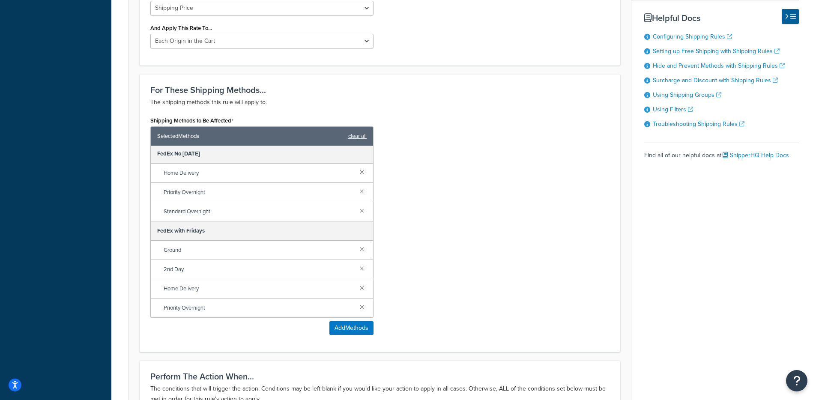
click at [355, 177] on div "Home Delivery" at bounding box center [262, 173] width 222 height 19
click at [357, 175] on link at bounding box center [361, 171] width 9 height 9
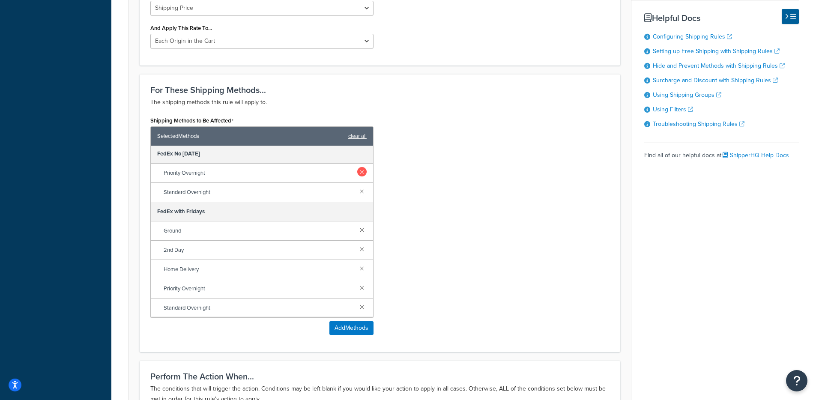
click at [357, 175] on link at bounding box center [361, 171] width 9 height 9
click at [357, 186] on link at bounding box center [361, 190] width 9 height 9
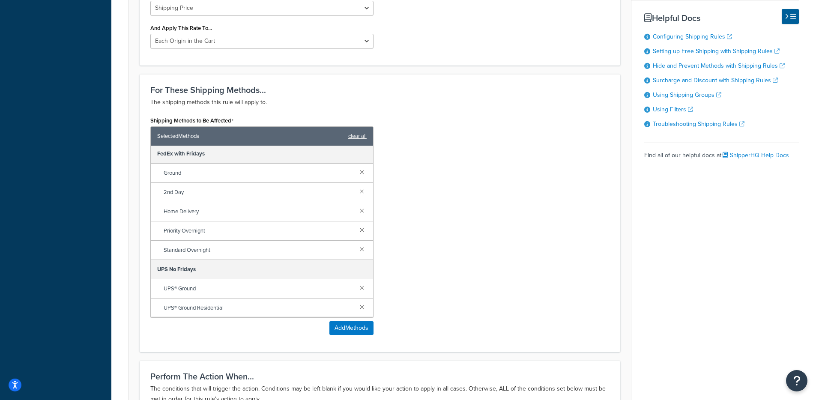
scroll to position [0, 0]
click at [357, 175] on link at bounding box center [361, 173] width 9 height 9
click at [357, 188] on link at bounding box center [361, 192] width 9 height 9
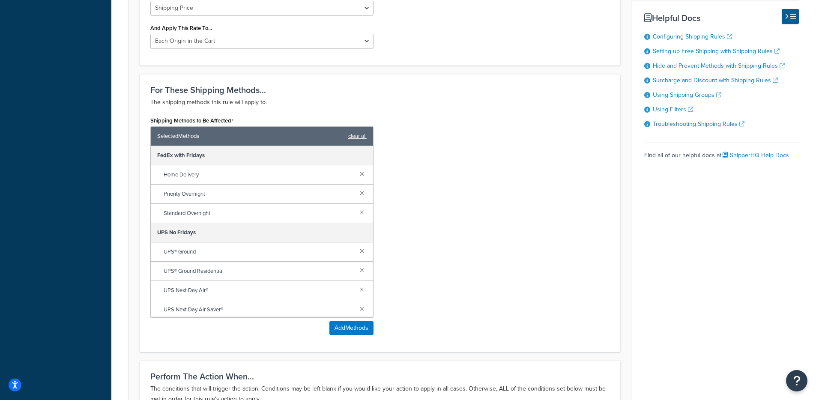
click at [357, 175] on link at bounding box center [361, 173] width 9 height 9
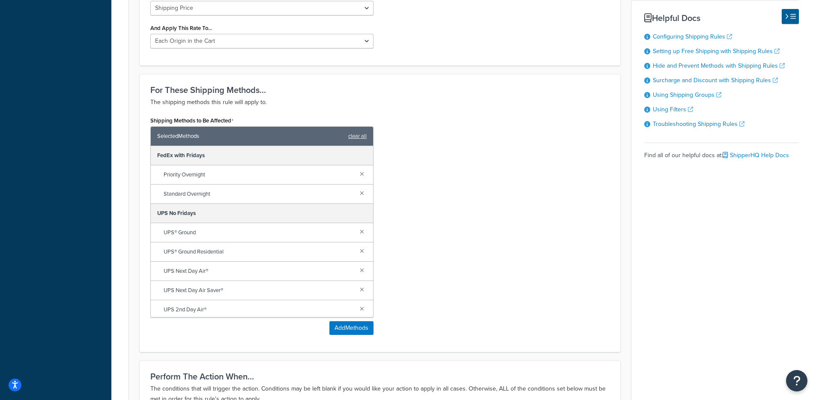
click at [357, 175] on link at bounding box center [361, 173] width 9 height 9
click at [357, 188] on link at bounding box center [361, 192] width 9 height 9
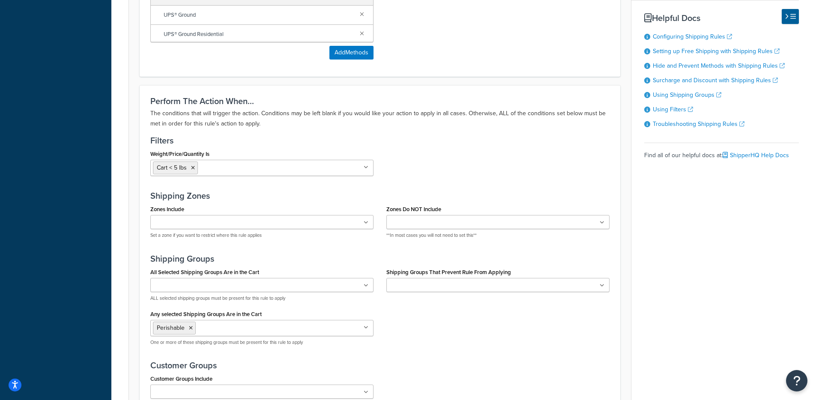
scroll to position [772, 0]
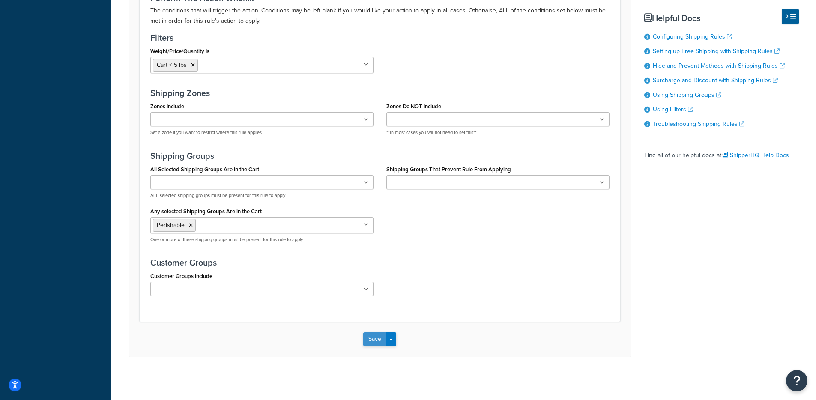
click at [373, 339] on button "Save" at bounding box center [374, 339] width 23 height 14
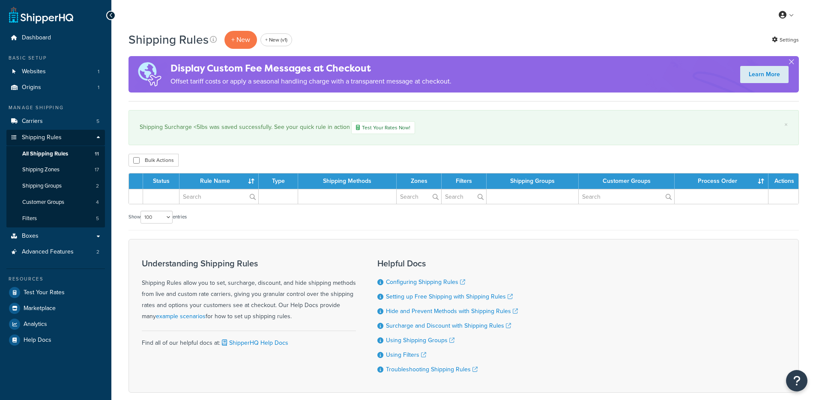
select select "100"
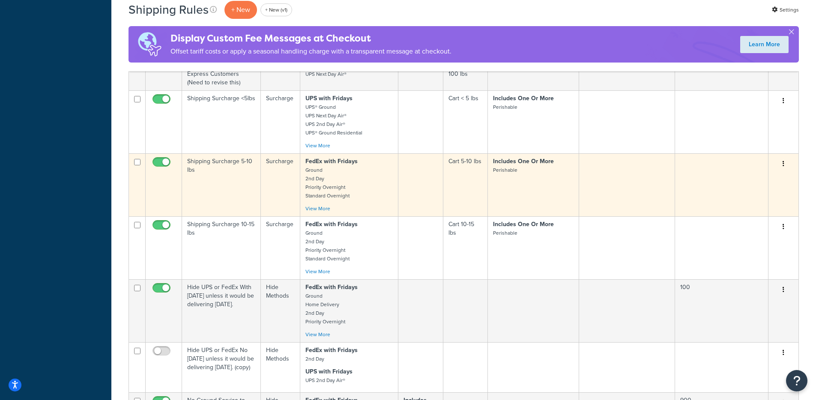
scroll to position [373, 0]
click at [382, 191] on p "FedEx with Fridays Ground 2nd Day Priority Overnight Standard Overnight" at bounding box center [348, 178] width 87 height 43
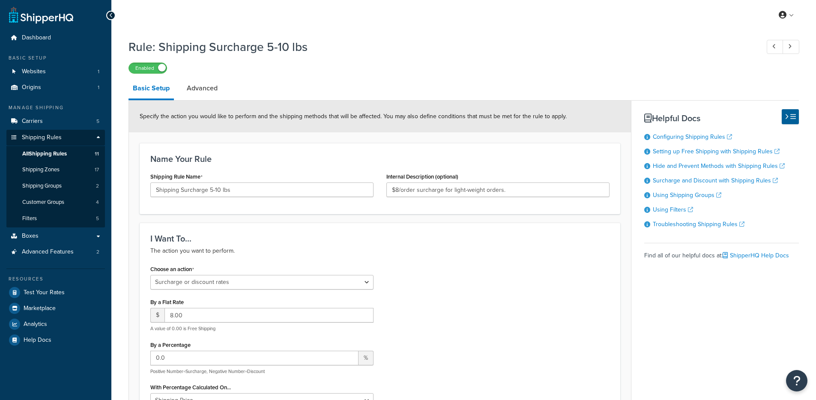
select select "SURCHARGE"
select select "LOCATION"
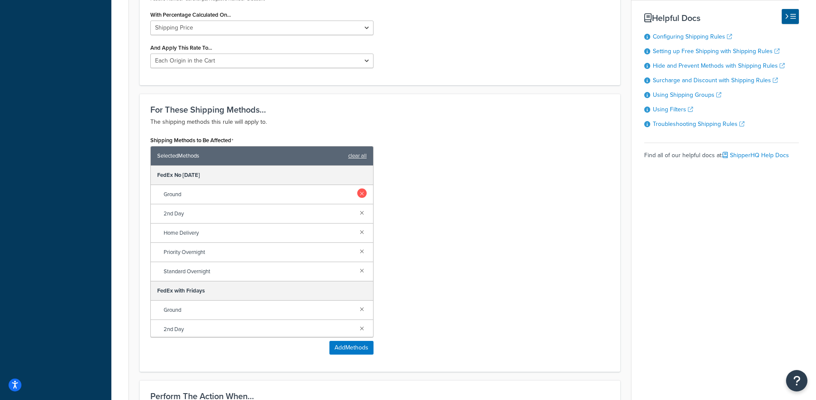
click at [357, 192] on link at bounding box center [361, 192] width 9 height 9
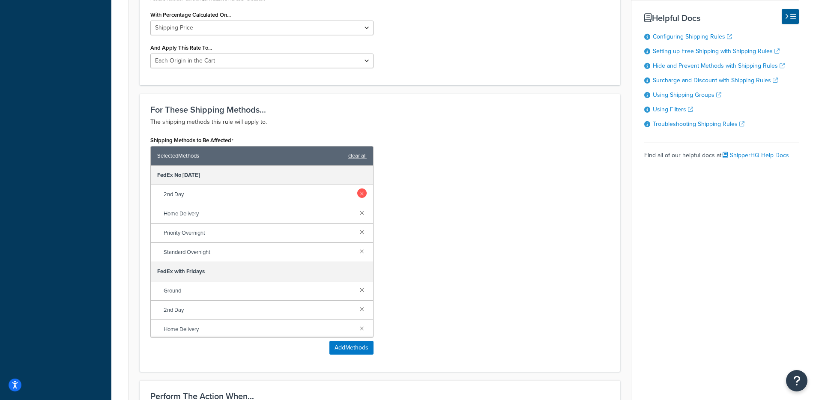
click at [357, 192] on link at bounding box center [361, 192] width 9 height 9
click at [357, 208] on link at bounding box center [361, 212] width 9 height 9
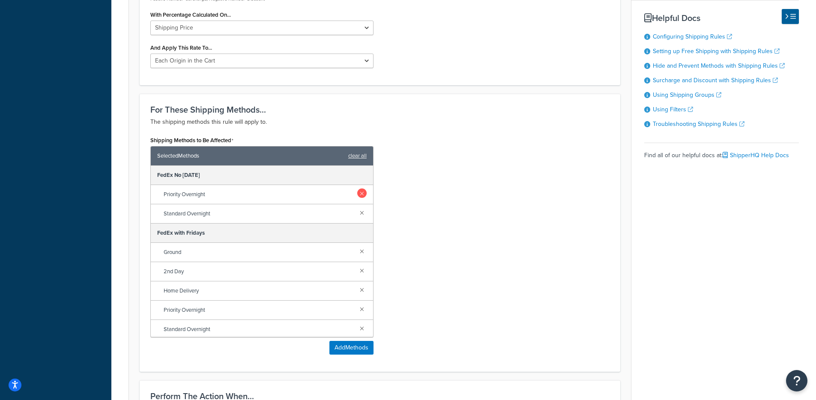
click at [357, 193] on link at bounding box center [361, 192] width 9 height 9
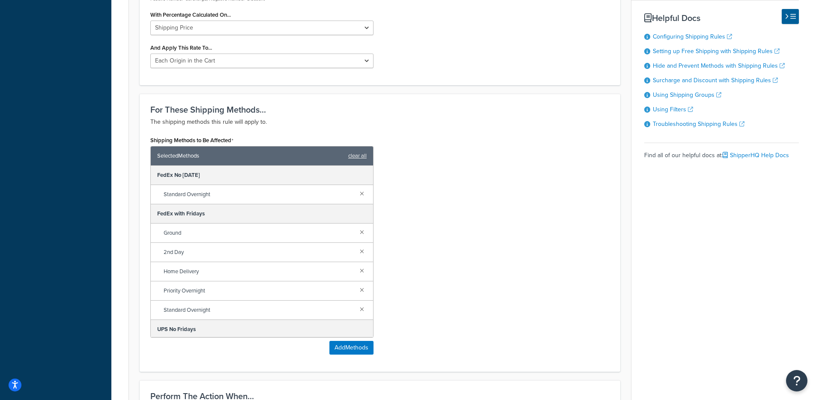
click at [357, 193] on link at bounding box center [361, 192] width 9 height 9
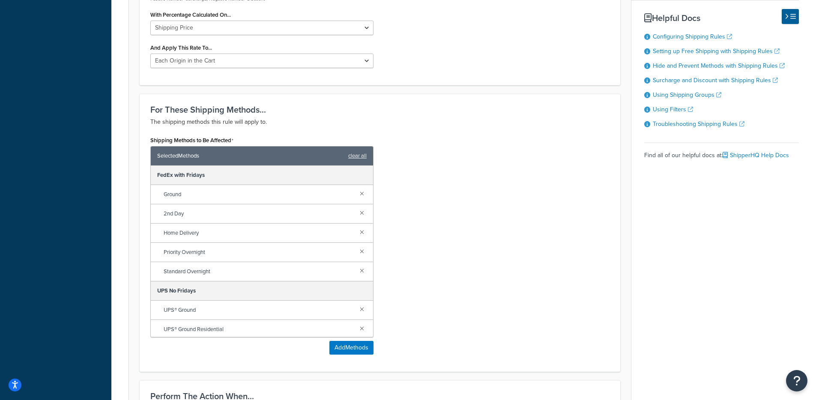
click at [357, 193] on link at bounding box center [361, 192] width 9 height 9
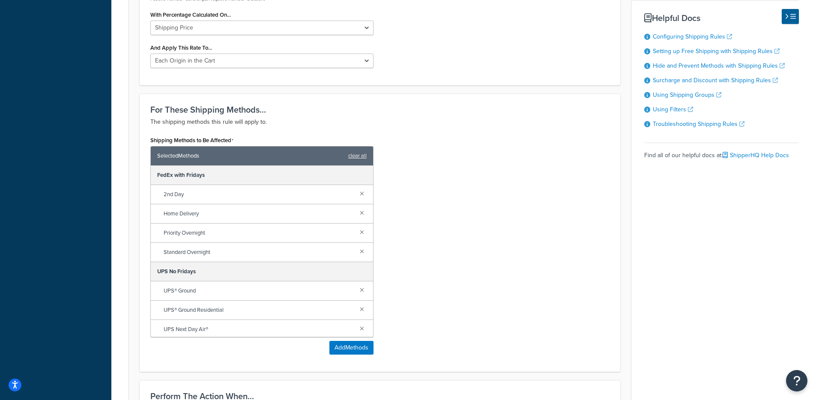
click at [357, 193] on link at bounding box center [361, 192] width 9 height 9
click at [357, 208] on link at bounding box center [361, 212] width 9 height 9
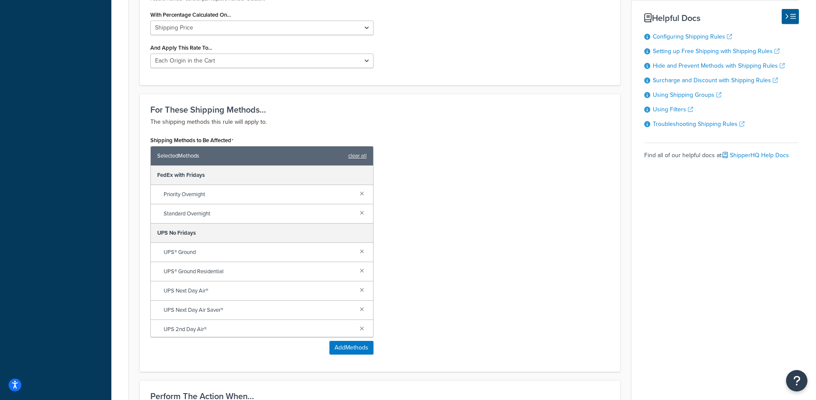
click at [357, 193] on link at bounding box center [361, 192] width 9 height 9
click at [357, 208] on link at bounding box center [361, 212] width 9 height 9
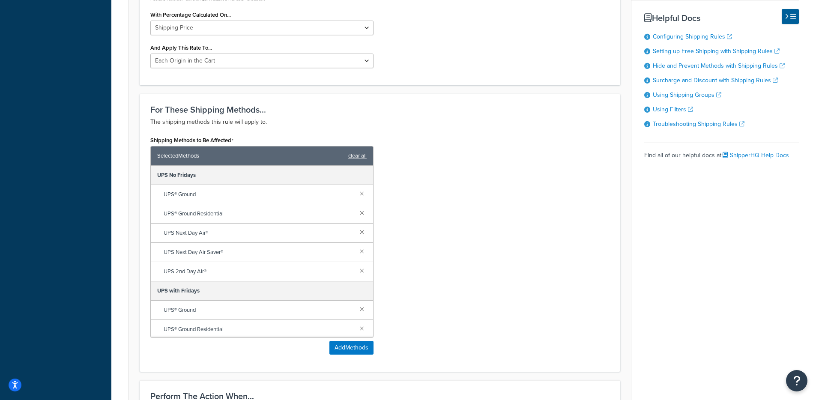
click at [466, 200] on div "Shipping Methods to Be Affected Selected Methods clear all UPS No Fridays UPS® …" at bounding box center [380, 247] width 472 height 227
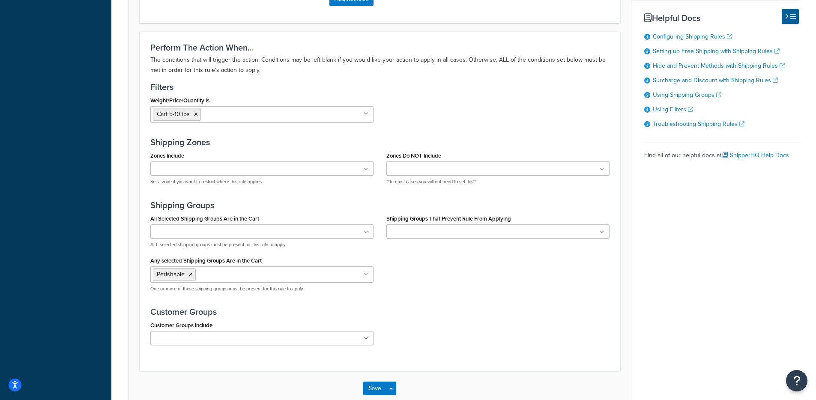
scroll to position [772, 0]
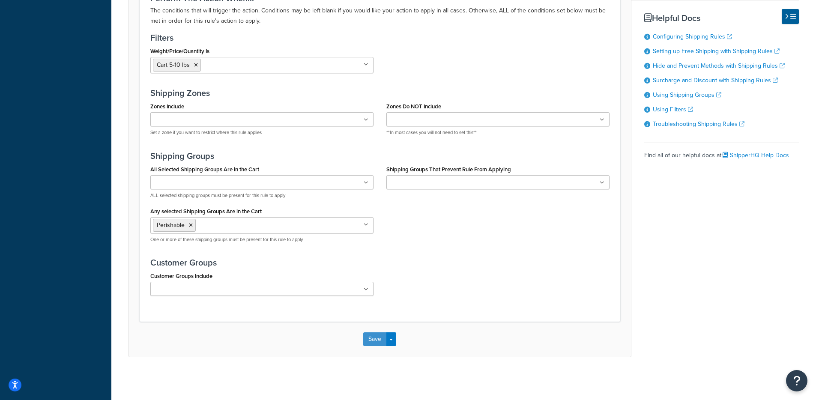
click at [367, 333] on button "Save" at bounding box center [374, 339] width 23 height 14
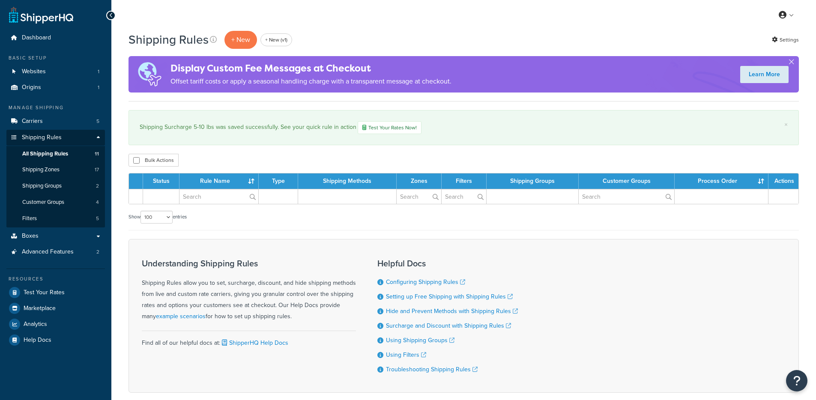
select select "100"
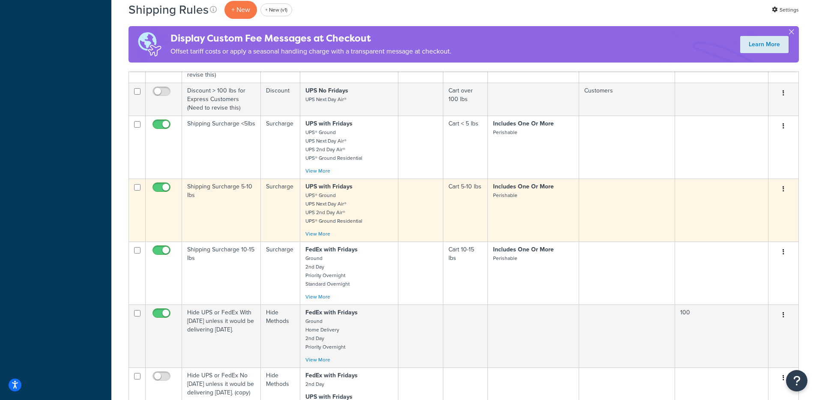
scroll to position [375, 0]
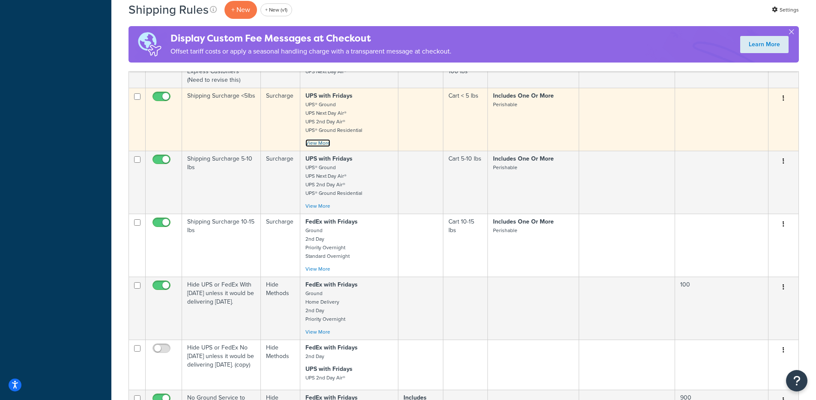
click at [320, 145] on link "View More" at bounding box center [317, 143] width 25 height 8
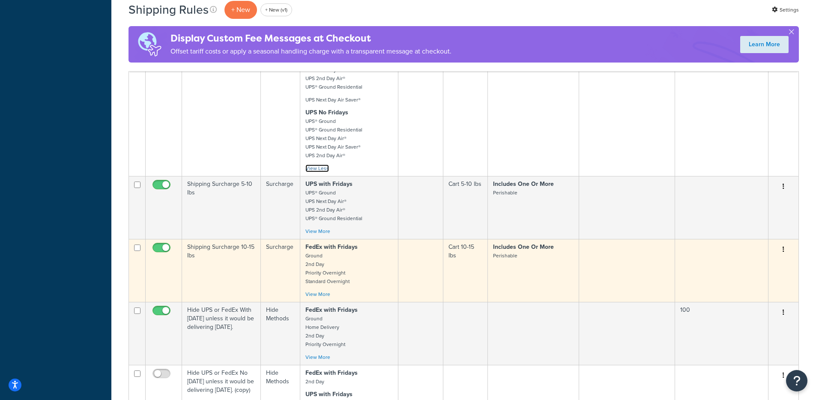
scroll to position [526, 0]
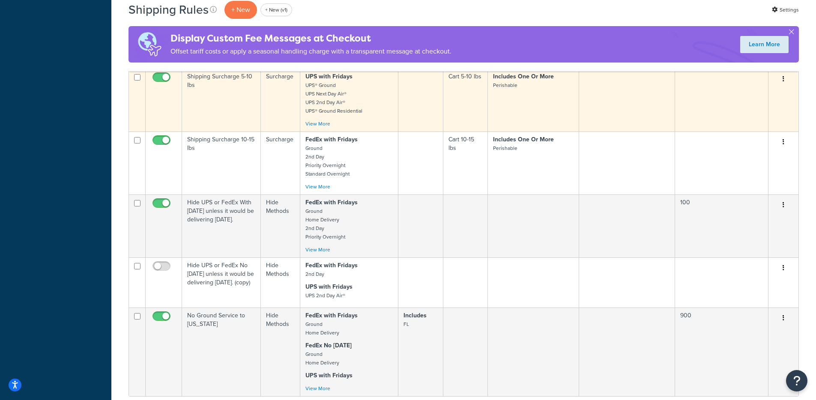
click at [323, 129] on td "UPS with Fridays UPS® Ground UPS Next Day Air® UPS 2nd Day Air® UPS® Ground Res…" at bounding box center [349, 100] width 98 height 63
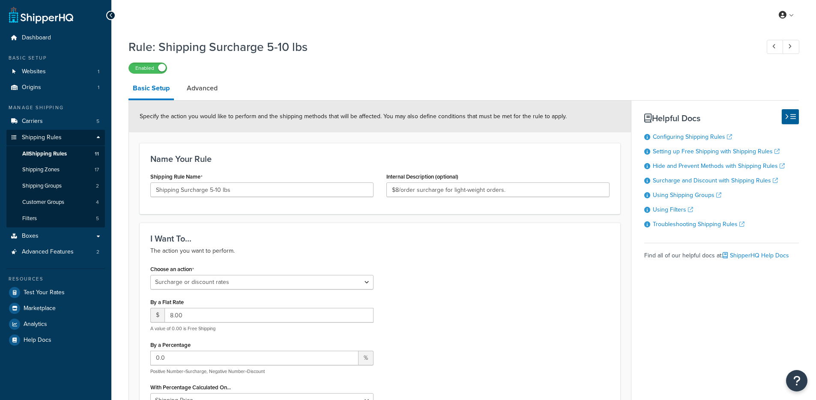
select select "SURCHARGE"
select select "LOCATION"
click at [82, 150] on link "All Shipping Rules 11" at bounding box center [55, 154] width 99 height 16
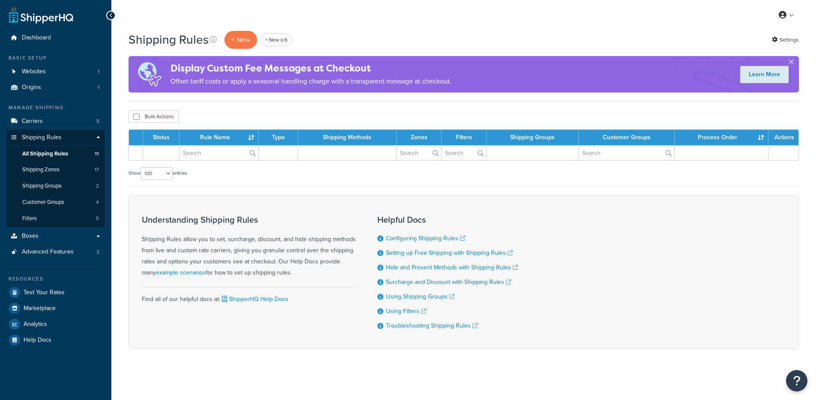
select select "100"
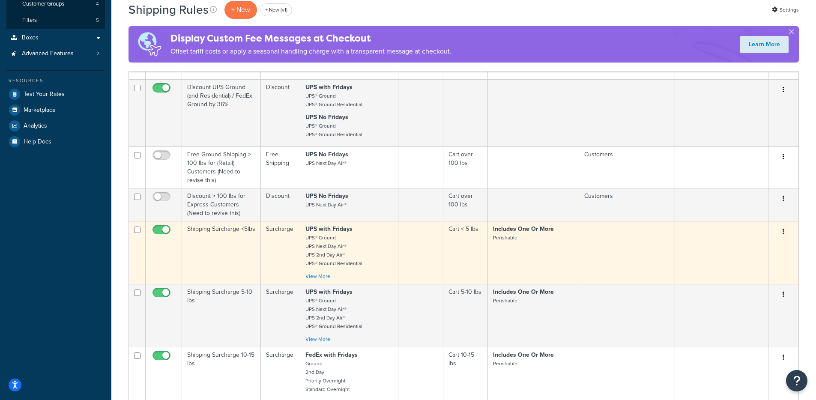
scroll to position [195, 0]
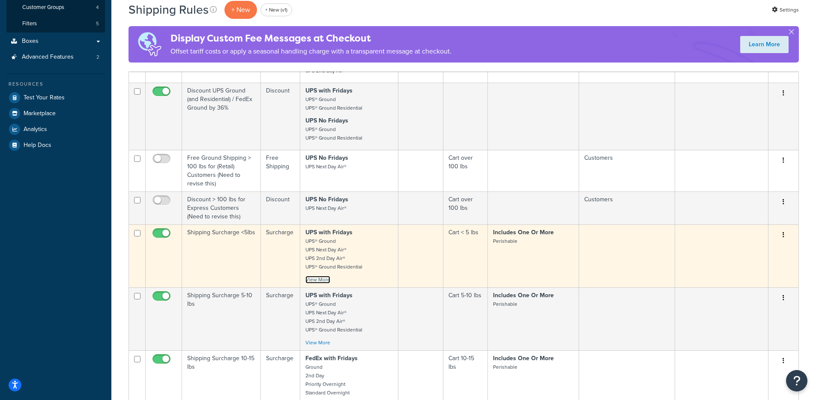
drag, startPoint x: 323, startPoint y: 283, endPoint x: 332, endPoint y: 274, distance: 12.7
click at [323, 282] on link "View More" at bounding box center [317, 280] width 25 height 8
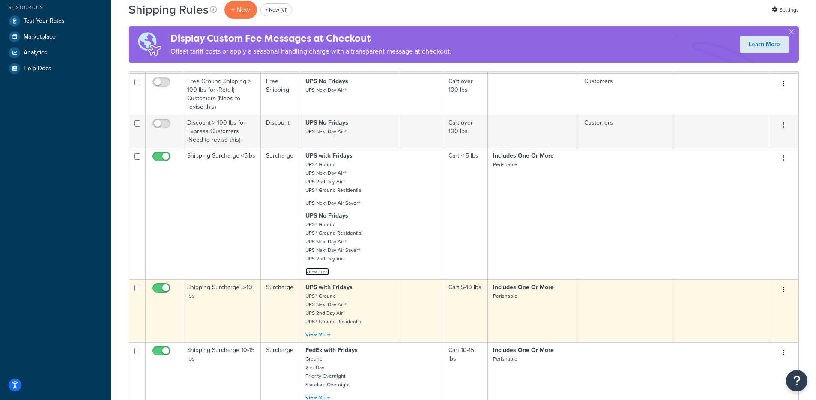
scroll to position [287, 0]
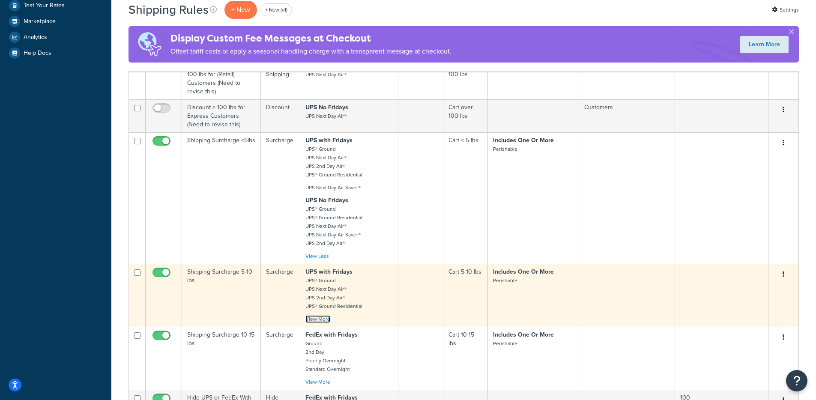
click at [317, 318] on link "View More" at bounding box center [317, 319] width 25 height 8
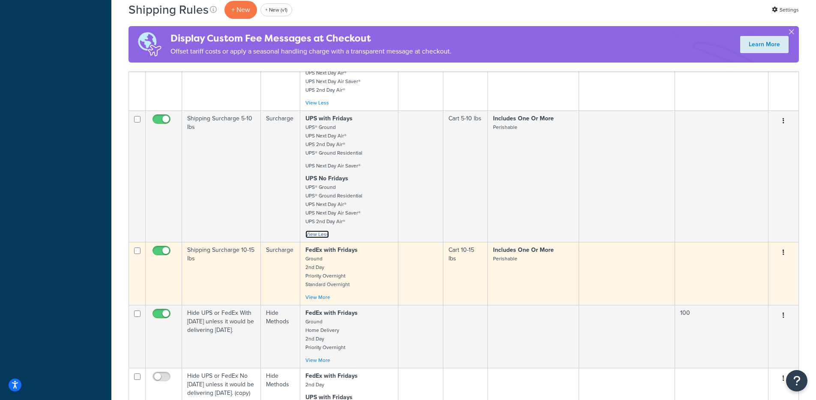
scroll to position [478, 0]
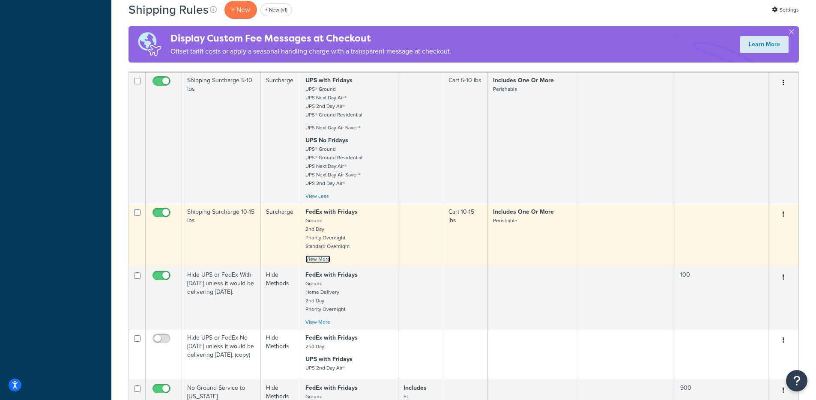
click at [321, 262] on link "View More" at bounding box center [317, 259] width 25 height 8
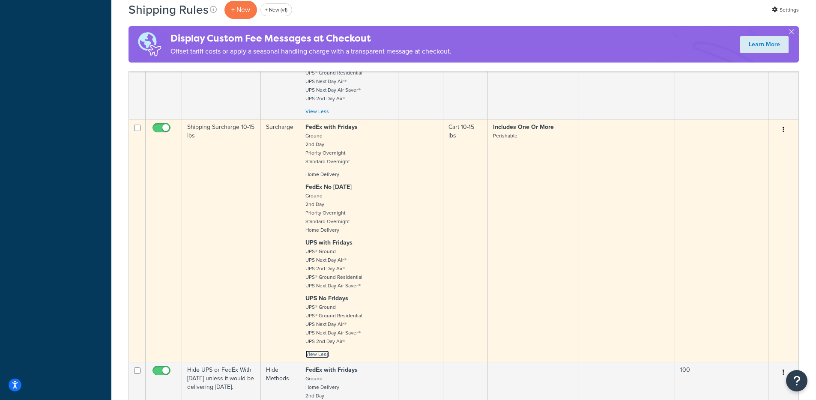
scroll to position [649, 0]
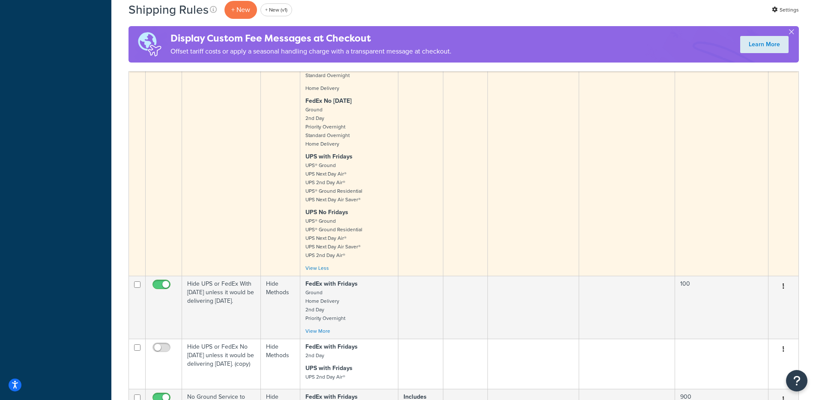
click at [364, 165] on p "UPS with Fridays UPS® Ground UPS Next Day Air® UPS 2nd Day Air® UPS® Ground Res…" at bounding box center [348, 177] width 87 height 51
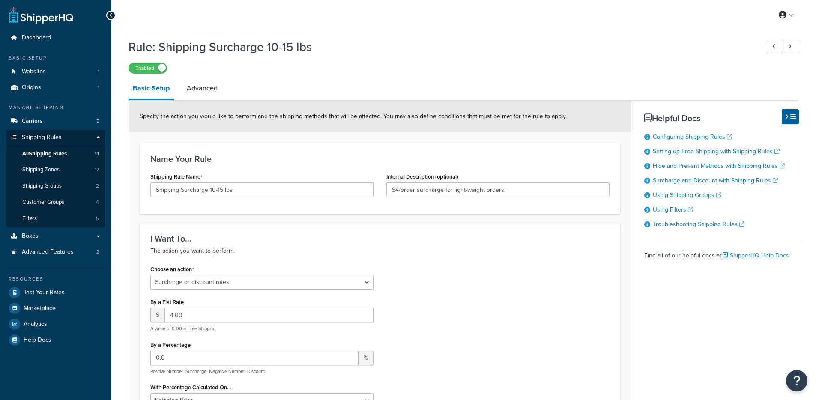
select select "SURCHARGE"
select select "LOCATION"
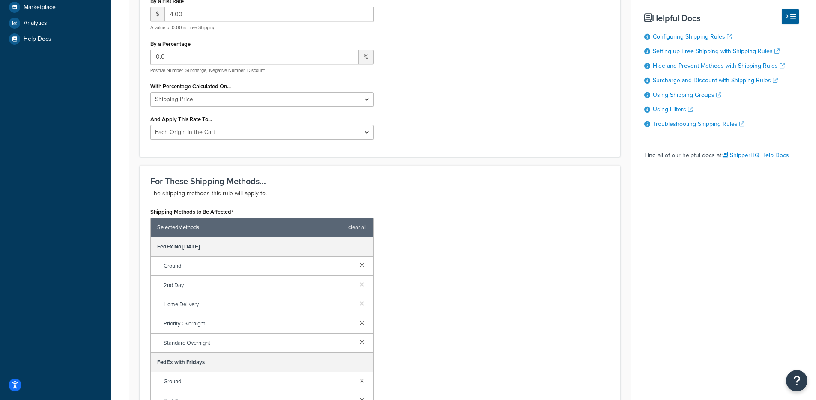
scroll to position [349, 0]
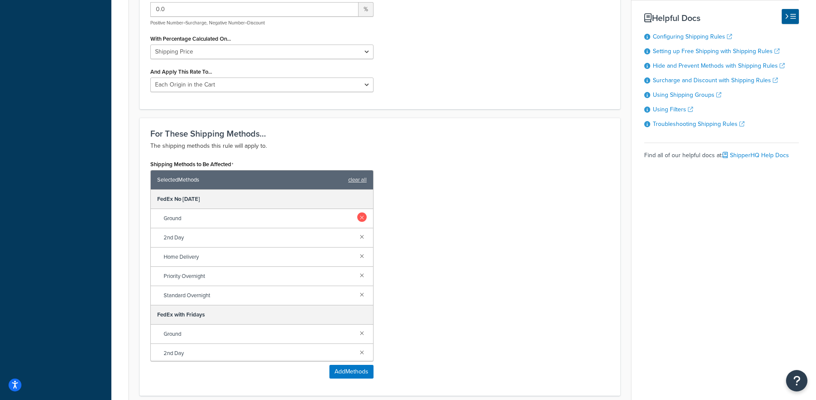
click at [357, 221] on link at bounding box center [361, 216] width 9 height 9
click at [357, 232] on link at bounding box center [361, 236] width 9 height 9
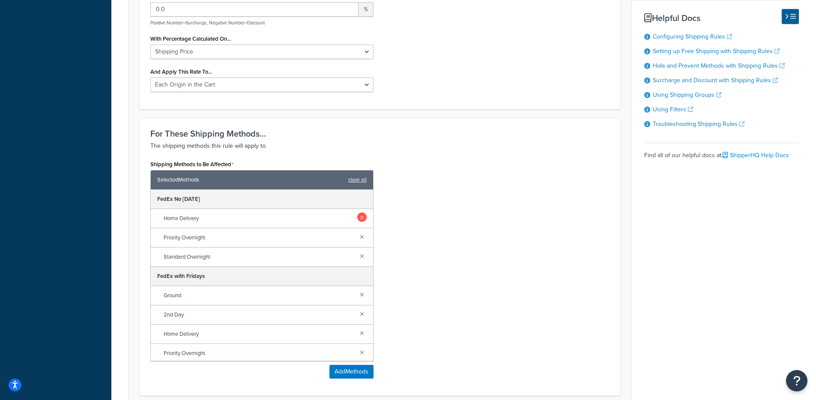
click at [357, 221] on link at bounding box center [361, 216] width 9 height 9
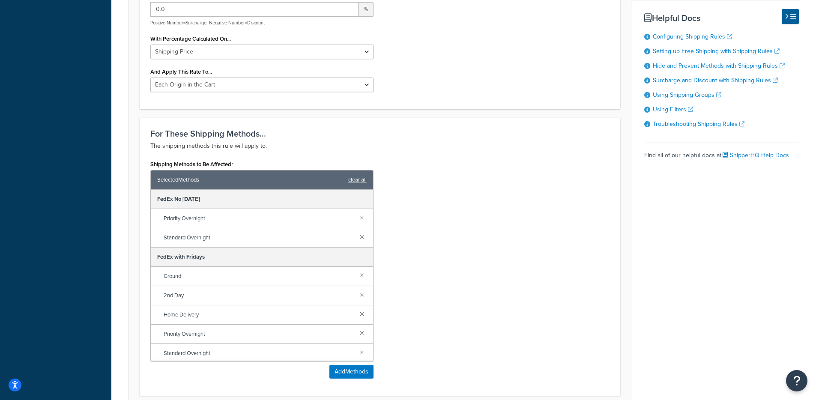
click at [357, 221] on link at bounding box center [361, 216] width 9 height 9
click at [357, 232] on link at bounding box center [361, 236] width 9 height 9
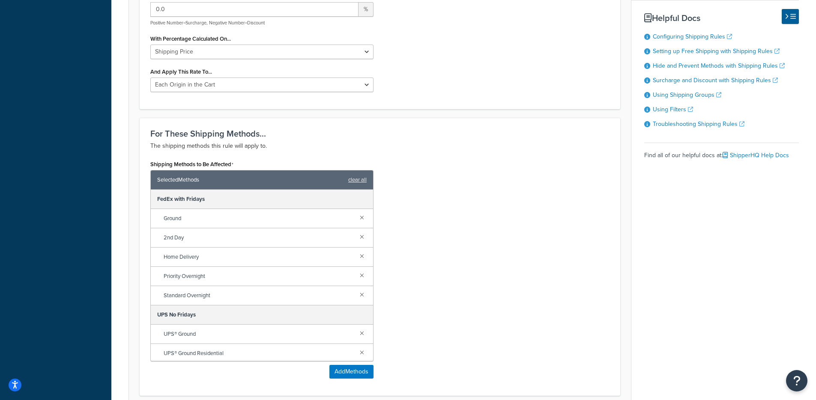
click at [357, 221] on link at bounding box center [361, 216] width 9 height 9
click at [357, 232] on link at bounding box center [361, 236] width 9 height 9
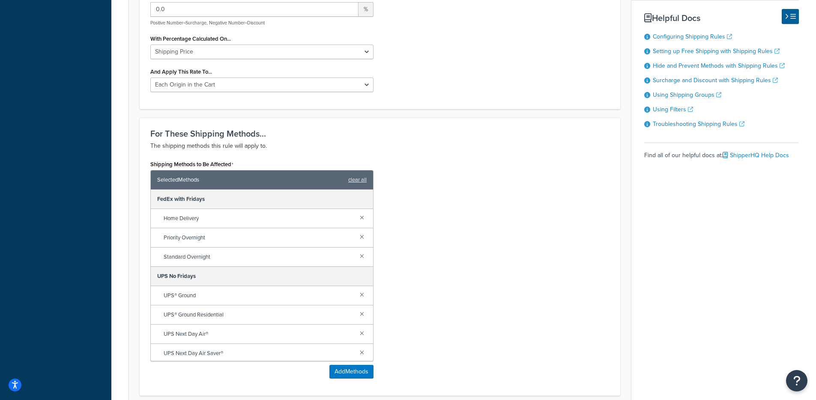
click at [357, 221] on link at bounding box center [361, 216] width 9 height 9
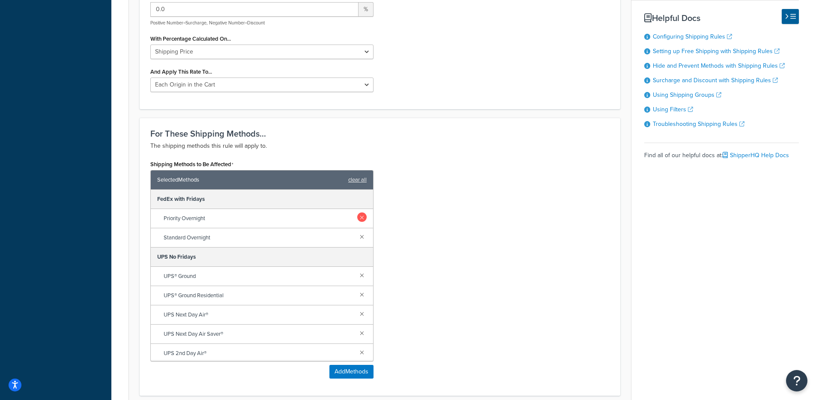
click at [357, 221] on link at bounding box center [361, 216] width 9 height 9
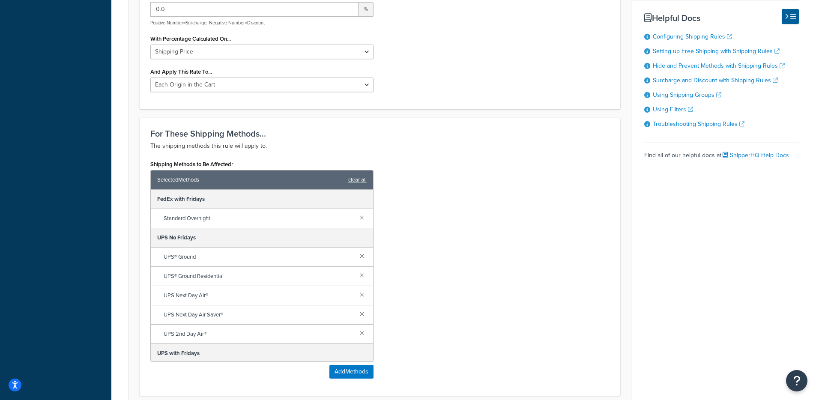
click at [357, 221] on link at bounding box center [361, 216] width 9 height 9
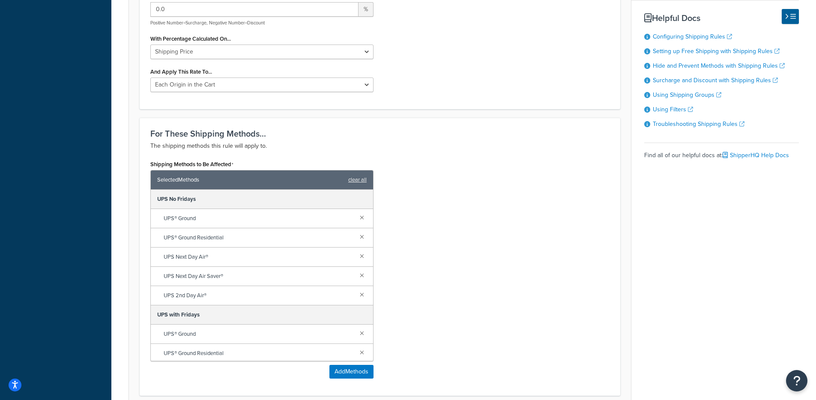
click at [430, 216] on div "Shipping Methods to Be Affected Selected Methods clear all UPS No Fridays UPS® …" at bounding box center [380, 271] width 472 height 227
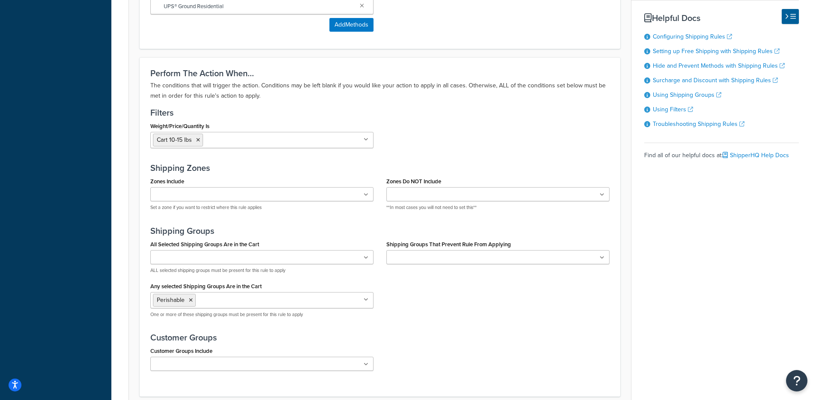
scroll to position [772, 0]
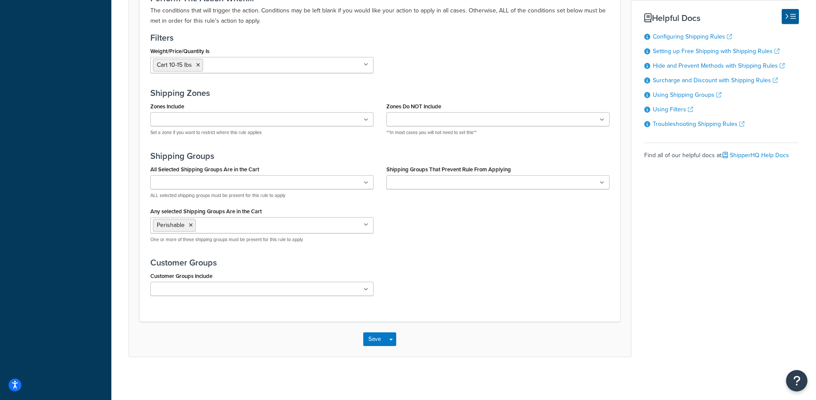
click at [363, 329] on div "Save Save Dropdown Save and Edit Save and Duplicate Save and Create New" at bounding box center [380, 339] width 502 height 35
click at [364, 334] on button "Save" at bounding box center [374, 339] width 23 height 14
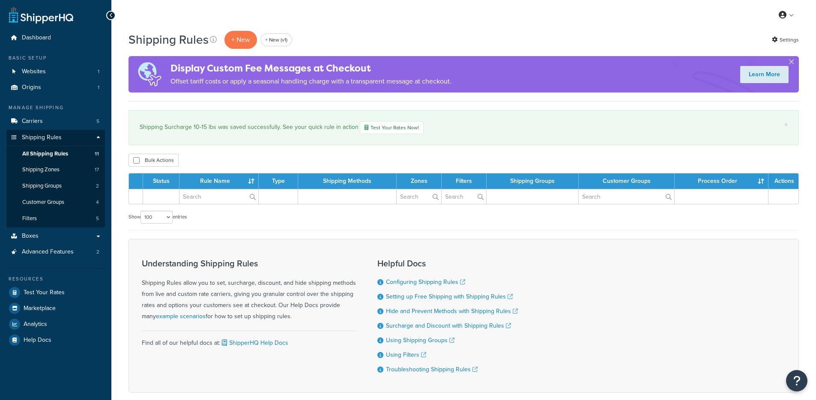
select select "100"
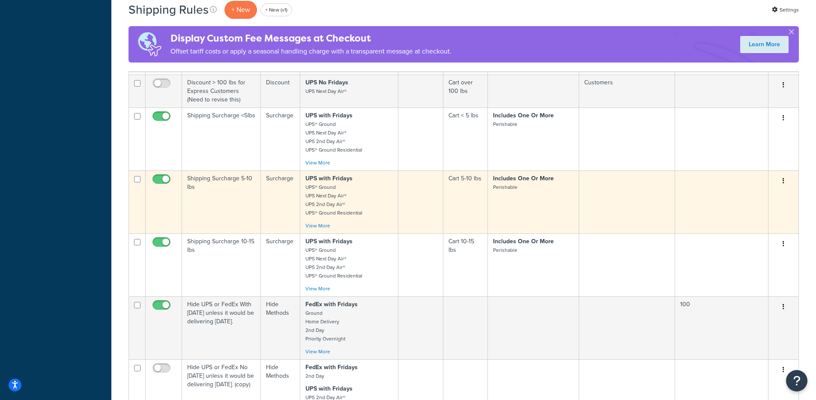
scroll to position [369, 0]
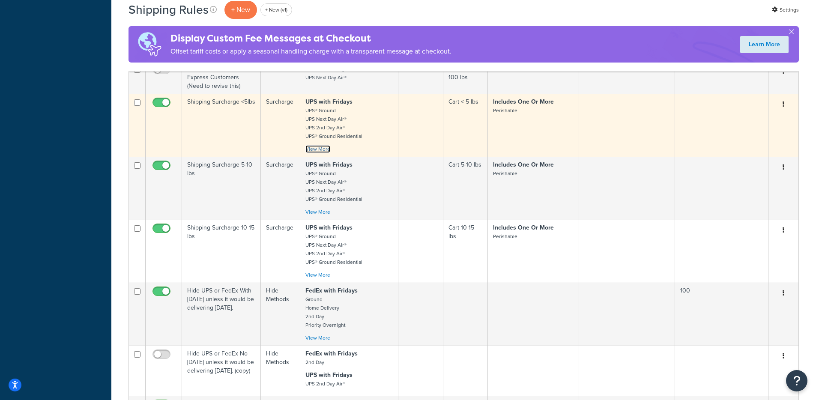
click at [326, 152] on link "View More" at bounding box center [317, 149] width 25 height 8
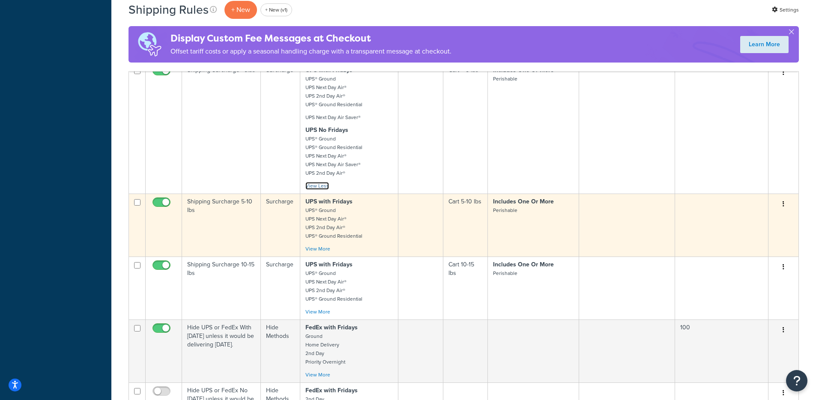
scroll to position [439, 0]
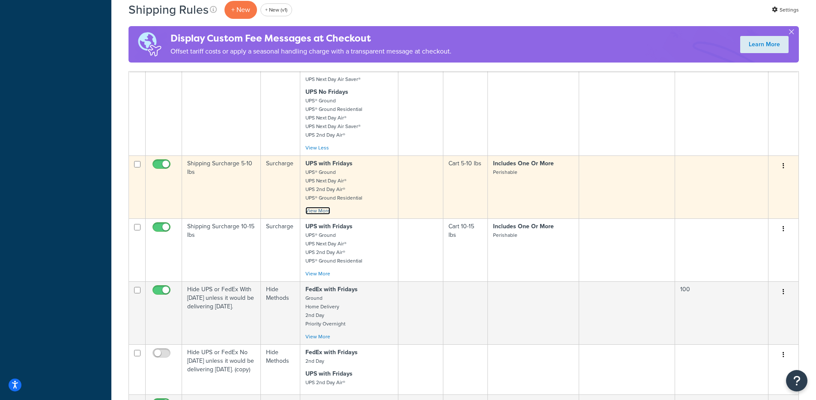
drag, startPoint x: 320, startPoint y: 210, endPoint x: 332, endPoint y: 210, distance: 12.0
click at [320, 211] on link "View More" at bounding box center [317, 211] width 25 height 8
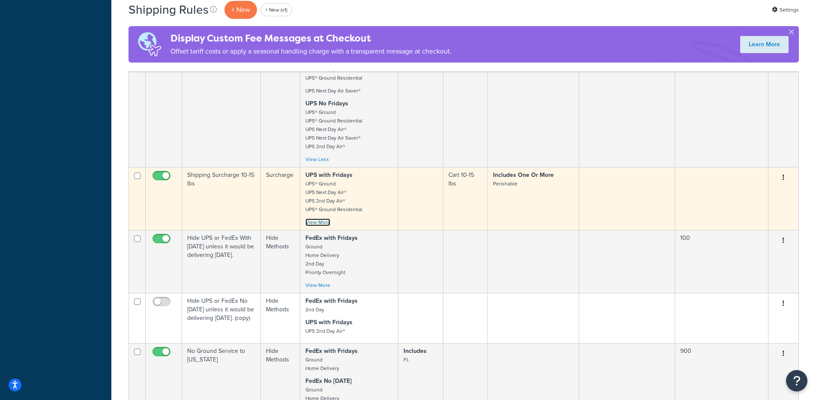
click at [314, 224] on link "View More" at bounding box center [317, 222] width 25 height 8
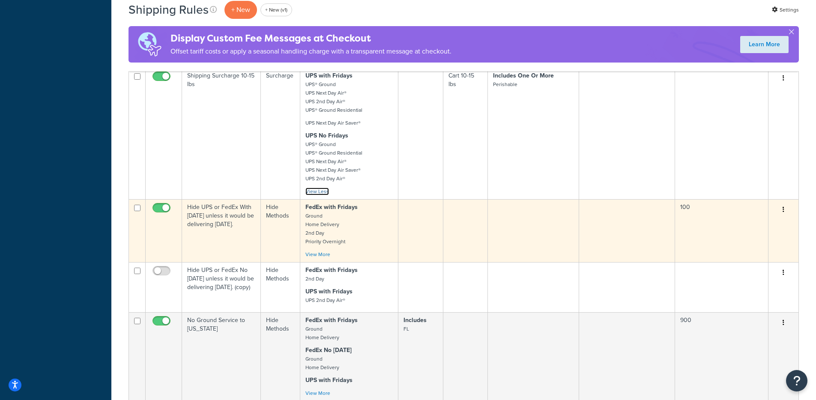
scroll to position [728, 0]
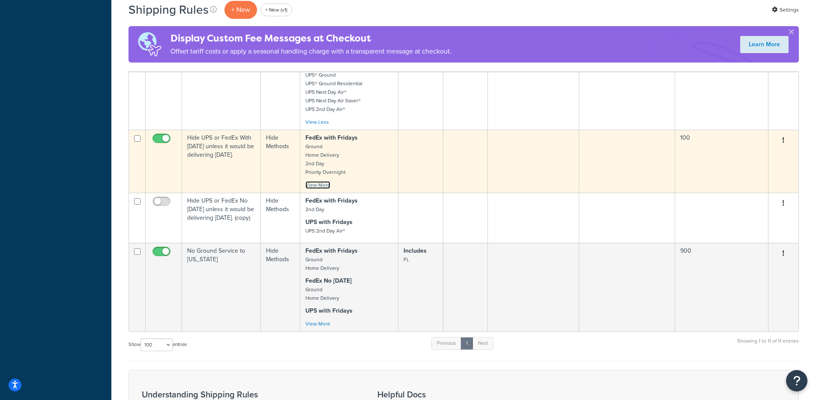
drag, startPoint x: 326, startPoint y: 186, endPoint x: 340, endPoint y: 186, distance: 14.1
click at [326, 186] on link "View More" at bounding box center [317, 185] width 25 height 8
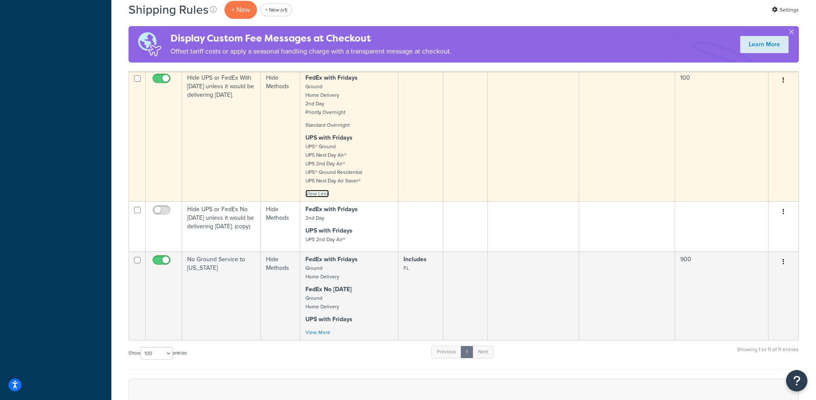
scroll to position [788, 0]
click at [369, 146] on p "UPS with Fridays UPS® Ground UPS Next Day Air® UPS 2nd Day Air® UPS® Ground Res…" at bounding box center [348, 158] width 87 height 51
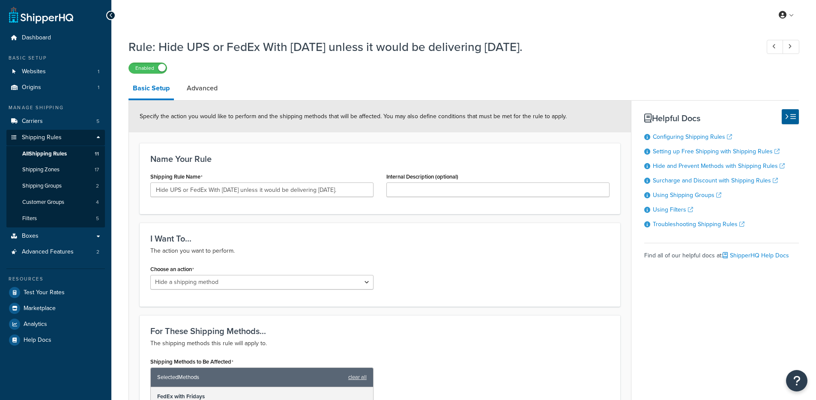
select select "HIDE"
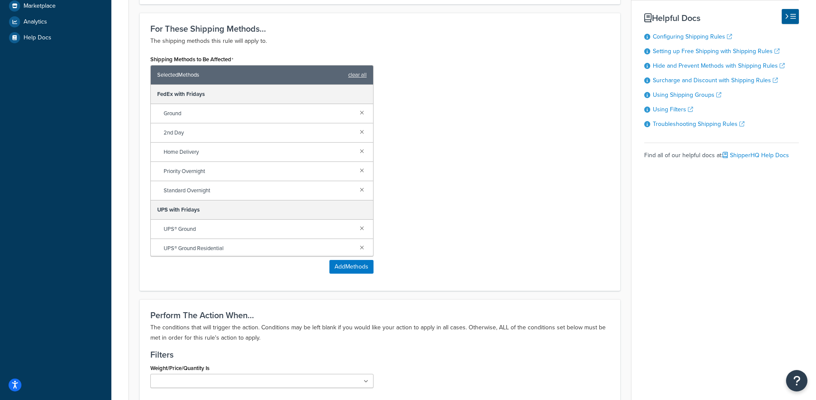
scroll to position [264, 0]
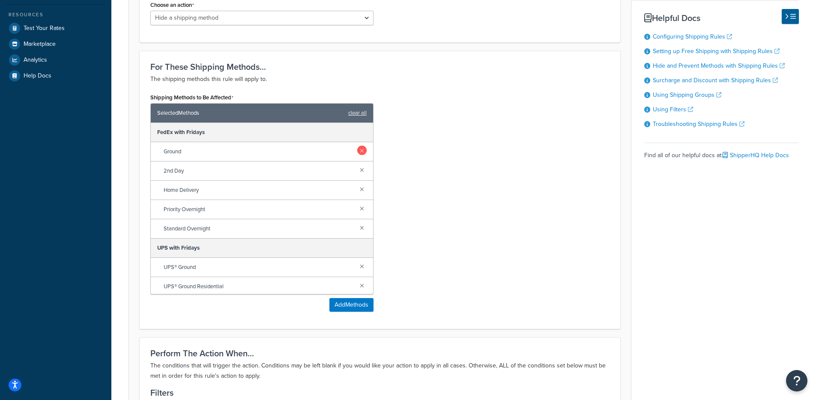
click at [357, 149] on link at bounding box center [361, 150] width 9 height 9
click at [357, 165] on link at bounding box center [361, 169] width 9 height 9
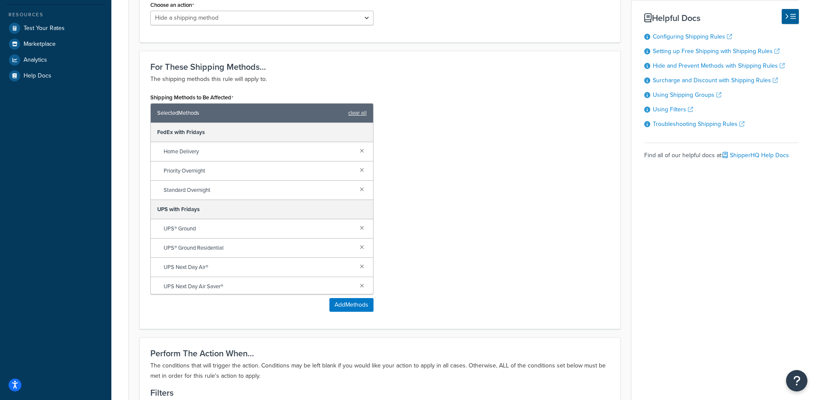
click at [357, 149] on link at bounding box center [361, 150] width 9 height 9
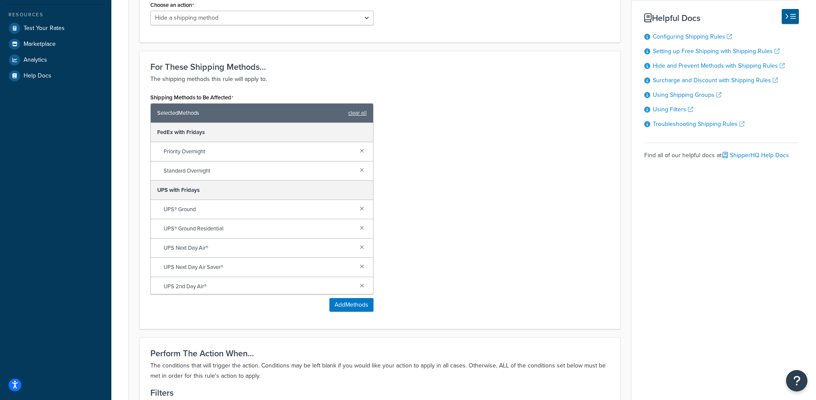
click at [357, 149] on link at bounding box center [361, 150] width 9 height 9
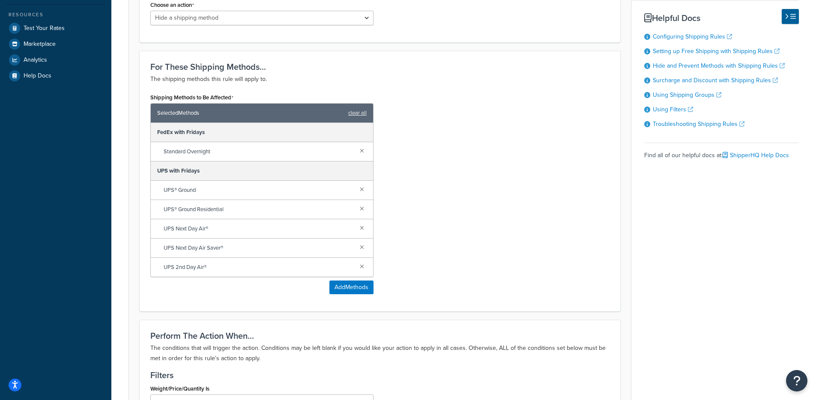
click at [357, 149] on link at bounding box center [361, 150] width 9 height 9
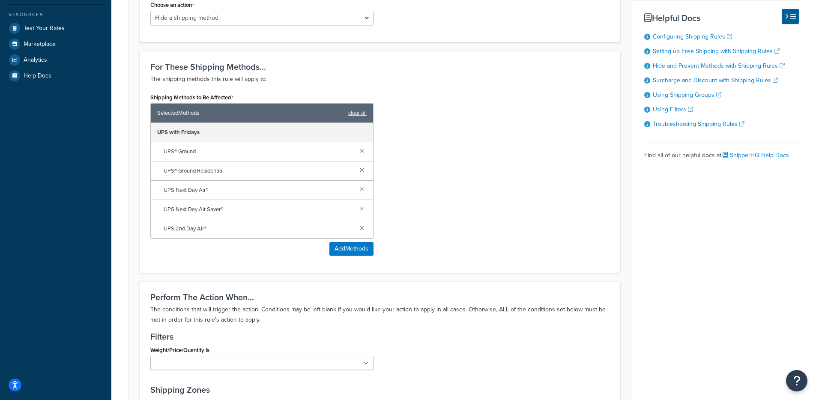
drag, startPoint x: 451, startPoint y: 161, endPoint x: 436, endPoint y: 175, distance: 19.7
click at [450, 163] on div "Shipping Methods to Be Affected Selected Methods clear all UPS with Fridays UPS…" at bounding box center [380, 176] width 472 height 171
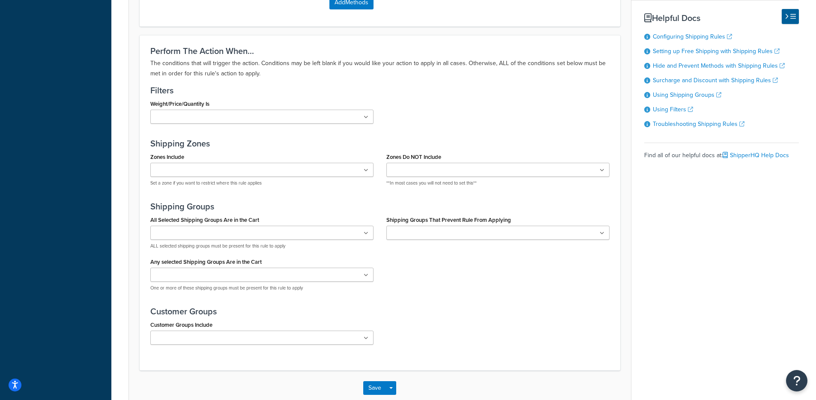
scroll to position [560, 0]
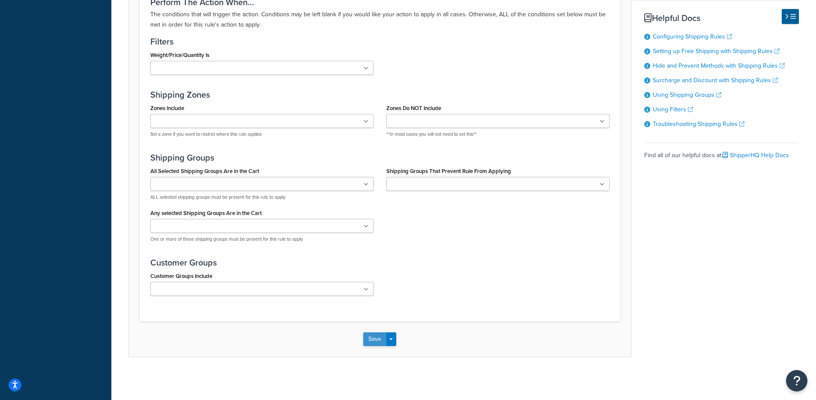
click at [374, 333] on button "Save" at bounding box center [374, 339] width 23 height 14
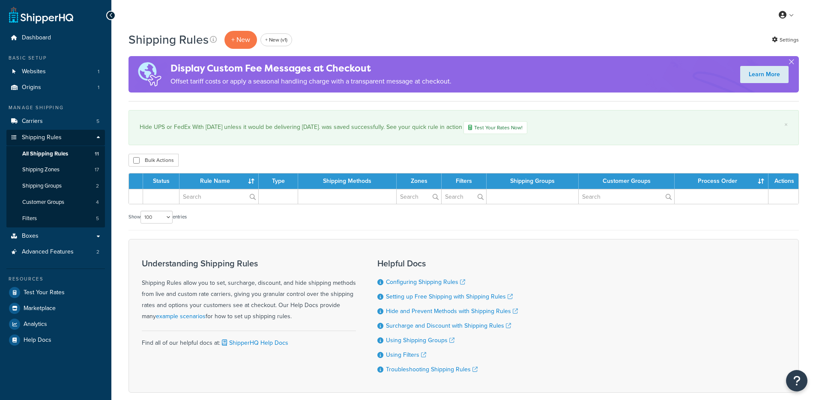
select select "100"
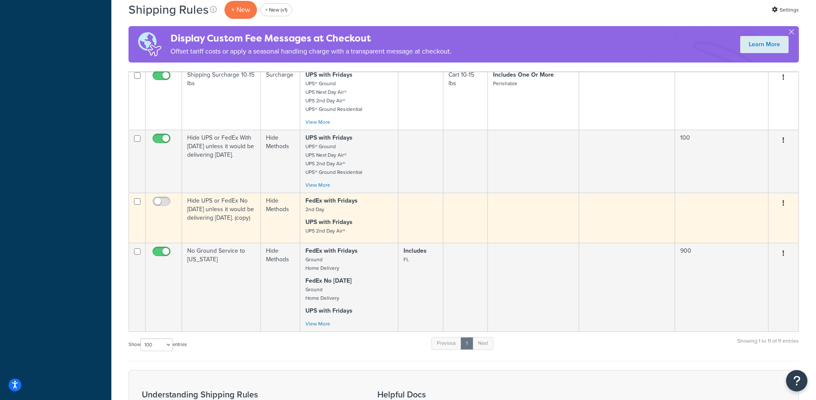
scroll to position [518, 0]
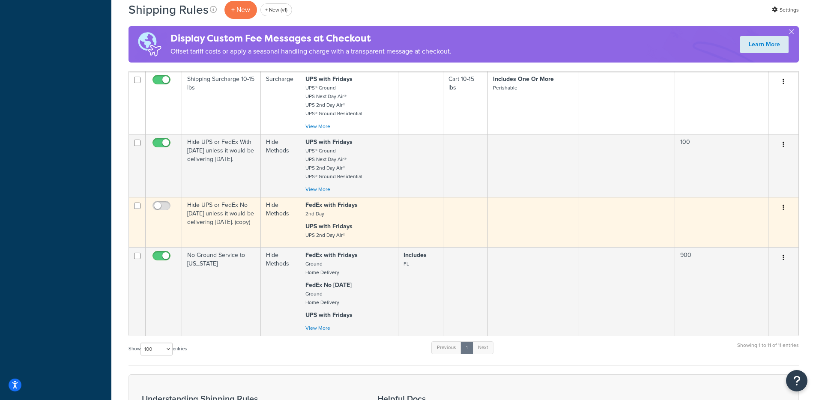
click at [360, 216] on p "FedEx with Fridays 2nd Day" at bounding box center [348, 209] width 87 height 17
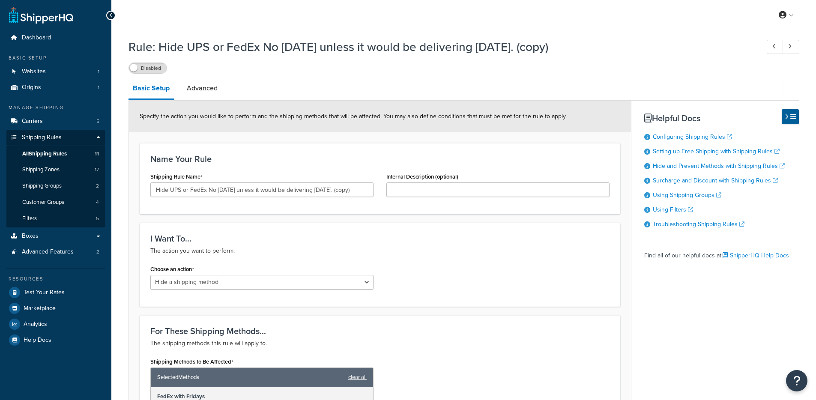
select select "HIDE"
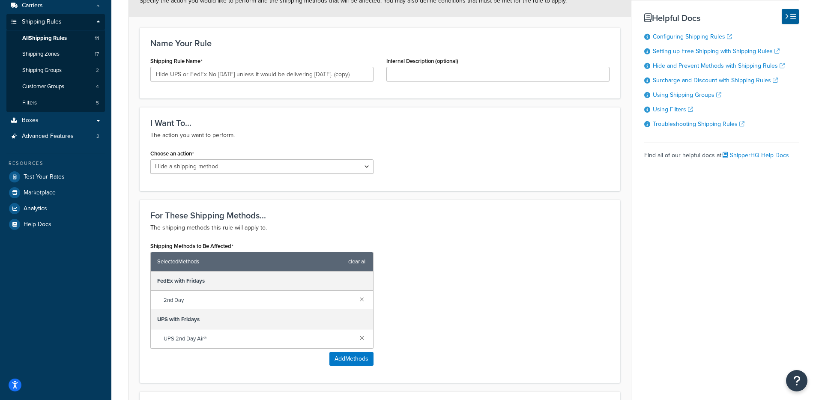
scroll to position [111, 0]
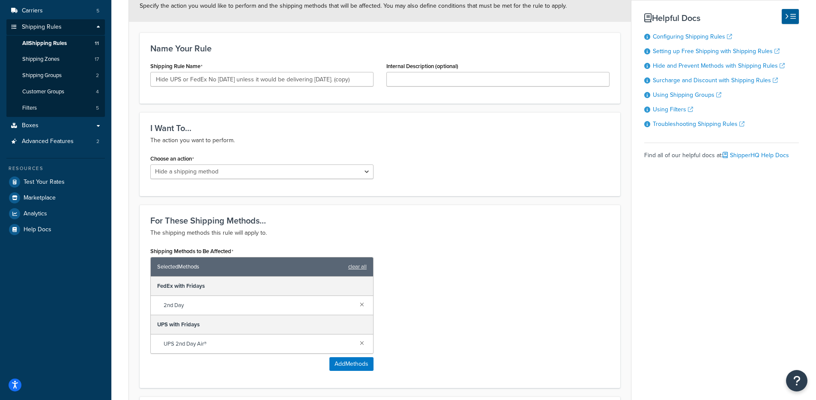
drag, startPoint x: 360, startPoint y: 306, endPoint x: 366, endPoint y: 303, distance: 7.1
click at [360, 306] on link at bounding box center [361, 303] width 9 height 9
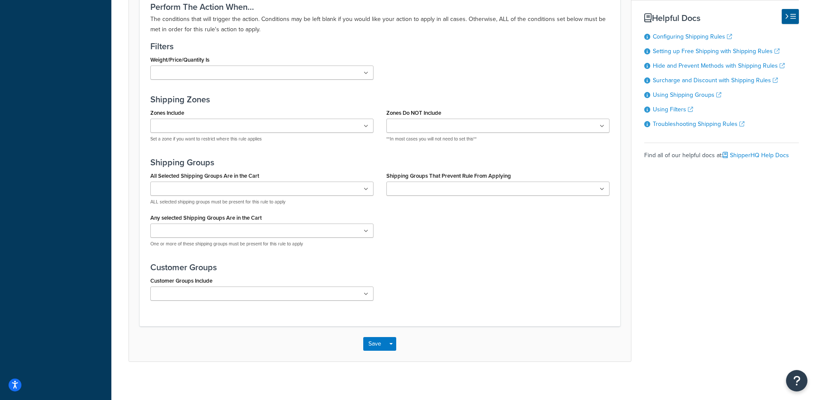
scroll to position [483, 0]
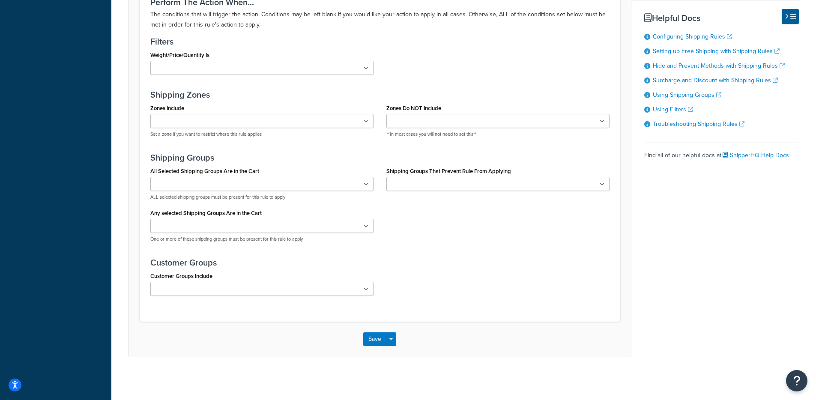
click at [371, 347] on div "Save Save Dropdown Save and Edit Save and Duplicate Save and Create New" at bounding box center [380, 339] width 502 height 35
click at [370, 336] on button "Save" at bounding box center [374, 339] width 23 height 14
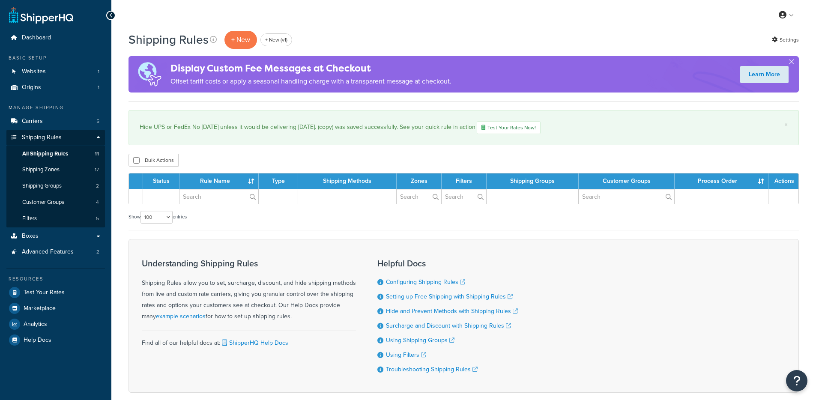
select select "100"
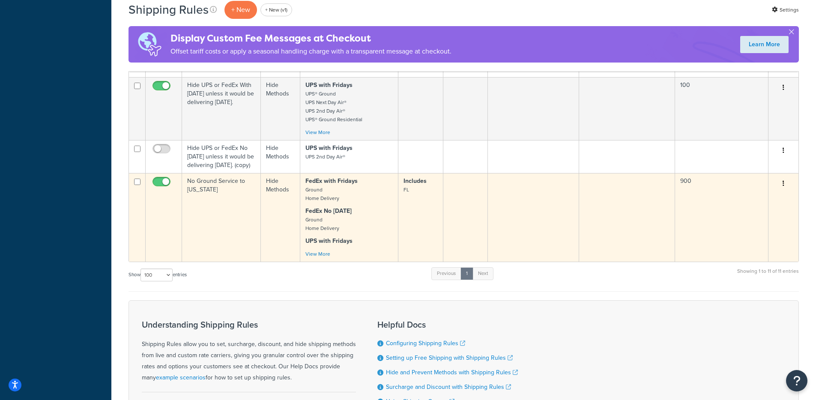
scroll to position [563, 0]
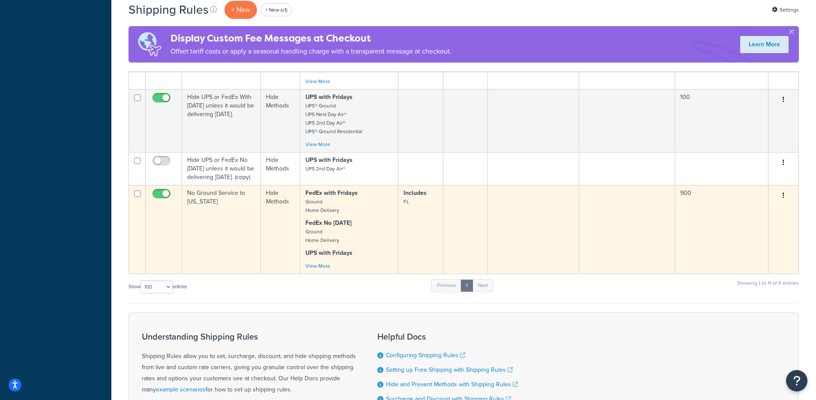
click at [335, 244] on p "FedEx No [DATE] Ground Home Delivery" at bounding box center [348, 232] width 87 height 26
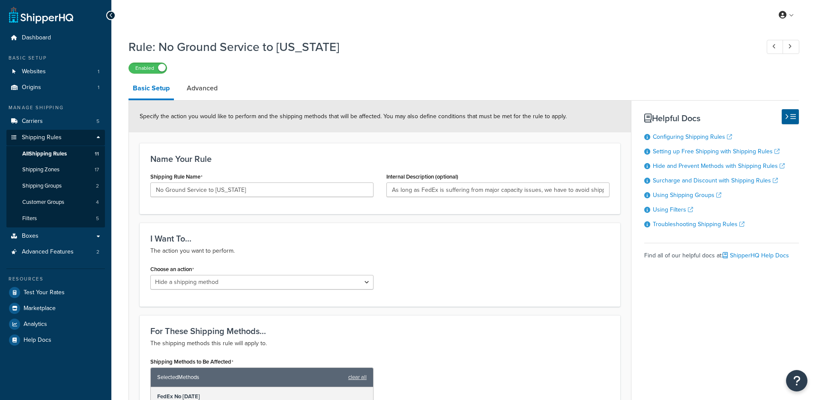
select select "HIDE"
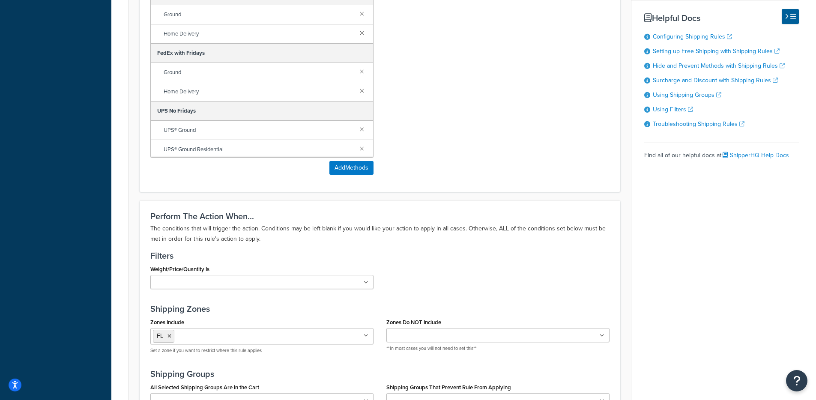
scroll to position [288, 0]
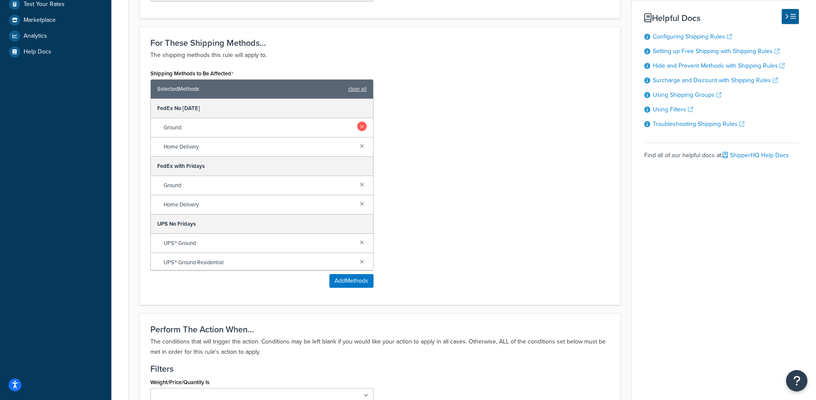
click at [358, 125] on link at bounding box center [361, 126] width 9 height 9
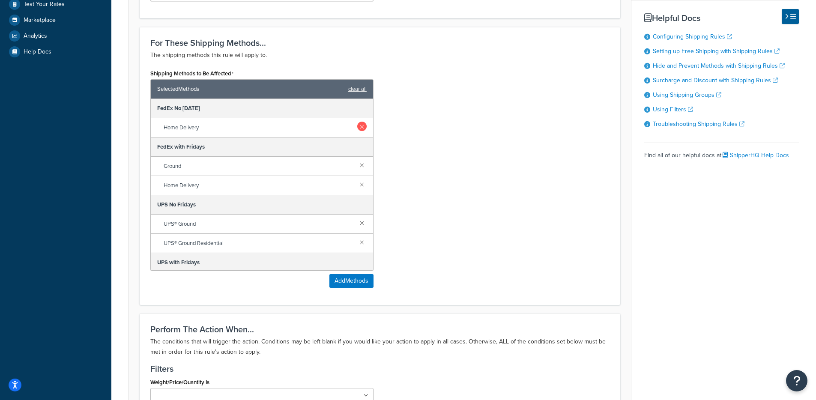
click at [358, 125] on link at bounding box center [361, 126] width 9 height 9
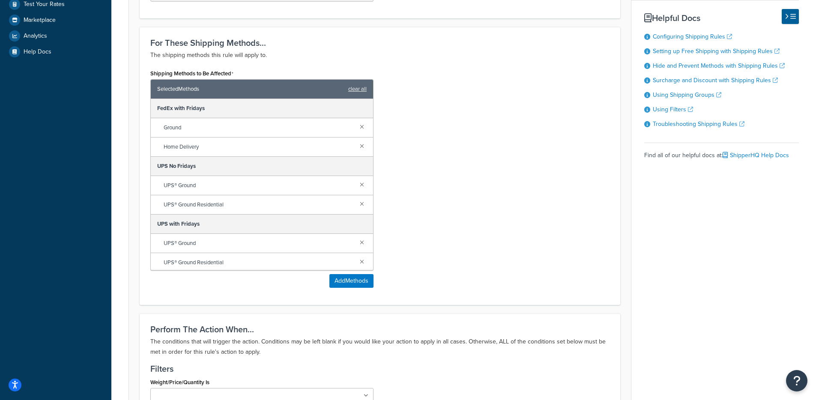
click at [358, 125] on link at bounding box center [361, 126] width 9 height 9
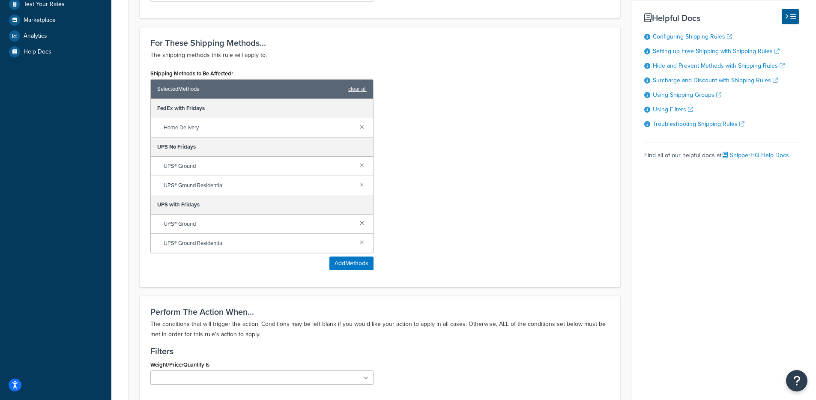
click at [358, 125] on link at bounding box center [361, 126] width 9 height 9
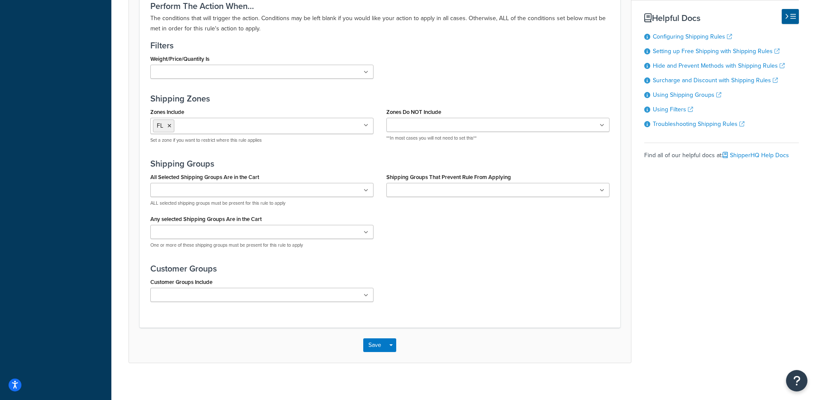
scroll to position [562, 0]
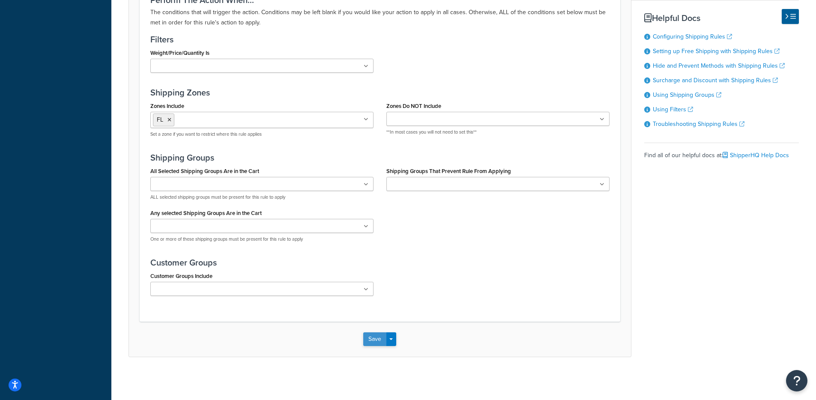
click at [373, 343] on button "Save" at bounding box center [374, 339] width 23 height 14
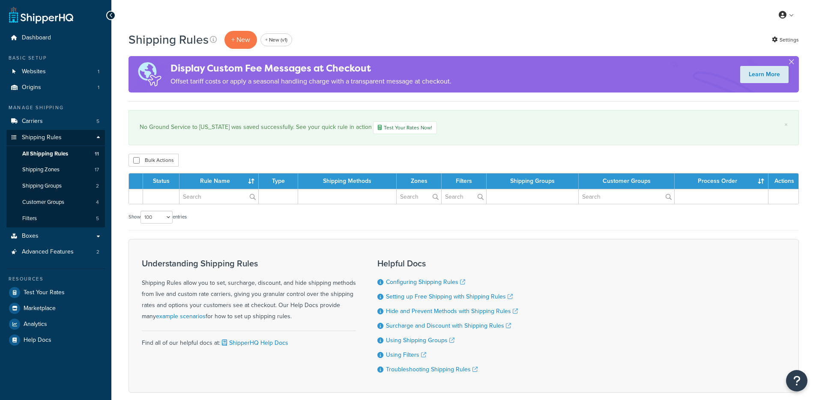
select select "100"
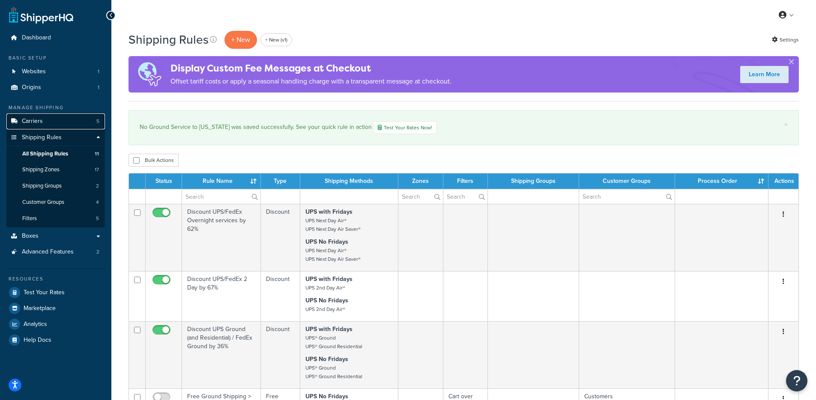
click at [47, 125] on link "Carriers 5" at bounding box center [55, 121] width 99 height 16
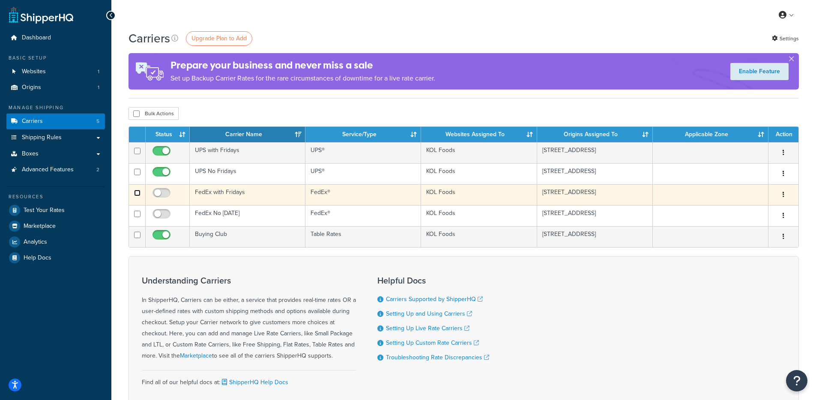
drag, startPoint x: 136, startPoint y: 191, endPoint x: 139, endPoint y: 197, distance: 6.7
click at [136, 191] on input "checkbox" at bounding box center [137, 193] width 6 height 6
checkbox input "true"
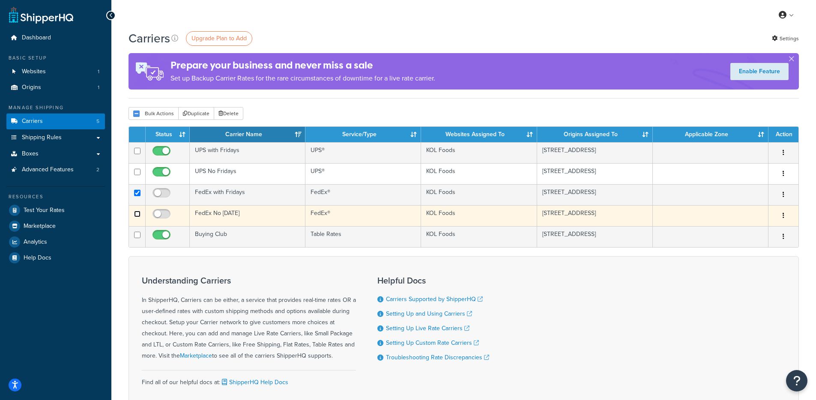
click at [137, 216] on input "checkbox" at bounding box center [137, 214] width 6 height 6
checkbox input "true"
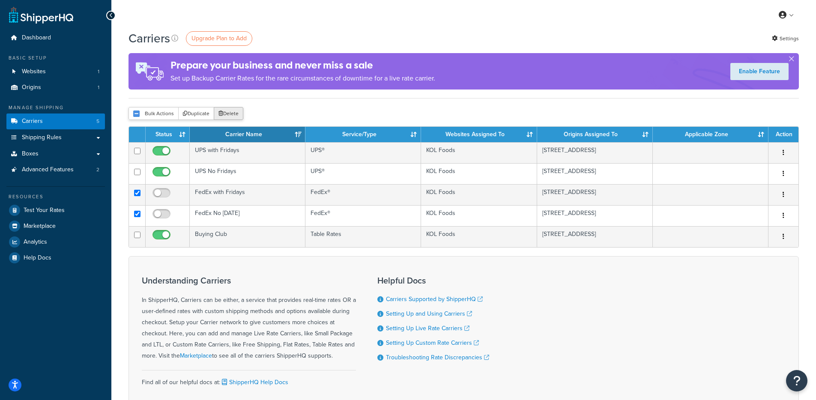
click at [238, 115] on button "Delete" at bounding box center [229, 113] width 30 height 13
